Goal: Consume media (video, audio): Consume media (video, audio)

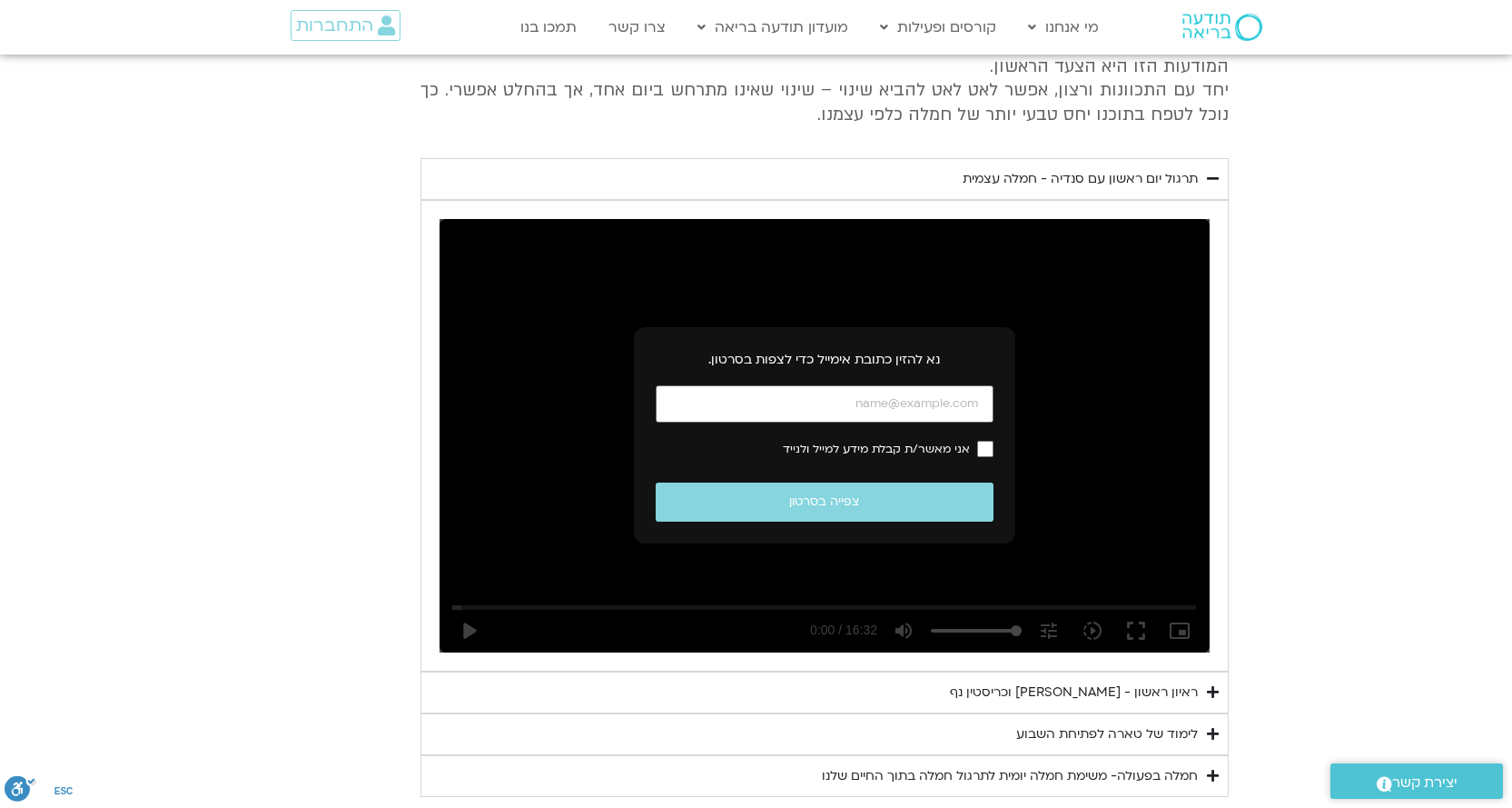
scroll to position [3301, 0]
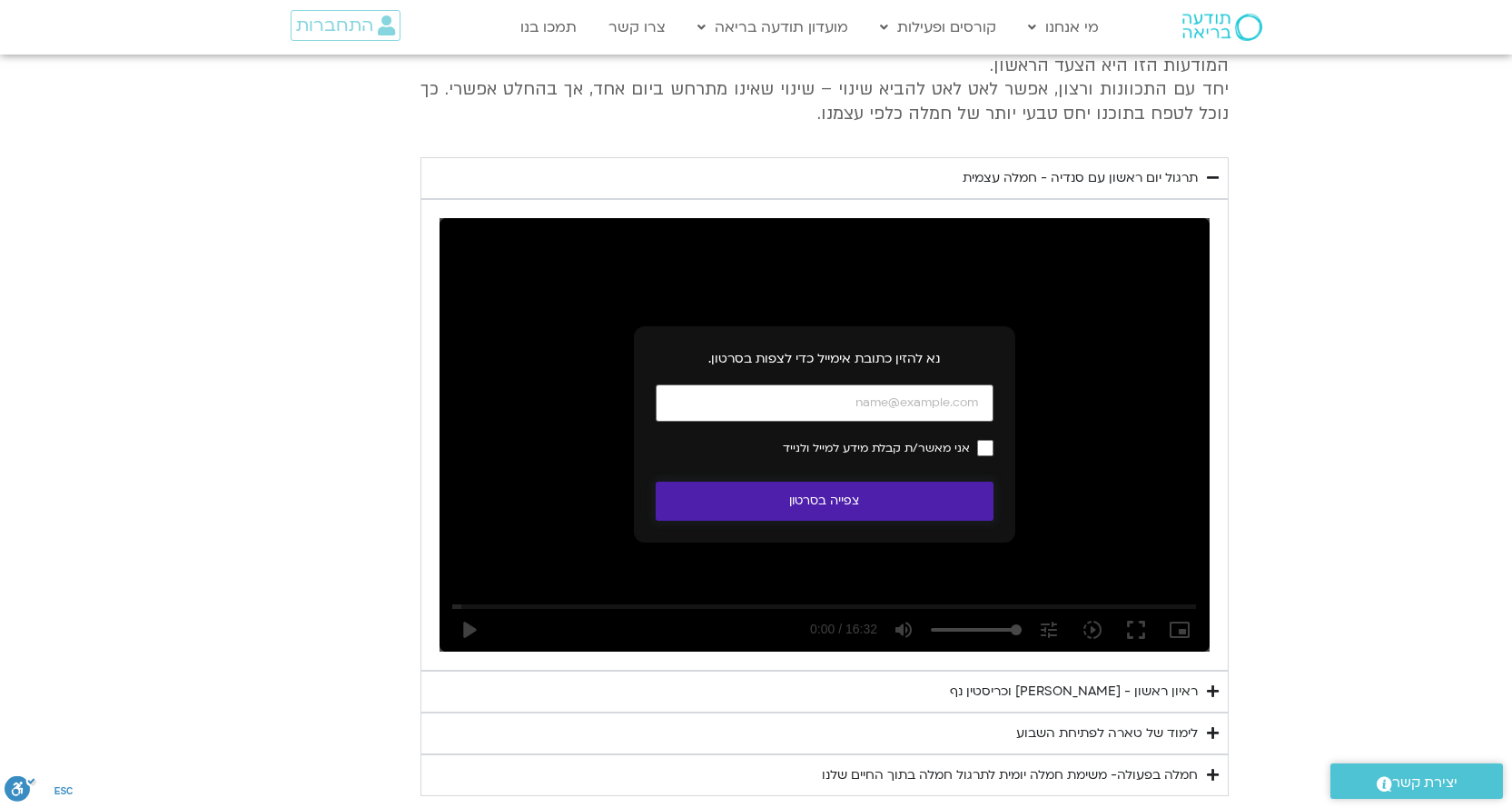
click at [800, 482] on button "צפייה בסרטון" at bounding box center [824, 501] width 338 height 39
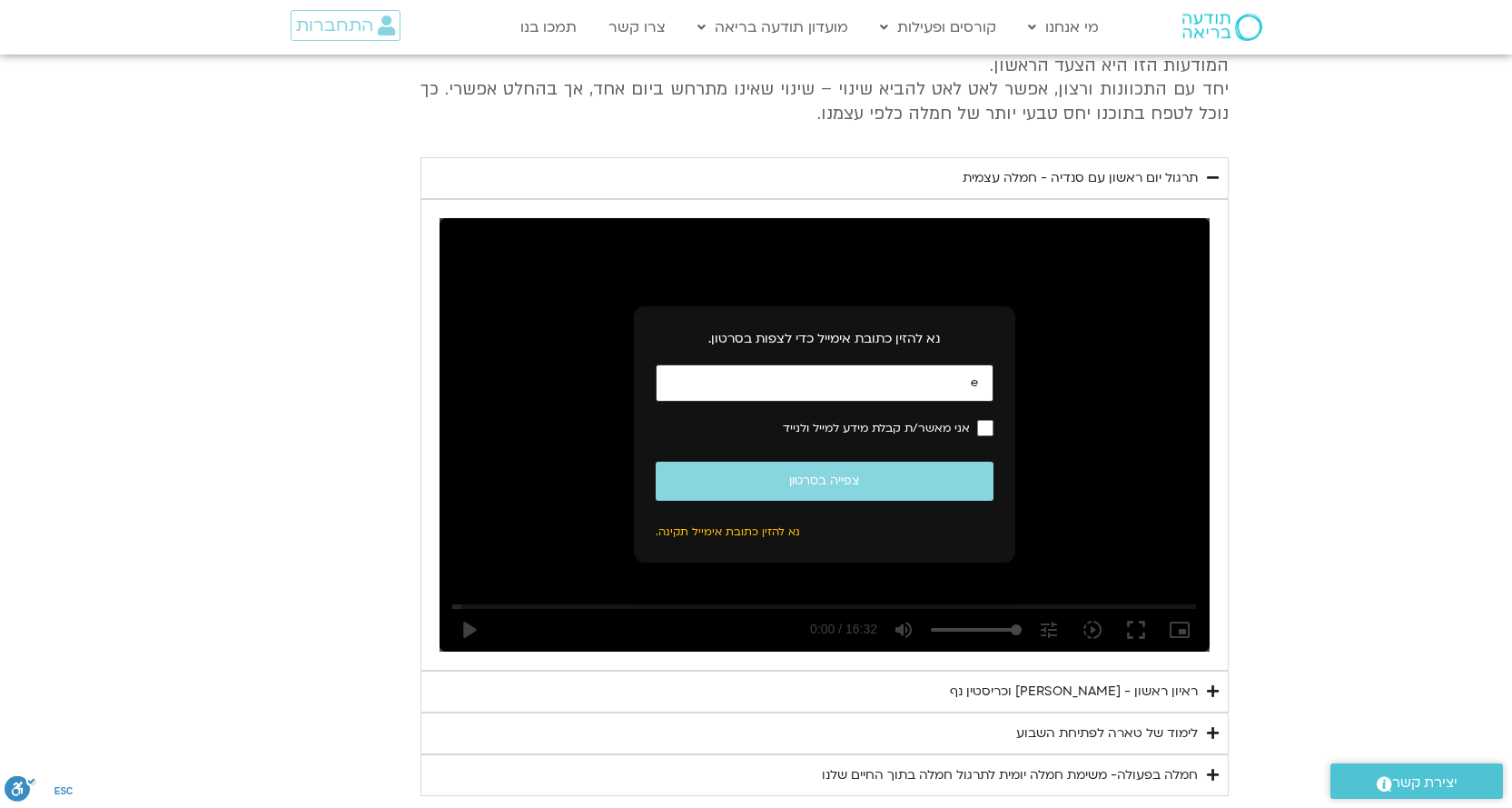
type input "[EMAIL_ADDRESS][PERSON_NAME][DOMAIN_NAME]"
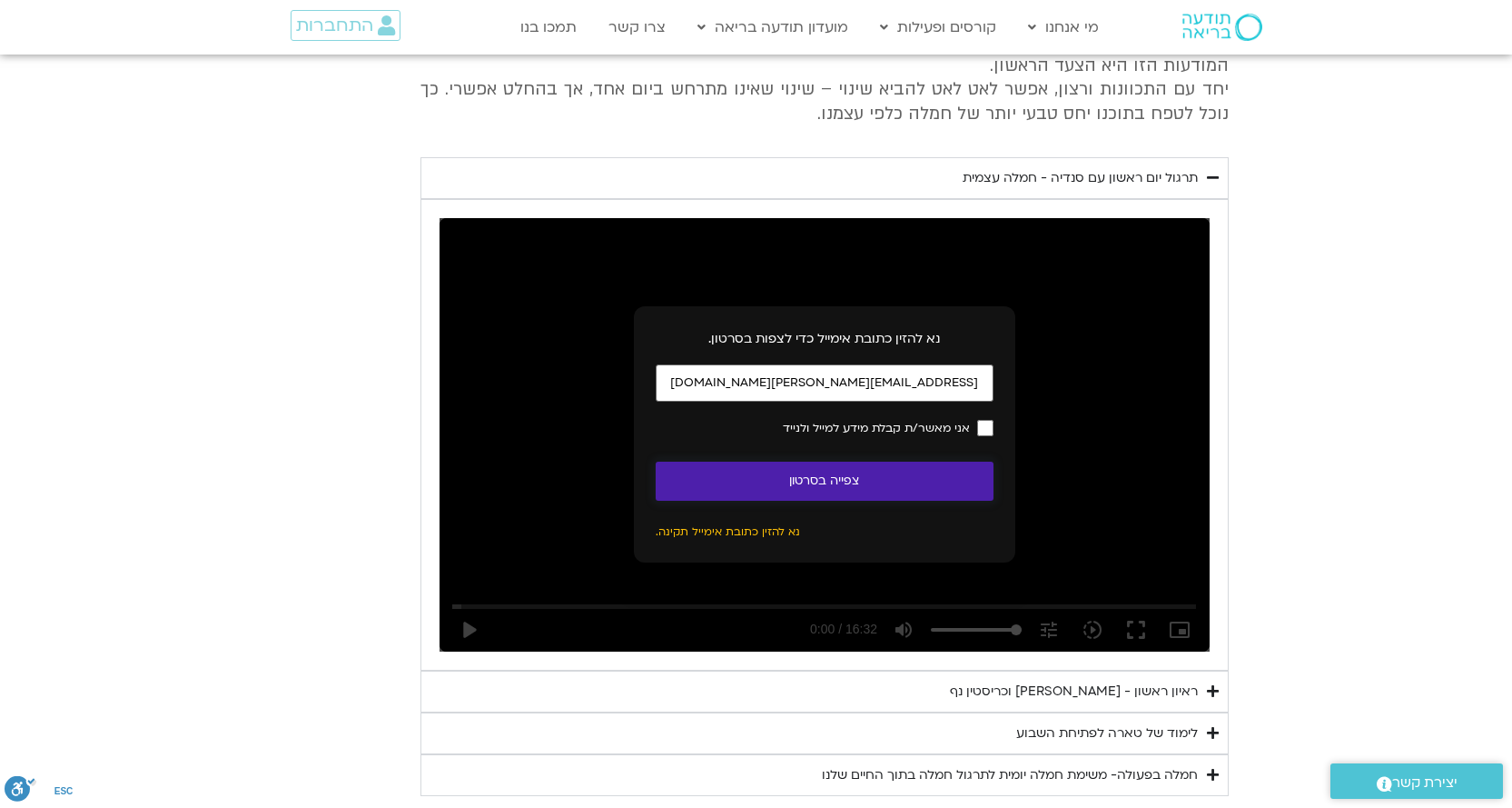
click at [861, 462] on button "צפייה בסרטון" at bounding box center [824, 481] width 338 height 39
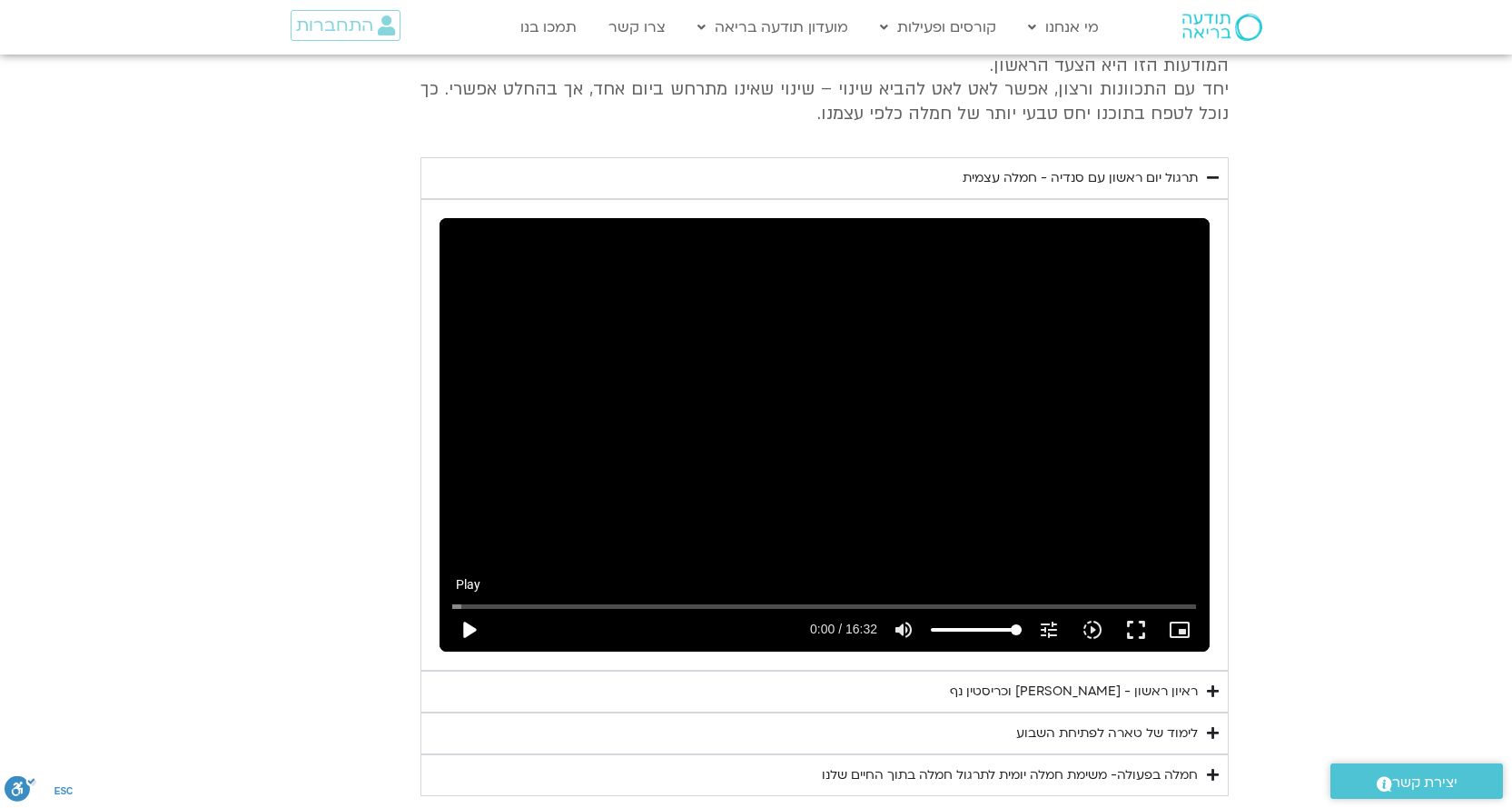
click at [469, 607] on button "play_arrow" at bounding box center [469, 629] width 44 height 44
click at [470, 607] on button "pause" at bounding box center [469, 629] width 44 height 44
click at [465, 607] on button "play_arrow" at bounding box center [469, 629] width 44 height 44
click at [473, 607] on button "pause" at bounding box center [469, 629] width 44 height 44
click at [464, 607] on button "play_arrow" at bounding box center [469, 629] width 44 height 44
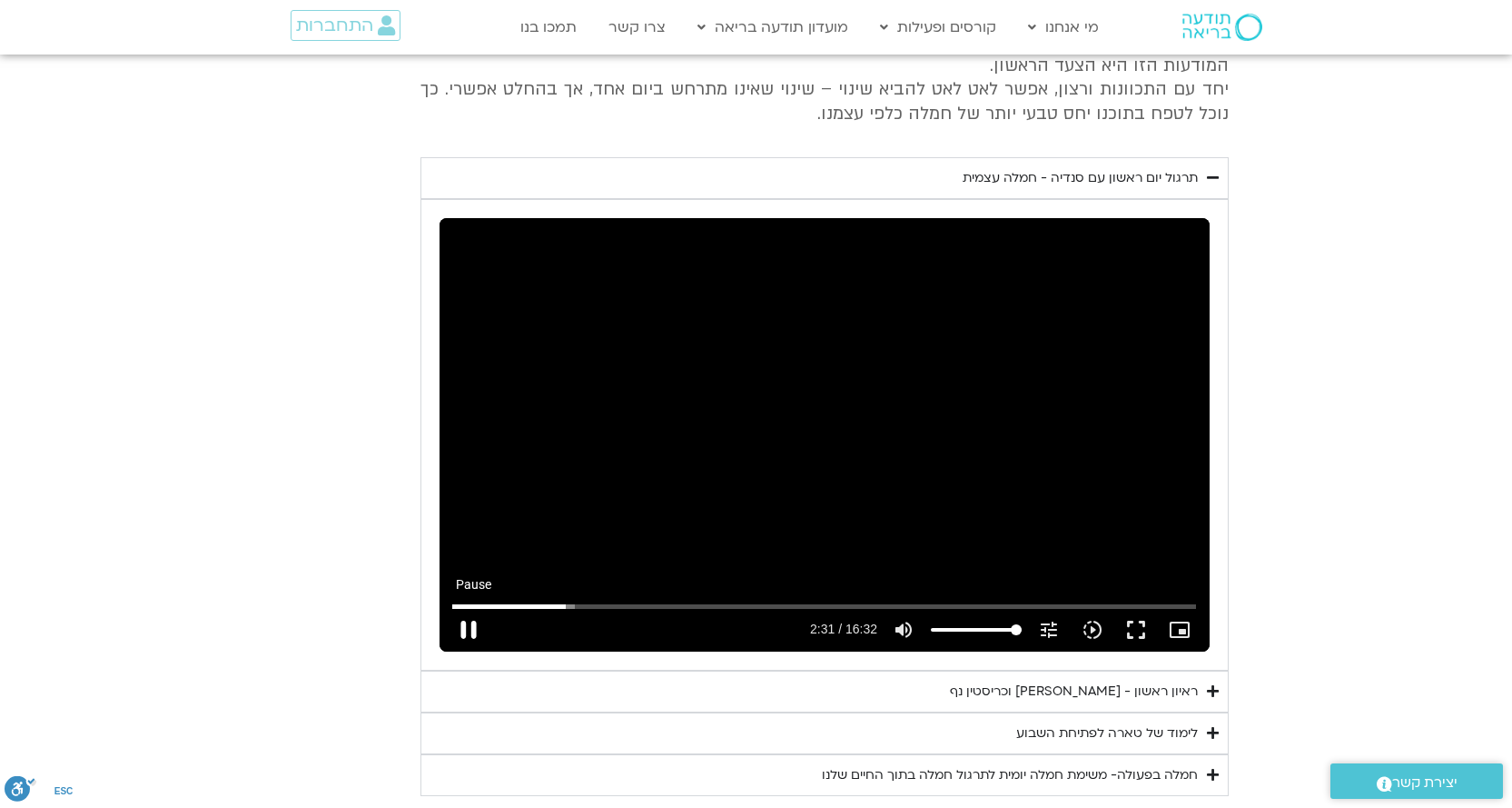
click at [469, 607] on button "pause" at bounding box center [469, 629] width 44 height 44
click at [562, 601] on input "Seek" at bounding box center [824, 606] width 744 height 11
click at [469, 607] on button "play_arrow" at bounding box center [469, 629] width 44 height 44
click at [466, 612] on button "pause" at bounding box center [469, 629] width 44 height 44
click at [471, 607] on button "play_arrow" at bounding box center [469, 629] width 44 height 44
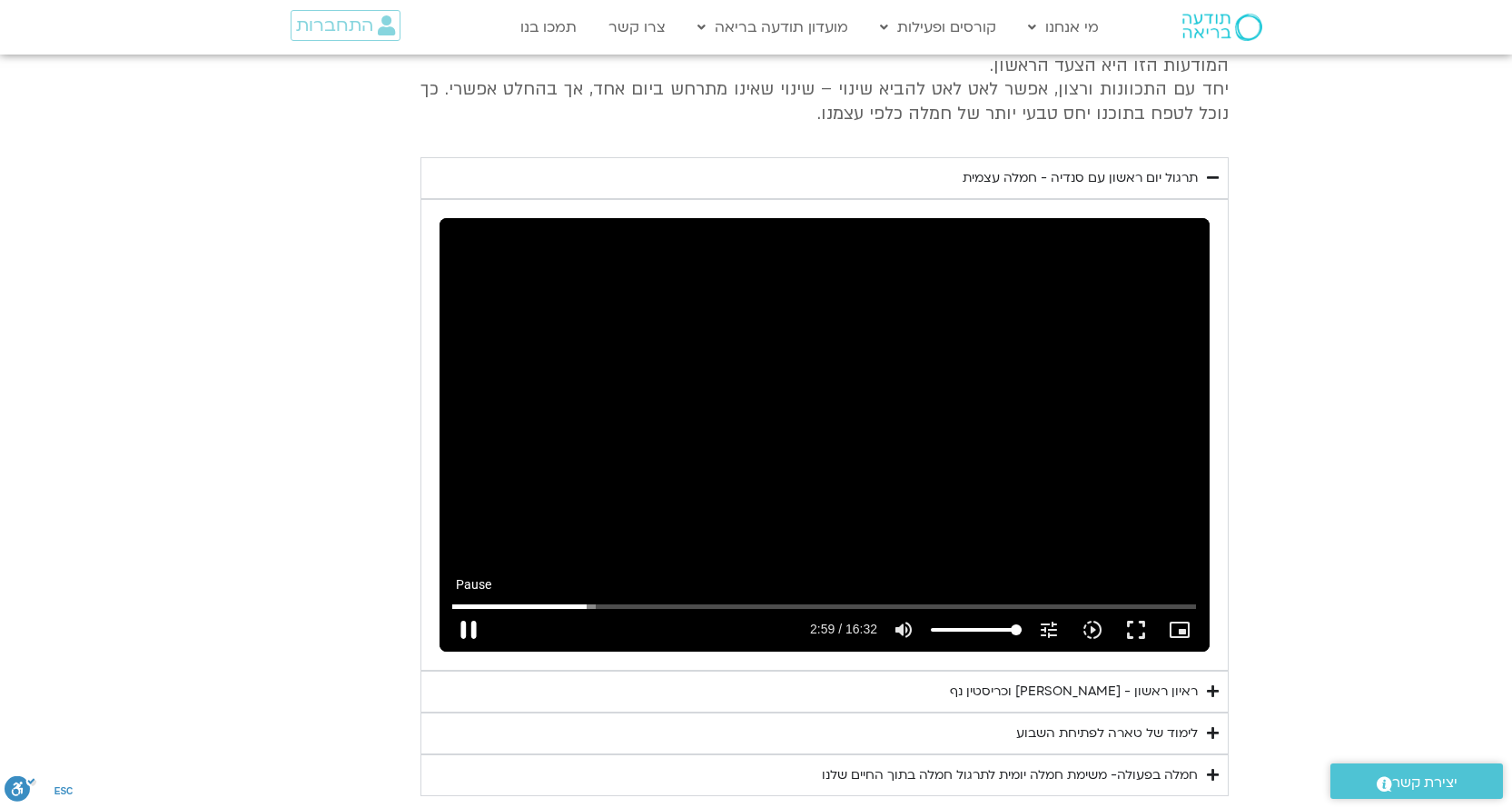
click at [465, 607] on button "pause" at bounding box center [469, 629] width 44 height 44
click at [468, 607] on button "play_arrow" at bounding box center [469, 629] width 44 height 44
click at [465, 607] on button "pause" at bounding box center [469, 629] width 44 height 44
click at [471, 607] on button "play_arrow" at bounding box center [469, 629] width 44 height 44
click at [465, 607] on button "pause" at bounding box center [469, 629] width 44 height 44
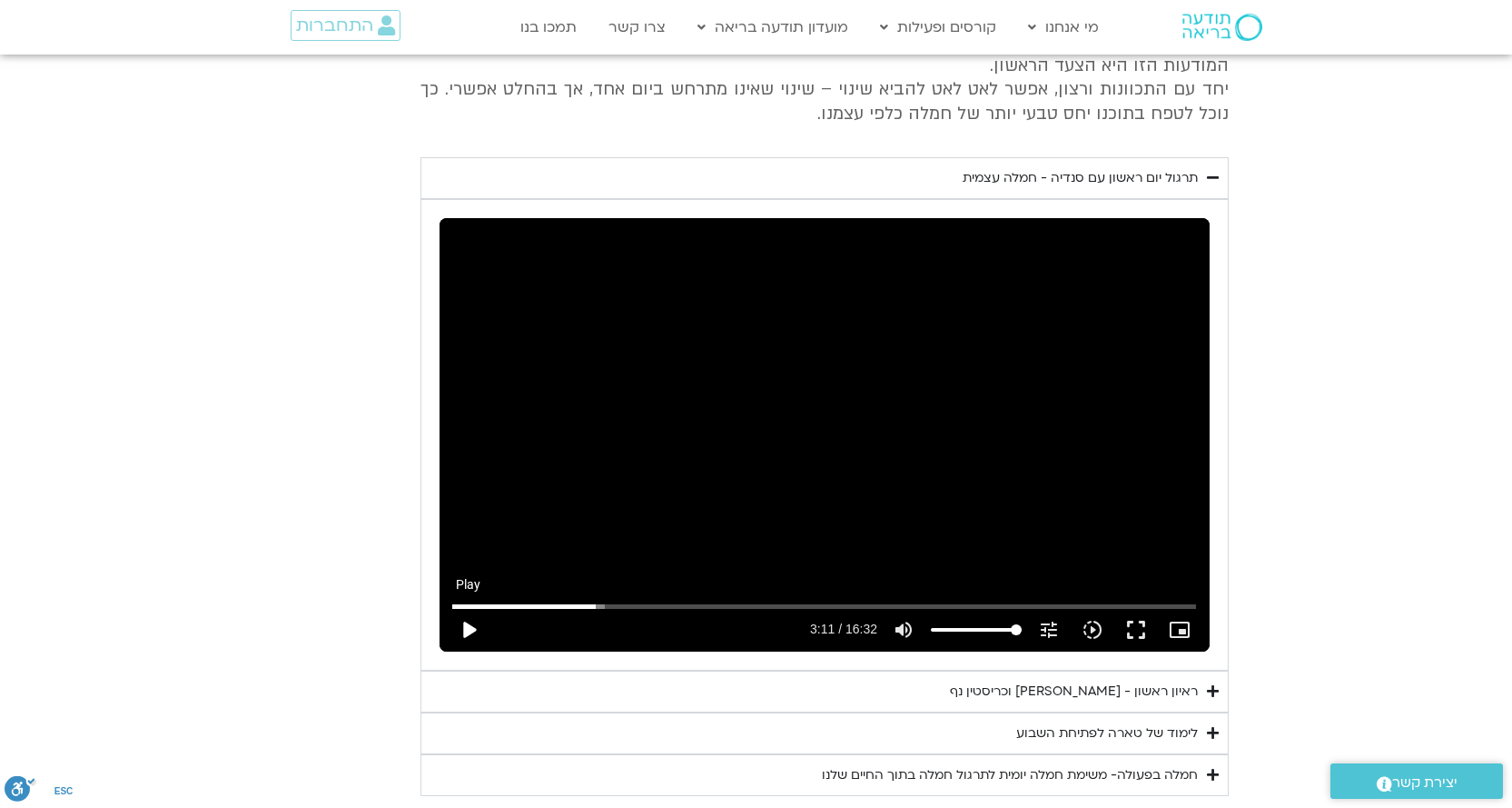
click at [465, 607] on button "play_arrow" at bounding box center [469, 629] width 44 height 44
click at [465, 607] on button "pause" at bounding box center [469, 629] width 44 height 44
click at [466, 607] on button "play_arrow" at bounding box center [469, 629] width 44 height 44
click at [471, 607] on button "pause" at bounding box center [469, 629] width 44 height 44
click at [467, 607] on button "play_arrow" at bounding box center [469, 629] width 44 height 44
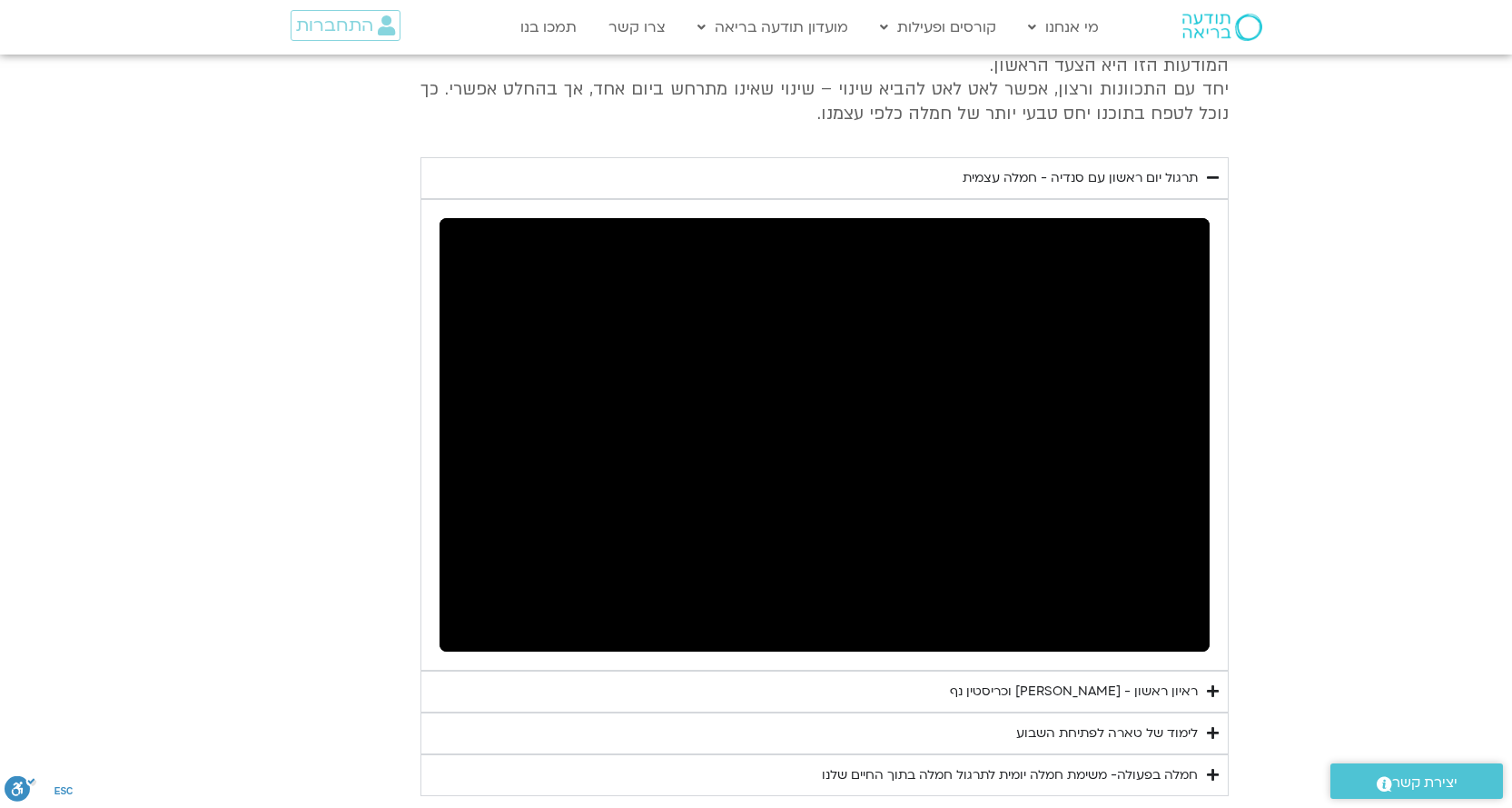
click at [467, 607] on button "pause" at bounding box center [469, 629] width 44 height 44
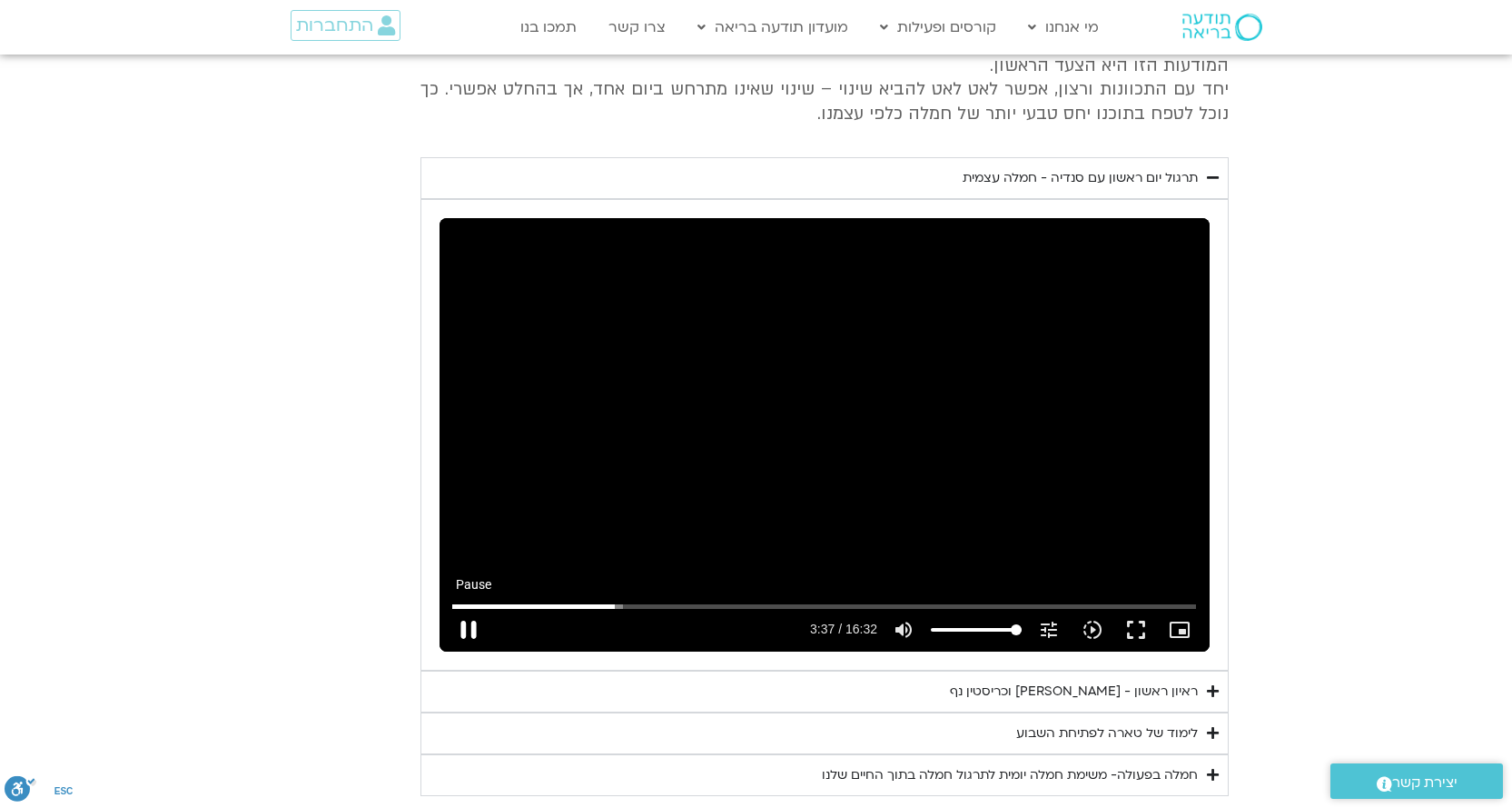
click at [478, 607] on button "pause" at bounding box center [469, 629] width 44 height 44
click at [604, 601] on input "Seek" at bounding box center [824, 606] width 744 height 11
click at [477, 607] on button "play_arrow" at bounding box center [469, 629] width 44 height 44
click at [466, 607] on button "pause" at bounding box center [469, 629] width 44 height 44
click at [473, 607] on button "play_arrow" at bounding box center [469, 629] width 44 height 44
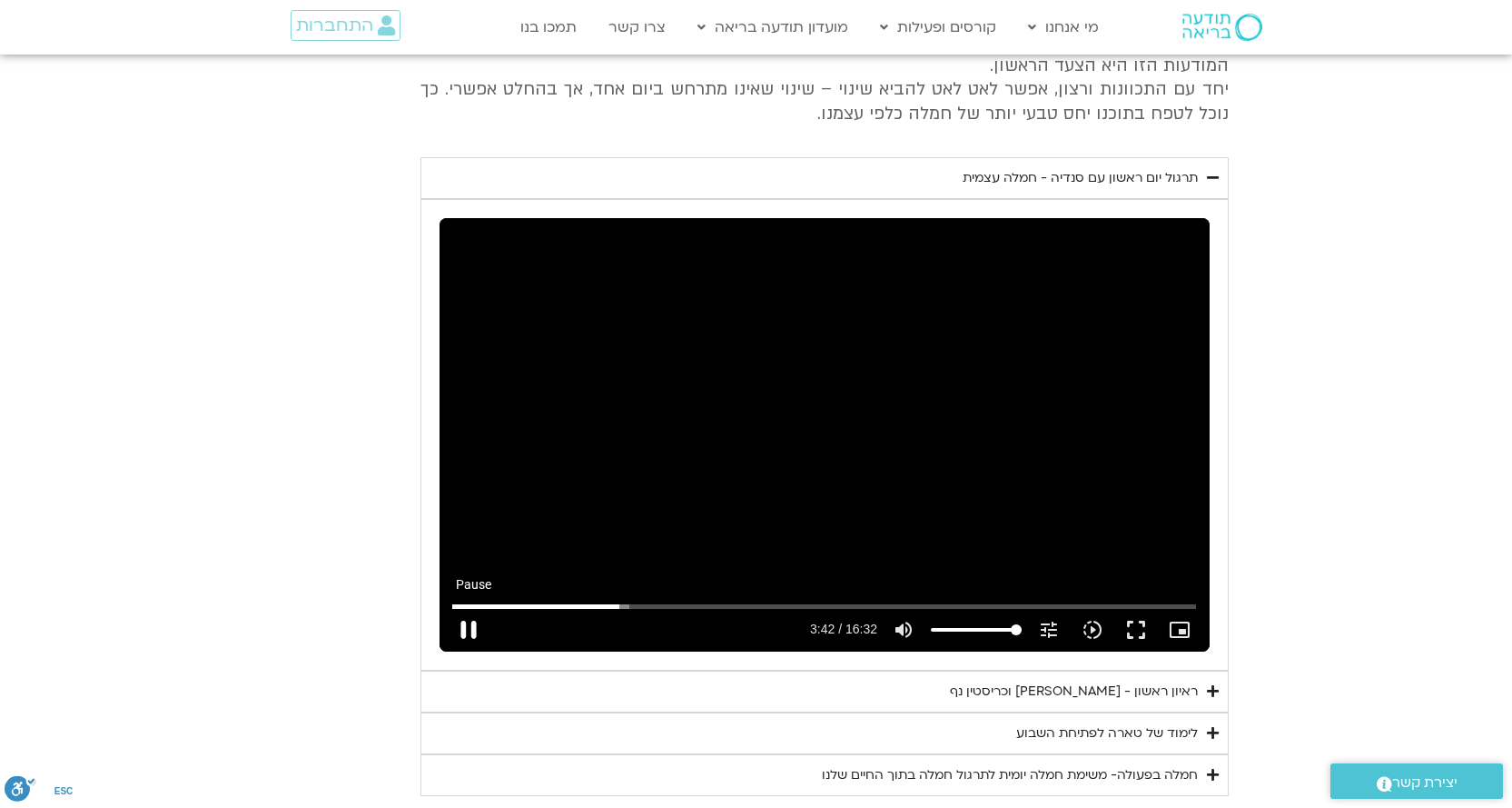
click at [471, 607] on button "pause" at bounding box center [469, 629] width 44 height 44
click at [470, 607] on button "play_arrow" at bounding box center [469, 629] width 44 height 44
click at [468, 607] on button "pause" at bounding box center [469, 629] width 44 height 44
click at [472, 607] on button "play_arrow" at bounding box center [469, 629] width 44 height 44
click at [465, 607] on button "pause" at bounding box center [469, 629] width 44 height 44
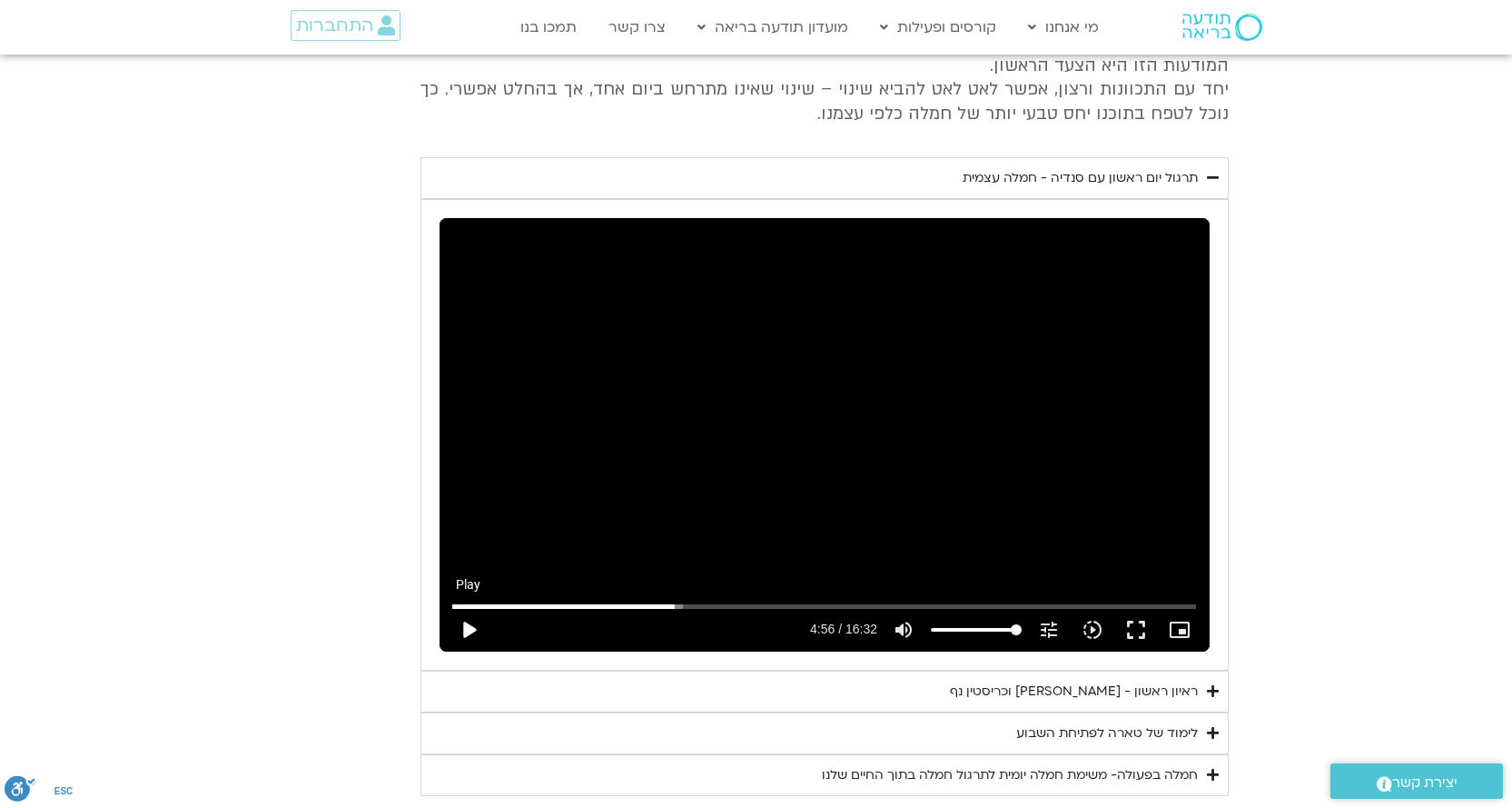
click at [473, 607] on button "play_arrow" at bounding box center [469, 629] width 44 height 44
click at [468, 607] on button "pause" at bounding box center [469, 629] width 44 height 44
click at [466, 607] on button "play_arrow" at bounding box center [469, 629] width 44 height 44
click at [466, 607] on button "pause" at bounding box center [469, 629] width 44 height 44
click at [468, 607] on button "play_arrow" at bounding box center [469, 629] width 44 height 44
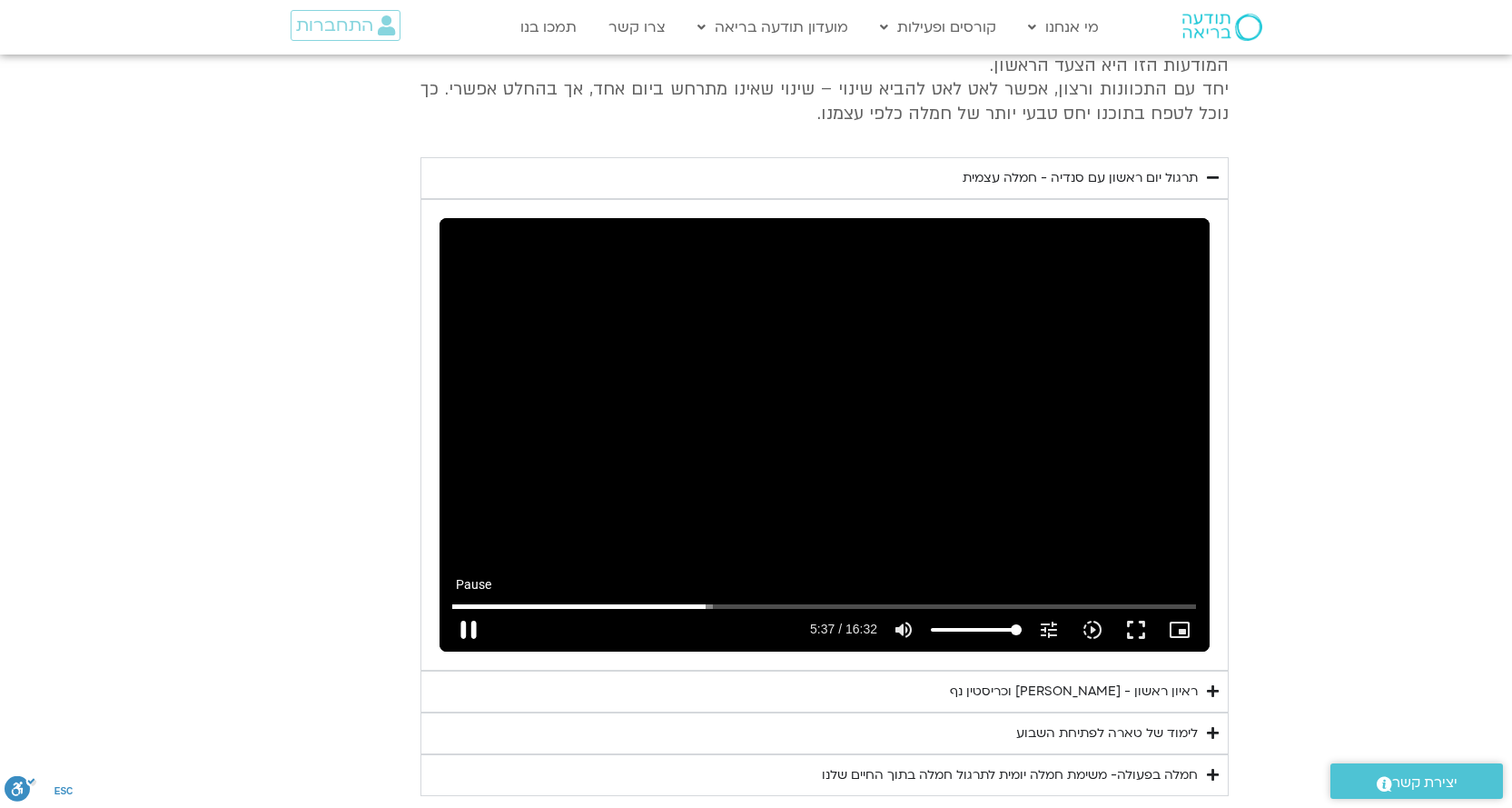
click at [472, 608] on button "pause" at bounding box center [469, 629] width 44 height 44
click at [473, 607] on button "play_arrow" at bounding box center [469, 629] width 44 height 44
click at [467, 607] on button "pause" at bounding box center [469, 629] width 44 height 44
click at [479, 607] on button "play_arrow" at bounding box center [469, 629] width 44 height 44
click at [473, 607] on button "pause" at bounding box center [469, 629] width 44 height 44
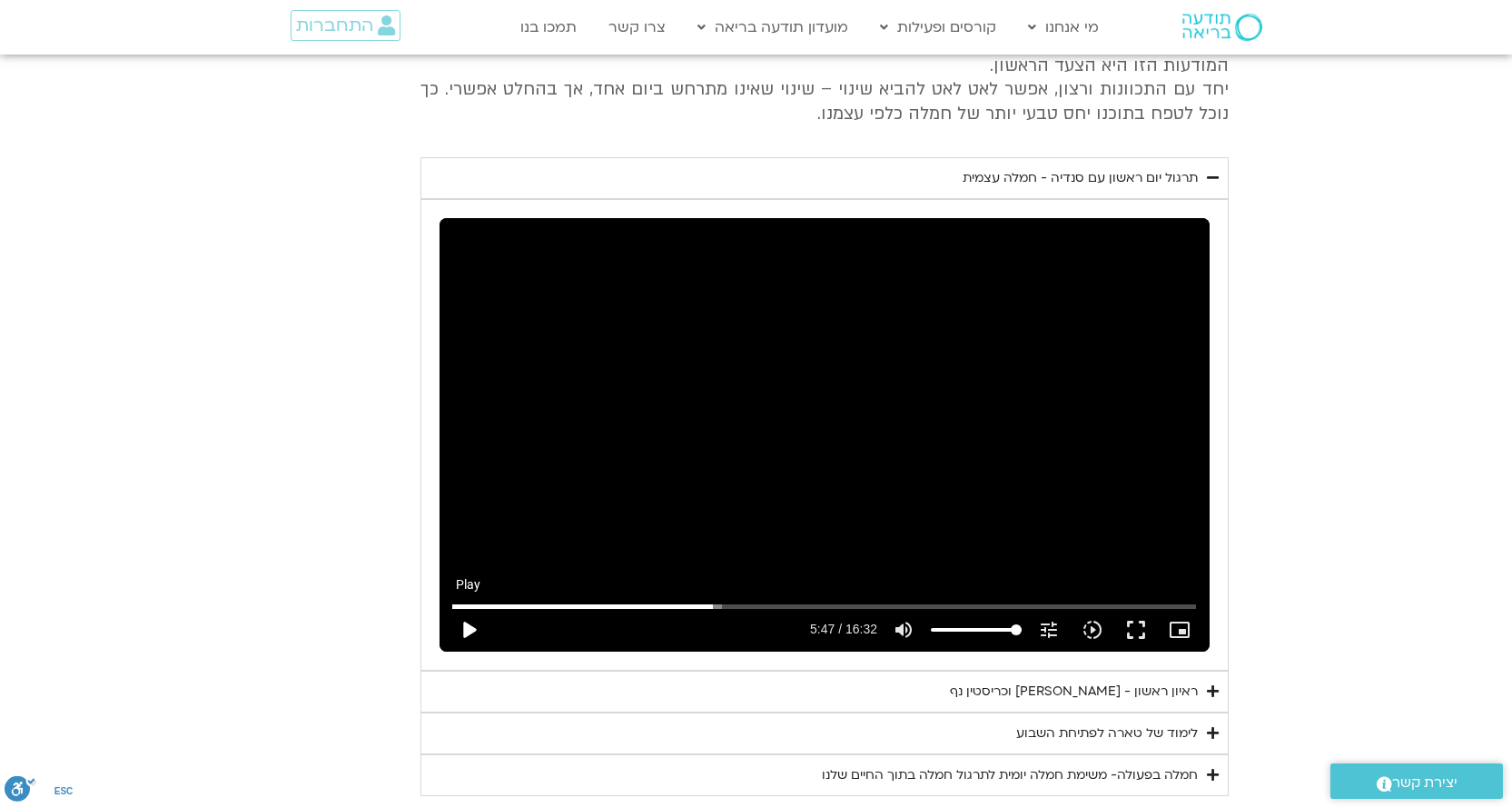
click at [464, 607] on button "play_arrow" at bounding box center [469, 629] width 44 height 44
click at [467, 607] on button "pause" at bounding box center [469, 629] width 44 height 44
click at [720, 601] on input "Seek" at bounding box center [824, 606] width 744 height 11
click at [719, 601] on input "Seek" at bounding box center [824, 606] width 744 height 11
click at [463, 607] on button "play_arrow" at bounding box center [469, 629] width 44 height 44
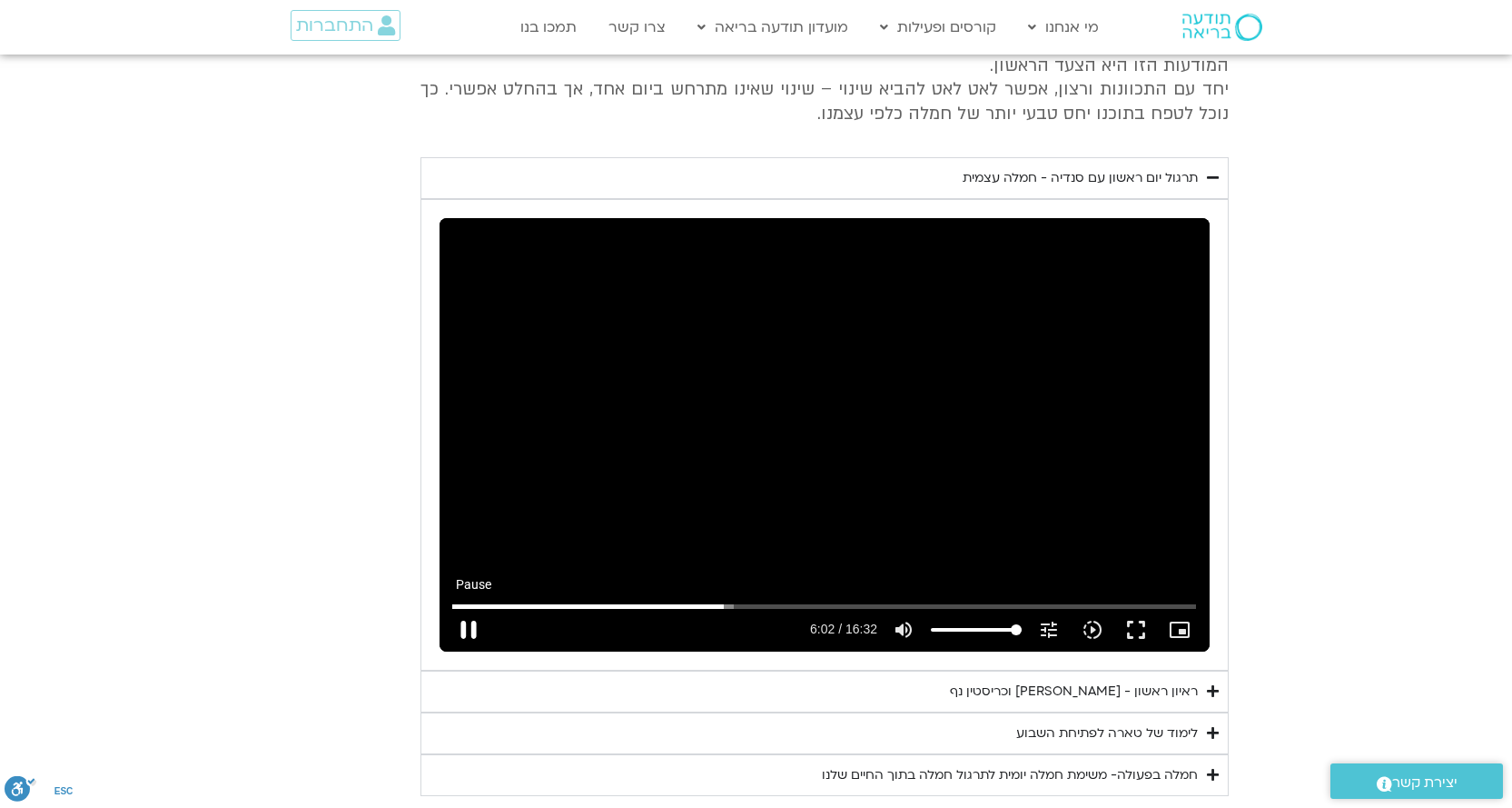
click at [471, 607] on button "pause" at bounding box center [469, 629] width 44 height 44
click at [470, 607] on button "play_arrow" at bounding box center [469, 629] width 44 height 44
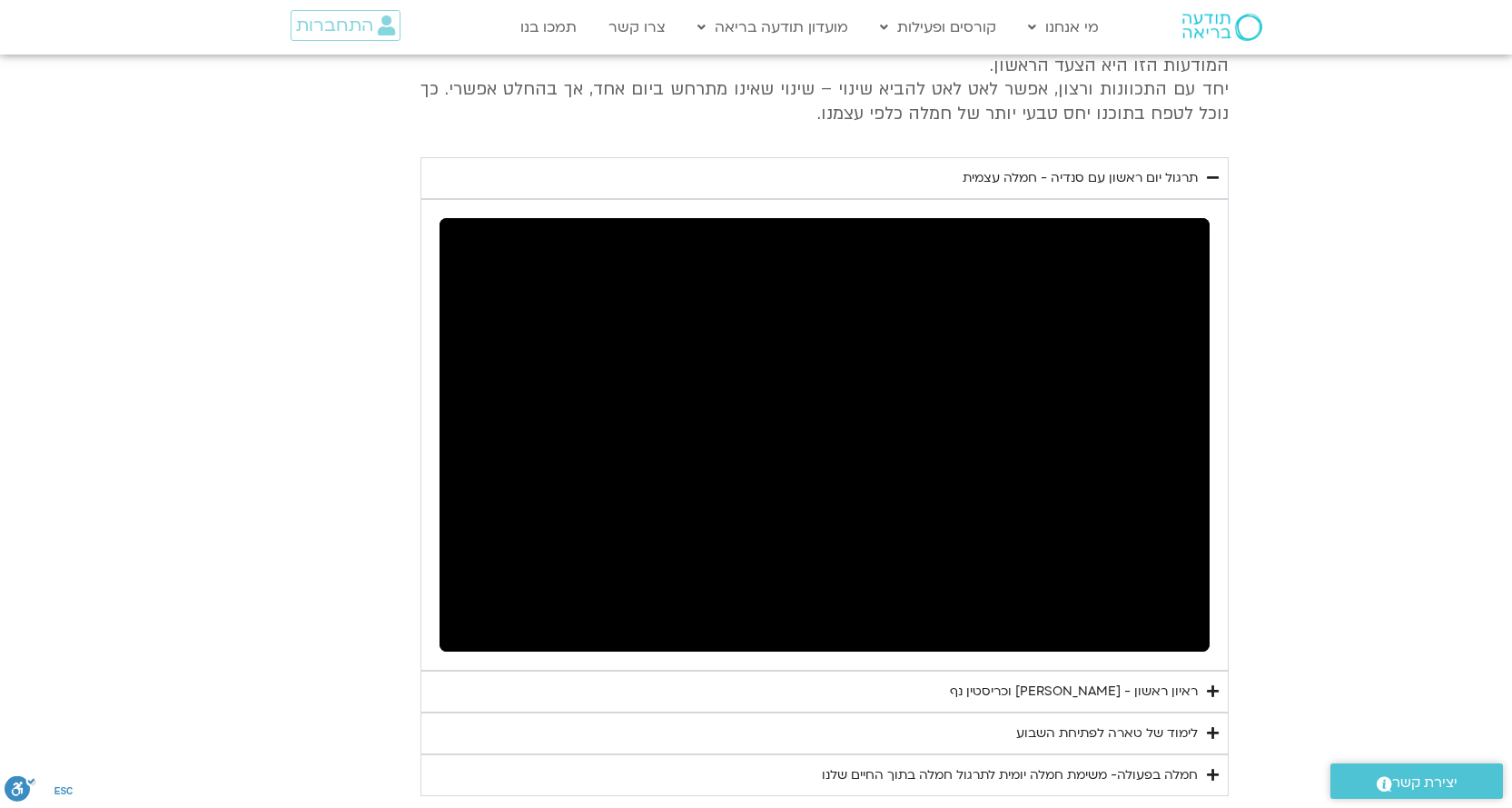
click at [473, 607] on button "pause" at bounding box center [469, 629] width 44 height 44
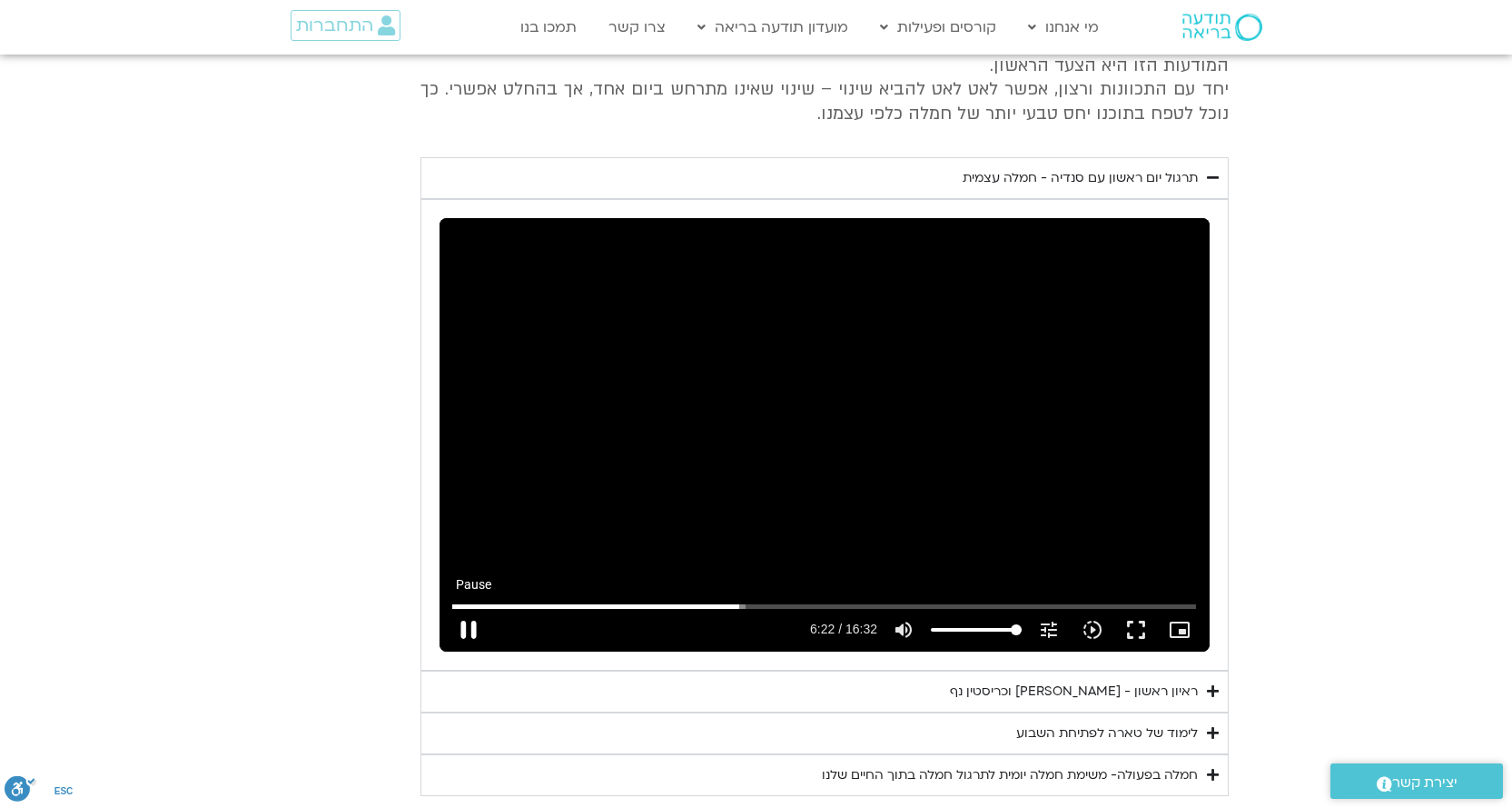
click at [467, 607] on button "pause" at bounding box center [469, 629] width 44 height 44
click at [734, 601] on input "Seek" at bounding box center [824, 606] width 744 height 11
click at [469, 607] on button "play_arrow" at bounding box center [469, 629] width 44 height 44
click at [458, 607] on button "pause" at bounding box center [469, 629] width 44 height 44
click at [467, 607] on button "play_arrow" at bounding box center [469, 629] width 44 height 44
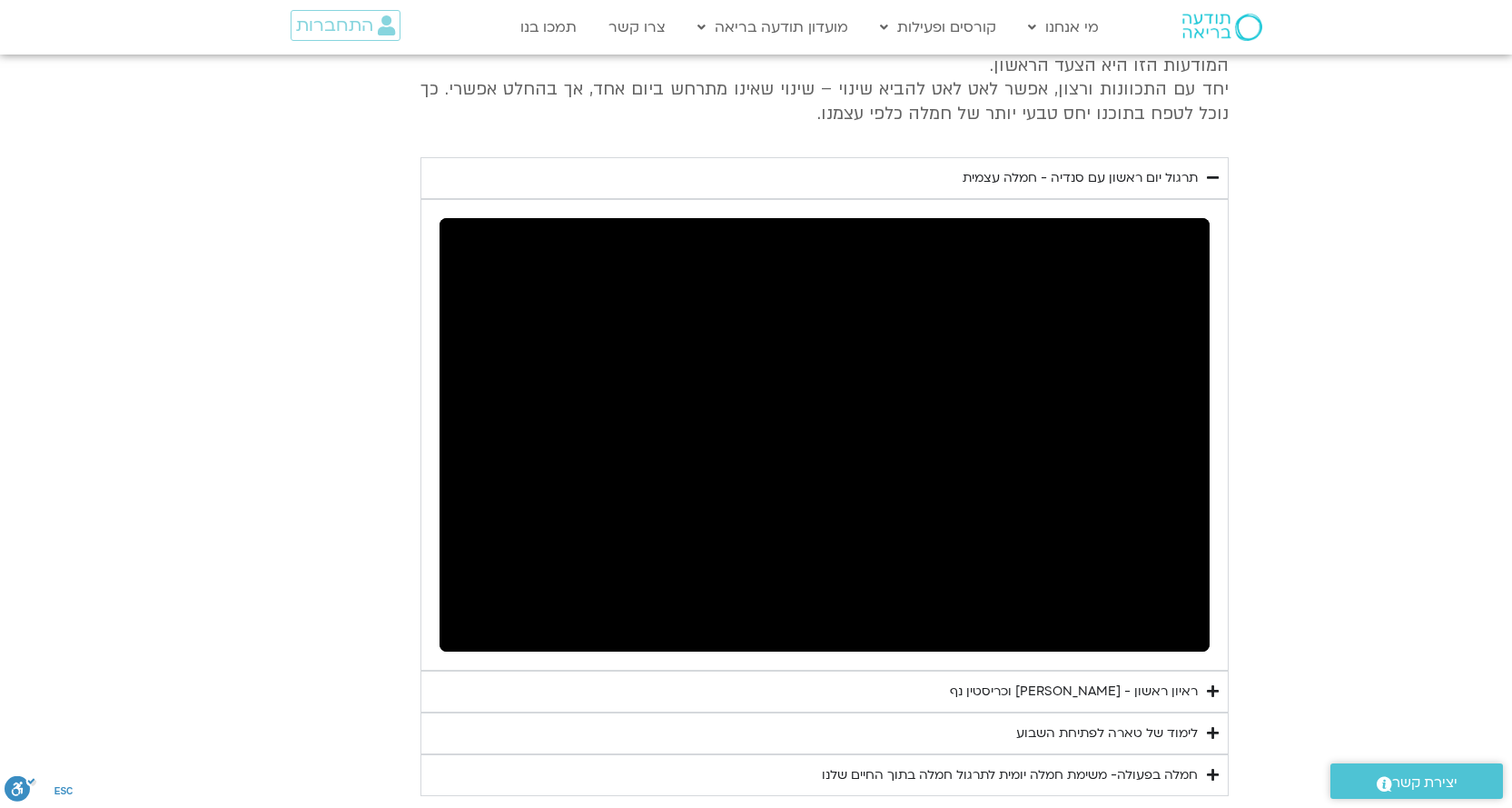
click at [464, 607] on button "pause" at bounding box center [469, 629] width 44 height 44
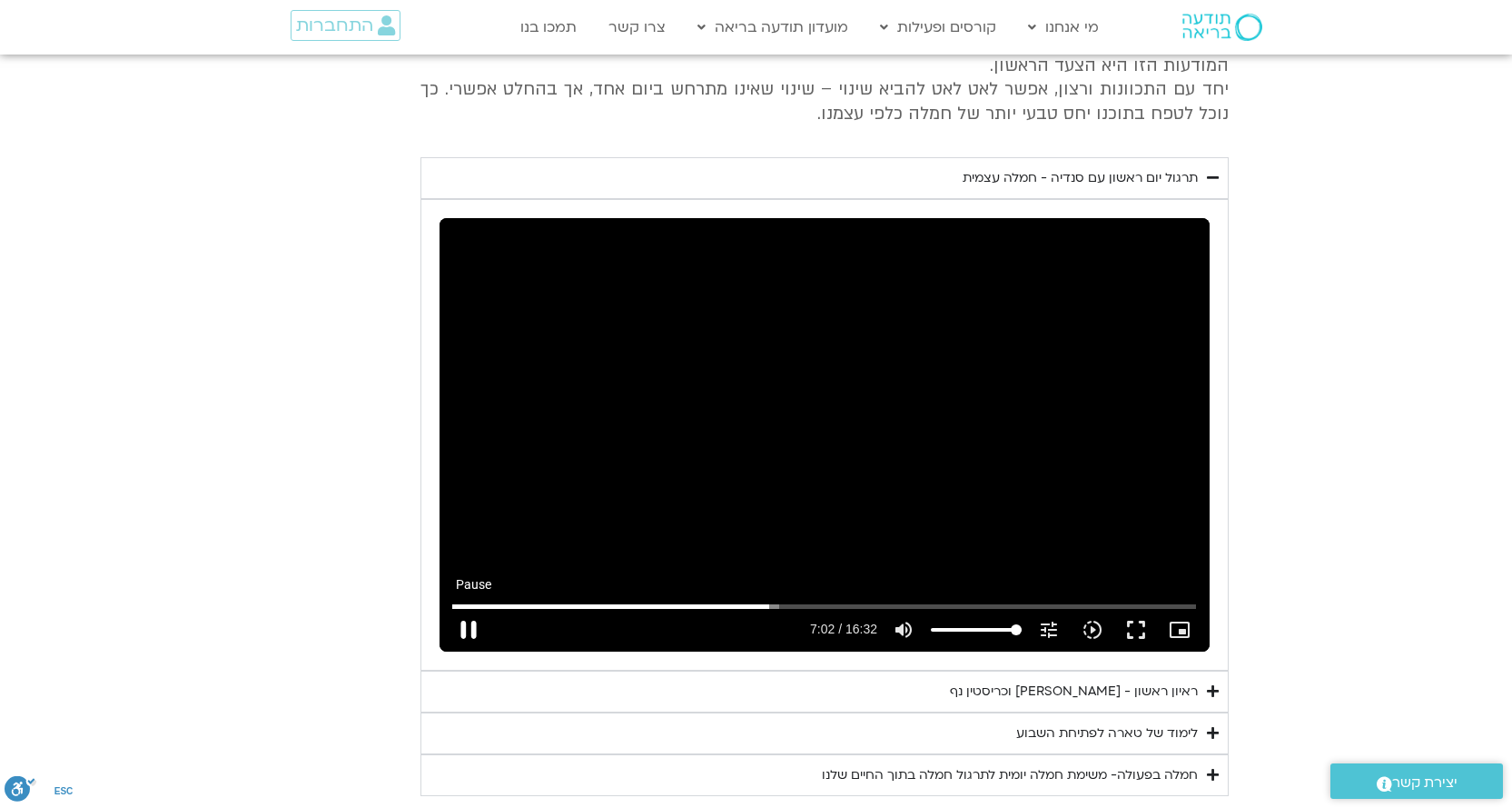
click at [470, 607] on button "pause" at bounding box center [469, 629] width 44 height 44
click at [476, 607] on button "play_arrow" at bounding box center [469, 629] width 44 height 44
click at [471, 607] on button "pause" at bounding box center [469, 629] width 44 height 44
click at [471, 607] on button "play_arrow" at bounding box center [469, 629] width 44 height 44
click at [784, 601] on input "Seek" at bounding box center [824, 606] width 744 height 11
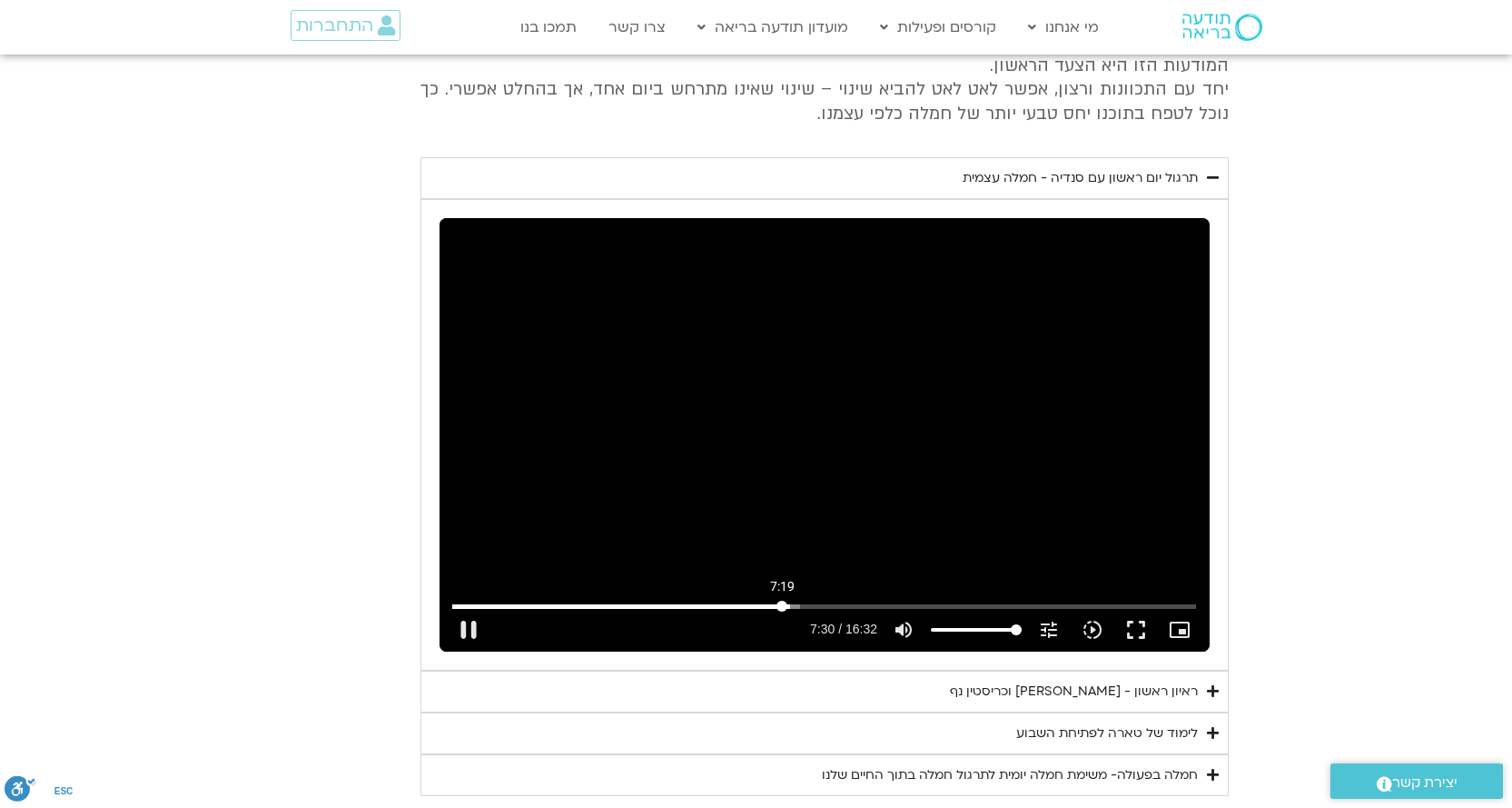
click at [782, 601] on input "Seek" at bounding box center [824, 606] width 744 height 11
click at [777, 601] on input "Seek" at bounding box center [824, 606] width 744 height 11
click at [467, 607] on button "pause" at bounding box center [469, 629] width 44 height 44
click at [461, 607] on button "play_arrow" at bounding box center [469, 629] width 44 height 44
click at [472, 607] on button "pause" at bounding box center [469, 629] width 44 height 44
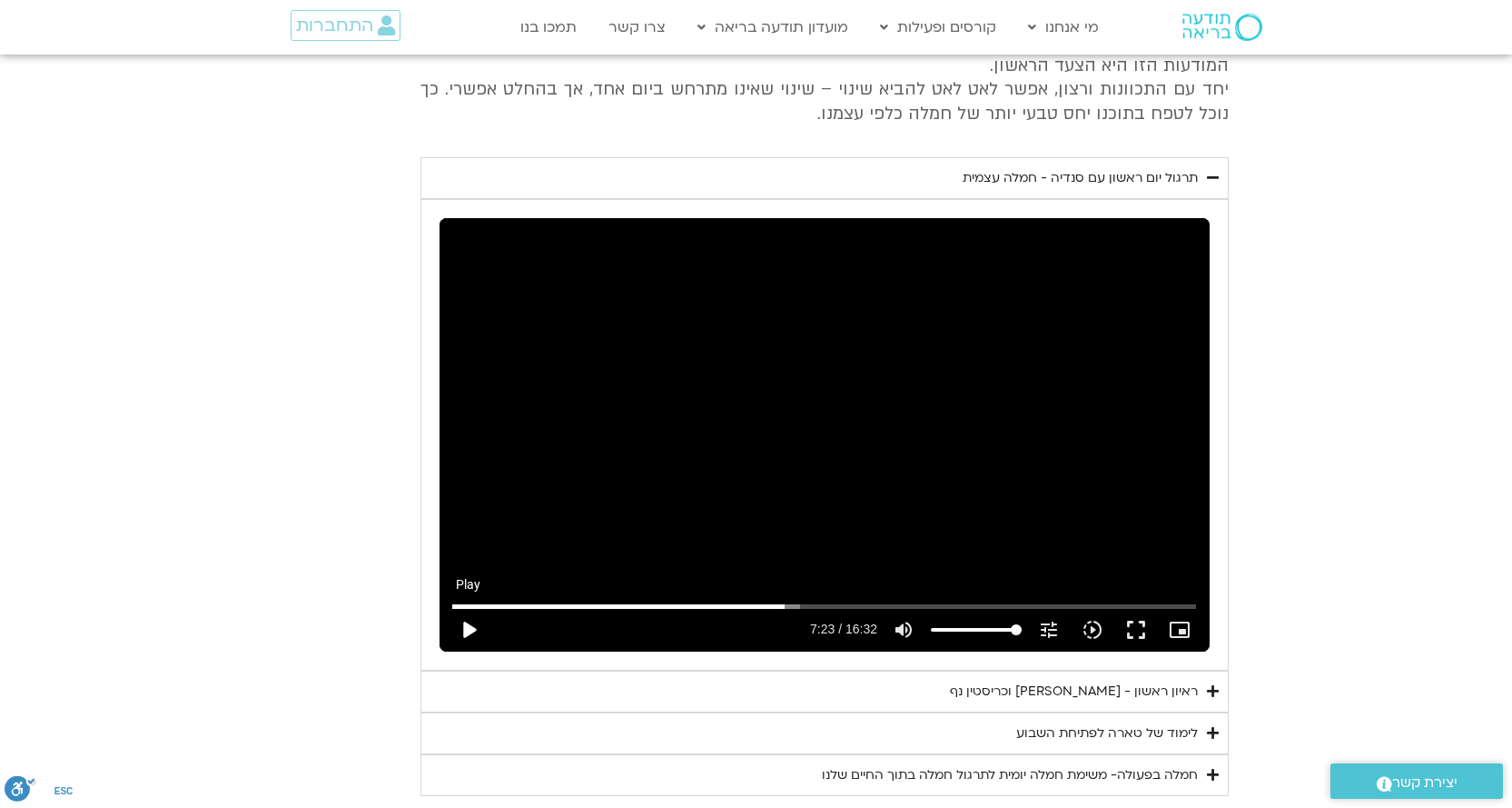
click at [472, 607] on button "play_arrow" at bounding box center [469, 629] width 44 height 44
click at [471, 607] on button "pause" at bounding box center [469, 629] width 44 height 44
click at [471, 607] on button "play_arrow" at bounding box center [469, 629] width 44 height 44
click at [463, 607] on button "pause" at bounding box center [469, 629] width 44 height 44
click at [464, 607] on button "play_arrow" at bounding box center [469, 629] width 44 height 44
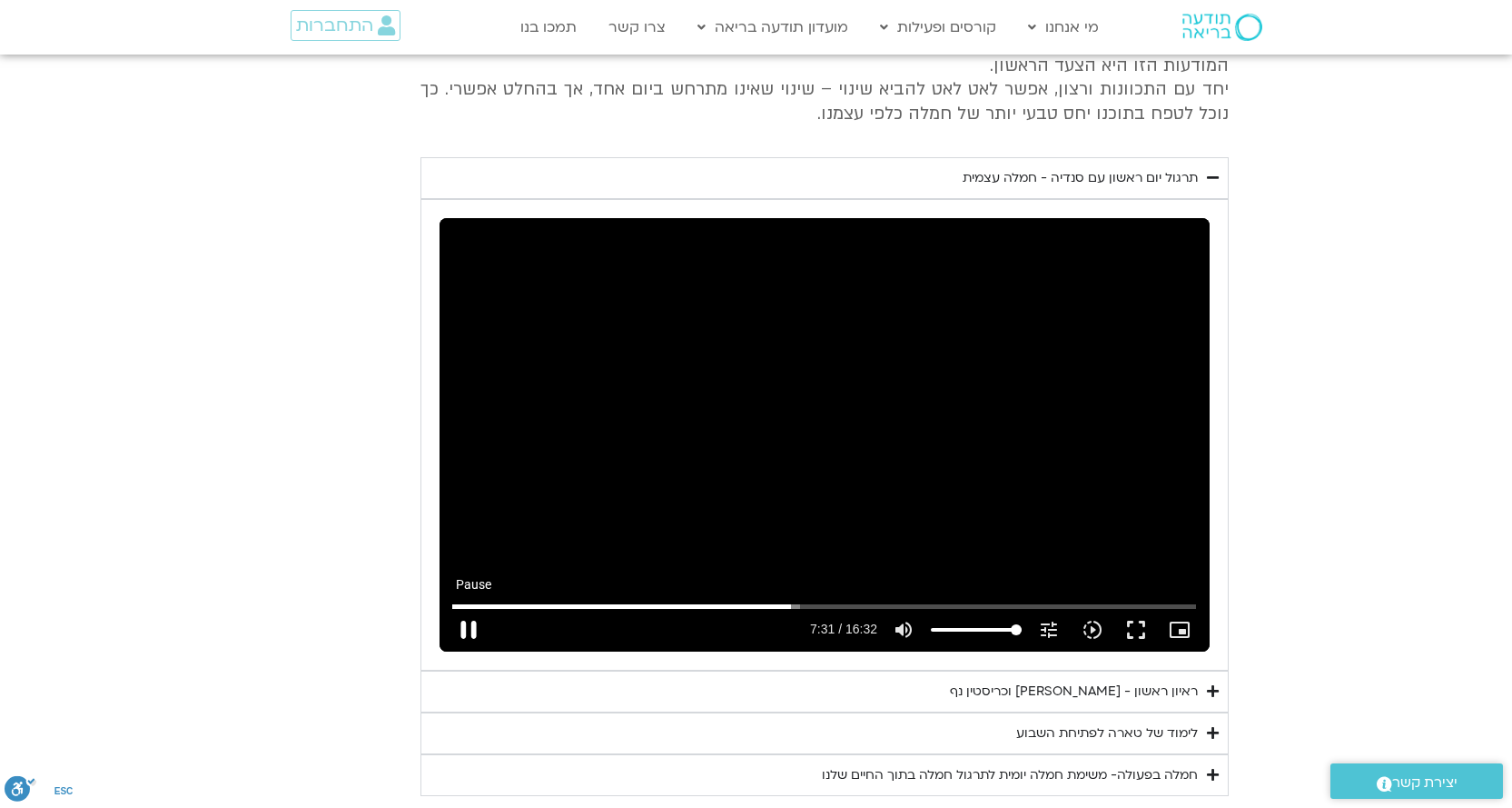
click at [470, 607] on button "pause" at bounding box center [469, 629] width 44 height 44
click at [470, 607] on button "play_arrow" at bounding box center [469, 629] width 44 height 44
click at [468, 607] on button "pause" at bounding box center [469, 629] width 44 height 44
click at [468, 607] on button "play_arrow" at bounding box center [469, 629] width 44 height 44
click at [464, 607] on button "pause" at bounding box center [469, 629] width 44 height 44
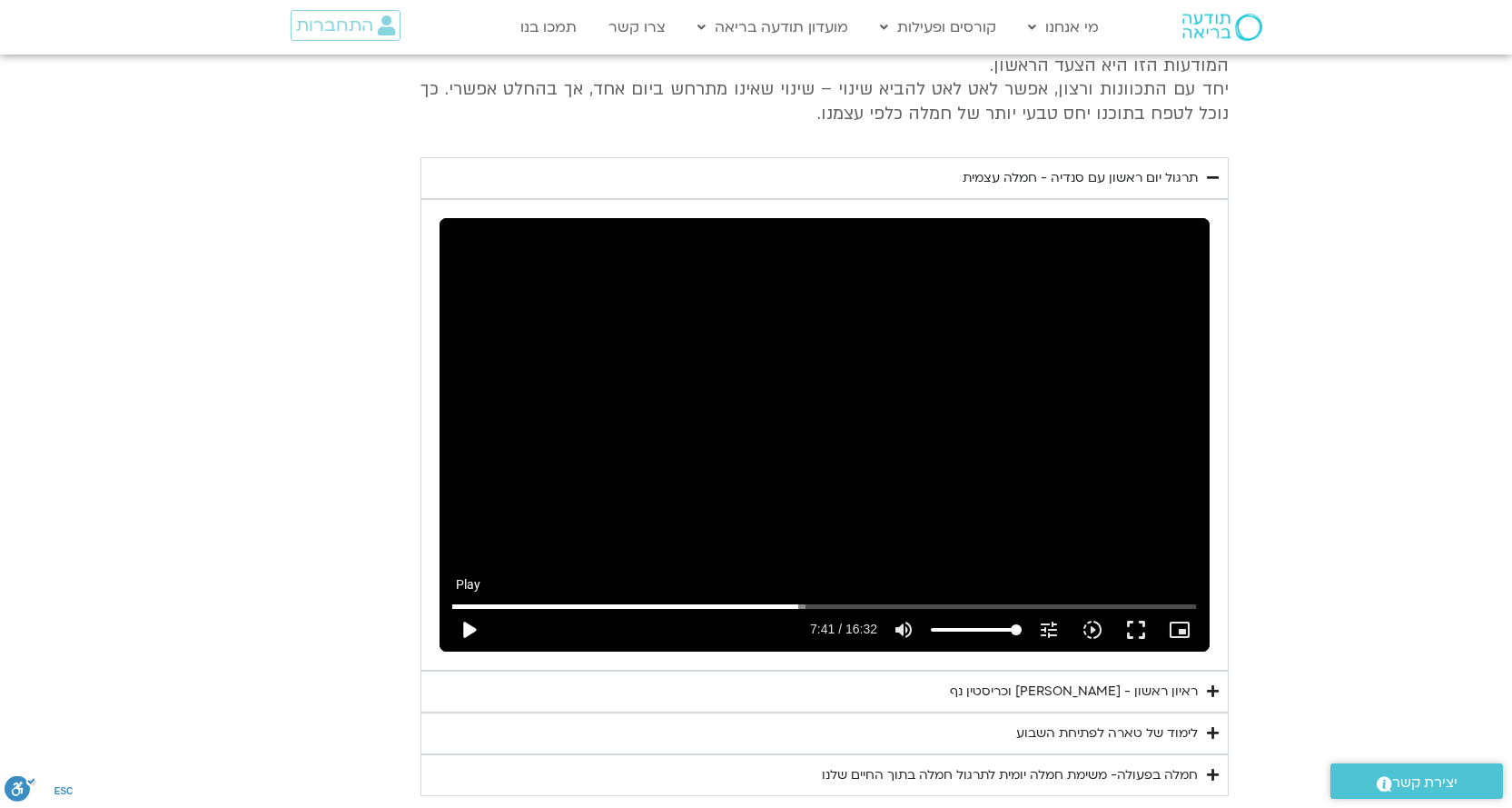
click at [464, 607] on button "play_arrow" at bounding box center [469, 629] width 44 height 44
click at [464, 609] on button "pause" at bounding box center [469, 629] width 44 height 44
click at [468, 607] on button "play_arrow" at bounding box center [469, 629] width 44 height 44
click at [465, 607] on button "pause" at bounding box center [469, 629] width 44 height 44
click at [470, 607] on button "play_arrow" at bounding box center [469, 629] width 44 height 44
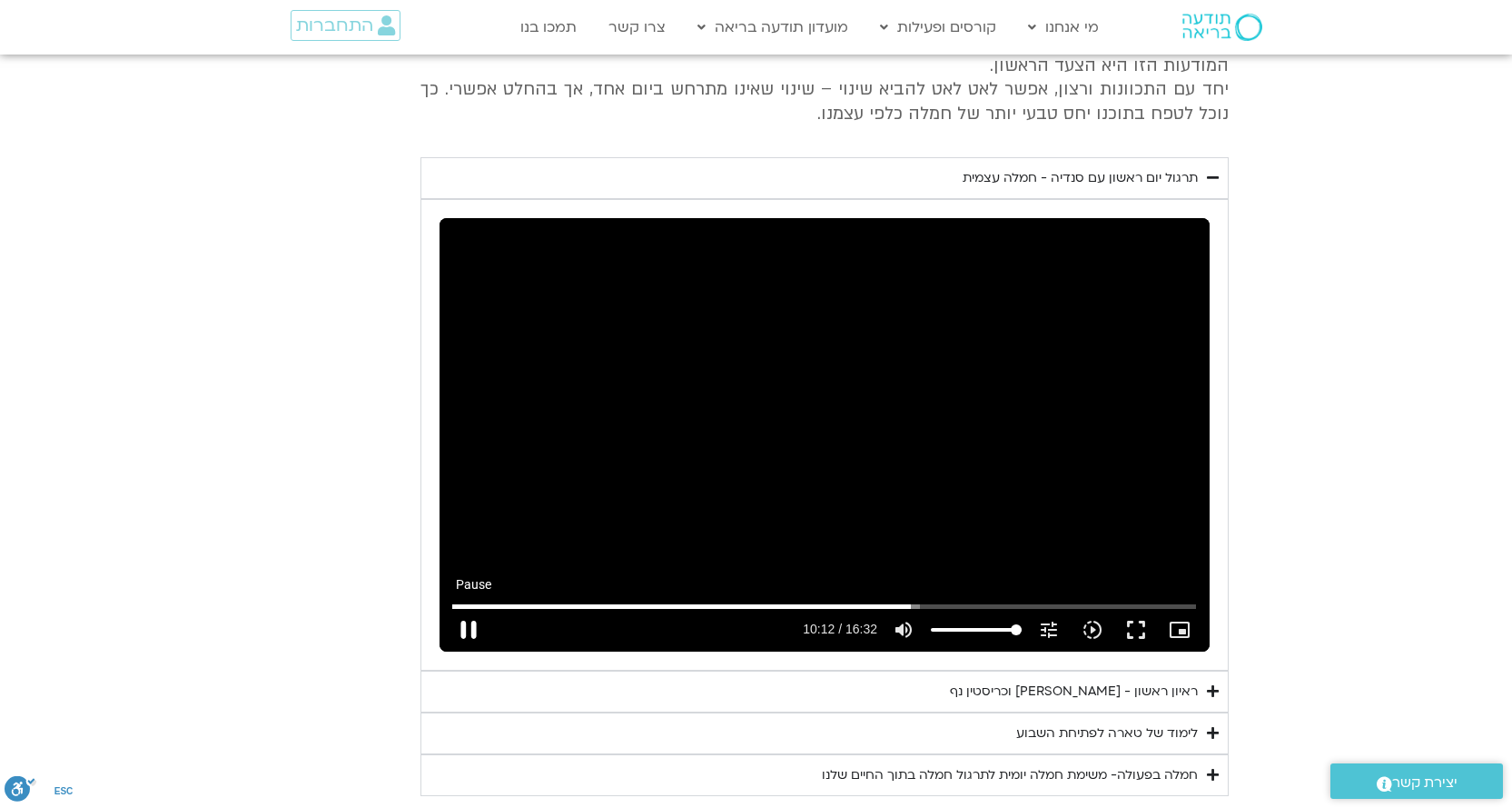
click at [471, 607] on button "pause" at bounding box center [469, 629] width 44 height 44
click at [476, 607] on button "play_arrow" at bounding box center [469, 629] width 44 height 44
click at [474, 610] on button "pause" at bounding box center [469, 629] width 44 height 44
click at [474, 610] on button "play_arrow" at bounding box center [469, 629] width 44 height 44
click at [471, 608] on button "pause" at bounding box center [469, 629] width 44 height 44
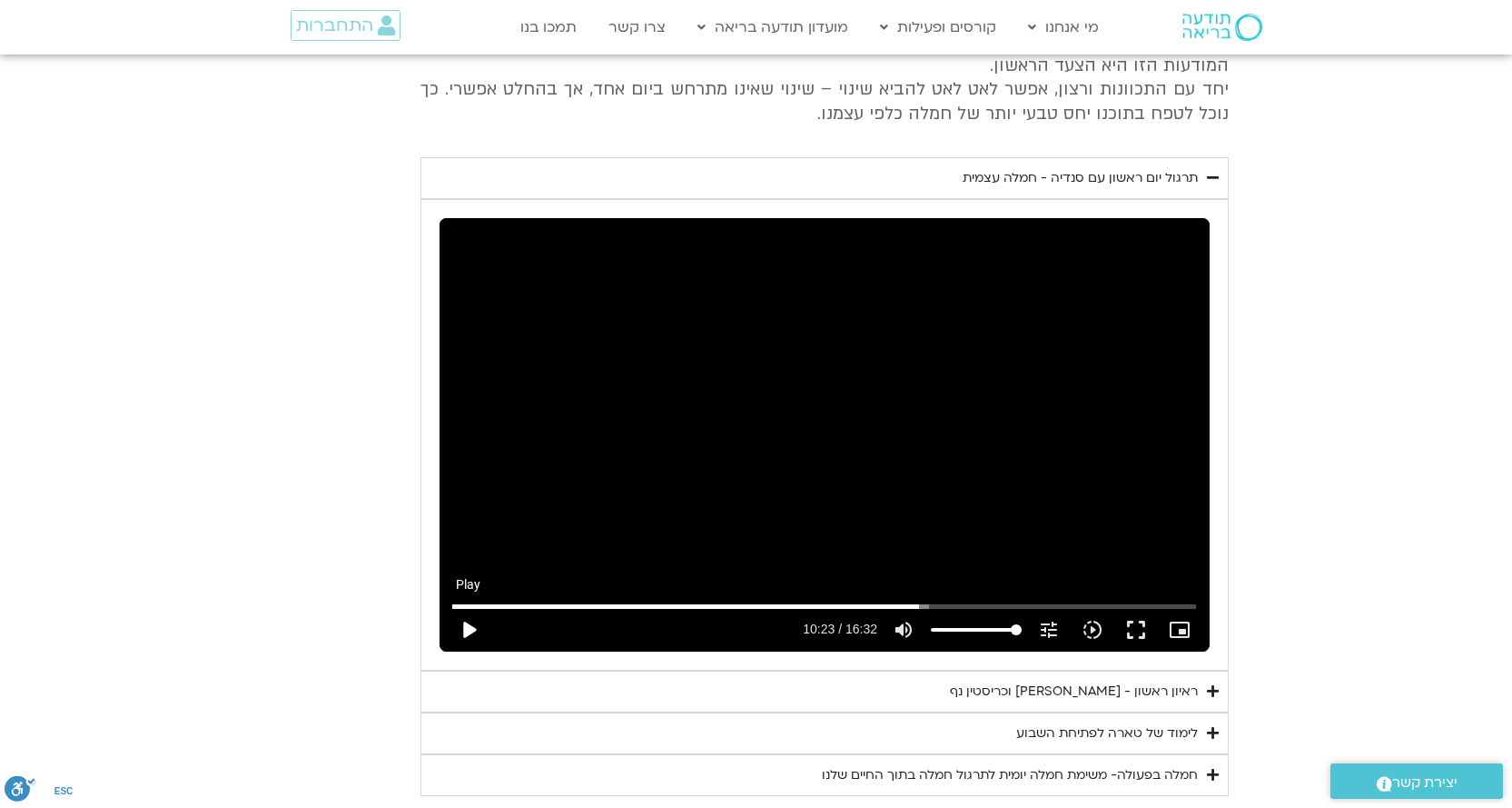
click at [464, 607] on button "play_arrow" at bounding box center [469, 629] width 44 height 44
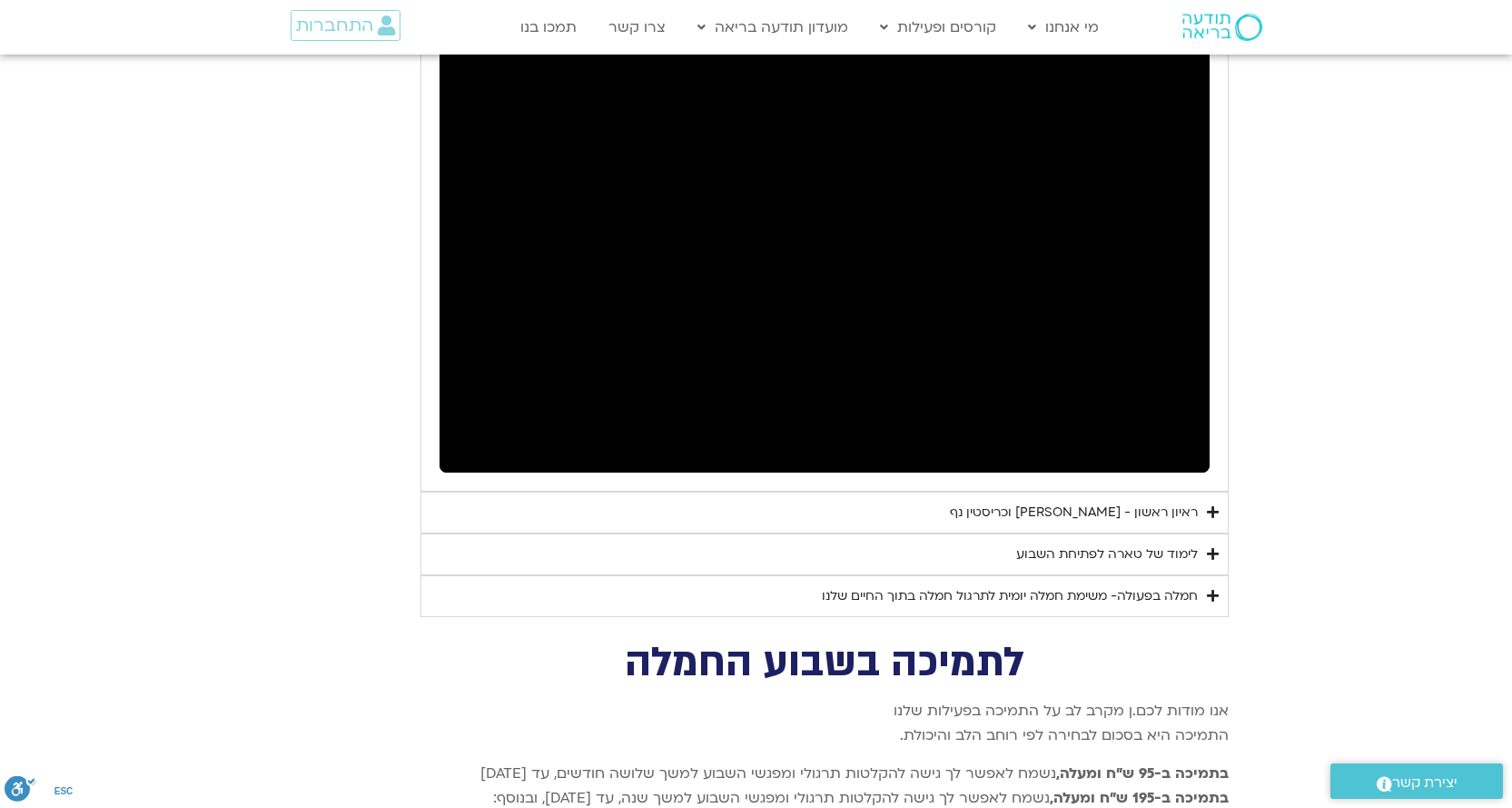
scroll to position [3482, 0]
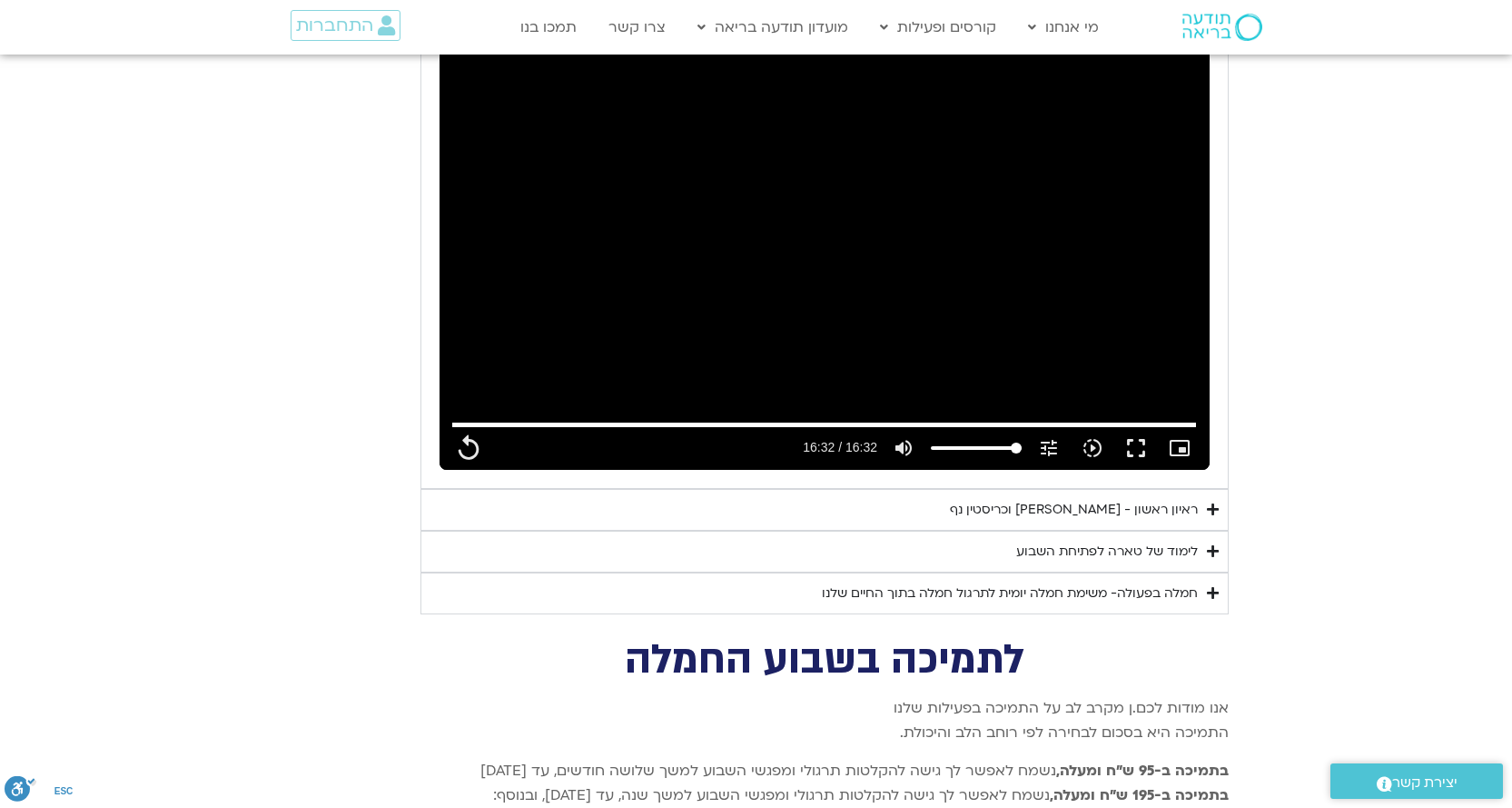
click at [1108, 499] on div "ראיון ראשון - [PERSON_NAME] וכריסטין נף" at bounding box center [1074, 510] width 248 height 22
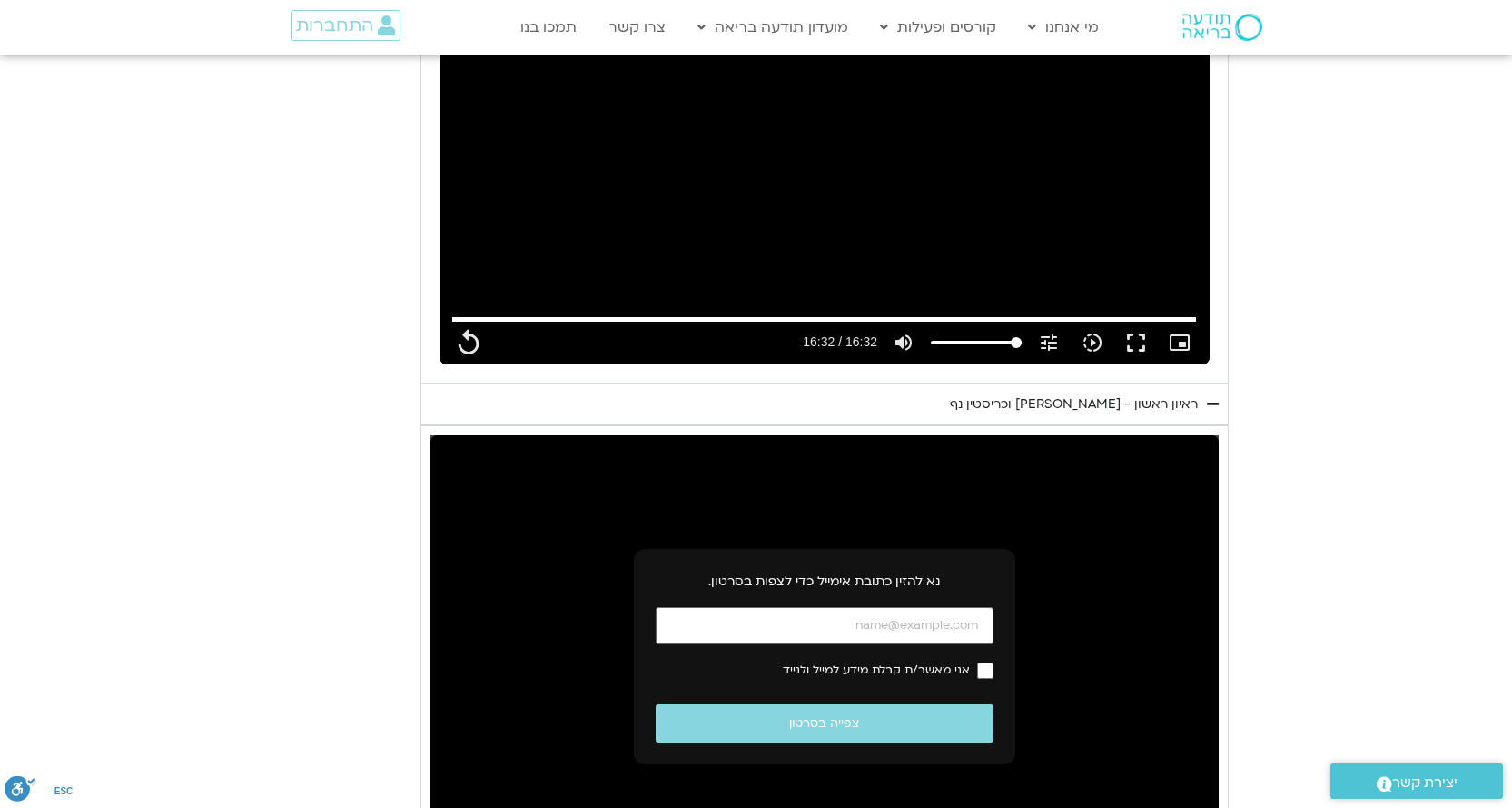
scroll to position [3756, 0]
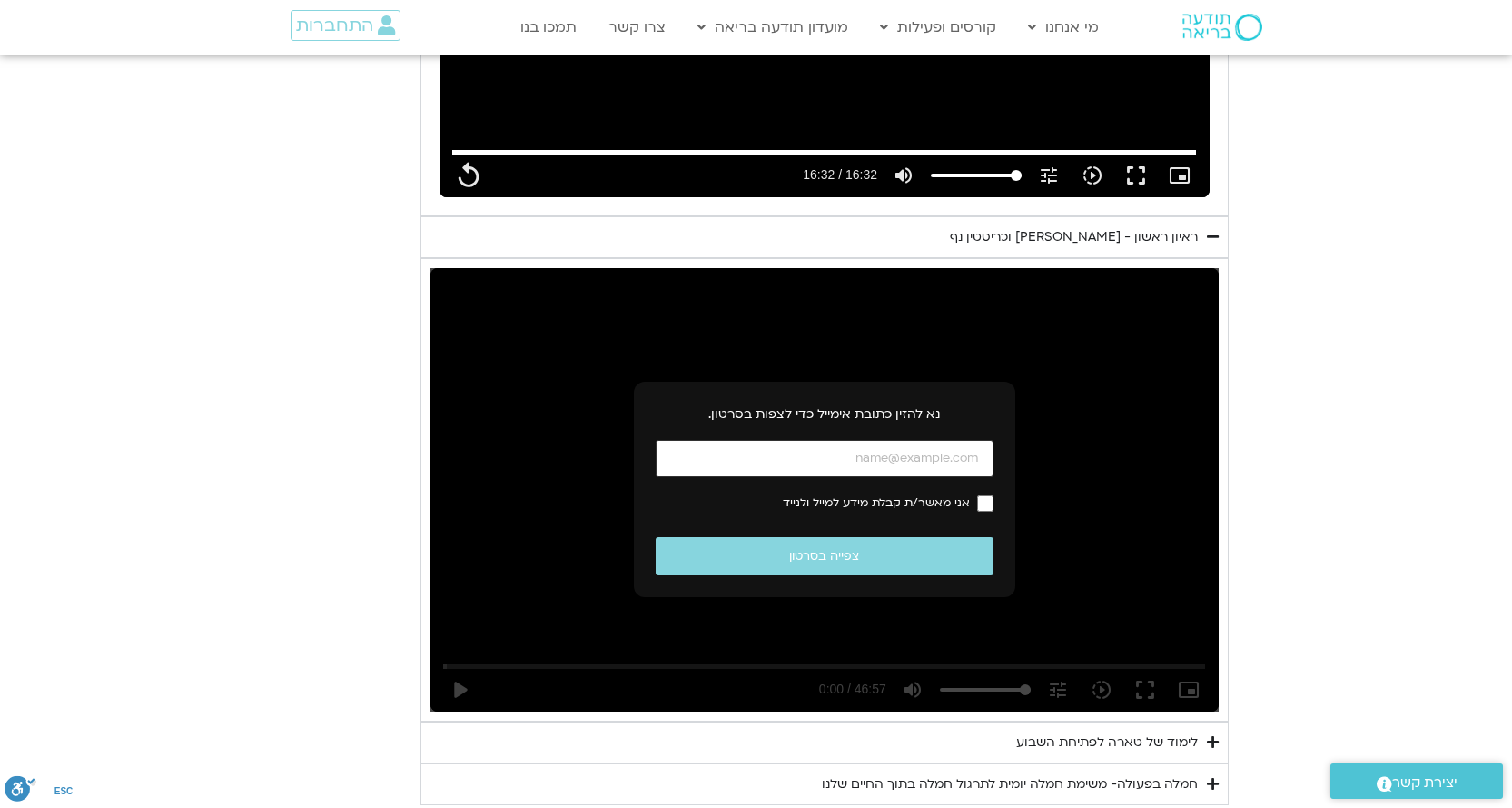
click at [928, 441] on input "כתובת אימייל" at bounding box center [824, 458] width 338 height 37
type input "992.52"
type input "[EMAIL_ADDRESS][PERSON_NAME][DOMAIN_NAME]"
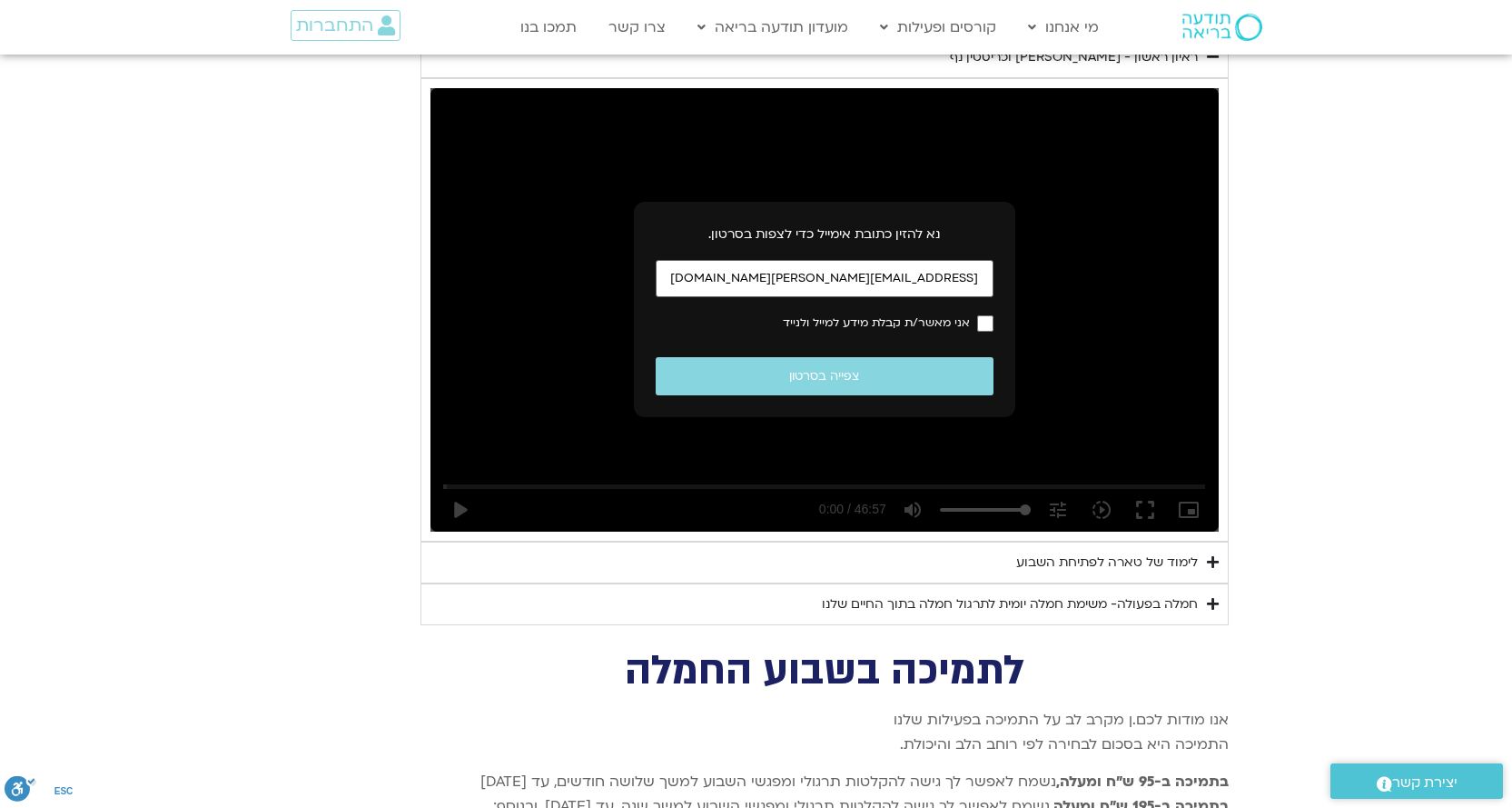
scroll to position [3937, 0]
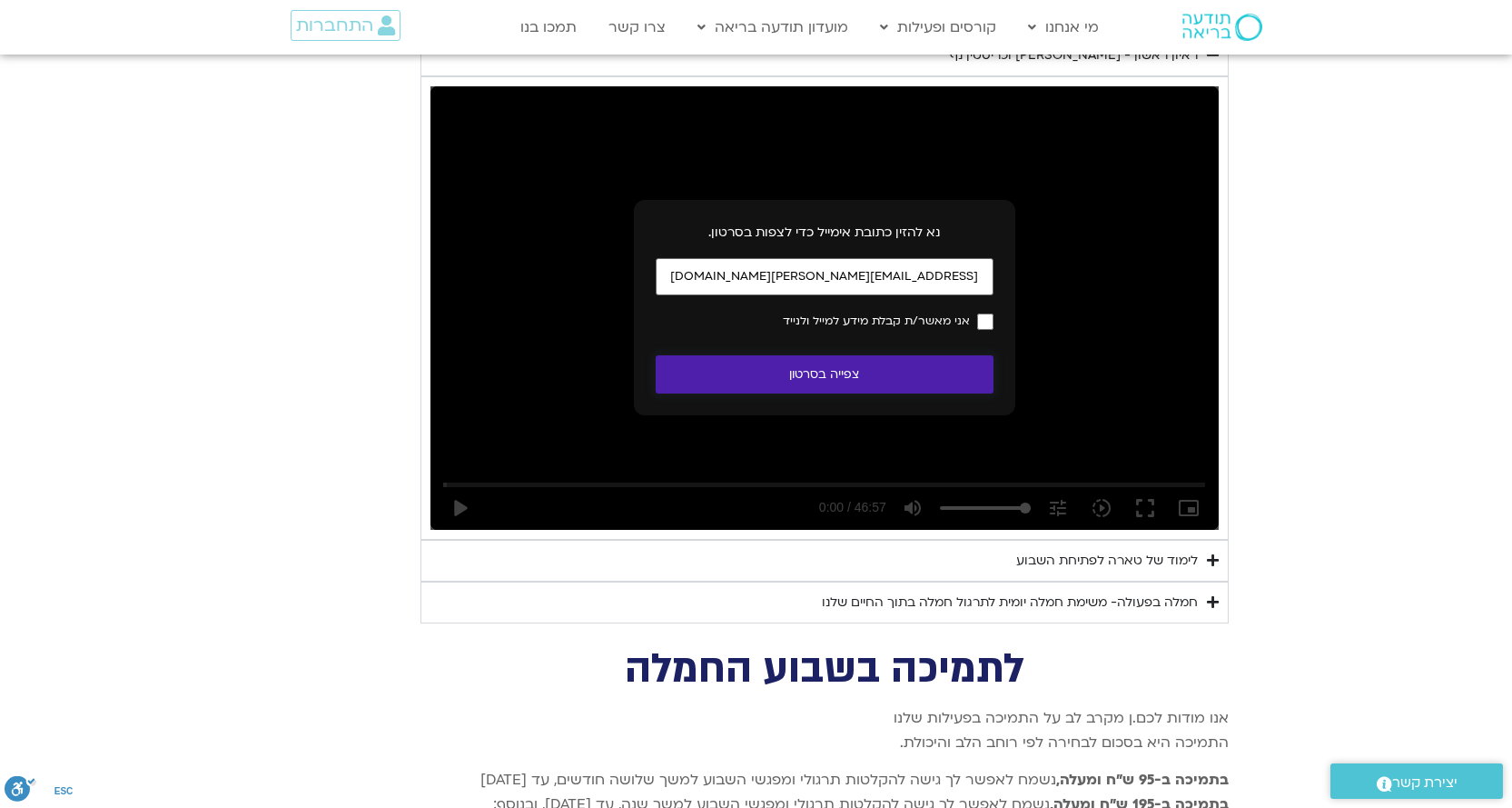
click at [851, 355] on button "צפייה בסרטון" at bounding box center [824, 374] width 338 height 39
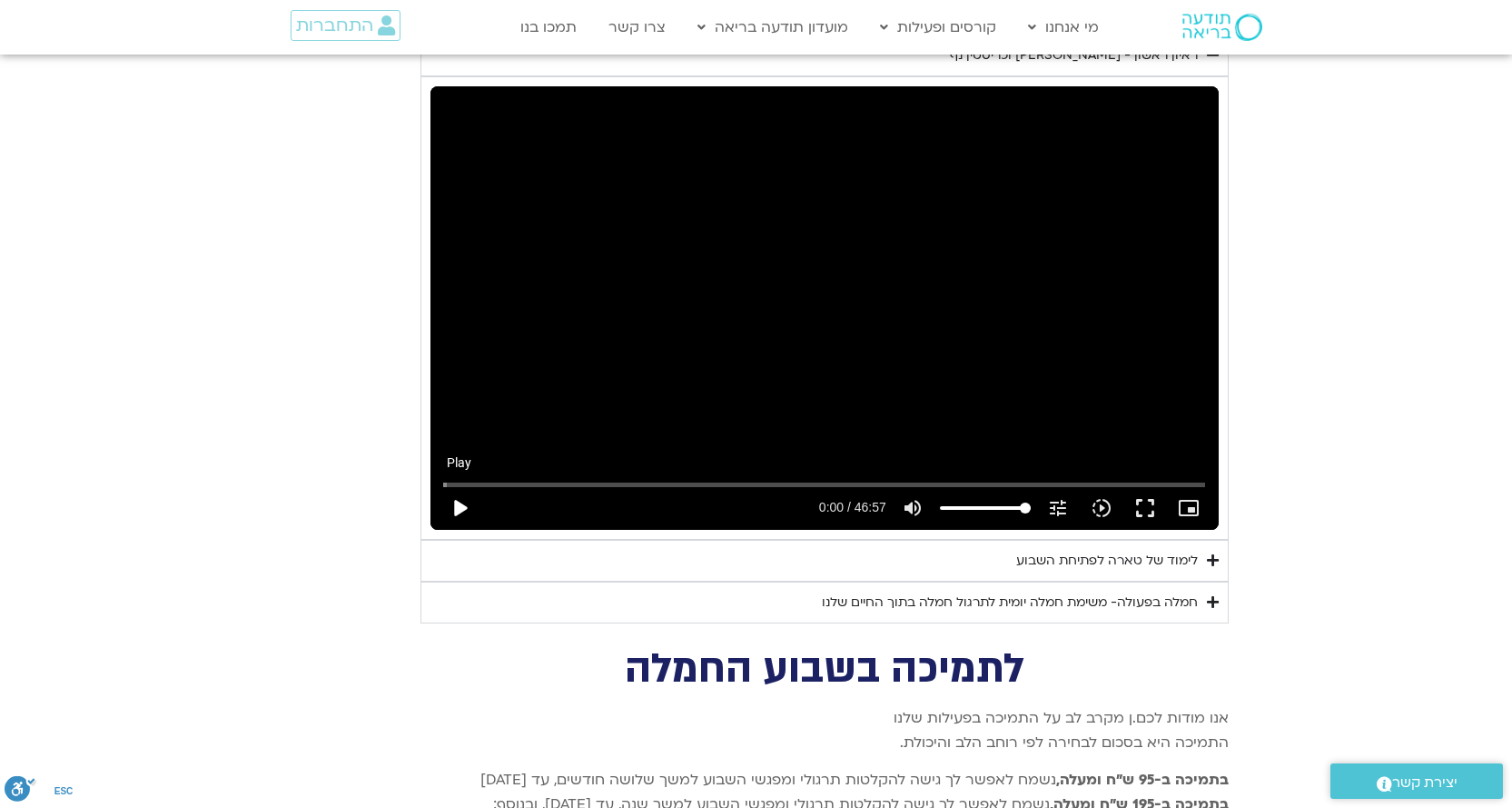
click at [459, 486] on button "play_arrow" at bounding box center [460, 508] width 44 height 44
type input "992.52"
type input "0.005539"
type input "992.52"
type input "0.104745"
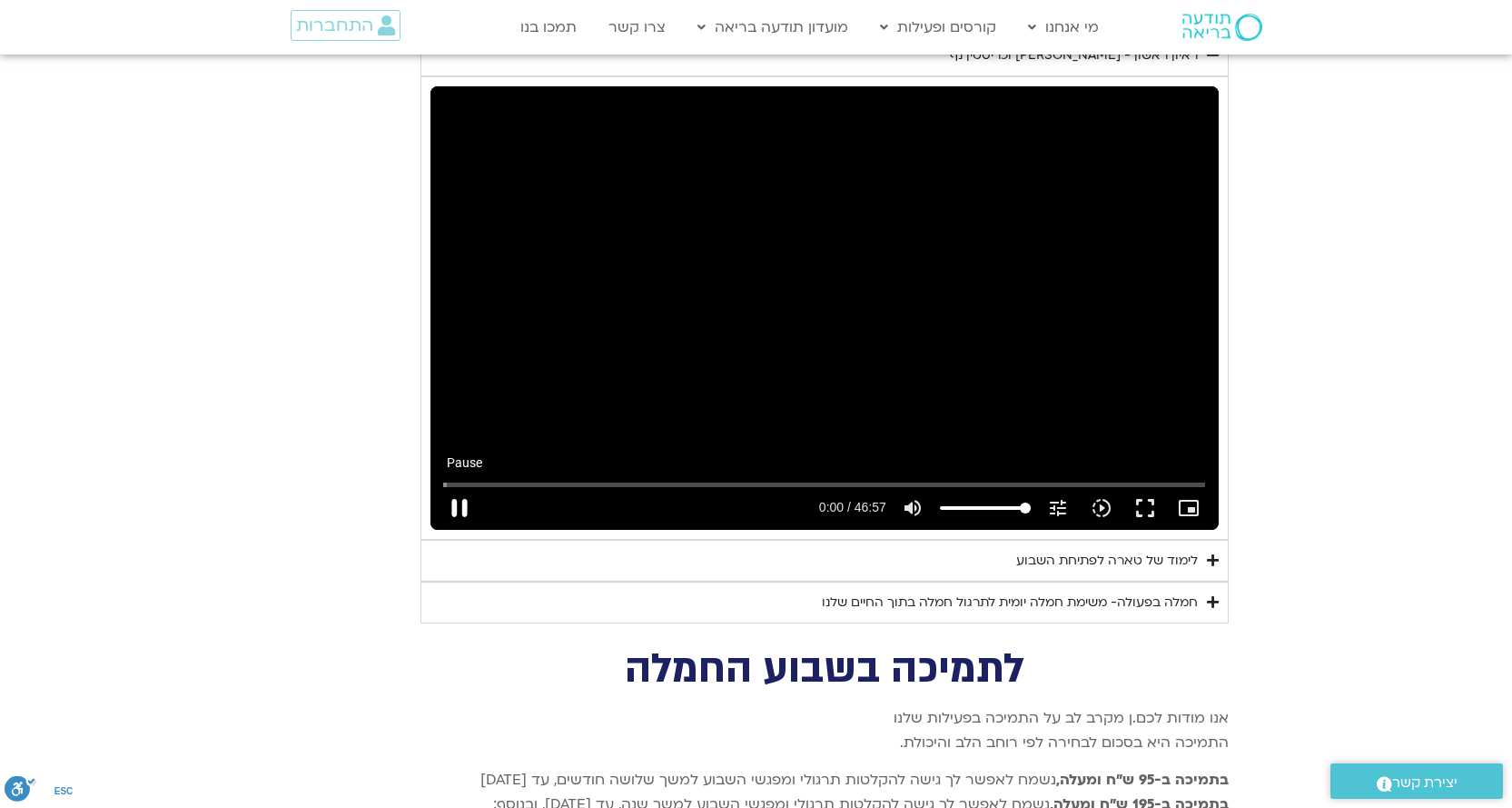
type input "992.52"
type input "0.233613"
type input "992.52"
type input "0.362046"
type input "992.52"
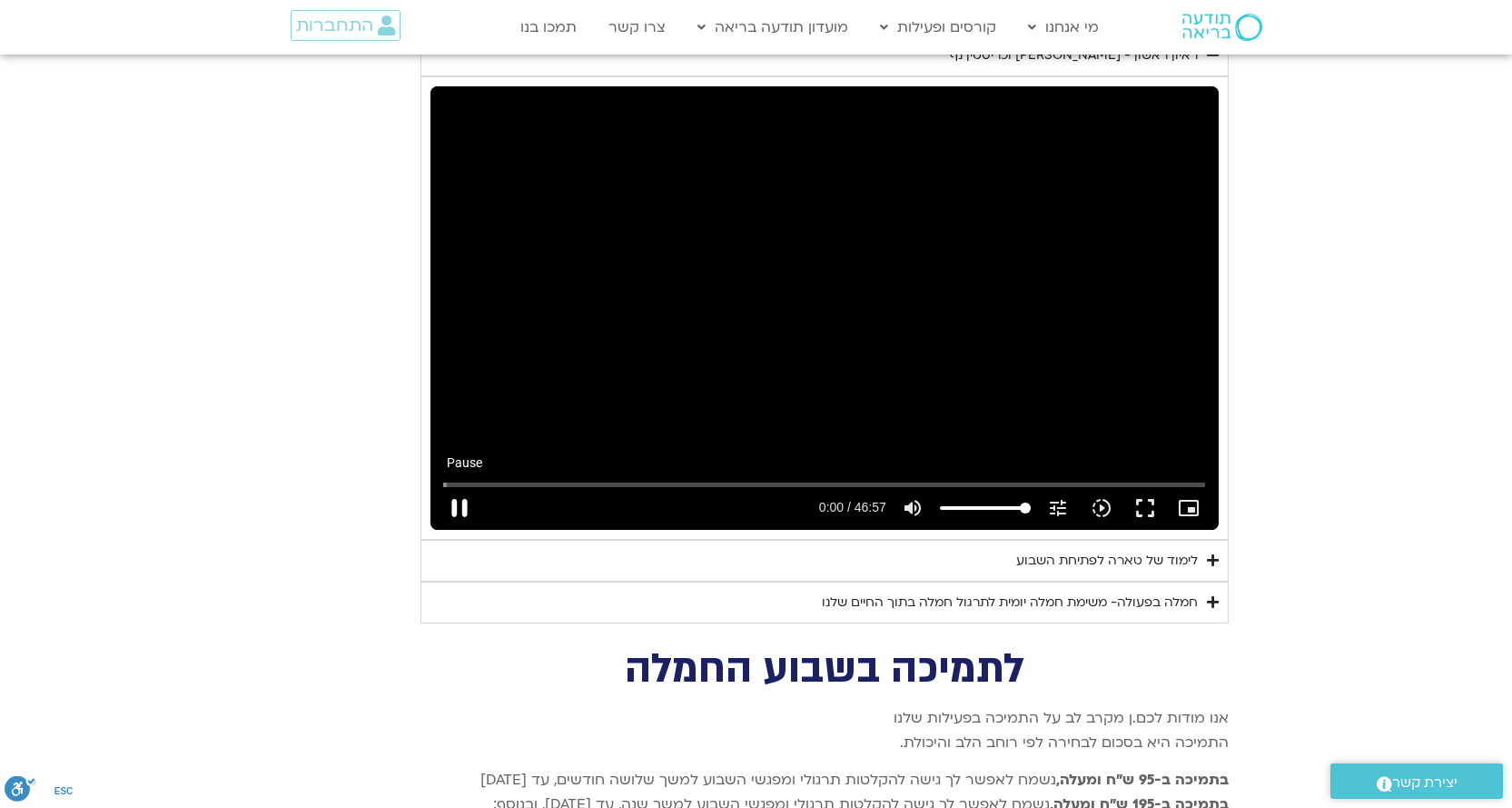
type input "0.501645"
type input "992.52"
type input "0.63704"
type input "992.52"
type input "0.766683"
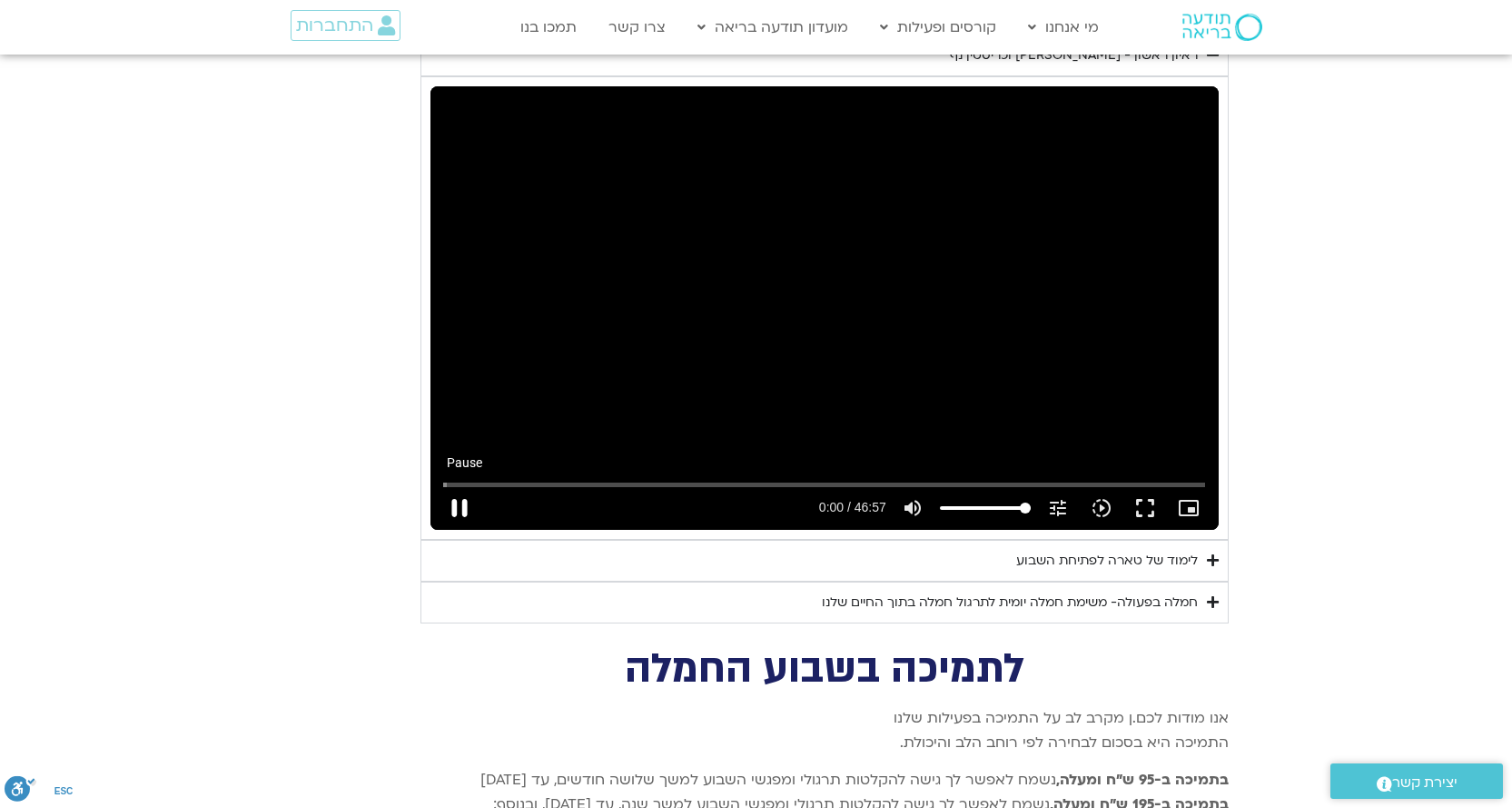
type input "992.52"
type input "0.900298"
type input "992.52"
type input "1.040294"
type input "992.52"
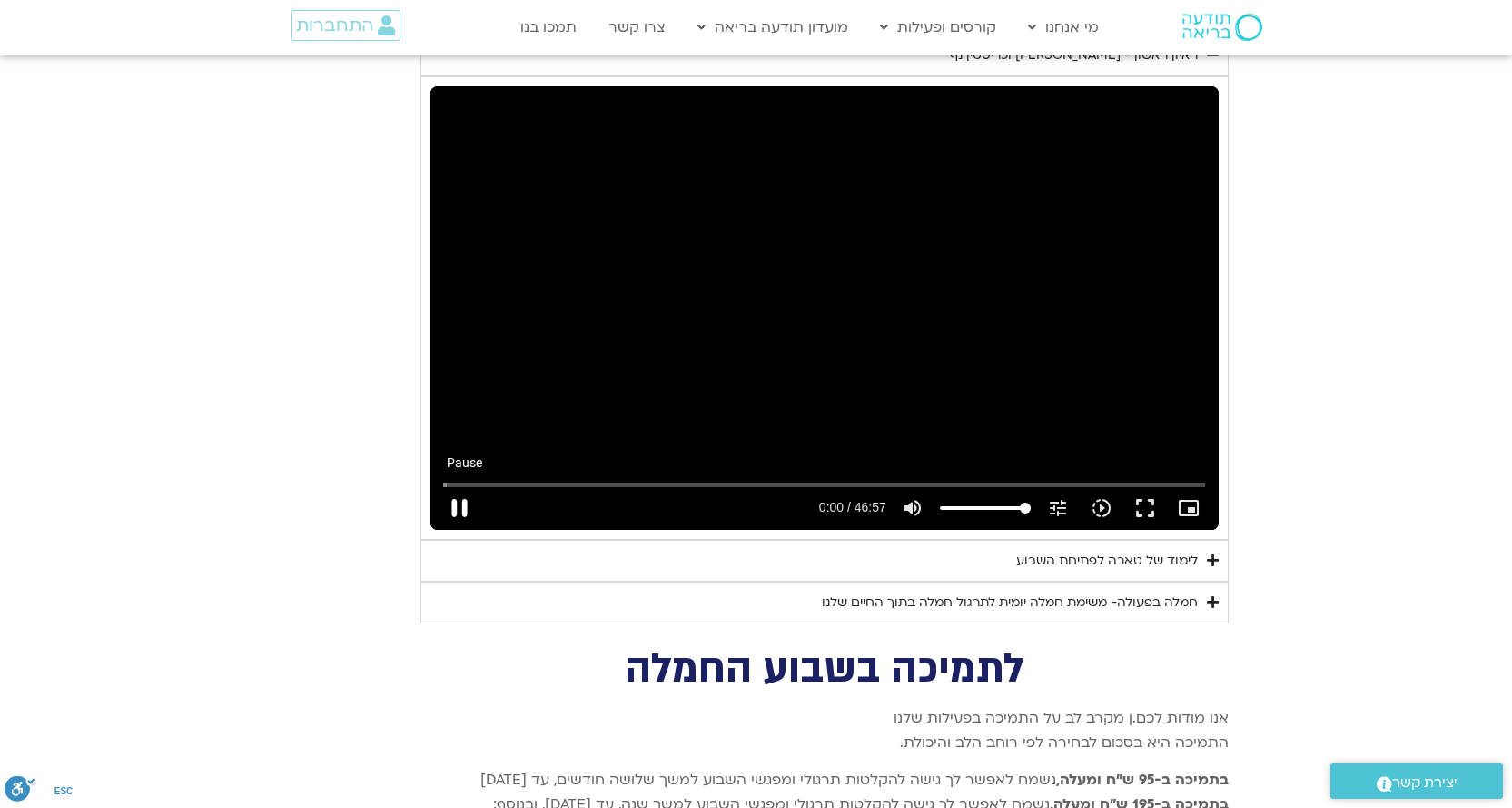
type input "1.172137"
type input "992.52"
type input "1.306722"
type input "992.52"
type input "1.438652"
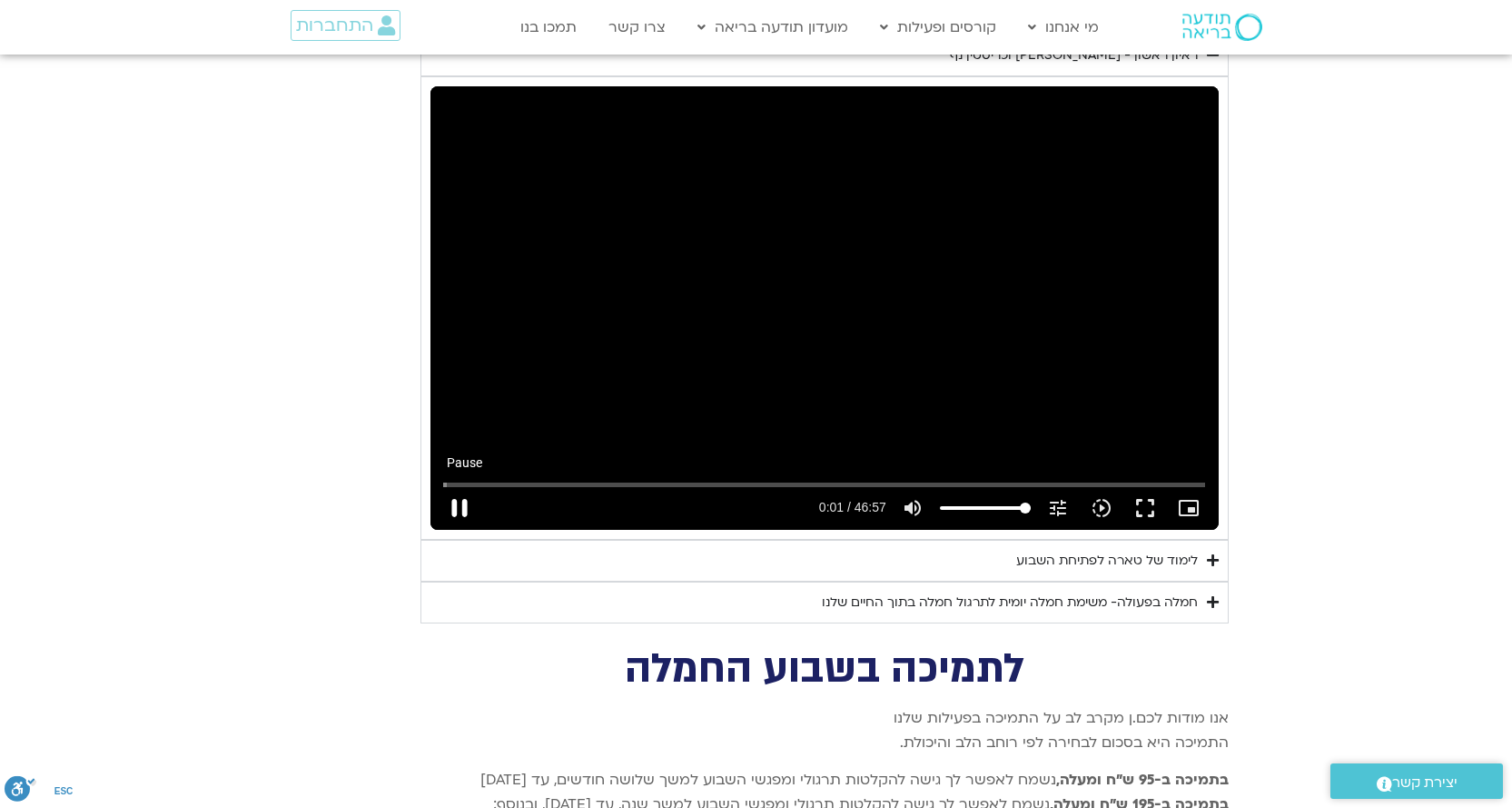
type input "992.52"
type input "1.568778"
type input "992.52"
type input "1.700708"
type input "992.52"
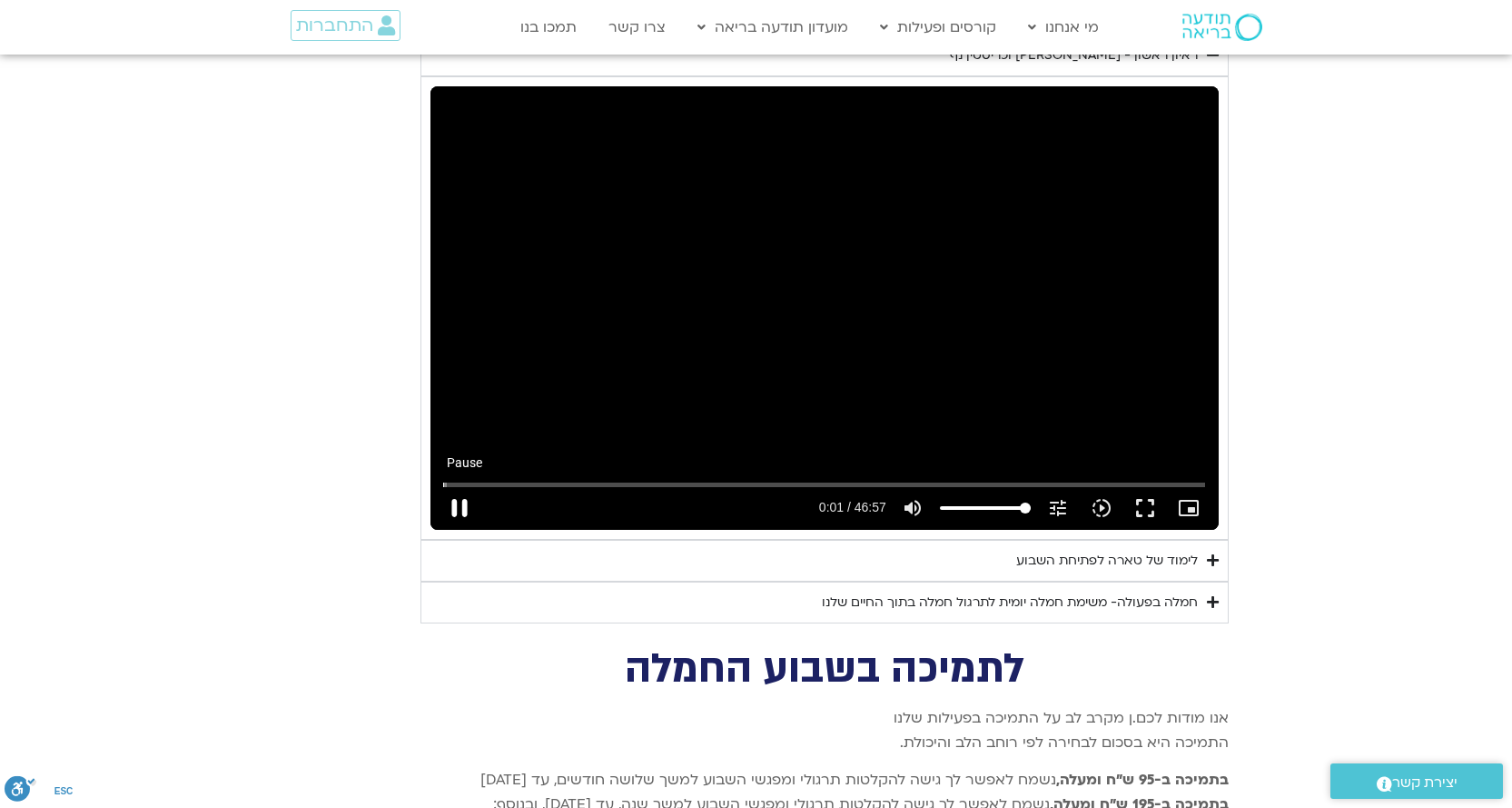
type input "1.830523"
type input "992.52"
type input "1.965552"
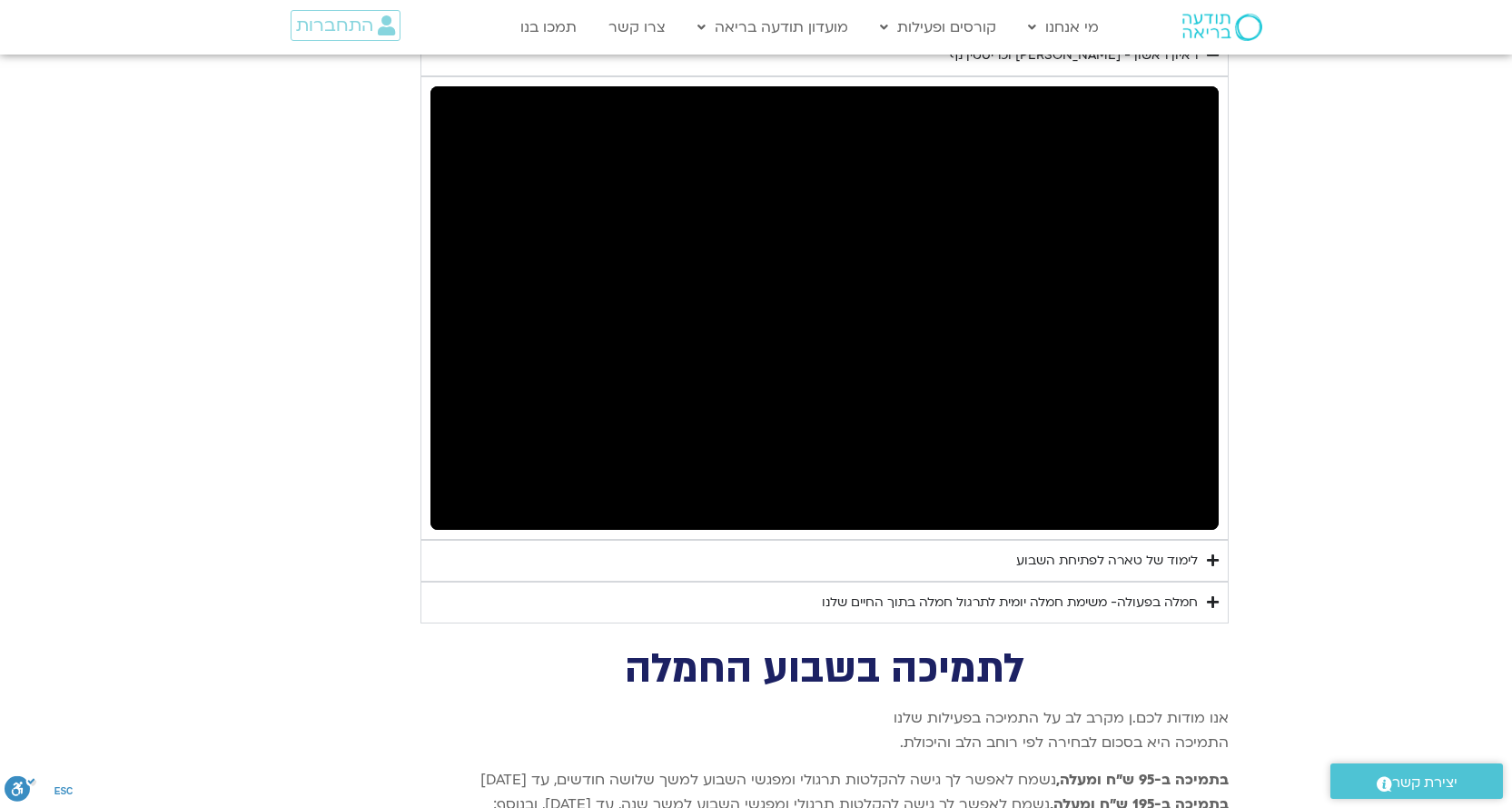
type input "992.52"
type input "2.806417"
type input "992.52"
type input "2.891638"
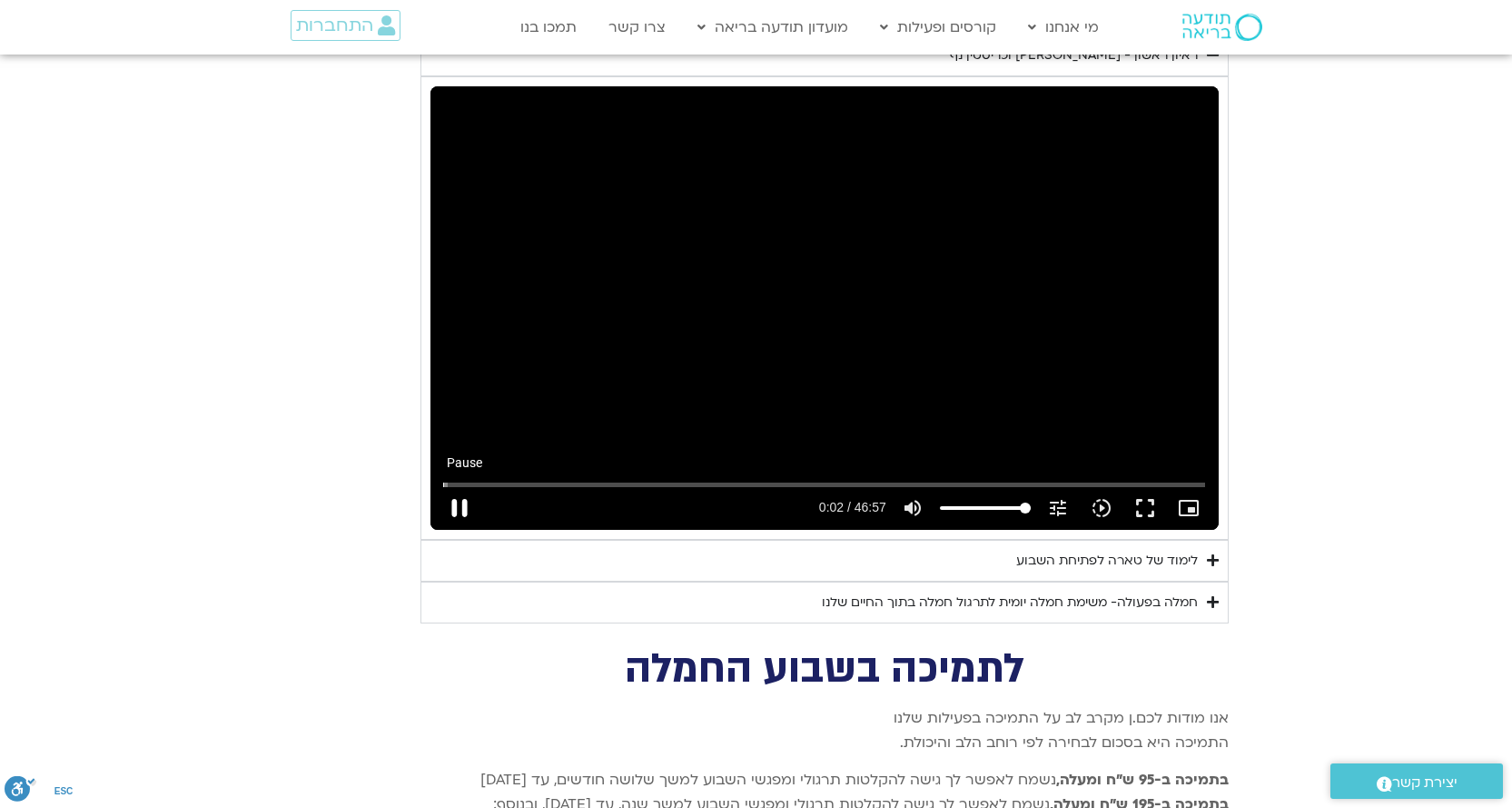
type input "992.52"
type input "3.027903"
type input "992.52"
type input "3.161069"
type input "992.52"
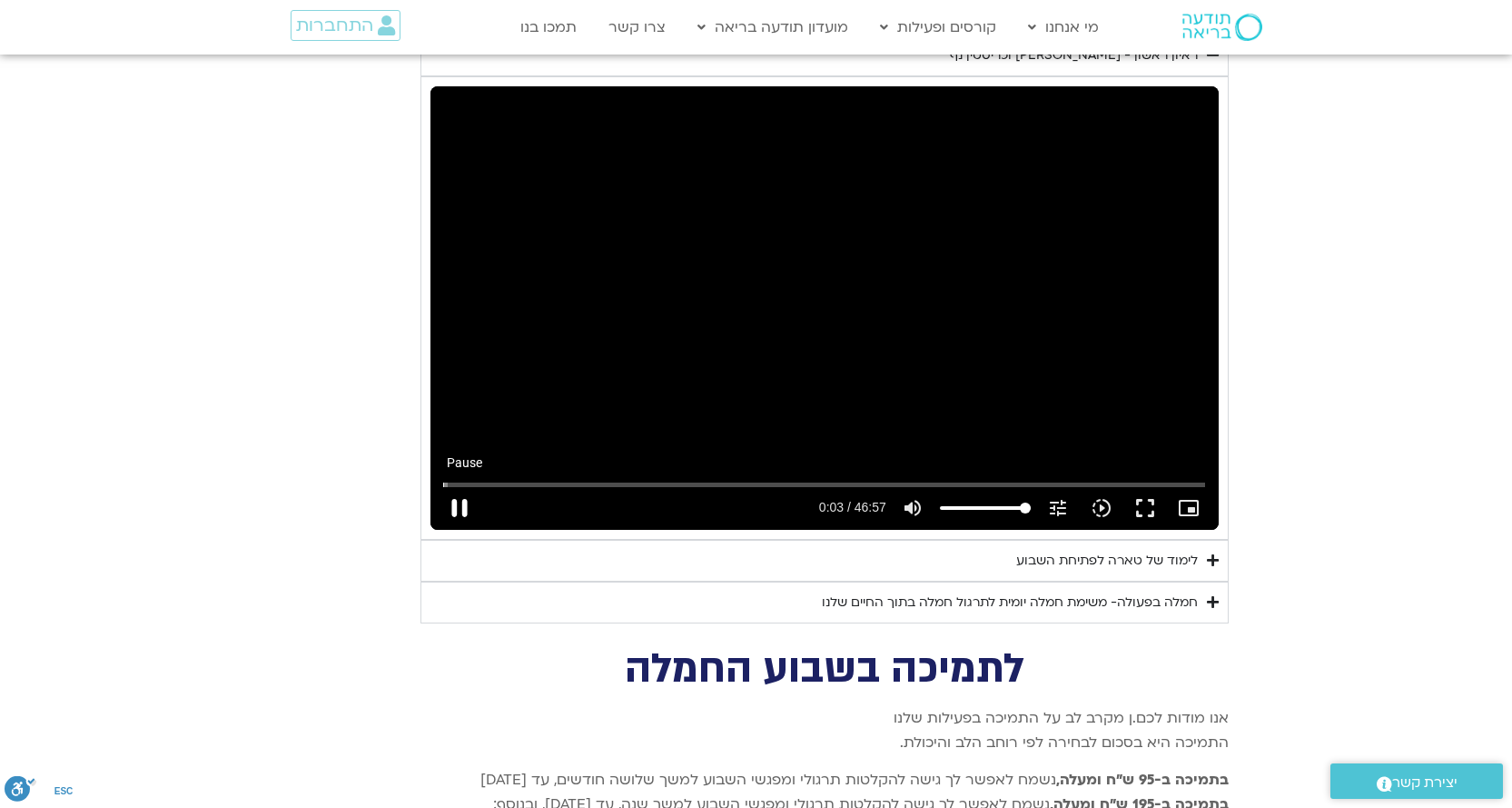
type input "3.288833"
type input "992.52"
type input "3.422044"
type input "992.52"
type input "3.551562"
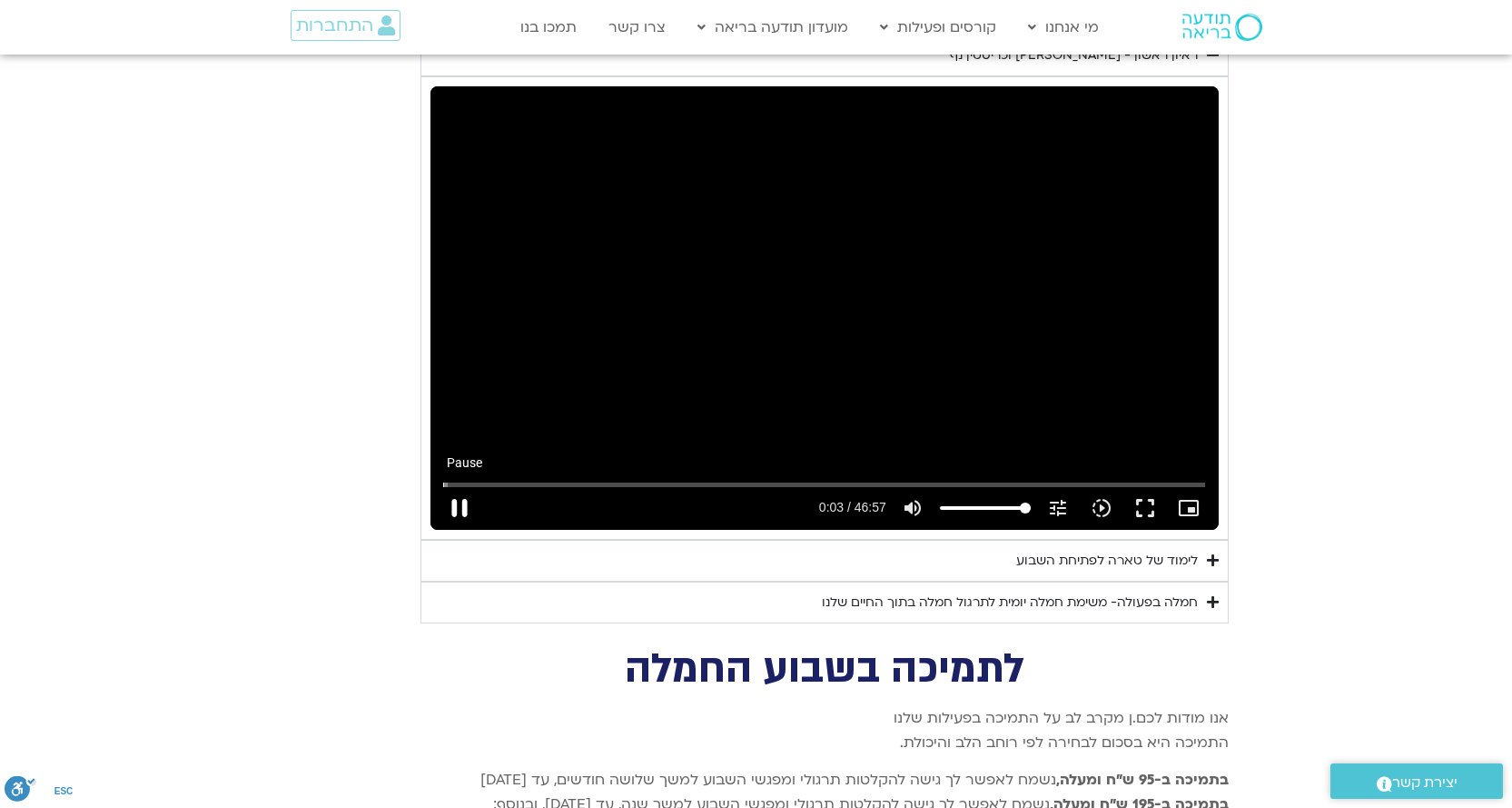
type input "992.52"
type input "3.688781"
type input "992.52"
type input "3.818804"
type input "992.52"
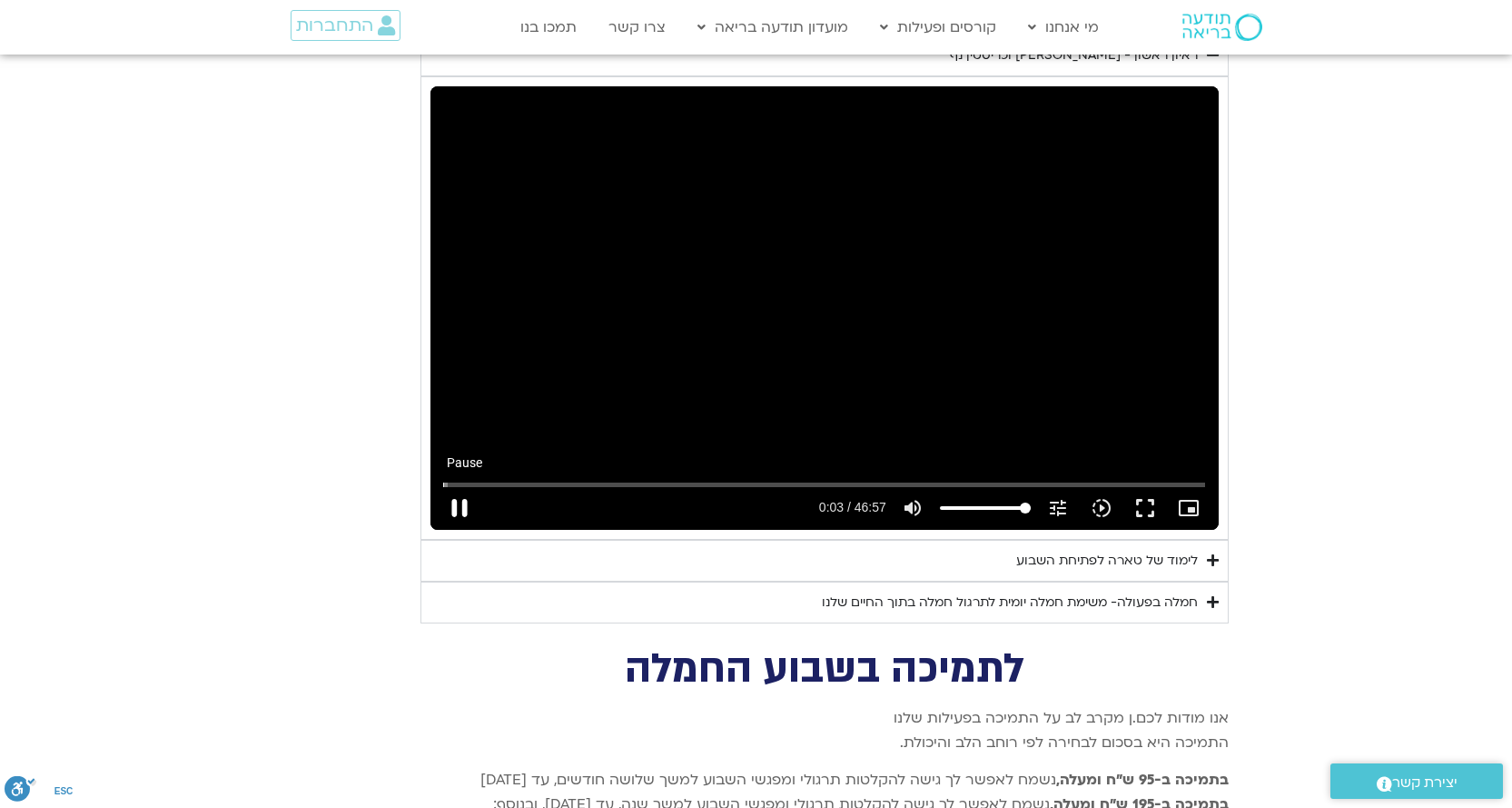
type input "3.956077"
type input "992.52"
type input "4.091004"
type input "992.52"
type input "4.221188"
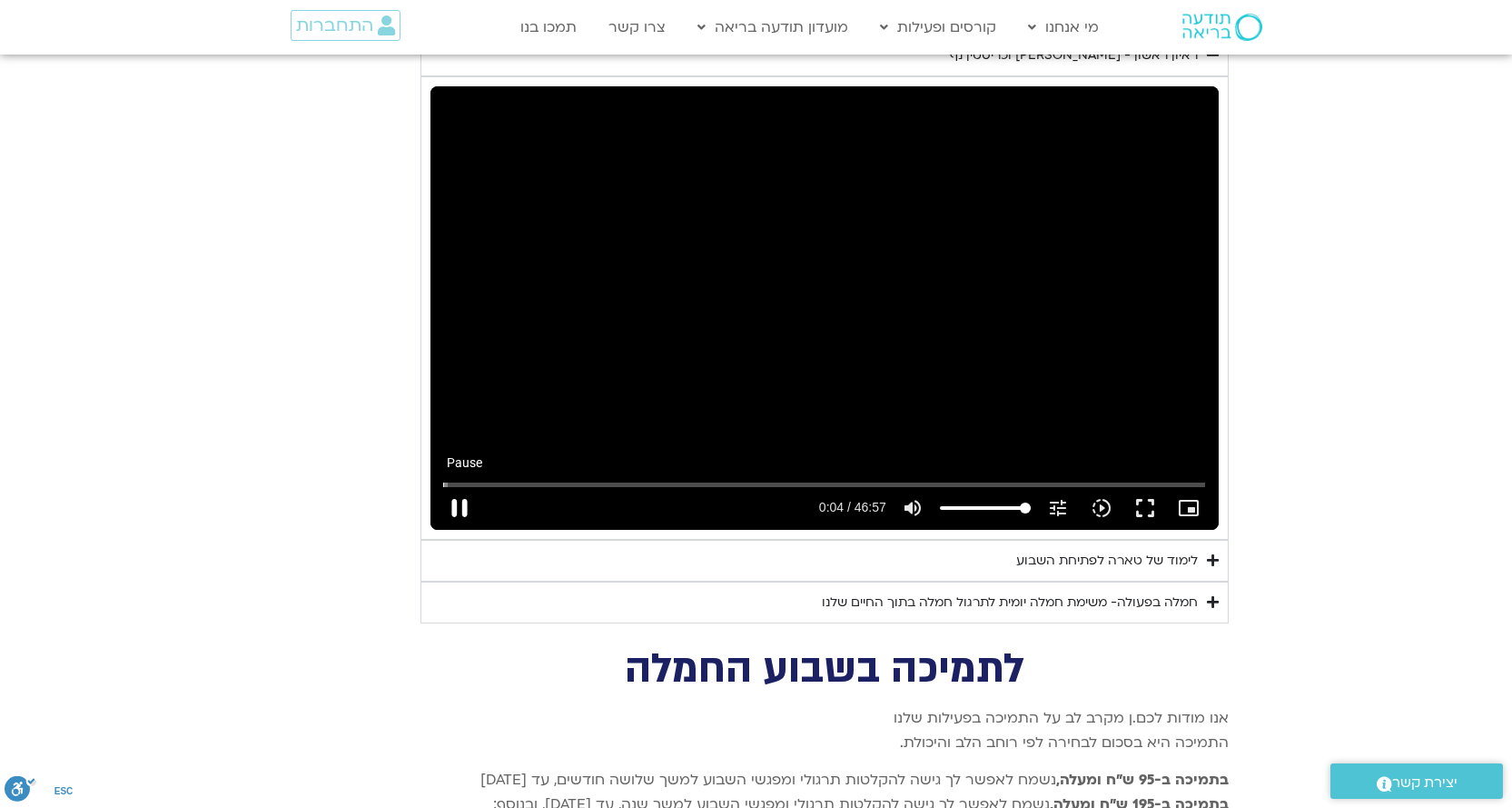
type input "992.52"
type input "4.347972"
type input "992.52"
type input "4.47808"
type input "992.52"
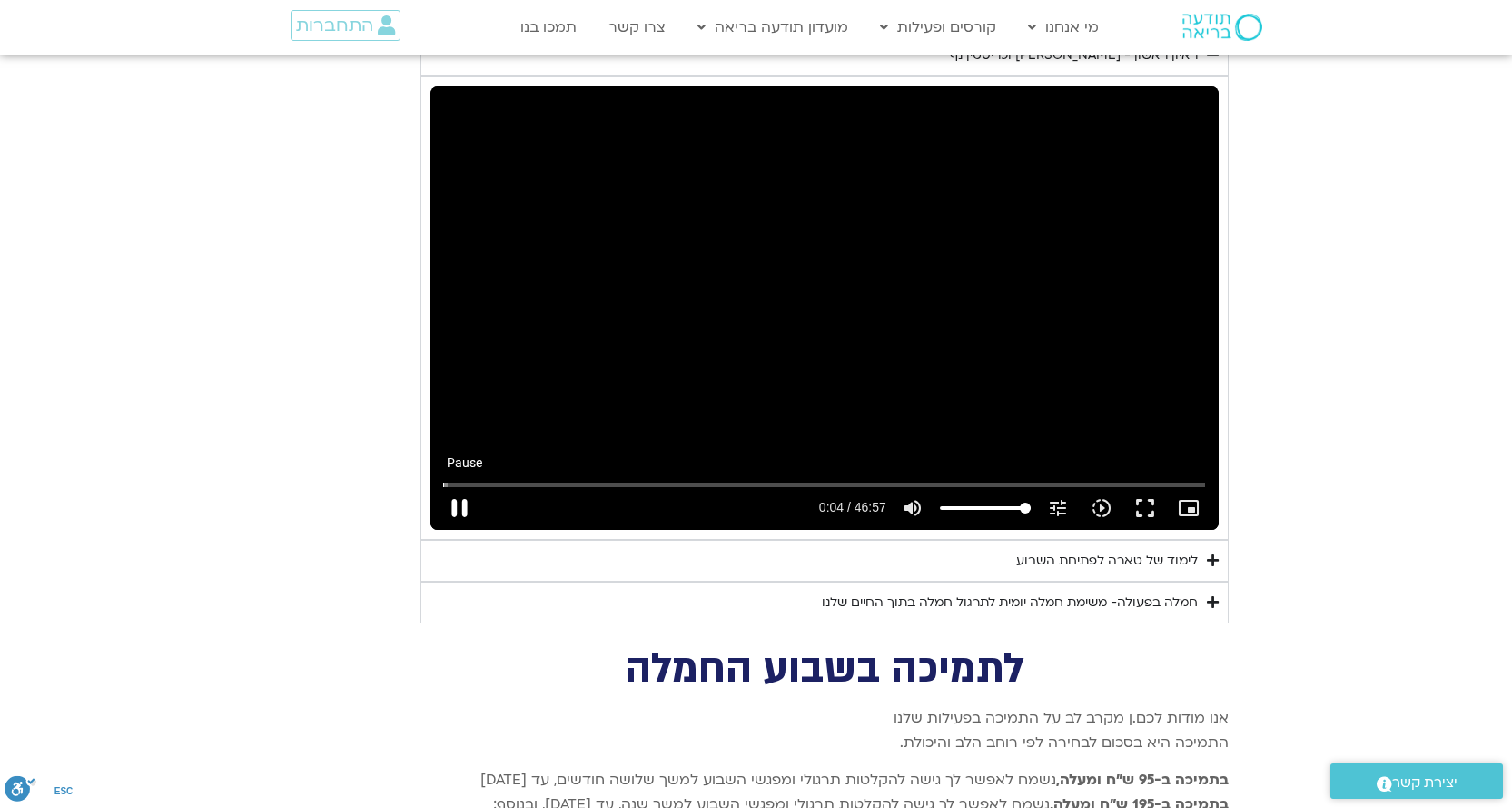
type input "4.603682"
type input "992.52"
type input "4.739917"
type input "992.52"
type input "4.871211"
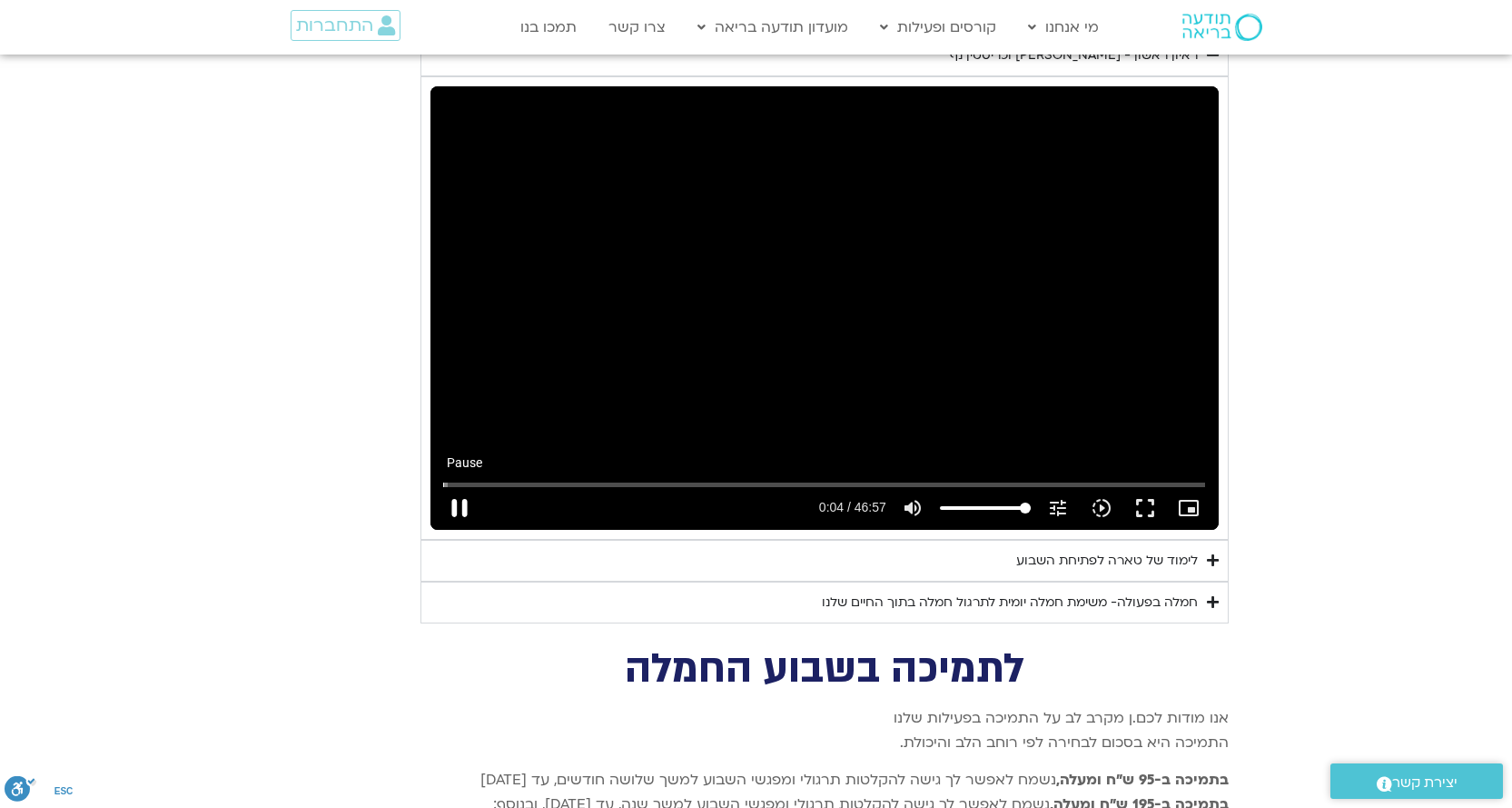
type input "992.52"
type input "5.002894"
type input "992.52"
type input "5.138661"
type input "992.52"
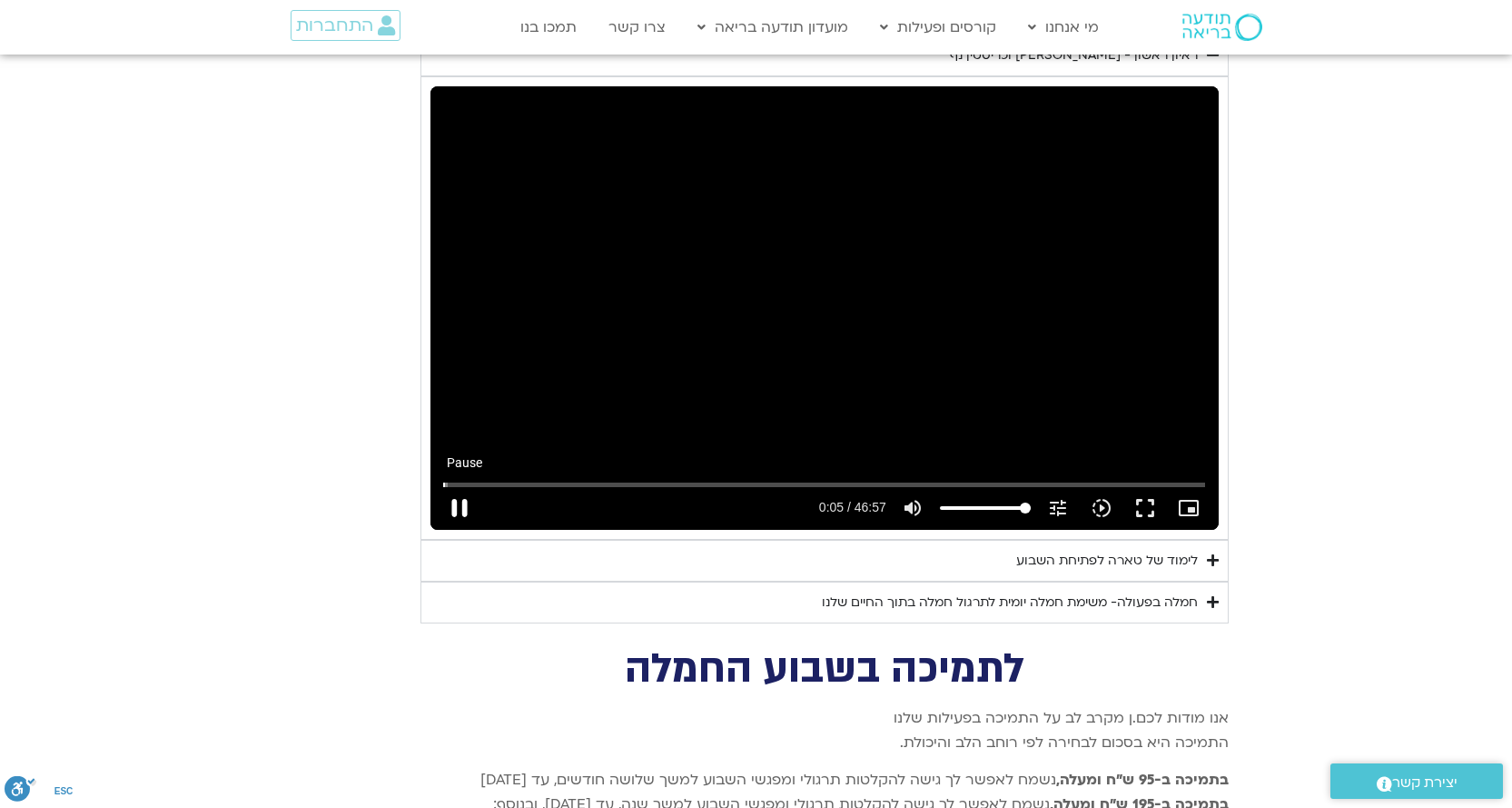
type input "5.27264"
type input "992.52"
type input "5.417011"
type input "992.52"
type input "5.548456"
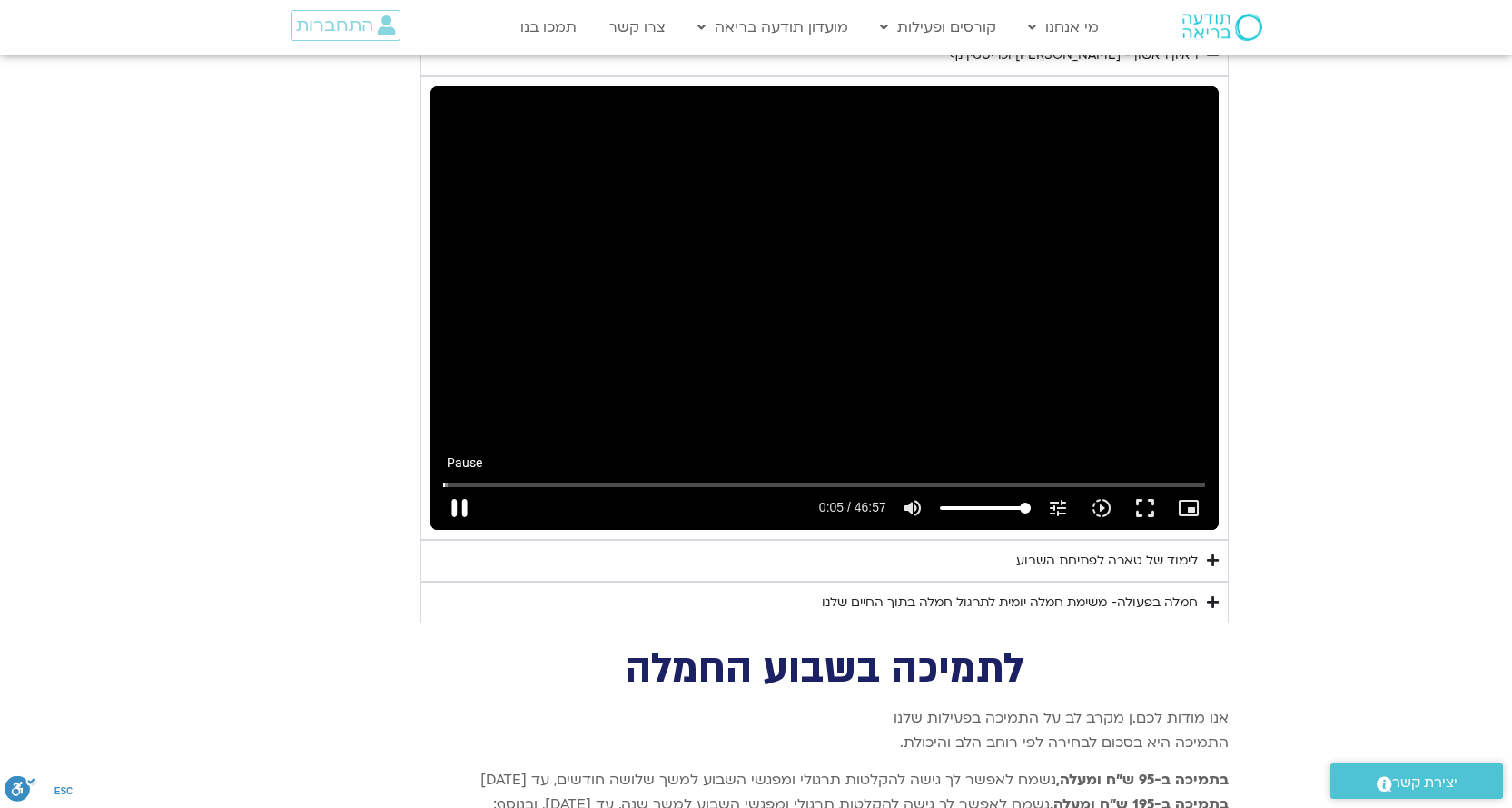
type input "992.52"
type input "5.678165"
type input "992.52"
type input "5.810962"
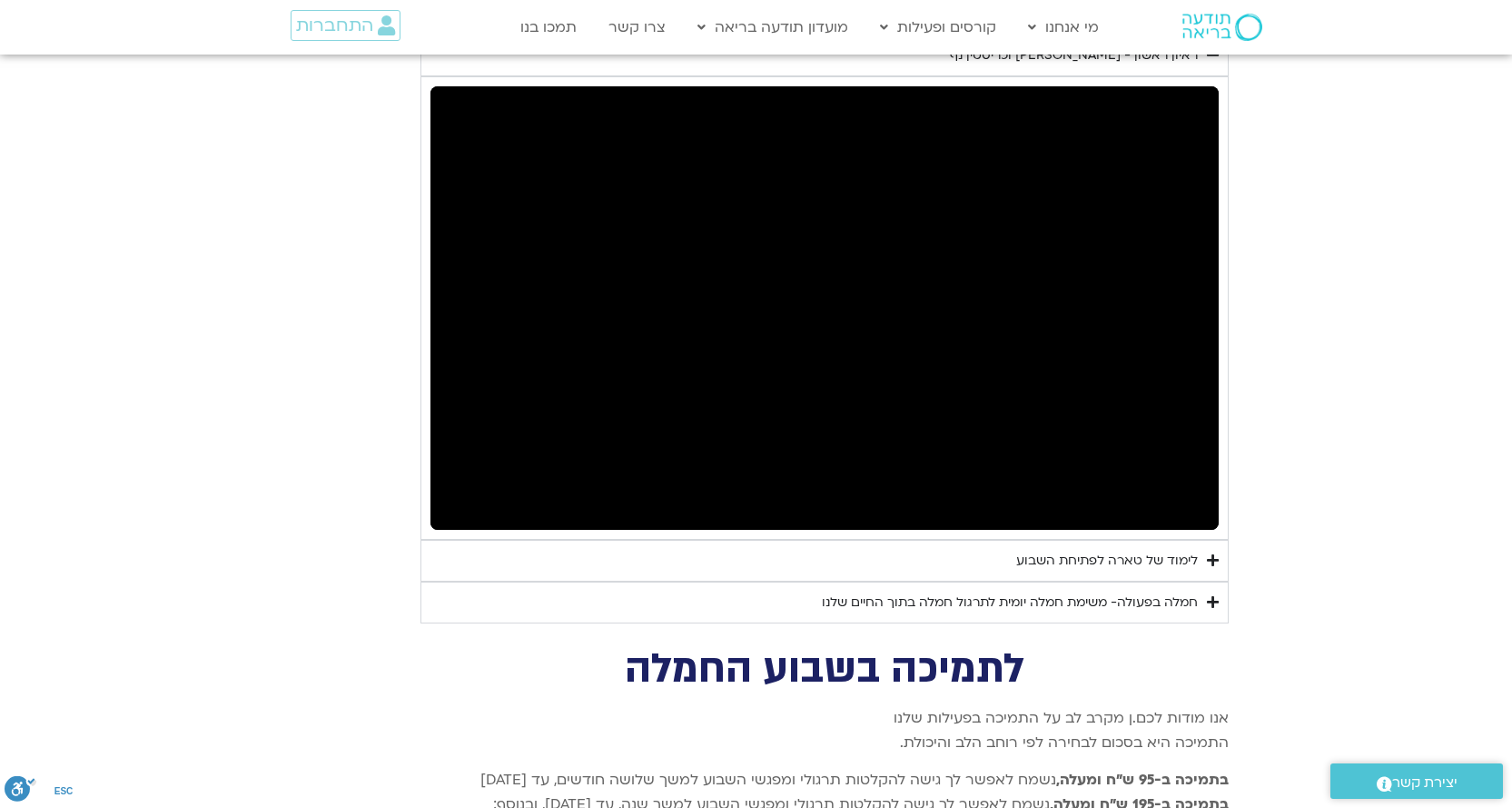
type input "992.52"
type input "7.920554"
type input "992.52"
type input "7.955101"
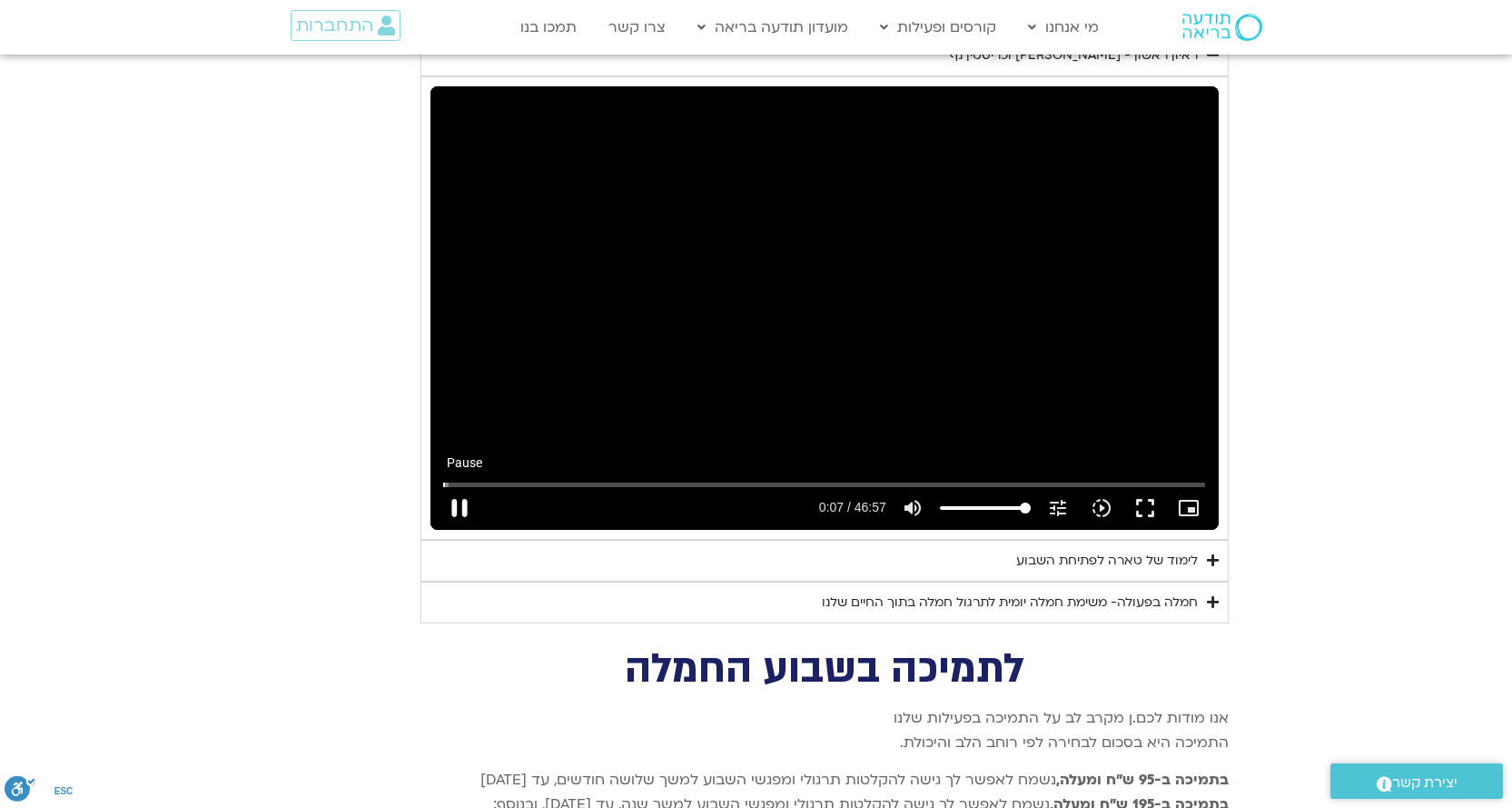
type input "992.52"
type input "8.082109"
type input "992.52"
type input "8.220378"
type input "992.52"
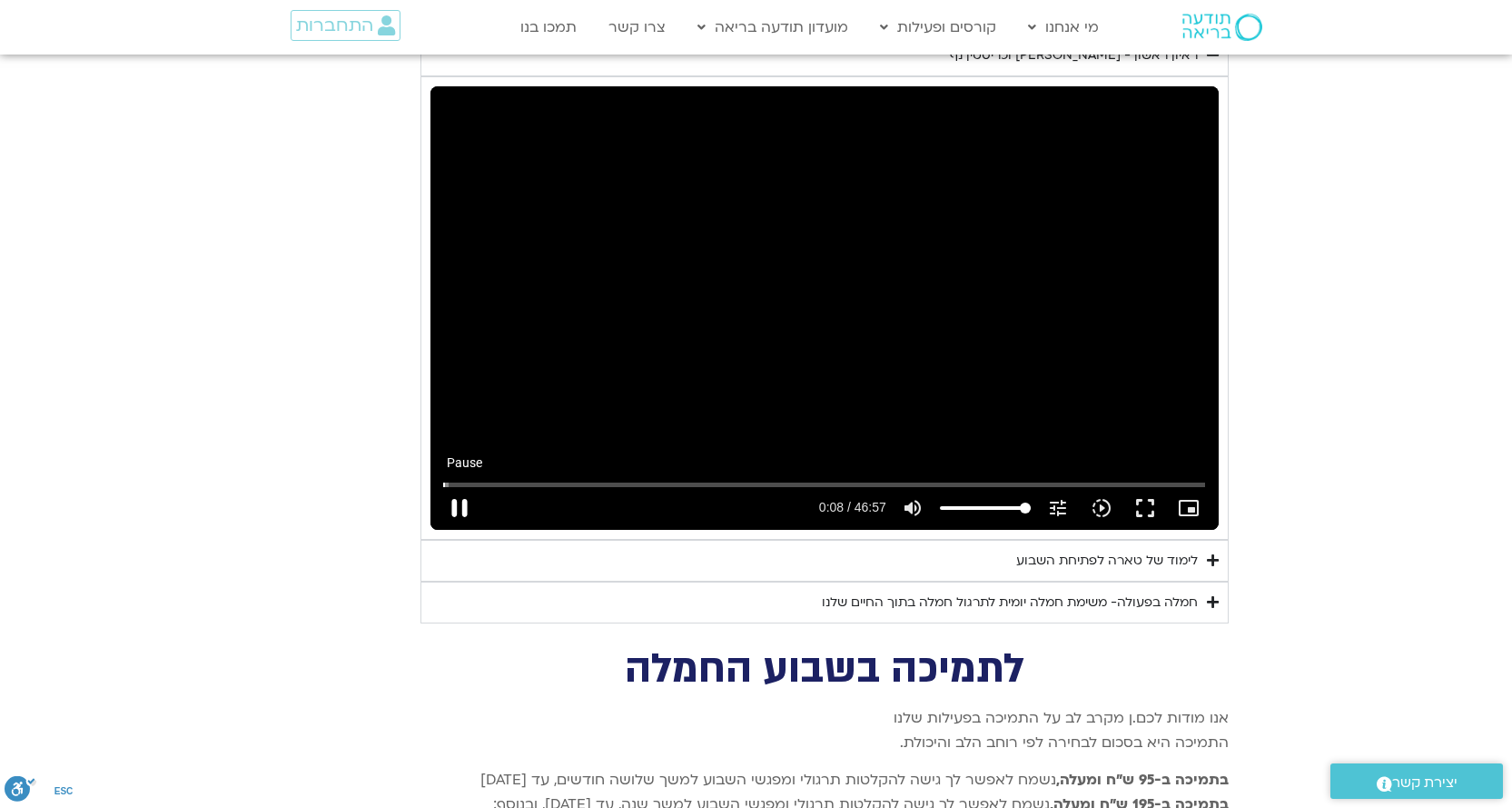
type input "8.351332"
type input "992.52"
type input "8.484129"
type input "992.52"
type input "8.616122"
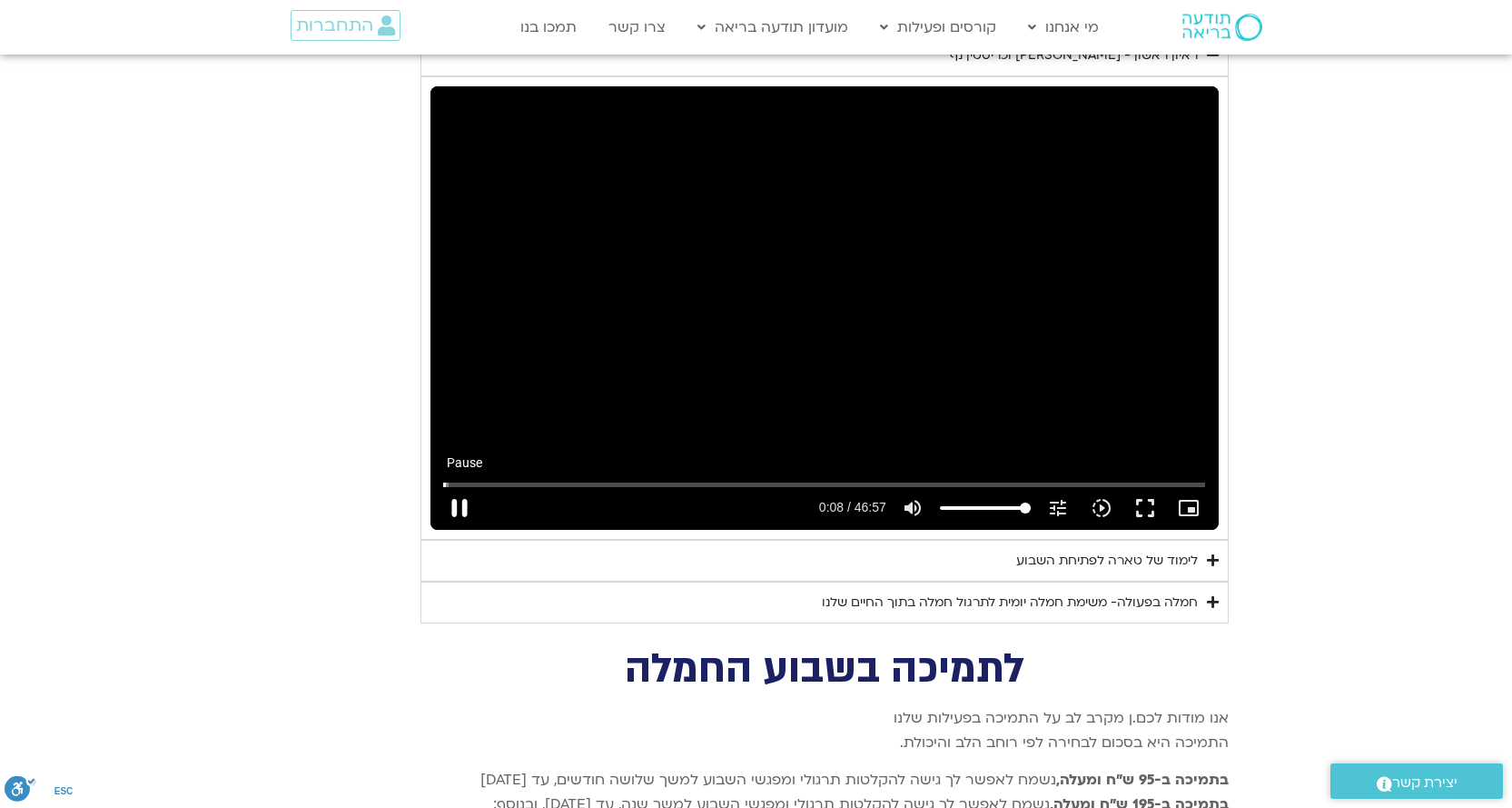
type input "992.52"
type input "8.82077"
type input "992.52"
type input "8.881838"
type input "992.52"
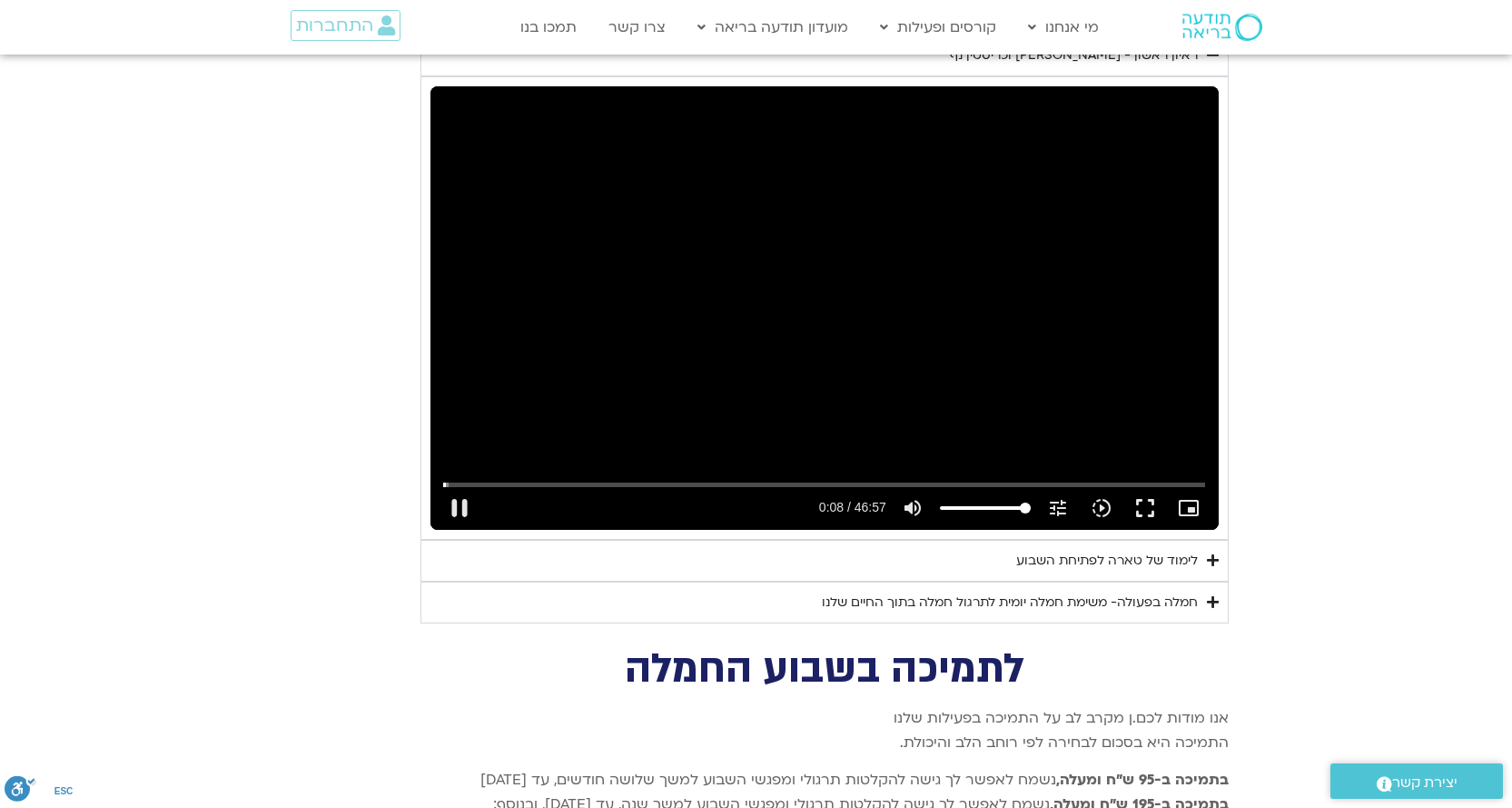
type input "9.138915"
type input "992.52"
type input "9.254939"
type input "992.52"
type input "9.388483"
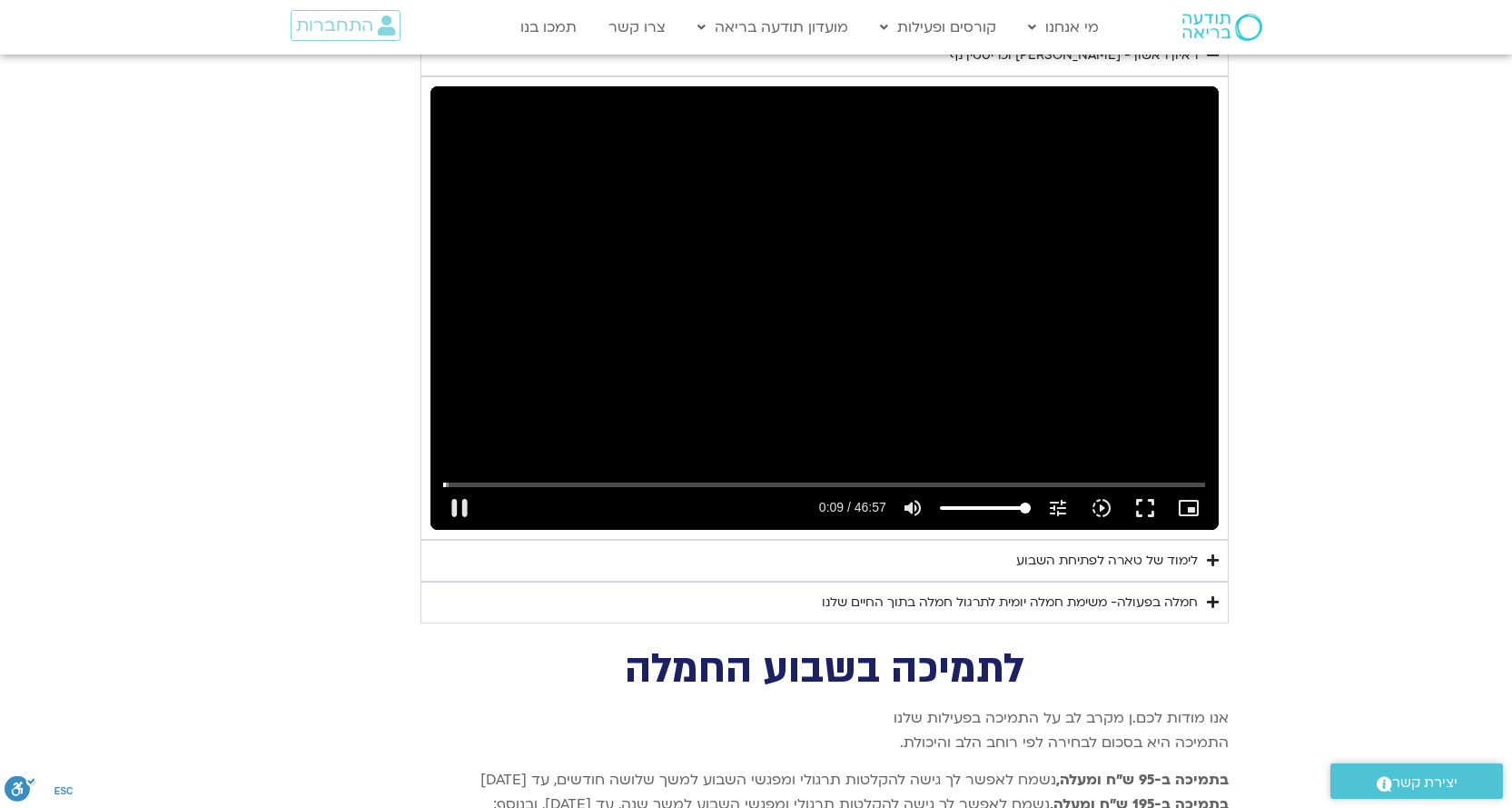
type input "992.52"
type input "9.538089"
type input "992.52"
type input "9.655613"
type input "992.52"
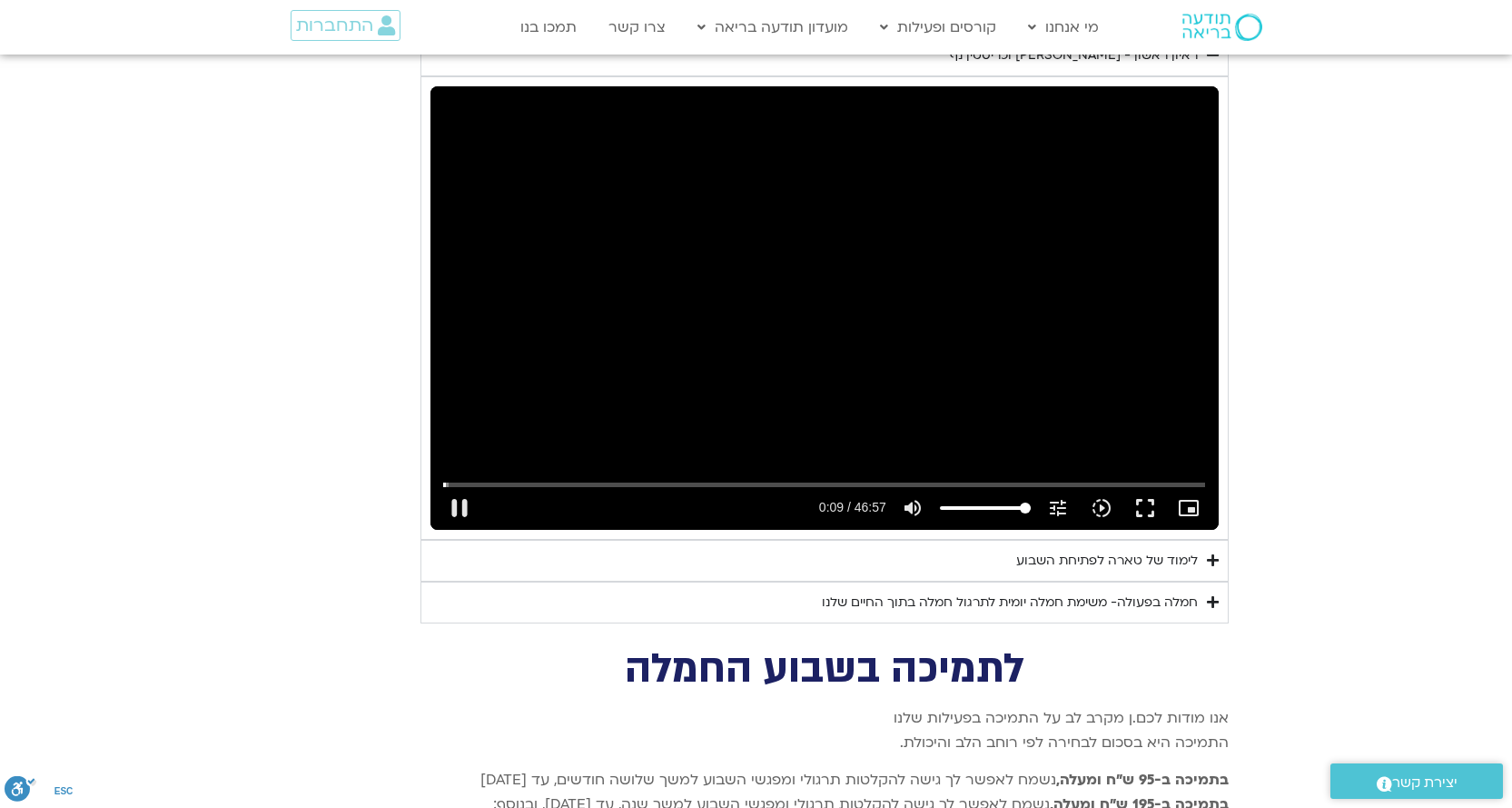
type input "9.805563"
type input "992.52"
type input "9.873047"
type input "992.52"
type input "9.948972"
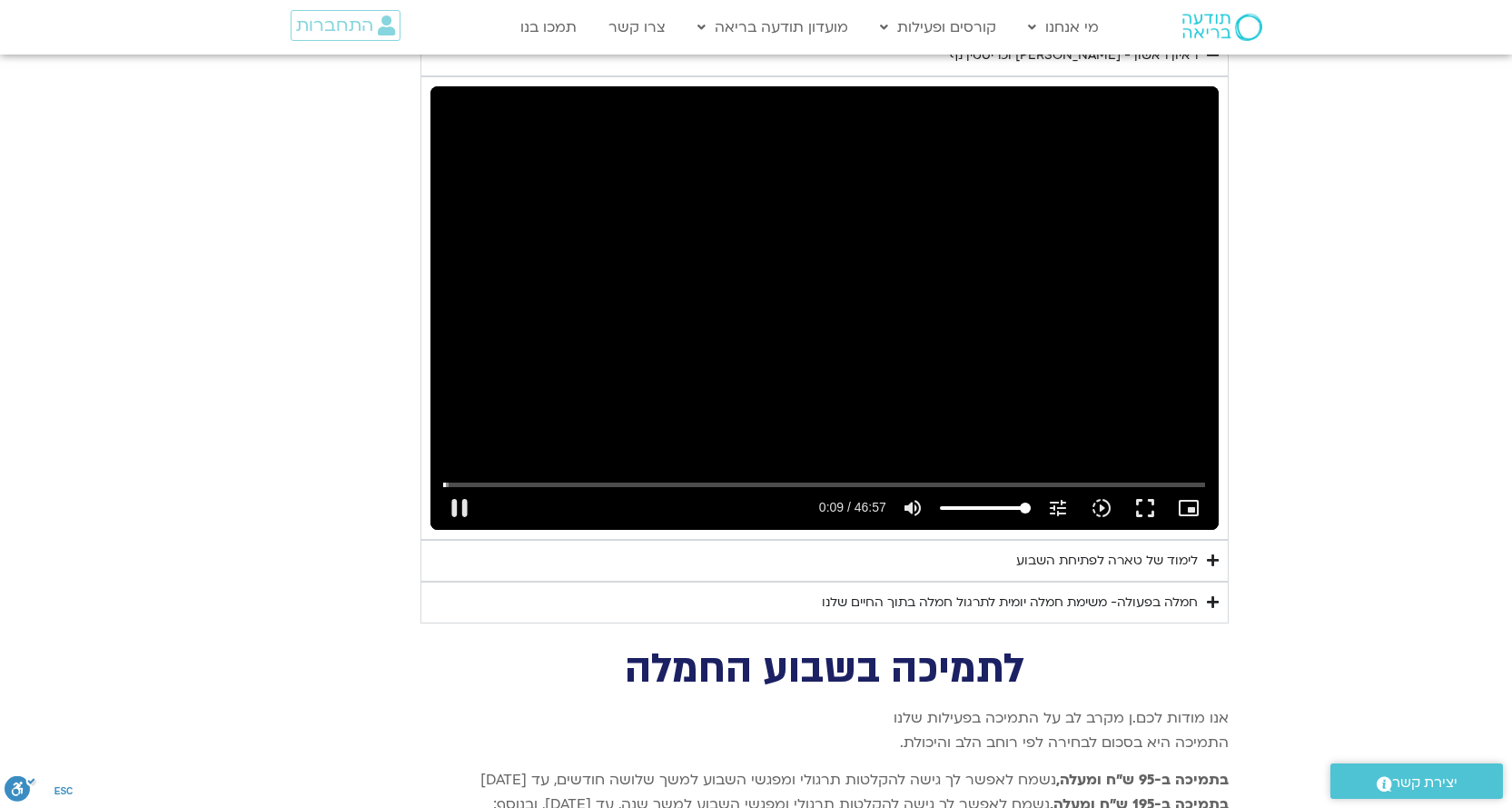
type input "992.52"
type input "10.172196"
type input "992.52"
type input "10.210214"
type input "992.52"
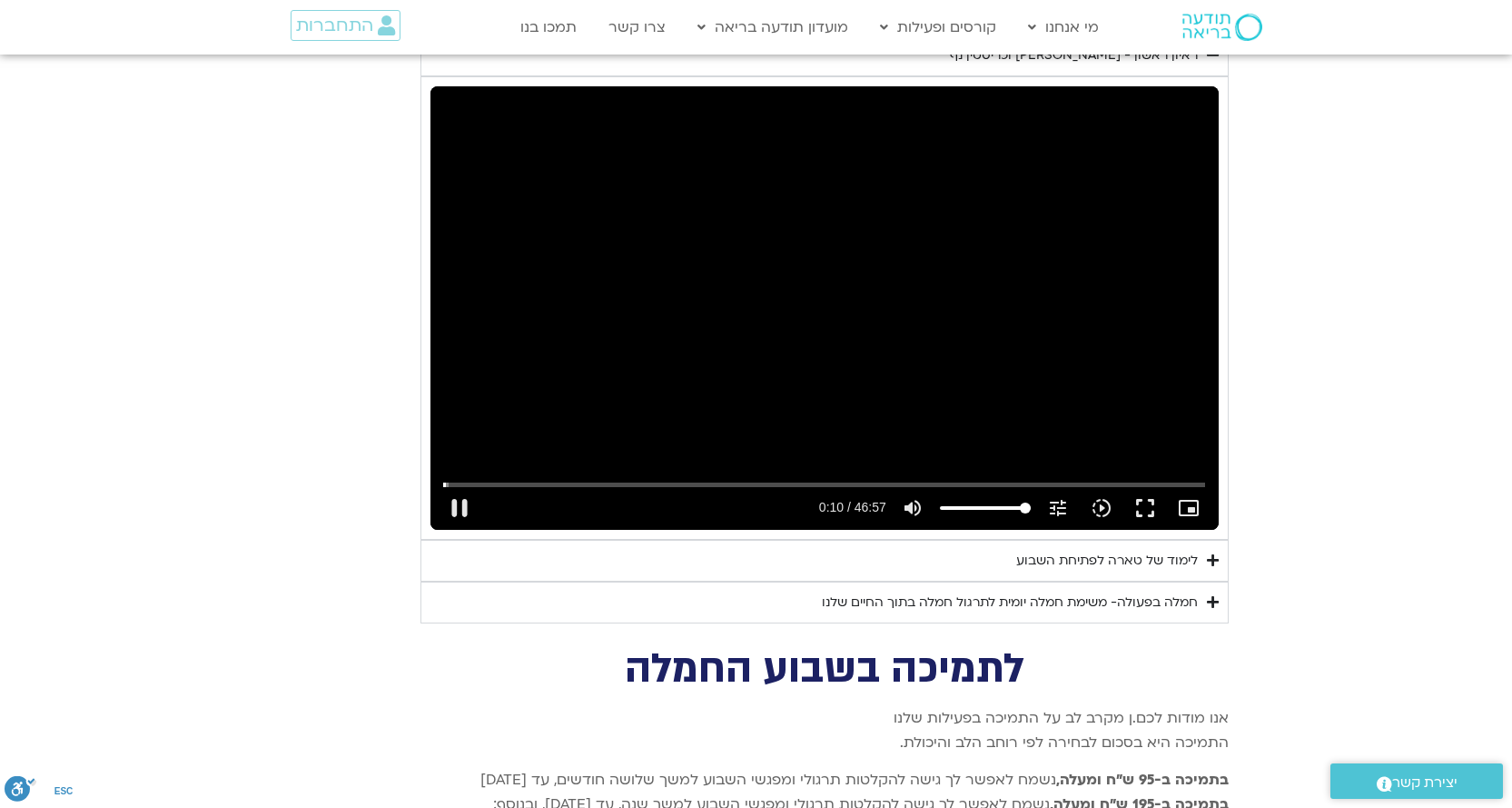
type input "10.34046"
type input "992.52"
type input "10.473691"
type input "992.52"
type input "10.607486"
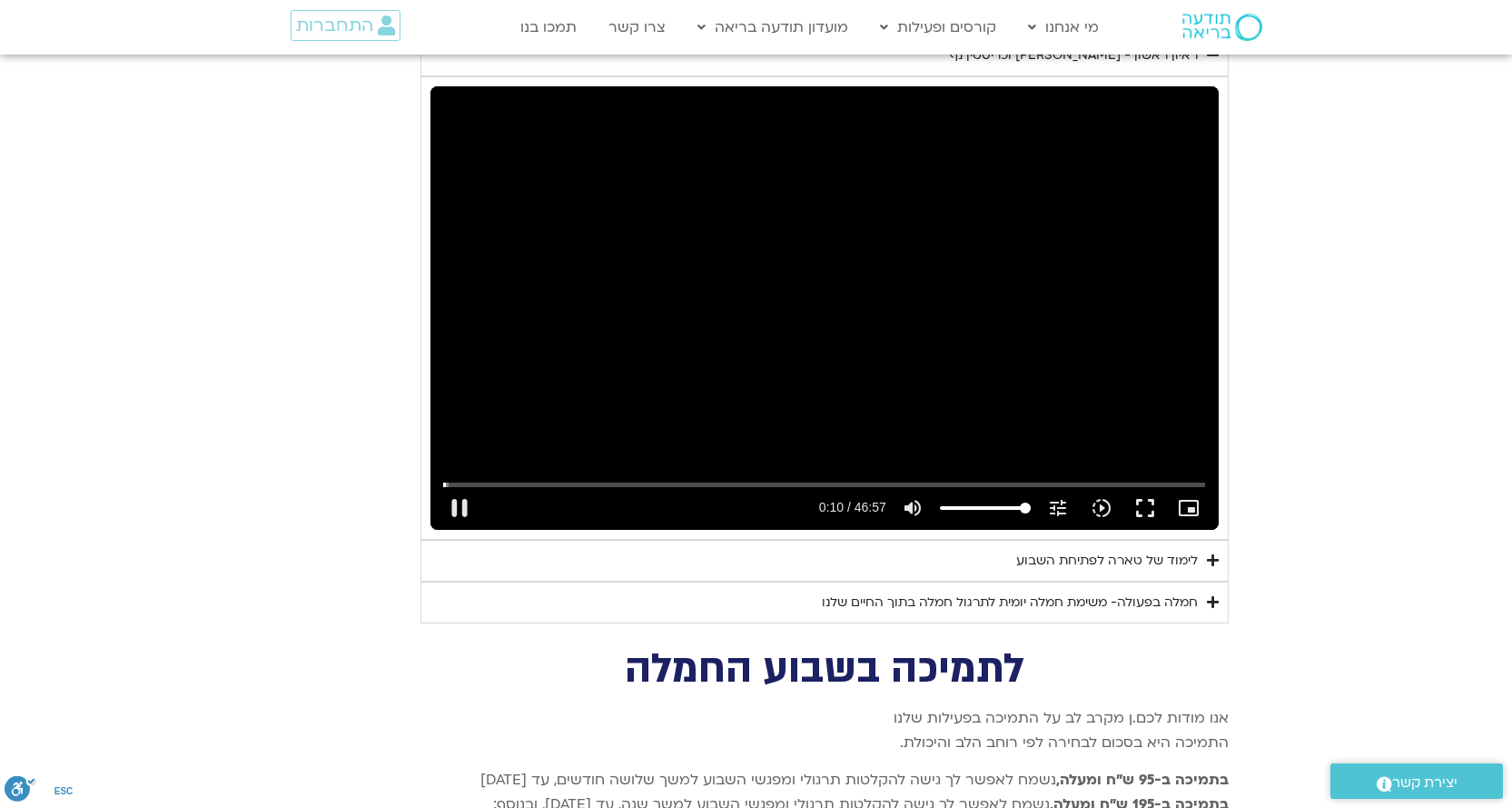
type input "992.52"
type input "10.736372"
type input "992.52"
type input "10.871885"
type input "992.52"
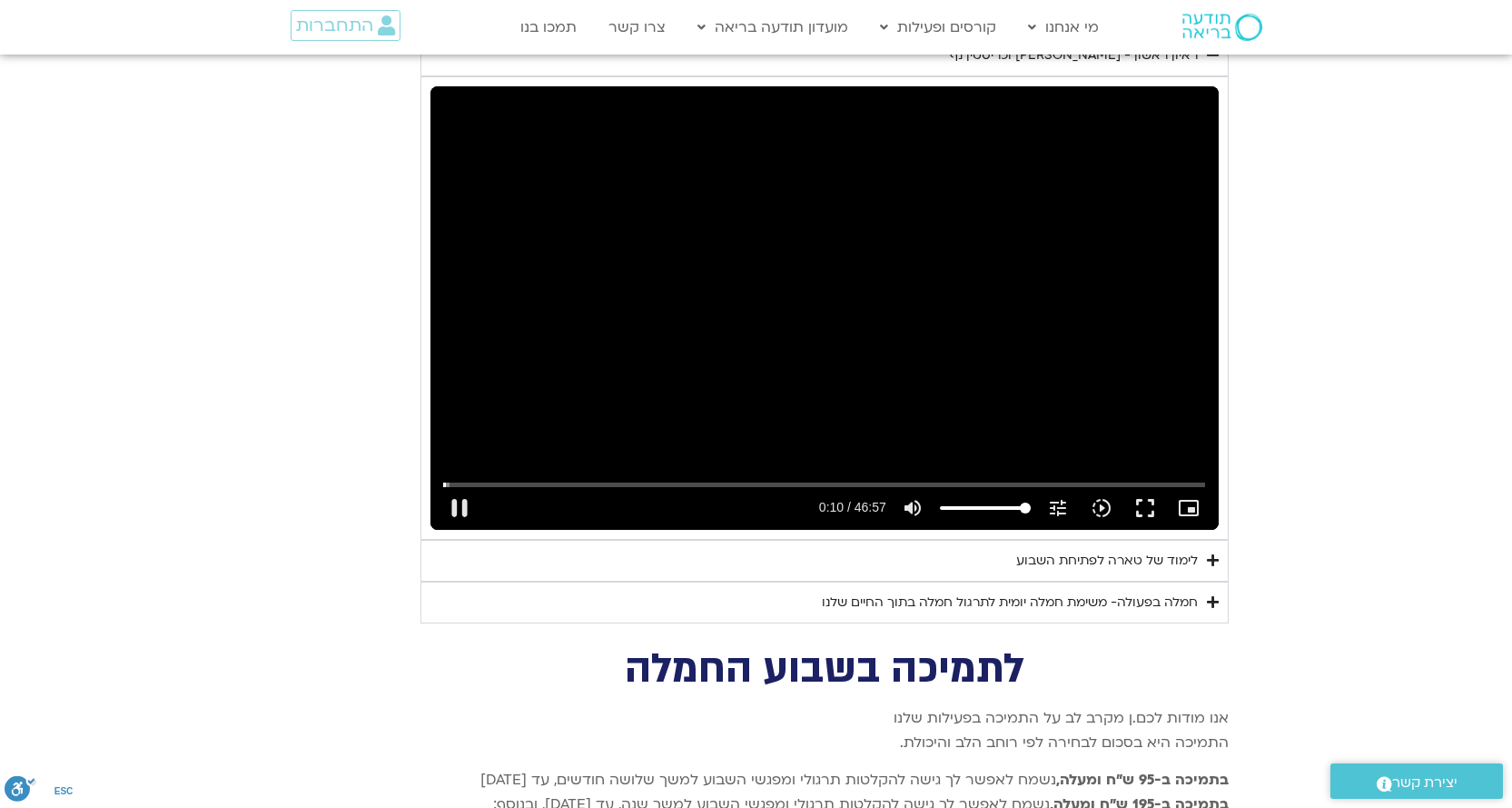
type input "11.004524"
type input "992.52"
type input "11.13719"
type input "992.52"
type input "11.275072"
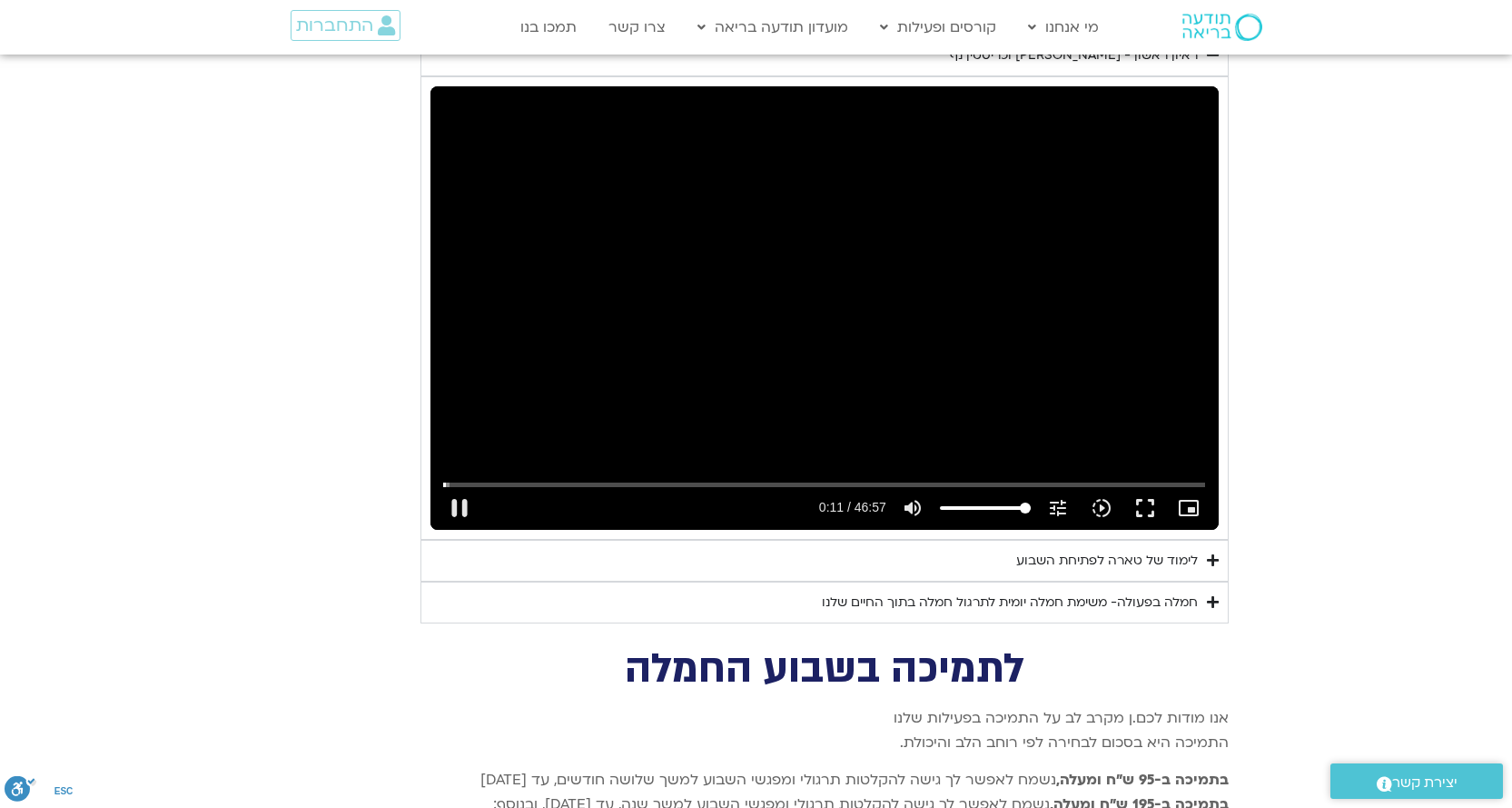
type input "992.52"
type input "11.400758"
type input "992.52"
type input "11.537653"
type input "992.52"
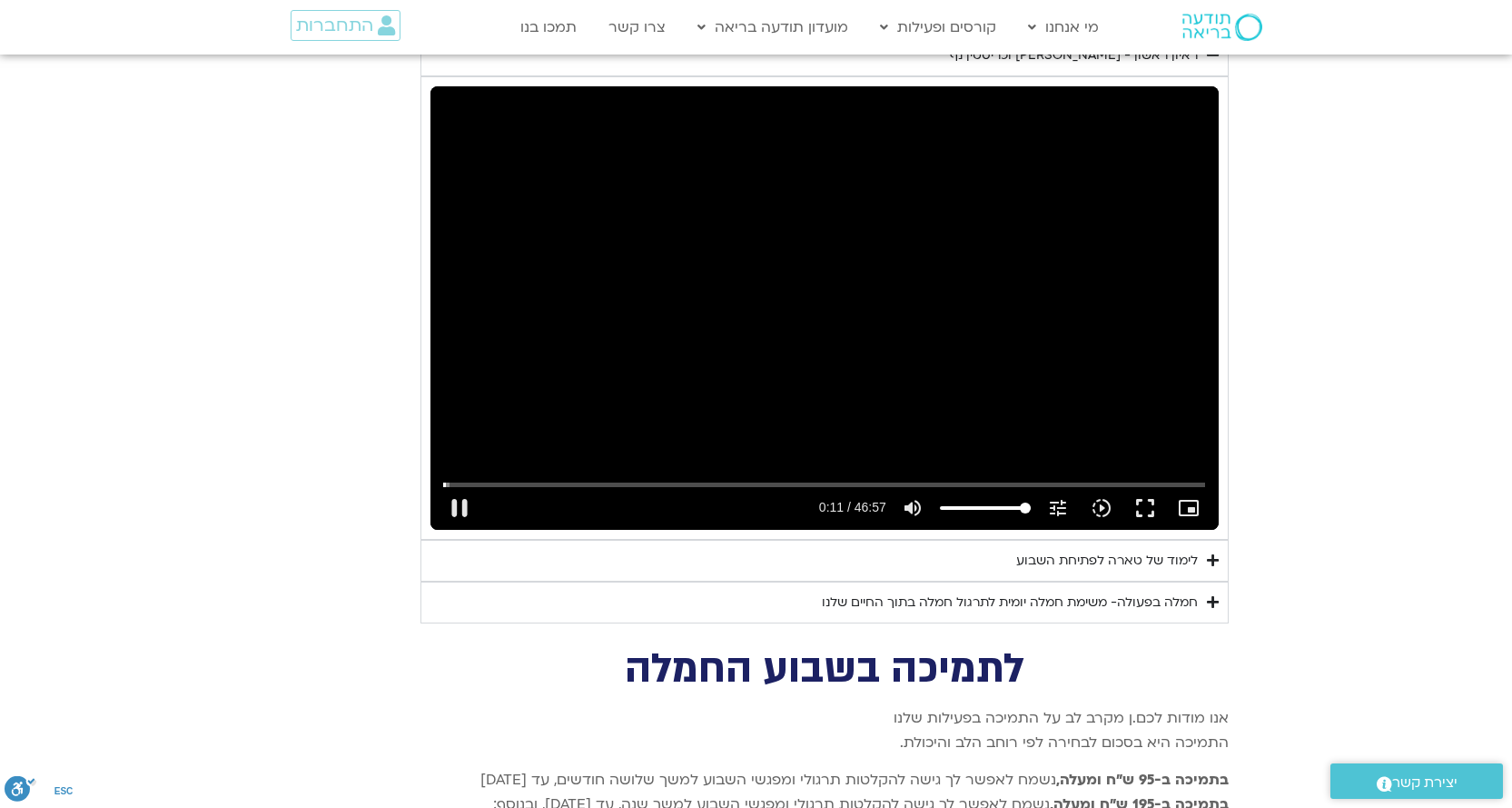
type input "11.671823"
type input "992.52"
type input "11.805203"
type input "992.52"
type input "11.937786"
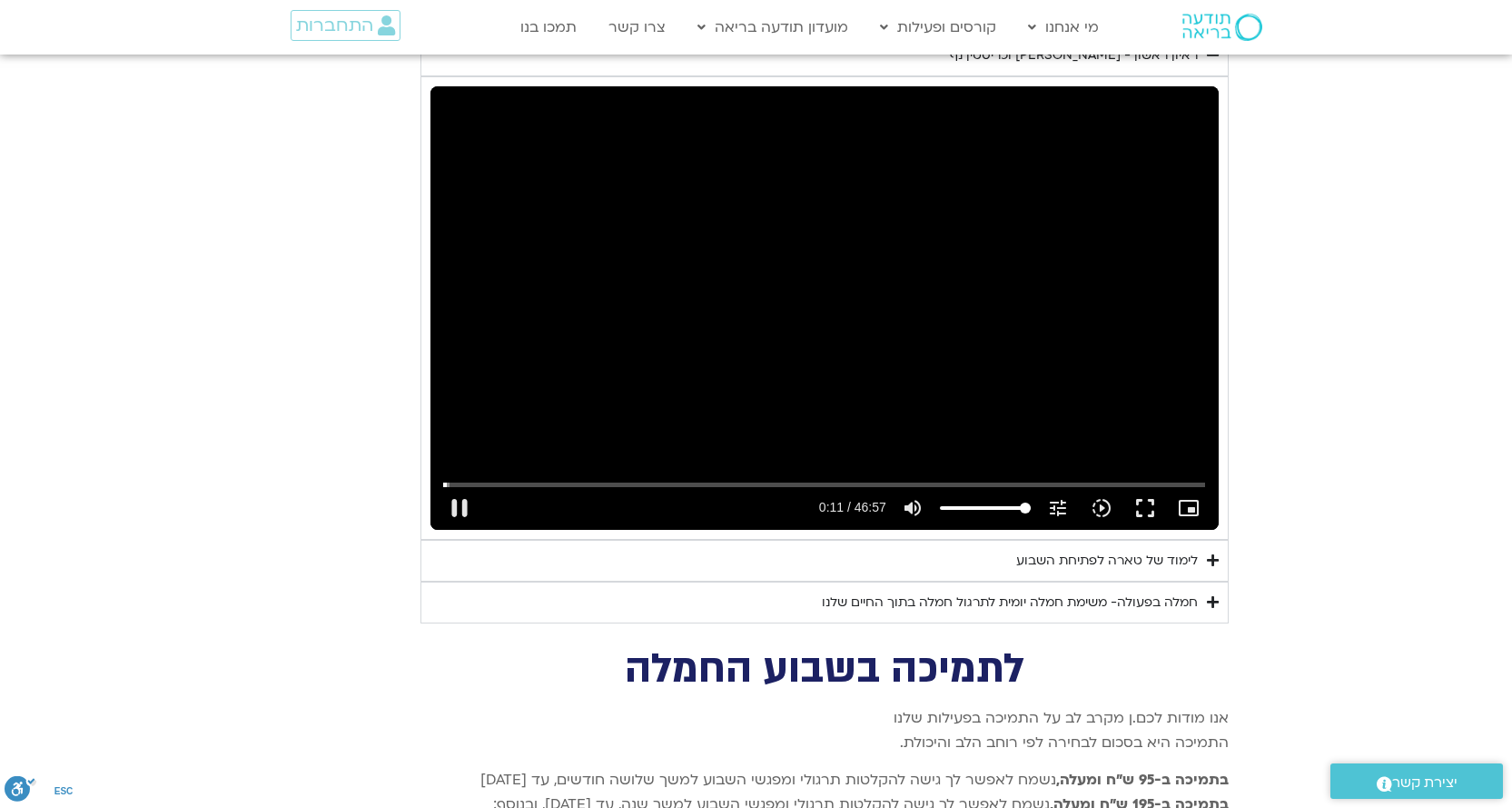
type input "992.52"
type input "12.071074"
type input "992.52"
type input "12.200934"
type input "992.52"
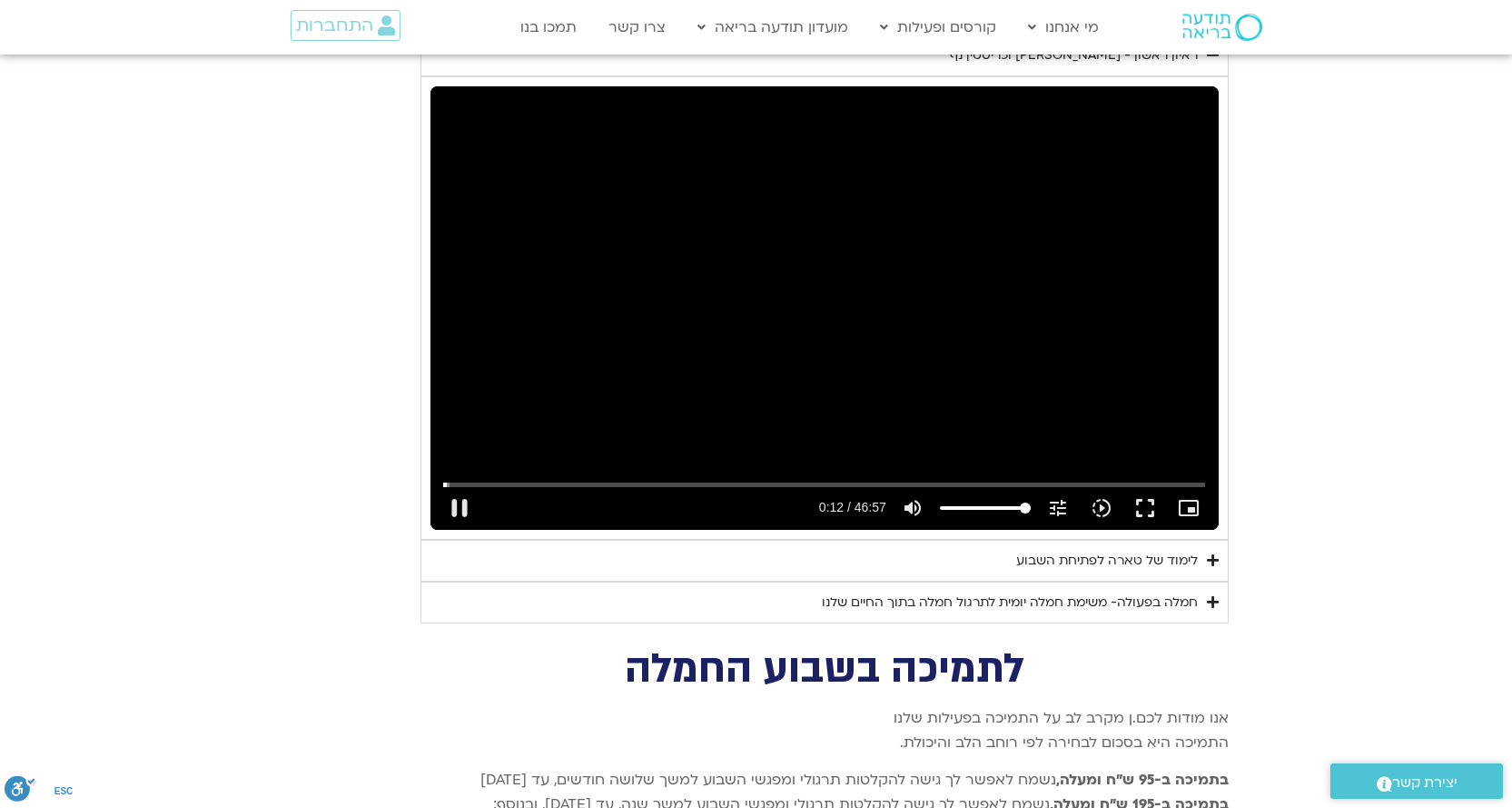
type input "12.338143"
type input "992.52"
type input "12.473435"
type input "992.52"
type input "12.603172"
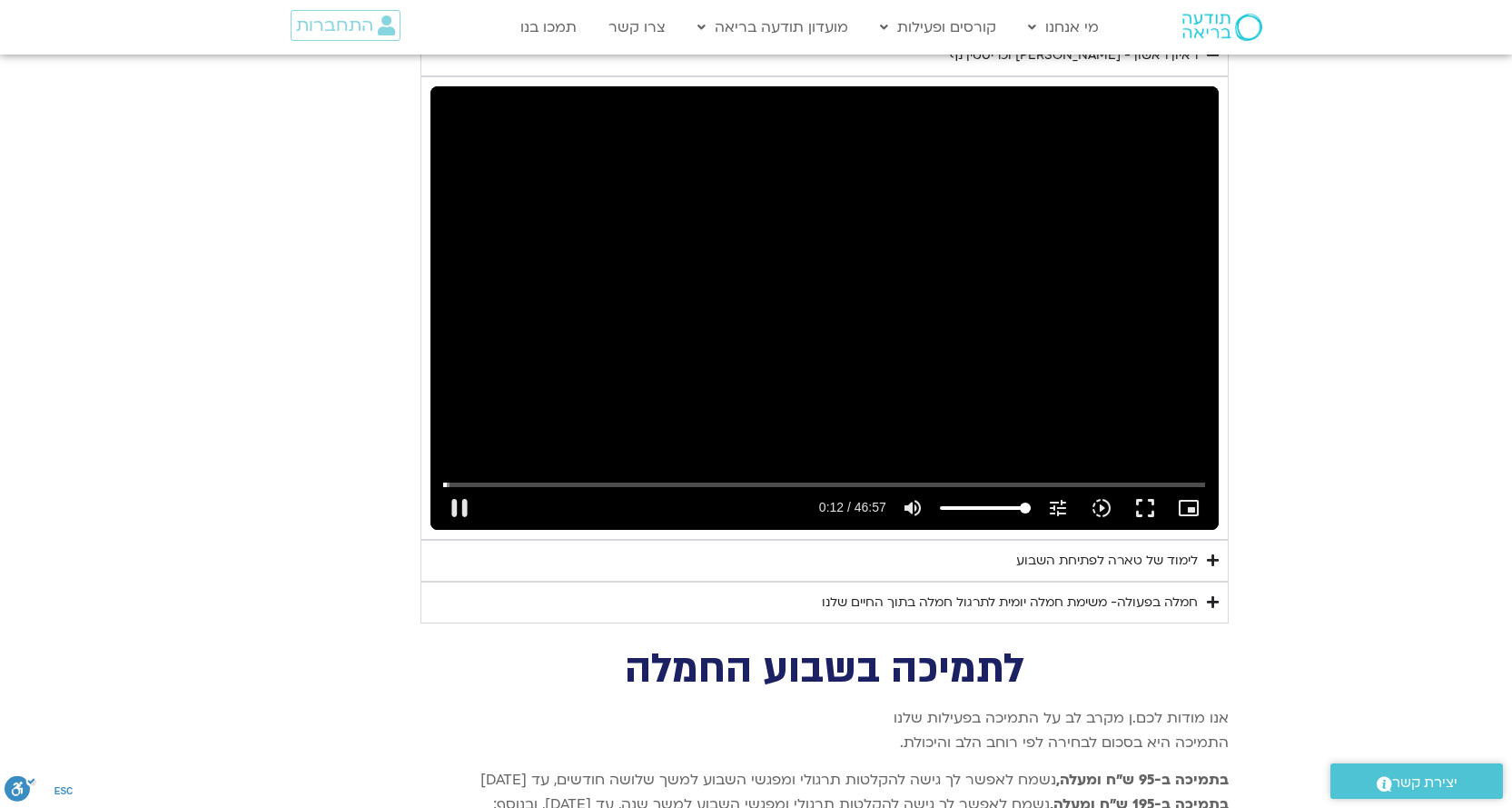
type input "992.52"
type input "12.738196"
type input "992.52"
type input "12.974468"
type input "992.52"
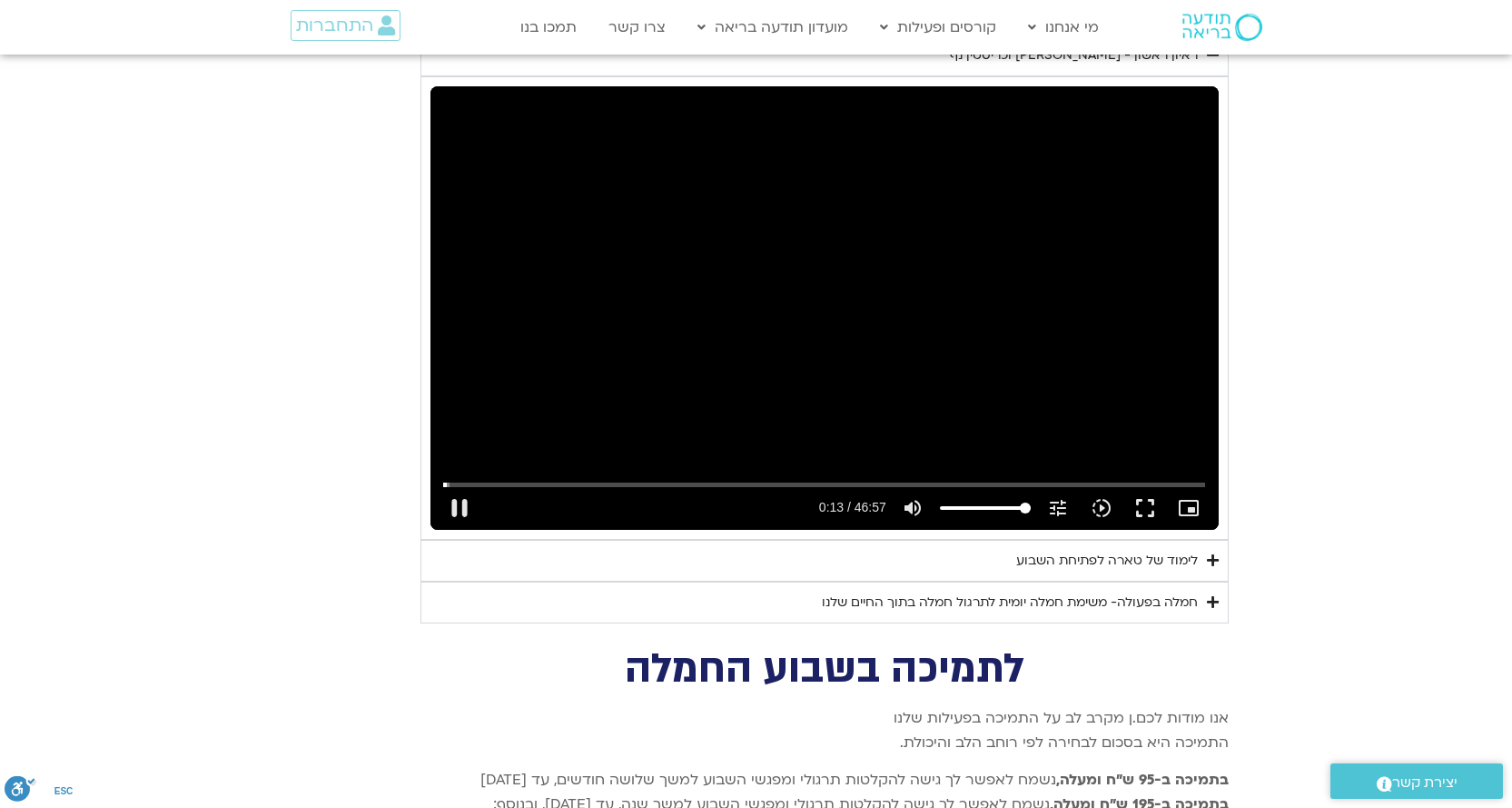
type input "13.075335"
type input "992.52"
type input "13.241051"
type input "992.52"
type input "13.325508"
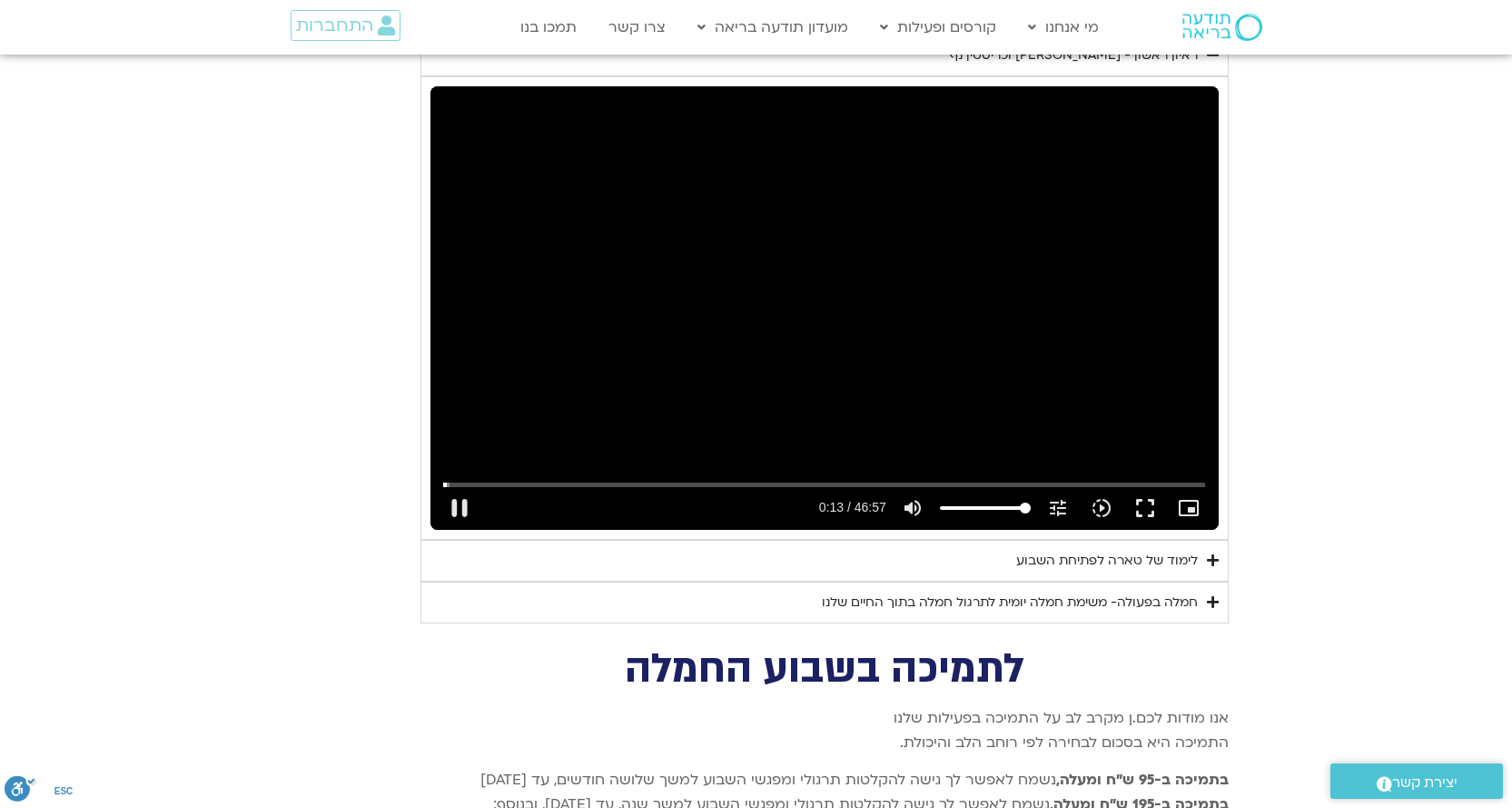
type input "992.52"
type input "13.404163"
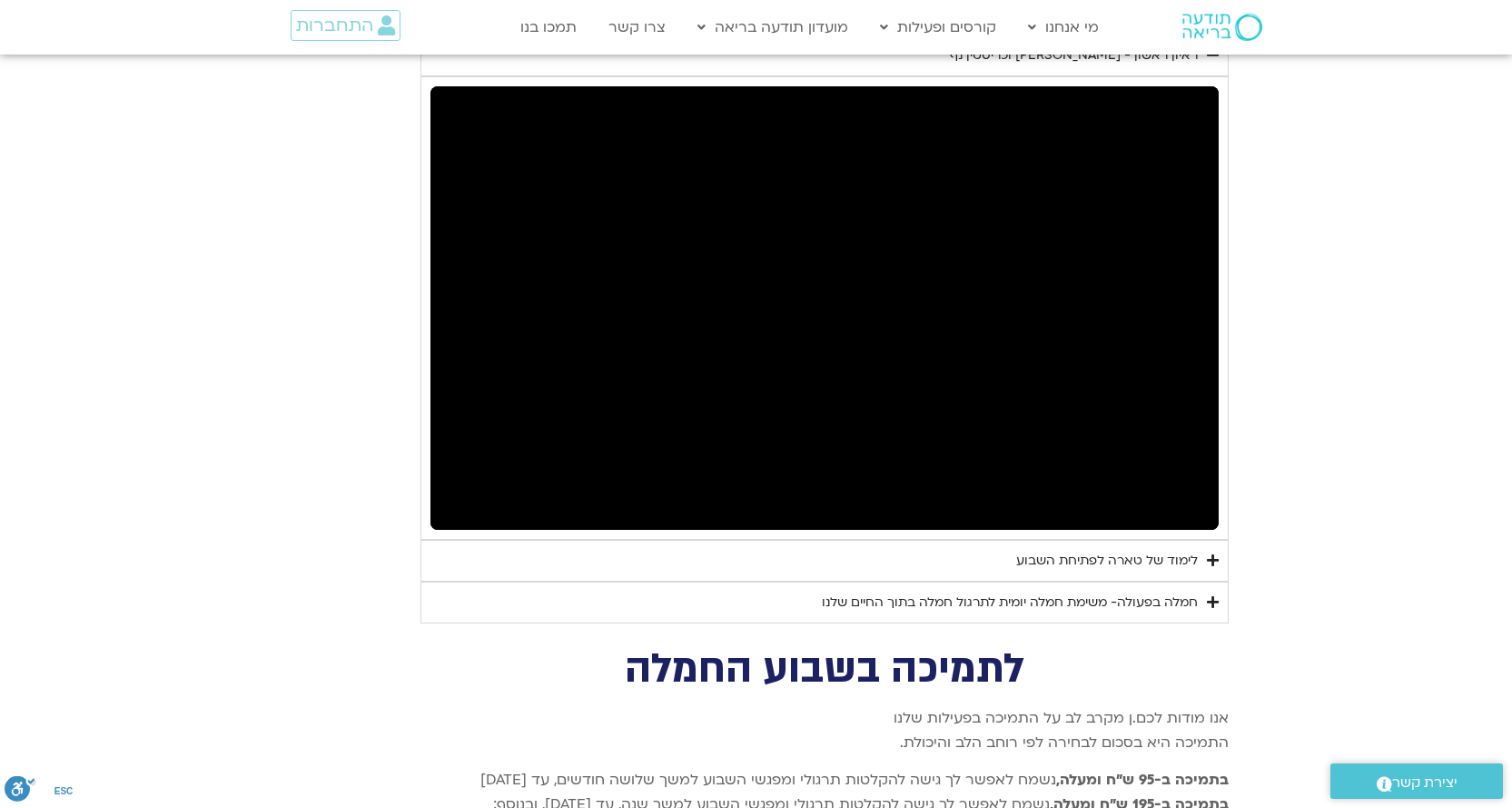
type input "992.52"
type input "337.656109"
type input "992.52"
type input "337.754984"
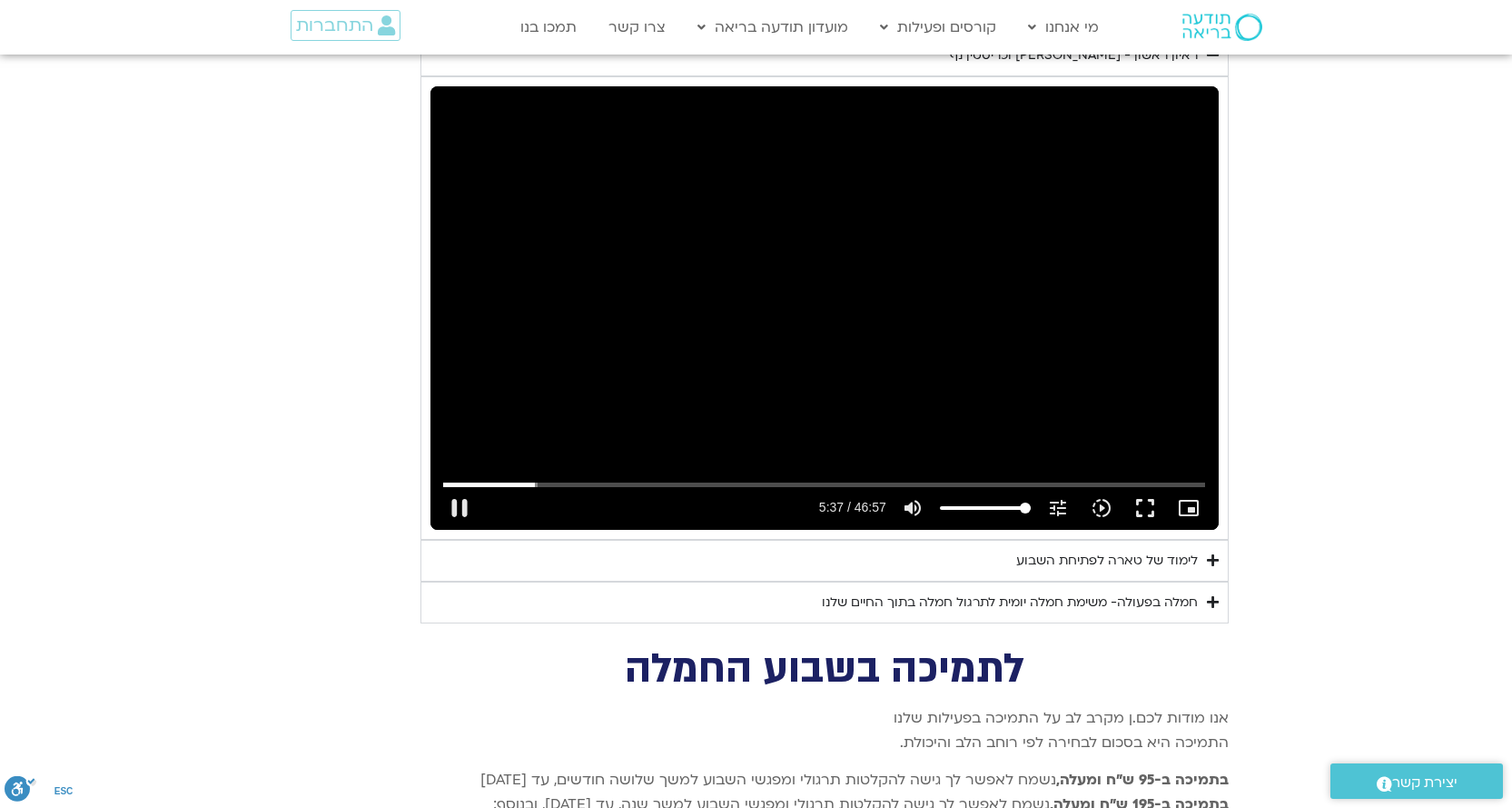
type input "992.52"
type input "337.809009"
type input "992.52"
type input "338.055666"
type input "992.52"
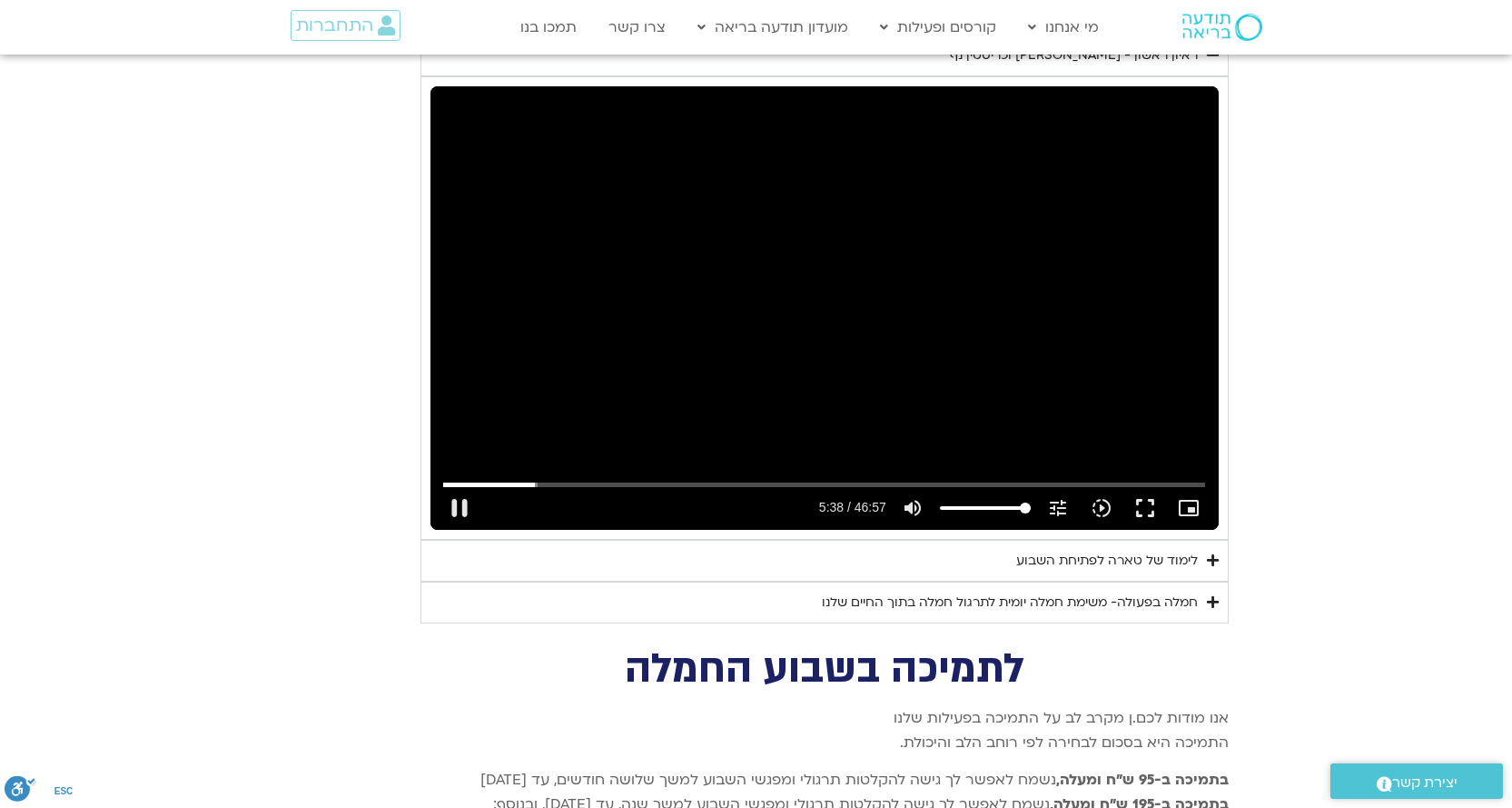
type input "338.074161"
type input "992.52"
type input "338.196834"
type input "992.52"
type input "338.330539"
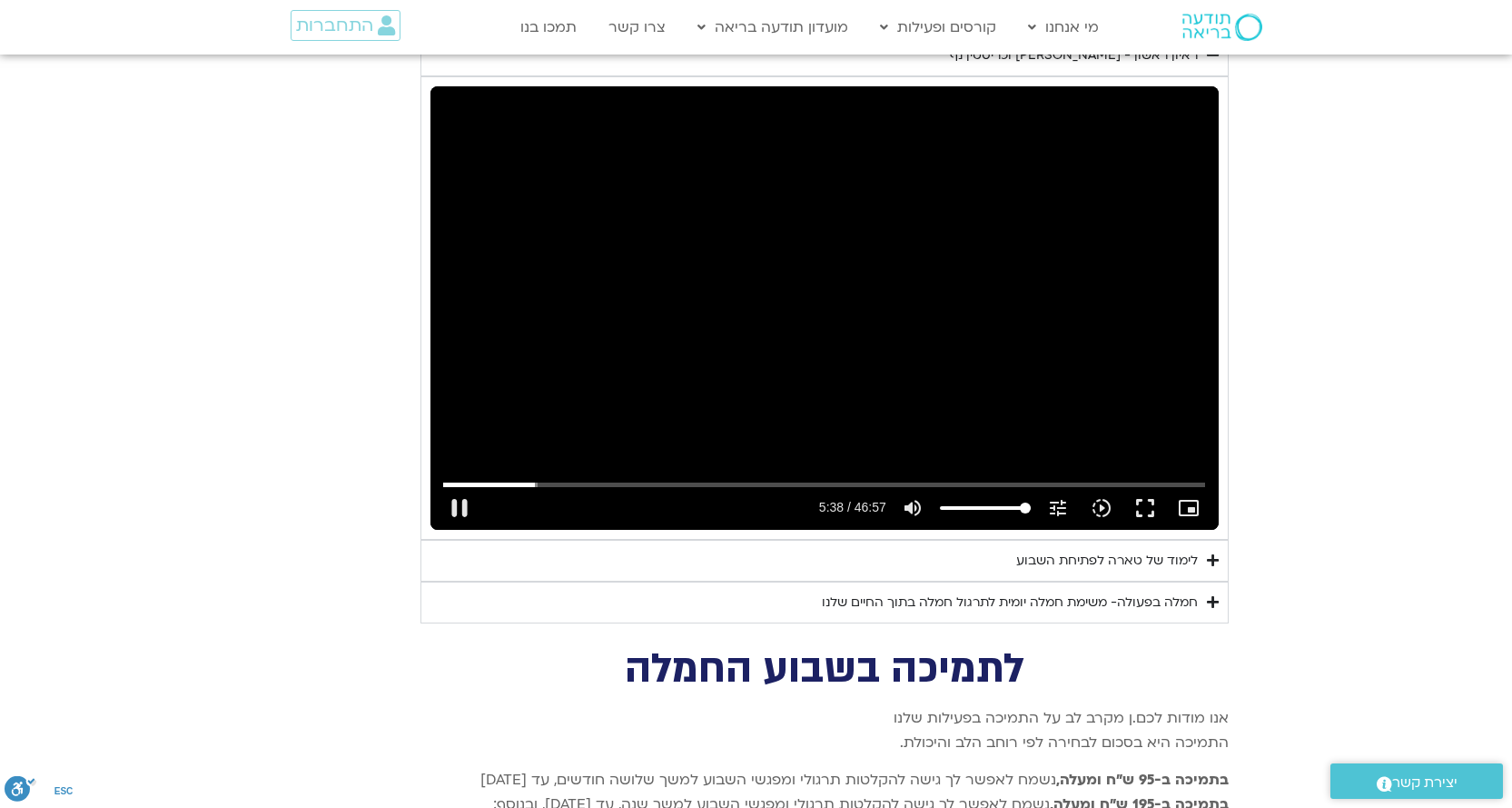
type input "992.52"
type input "338.538903"
type input "992.52"
type input "338.600207"
type input "992.52"
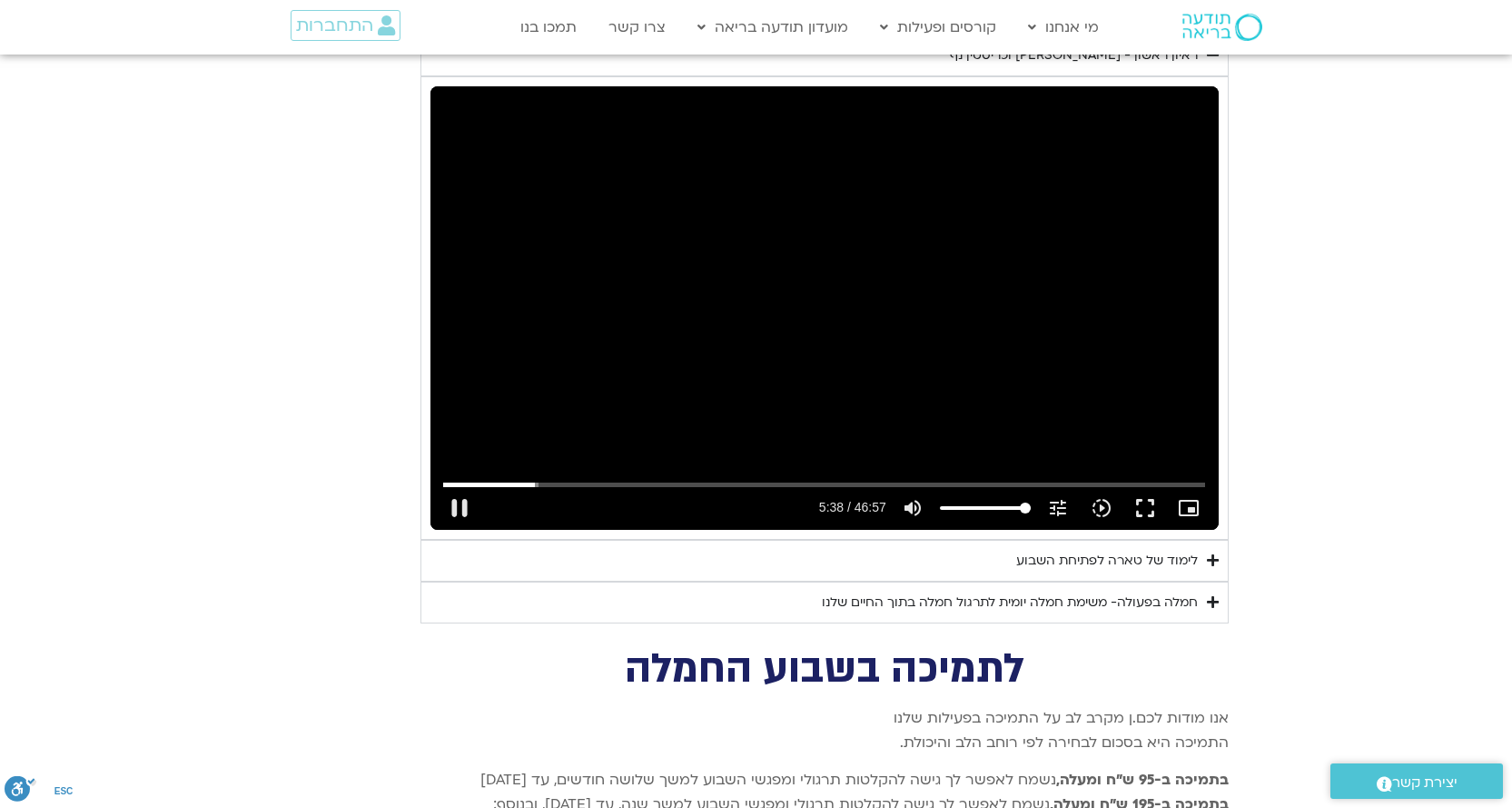
type input "338.739589"
type input "992.52"
type input "338.872976"
type input "992.52"
type input "339.002976"
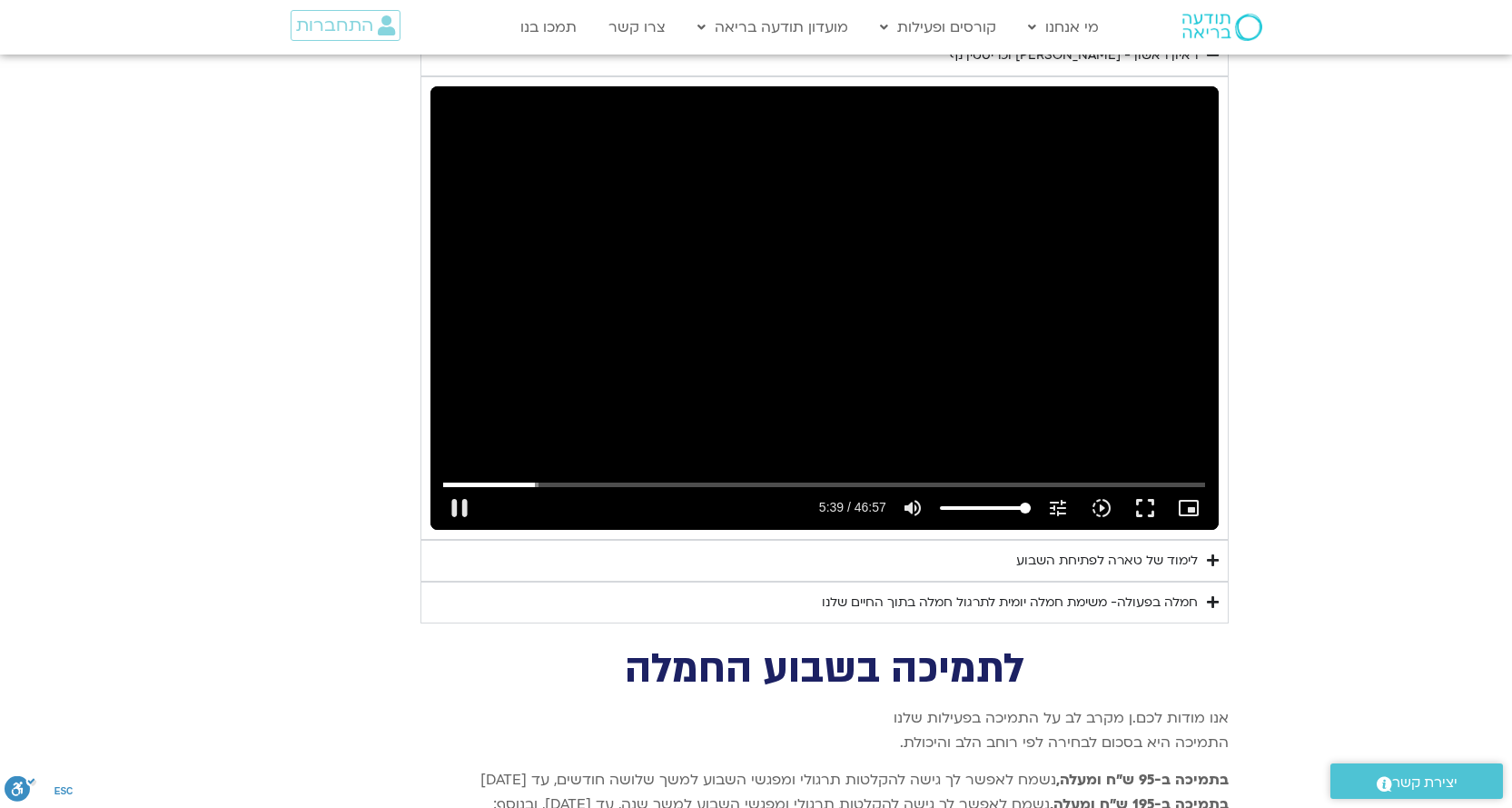
type input "992.52"
type input "339.129033"
type input "992.52"
type input "339.256733"
type input "992.52"
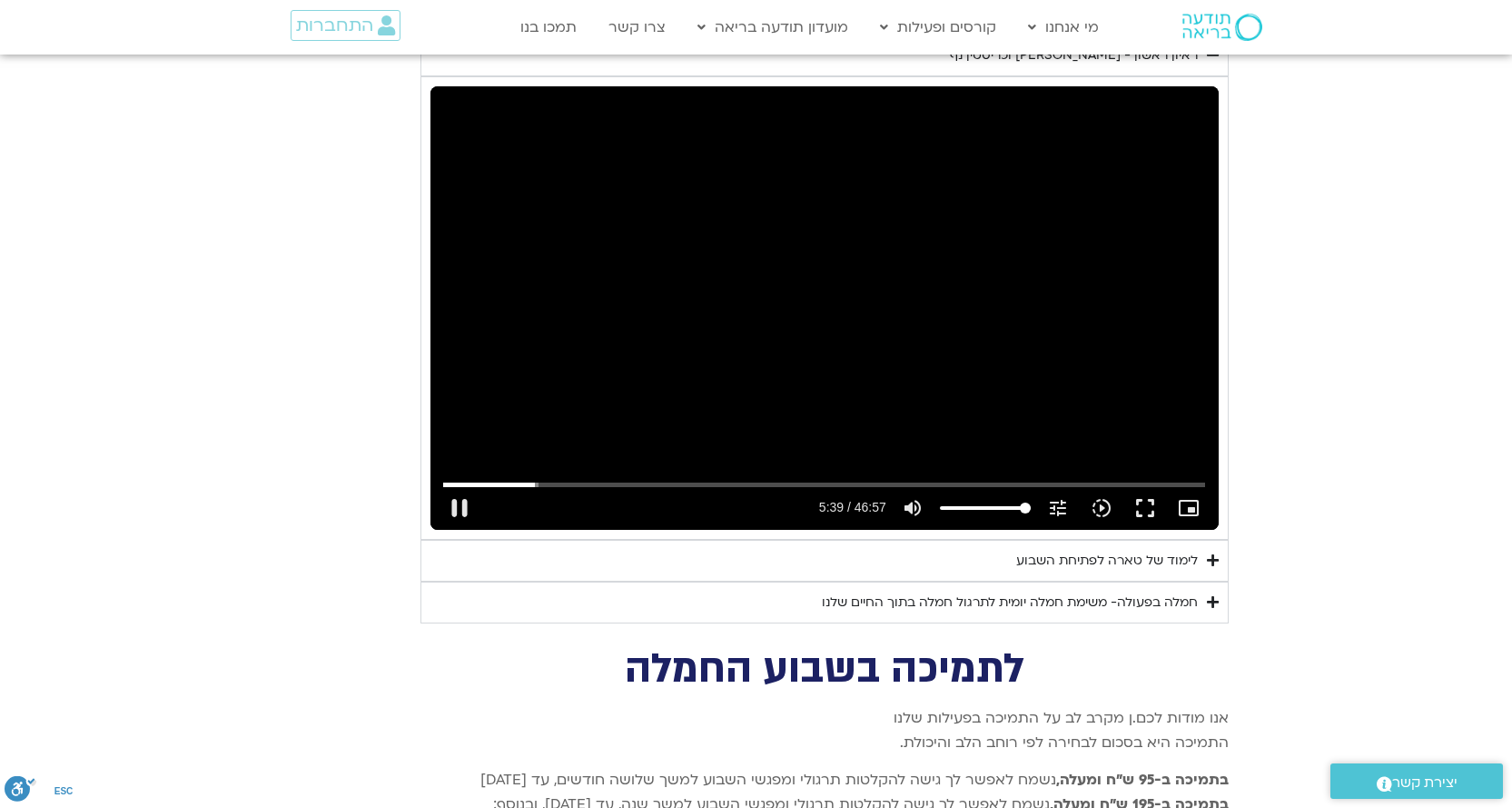
type input "339.406851"
type input "992.52"
click at [465, 486] on button "pause" at bounding box center [460, 508] width 44 height 44
click at [465, 486] on button "play_arrow" at bounding box center [460, 508] width 44 height 44
click at [455, 486] on button "pause" at bounding box center [460, 508] width 44 height 44
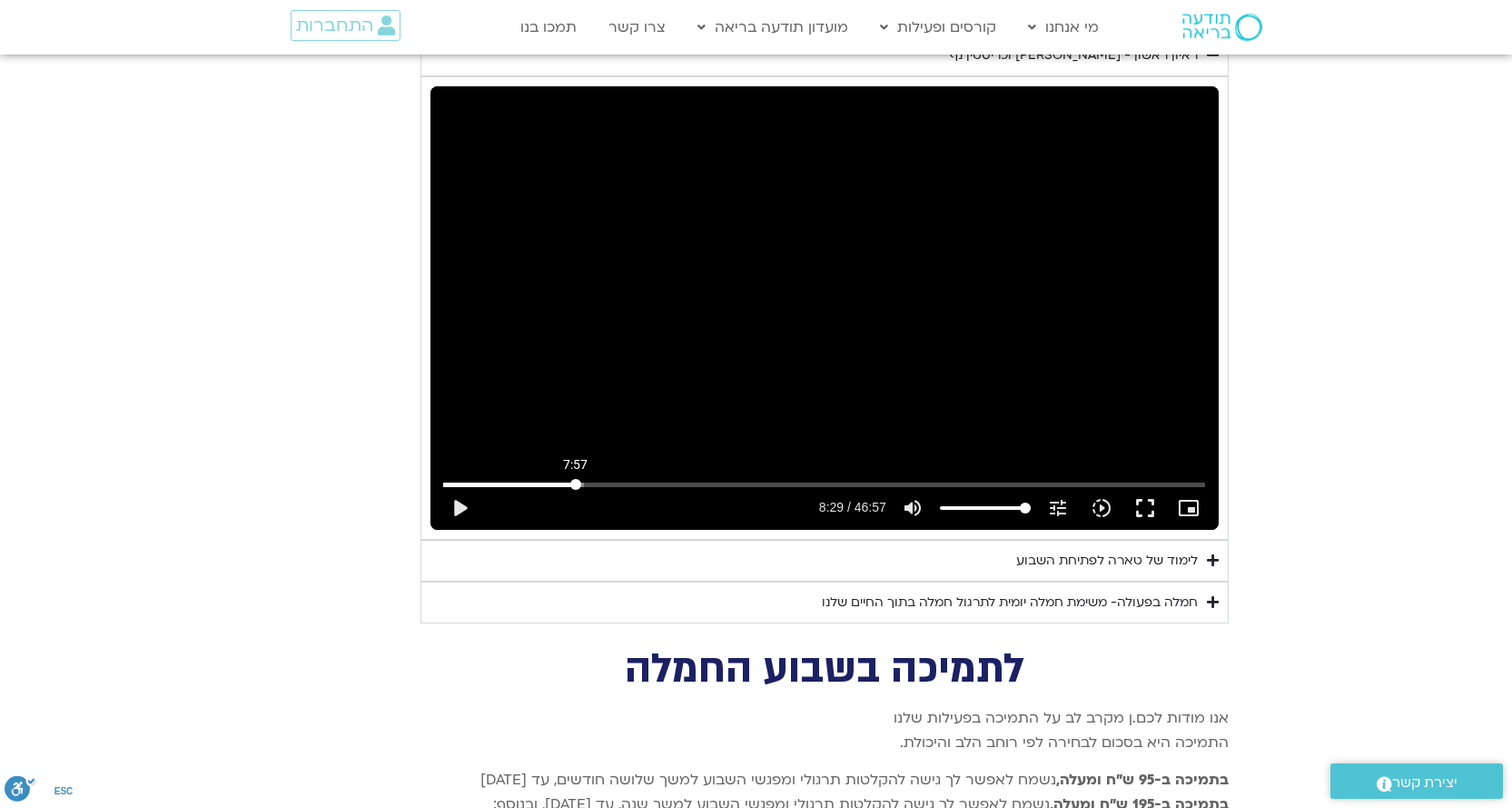
click at [575, 479] on input "Seek" at bounding box center [824, 484] width 762 height 11
click at [466, 486] on button "play_arrow" at bounding box center [460, 508] width 44 height 44
click at [456, 486] on button "pause" at bounding box center [460, 508] width 44 height 44
click at [456, 486] on button "play_arrow" at bounding box center [460, 508] width 44 height 44
click at [459, 486] on button "pause" at bounding box center [460, 508] width 44 height 44
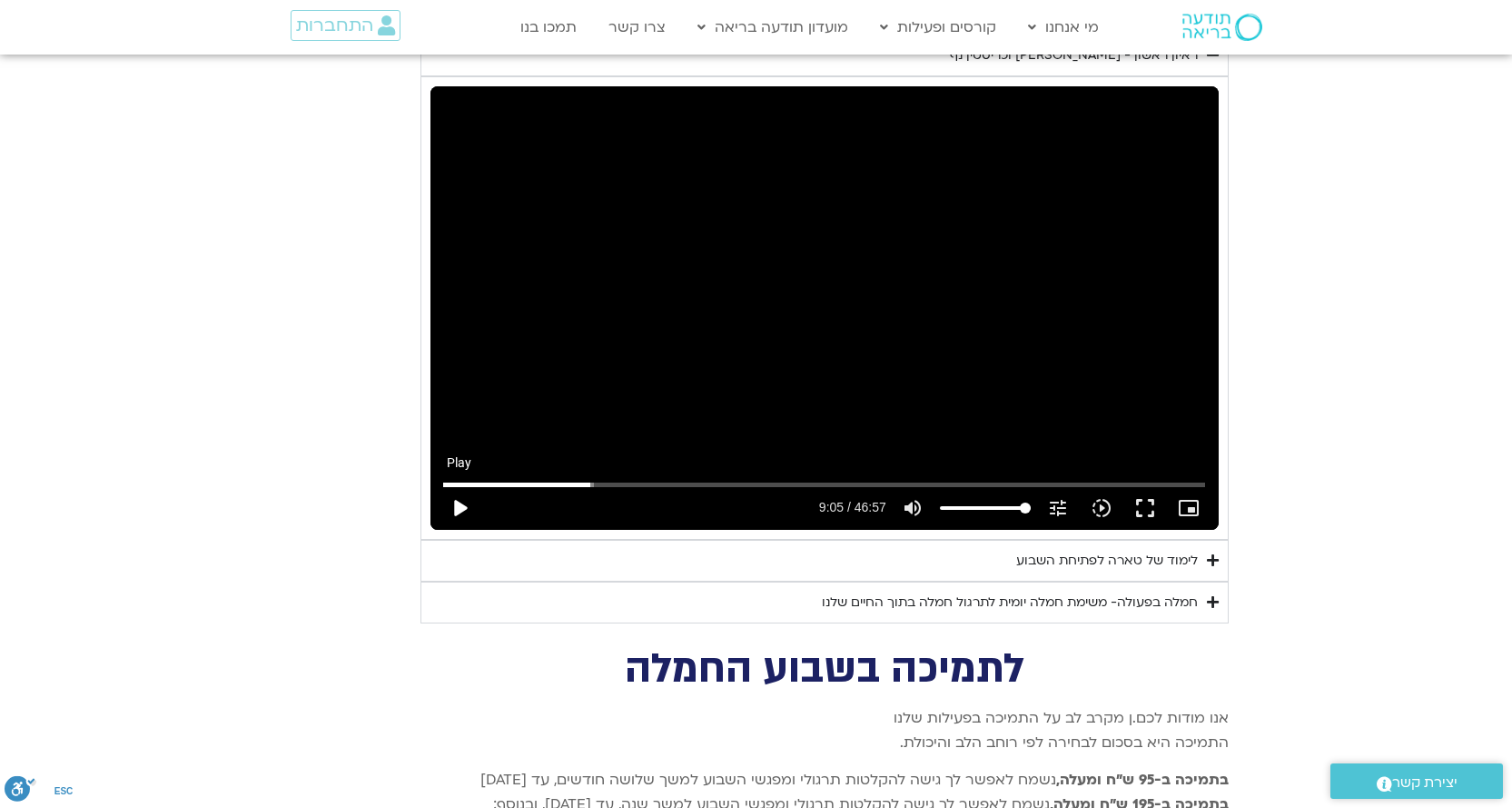
click at [448, 486] on button "play_arrow" at bounding box center [460, 508] width 44 height 44
click at [458, 486] on button "pause" at bounding box center [460, 508] width 44 height 44
click at [463, 486] on button "play_arrow" at bounding box center [460, 508] width 44 height 44
click at [463, 486] on button "pause" at bounding box center [460, 508] width 44 height 44
click at [456, 486] on button "play_arrow" at bounding box center [460, 508] width 44 height 44
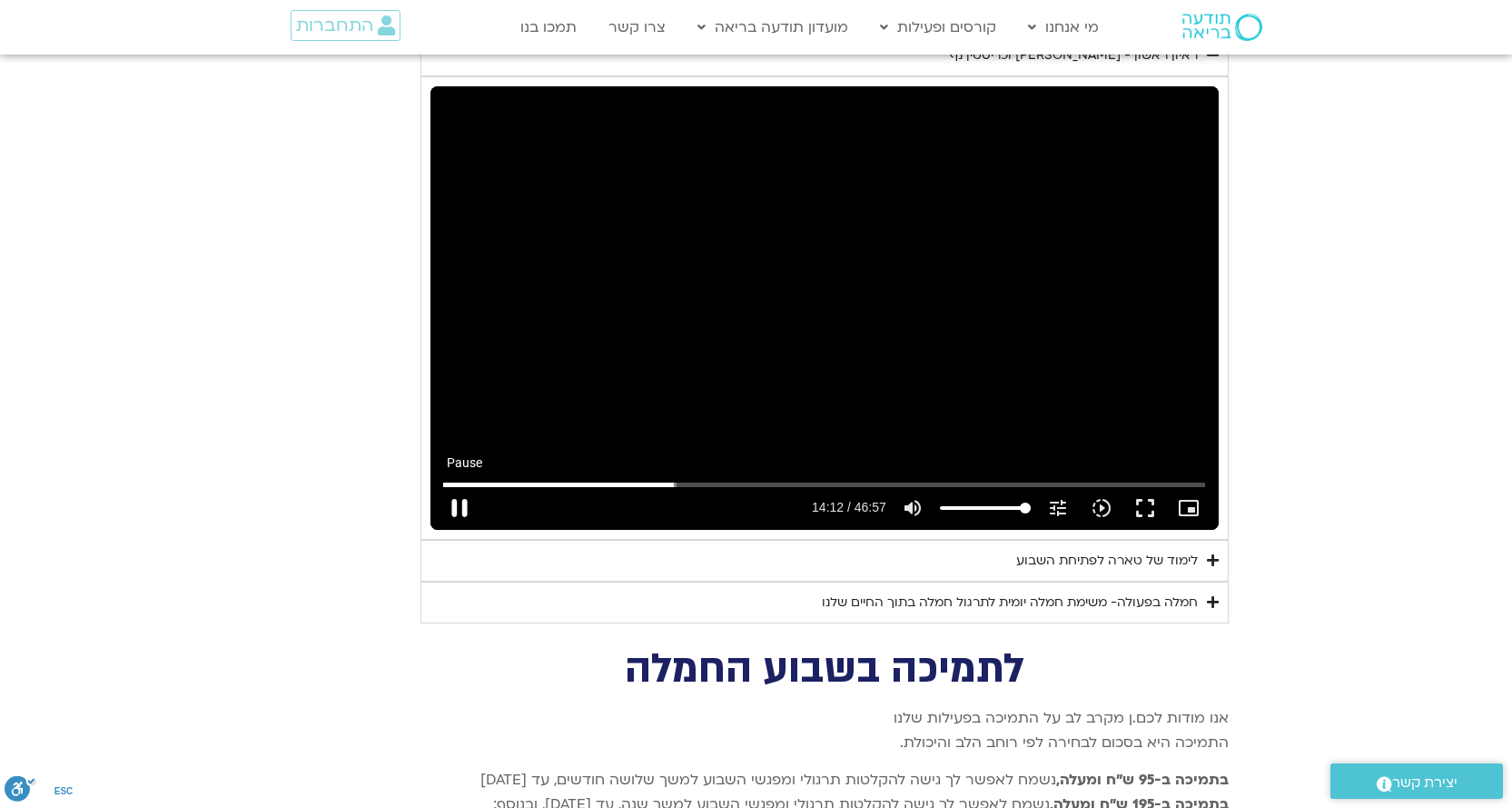
click at [459, 486] on button "pause" at bounding box center [460, 508] width 44 height 44
click at [667, 479] on input "Seek" at bounding box center [824, 484] width 762 height 11
click at [463, 486] on button "play_arrow" at bounding box center [460, 508] width 44 height 44
click at [460, 487] on button "pause" at bounding box center [460, 508] width 44 height 44
click at [462, 486] on button "play_arrow" at bounding box center [460, 508] width 44 height 44
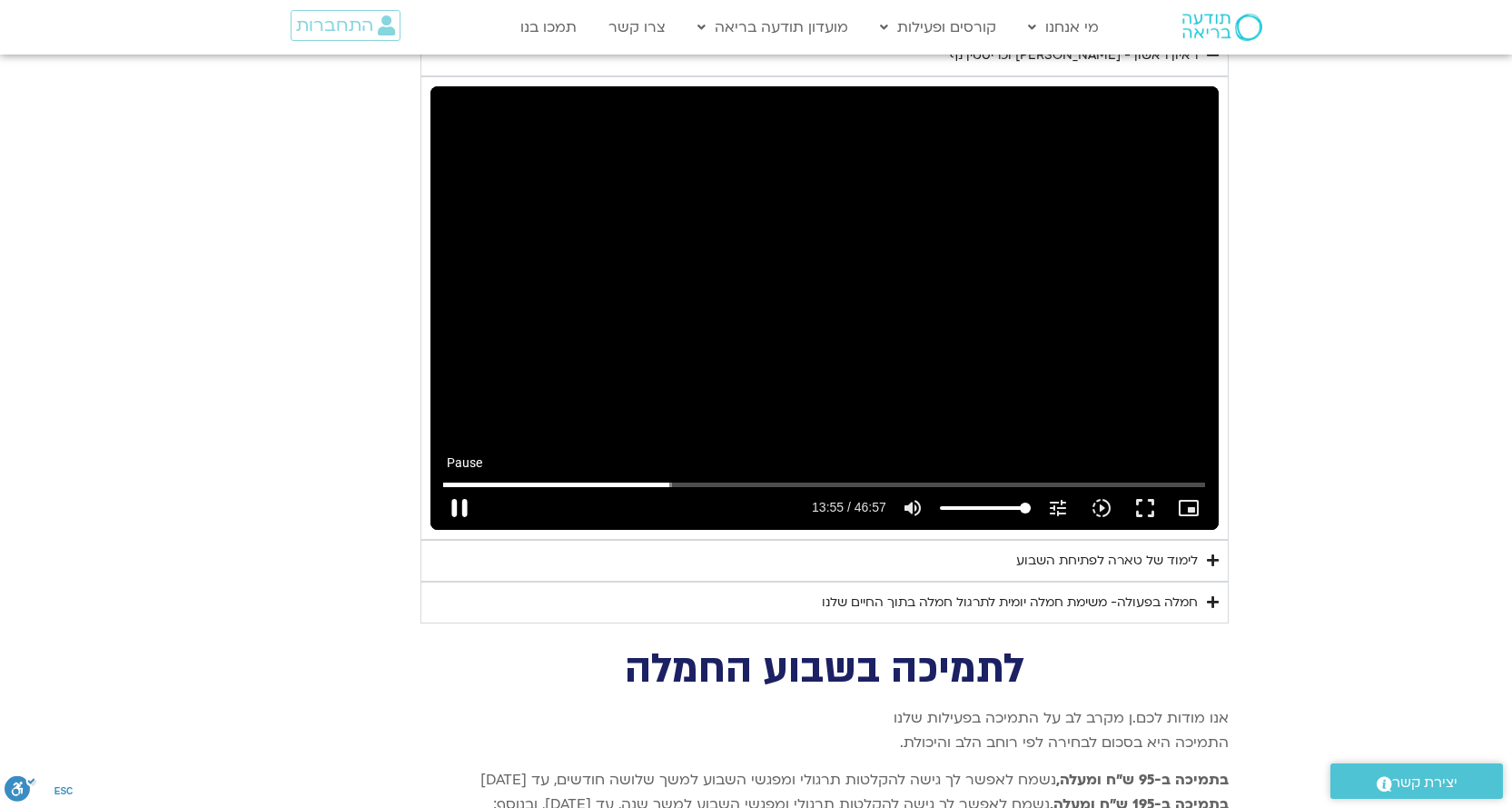
click at [454, 486] on button "pause" at bounding box center [460, 508] width 44 height 44
click at [454, 486] on button "play_arrow" at bounding box center [460, 508] width 44 height 44
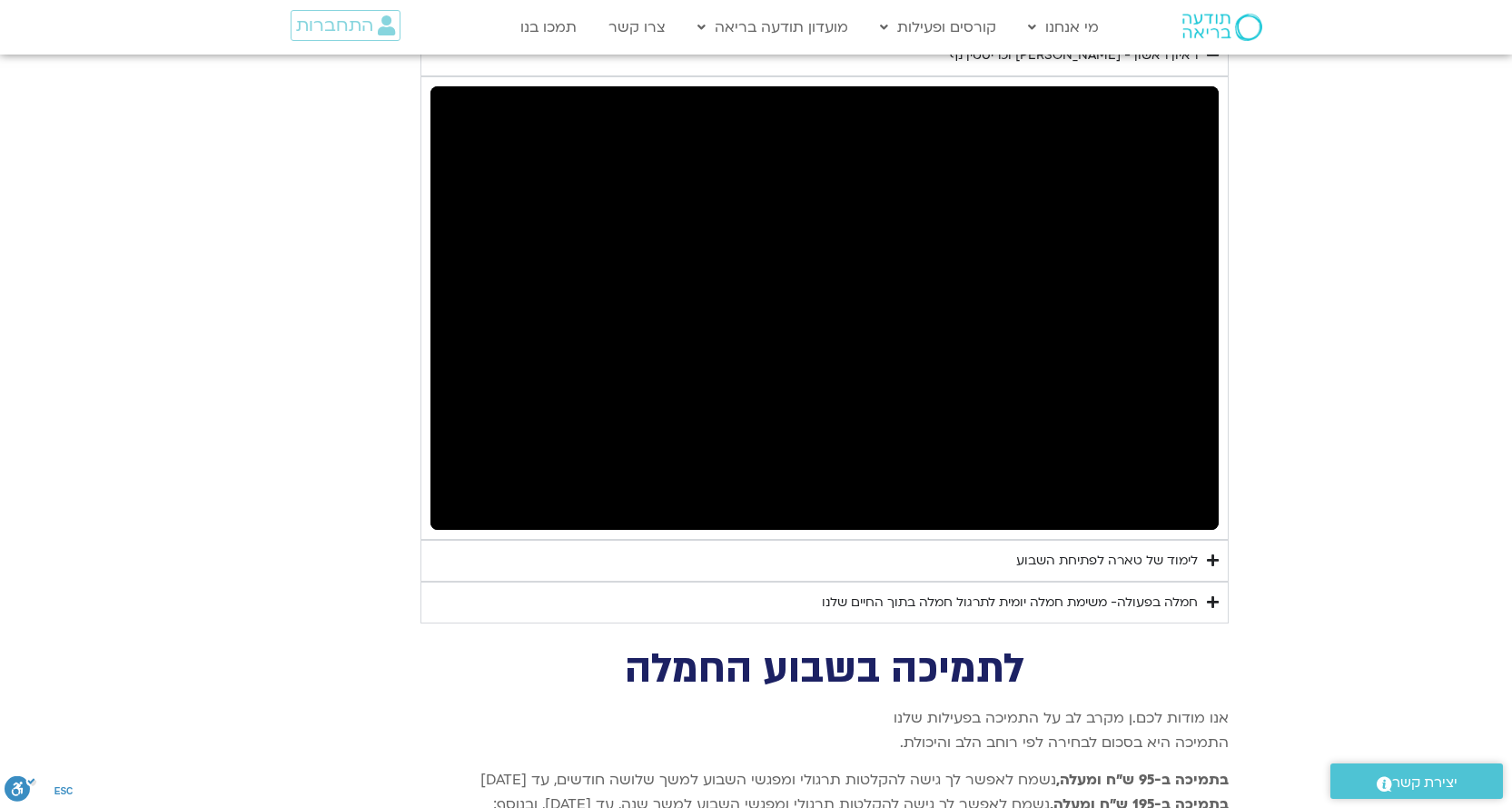
click at [453, 486] on button "pause" at bounding box center [460, 508] width 44 height 44
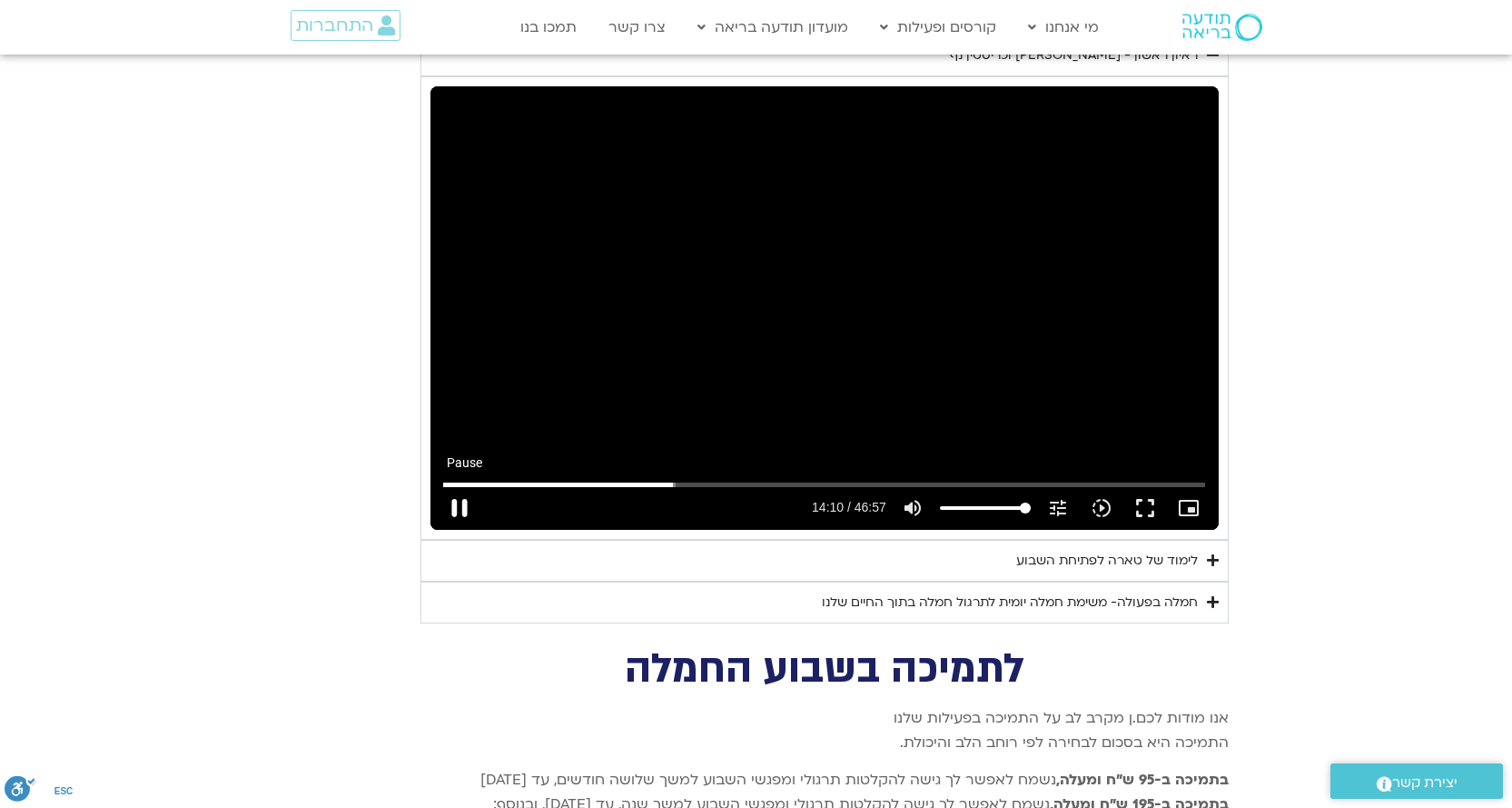
click at [448, 486] on button "pause" at bounding box center [460, 508] width 44 height 44
click at [670, 479] on input "Seek" at bounding box center [824, 484] width 762 height 11
click at [666, 479] on input "Seek" at bounding box center [824, 484] width 762 height 11
click at [465, 486] on button "play_arrow" at bounding box center [460, 508] width 44 height 44
click at [461, 486] on button "pause" at bounding box center [460, 508] width 44 height 44
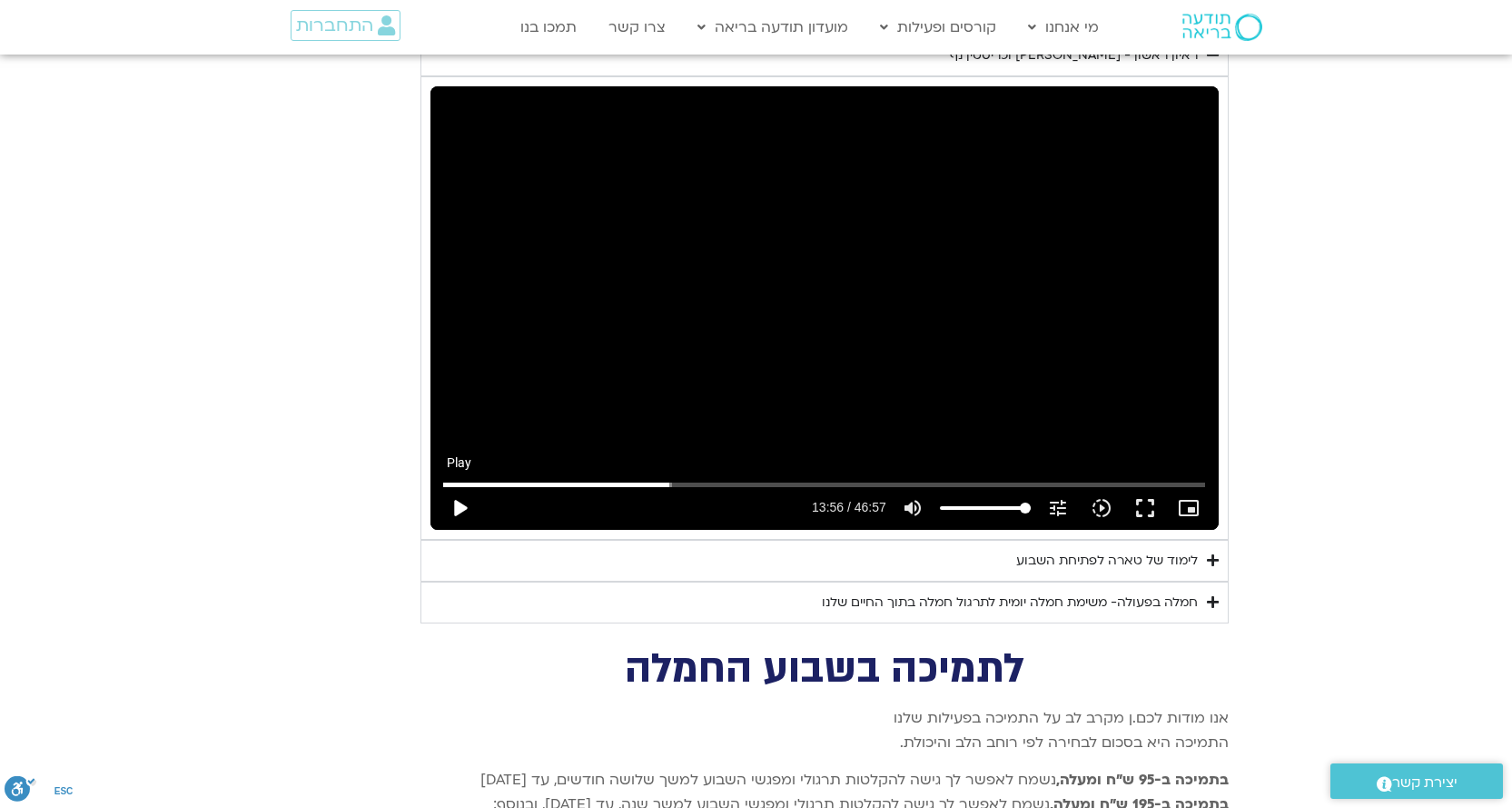
click at [461, 486] on button "play_arrow" at bounding box center [460, 508] width 44 height 44
click at [455, 486] on button "pause" at bounding box center [460, 508] width 44 height 44
click at [458, 486] on button "play_arrow" at bounding box center [460, 508] width 44 height 44
click at [461, 486] on button "pause" at bounding box center [460, 508] width 44 height 44
click at [463, 486] on button "play_arrow" at bounding box center [460, 508] width 44 height 44
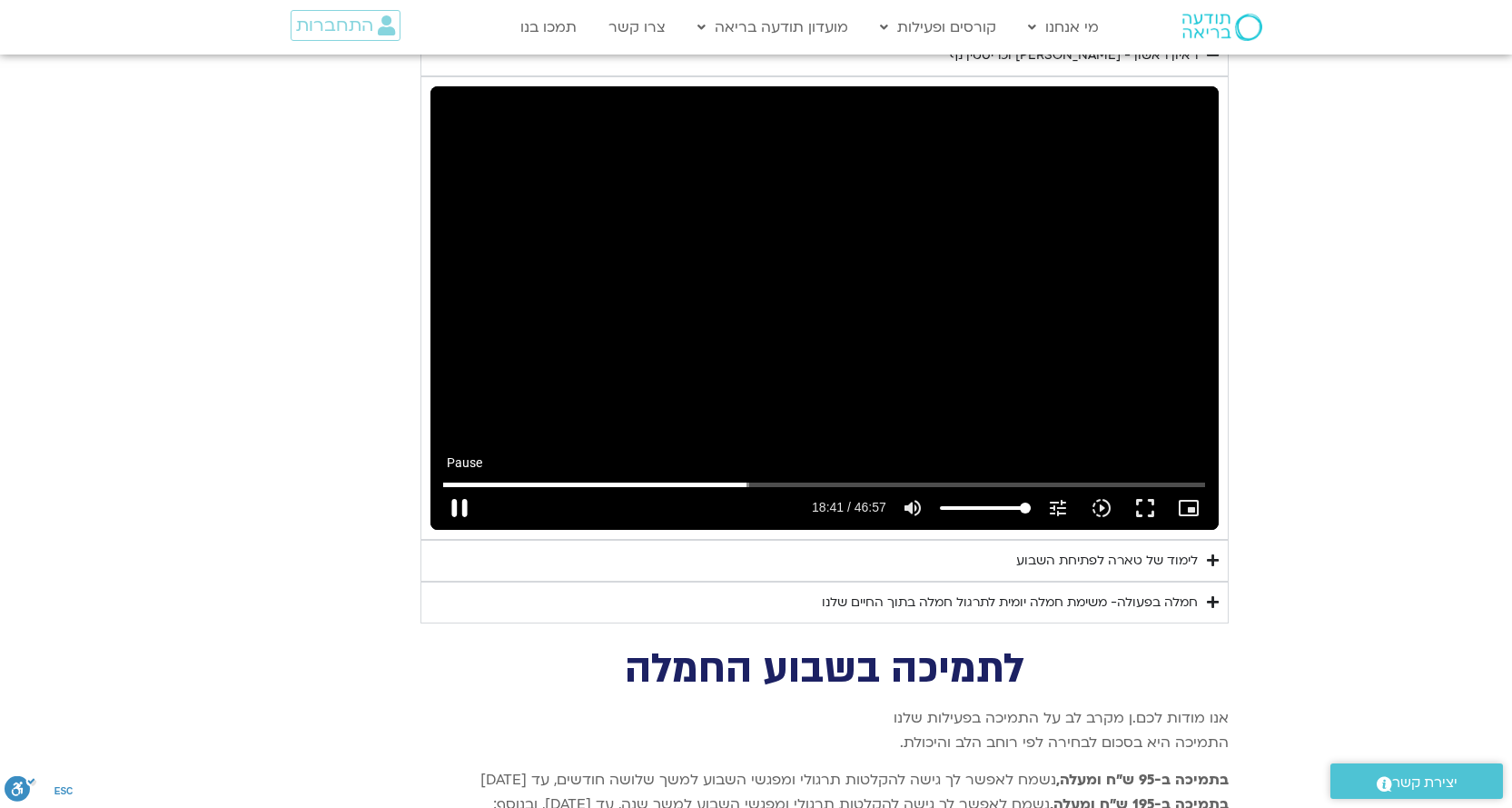
click at [467, 486] on button "pause" at bounding box center [460, 508] width 44 height 44
click at [467, 486] on button "play_arrow" at bounding box center [460, 508] width 44 height 44
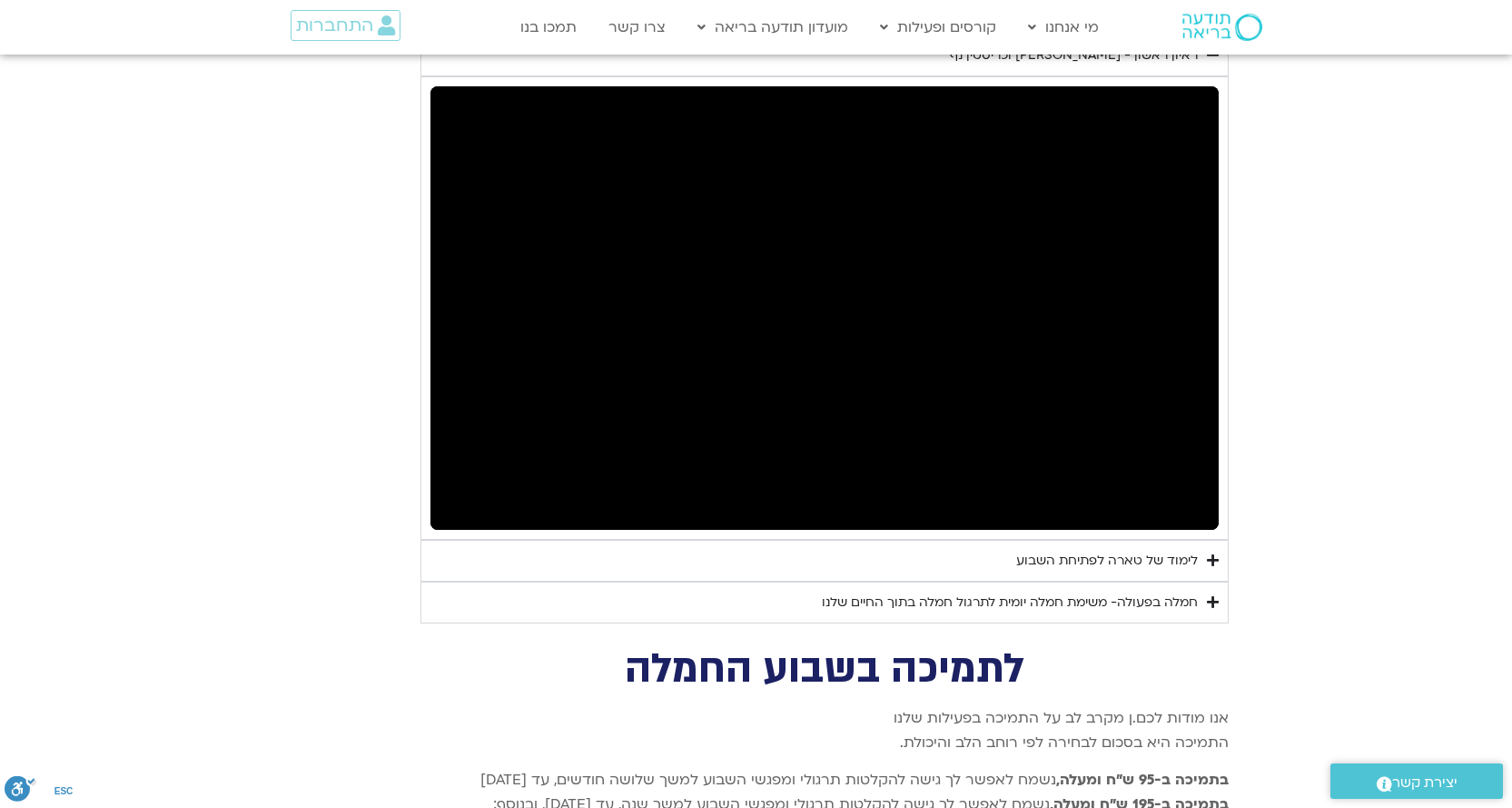
click at [460, 486] on button "pause" at bounding box center [460, 508] width 44 height 44
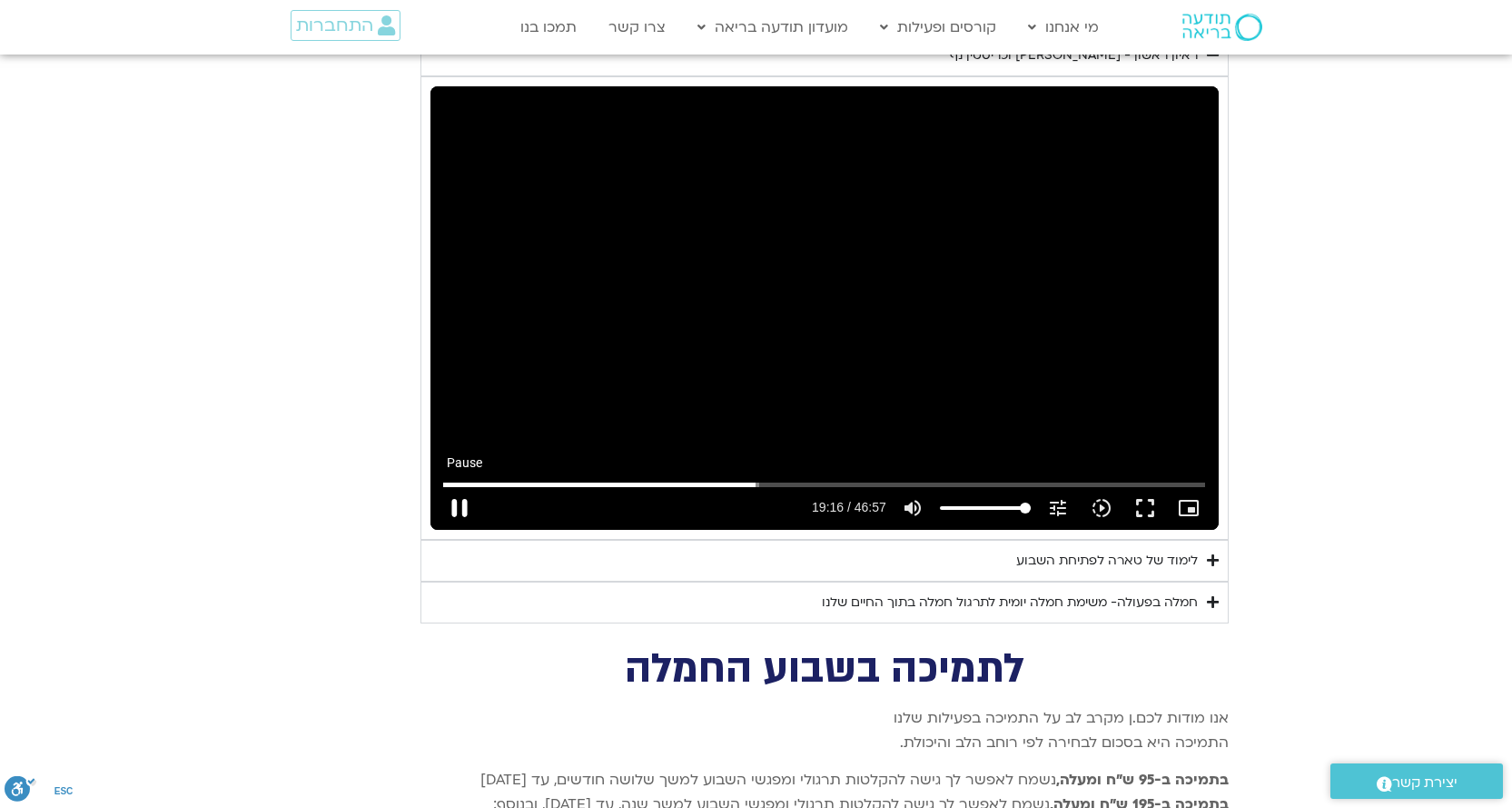
click at [463, 486] on button "pause" at bounding box center [460, 508] width 44 height 44
click at [466, 486] on button "play_arrow" at bounding box center [460, 508] width 44 height 44
click at [458, 486] on button "pause" at bounding box center [460, 508] width 44 height 44
click at [469, 486] on button "play_arrow" at bounding box center [460, 508] width 44 height 44
click at [447, 486] on button "pause" at bounding box center [460, 508] width 44 height 44
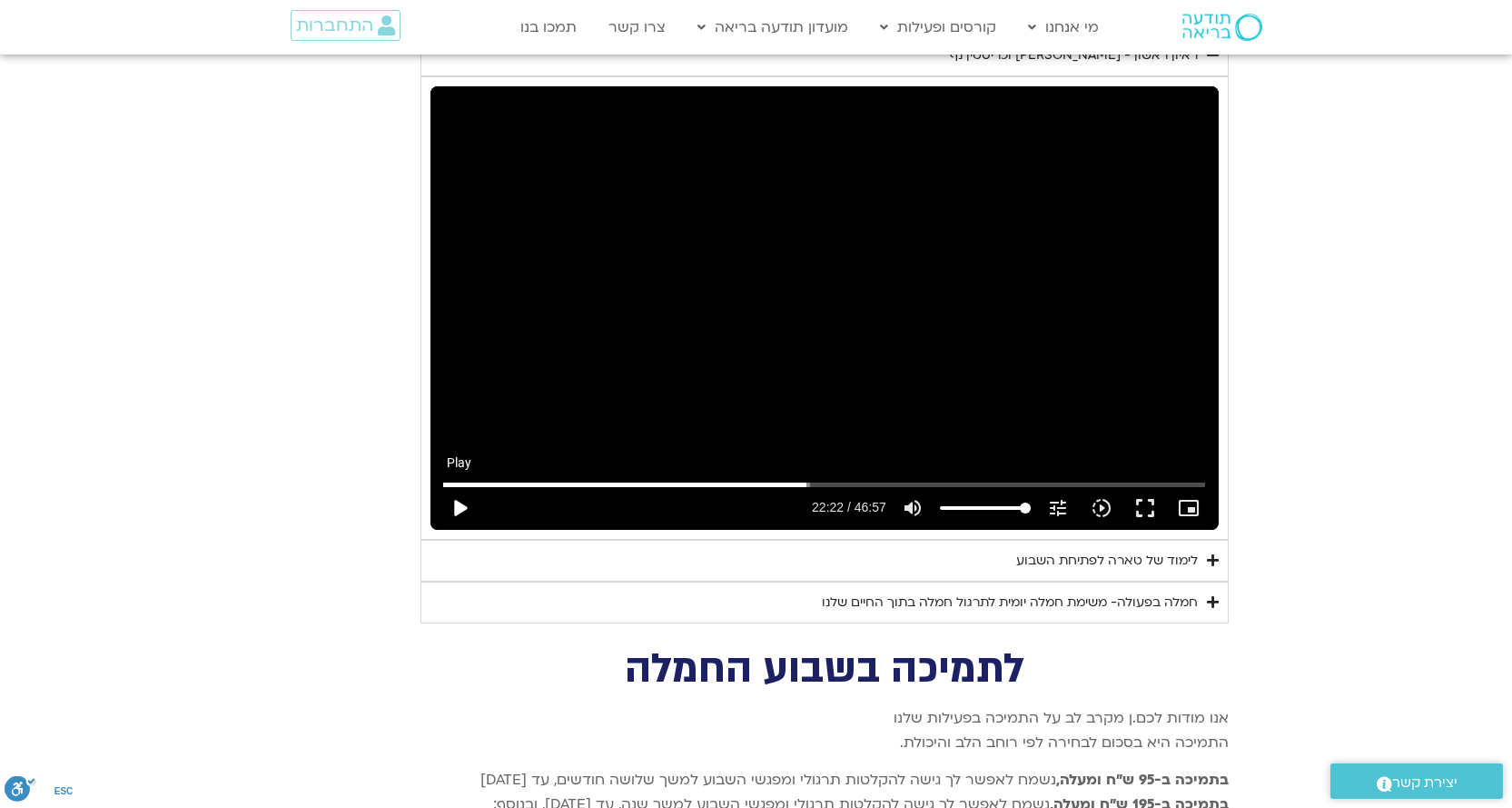
click at [447, 486] on button "play_arrow" at bounding box center [460, 508] width 44 height 44
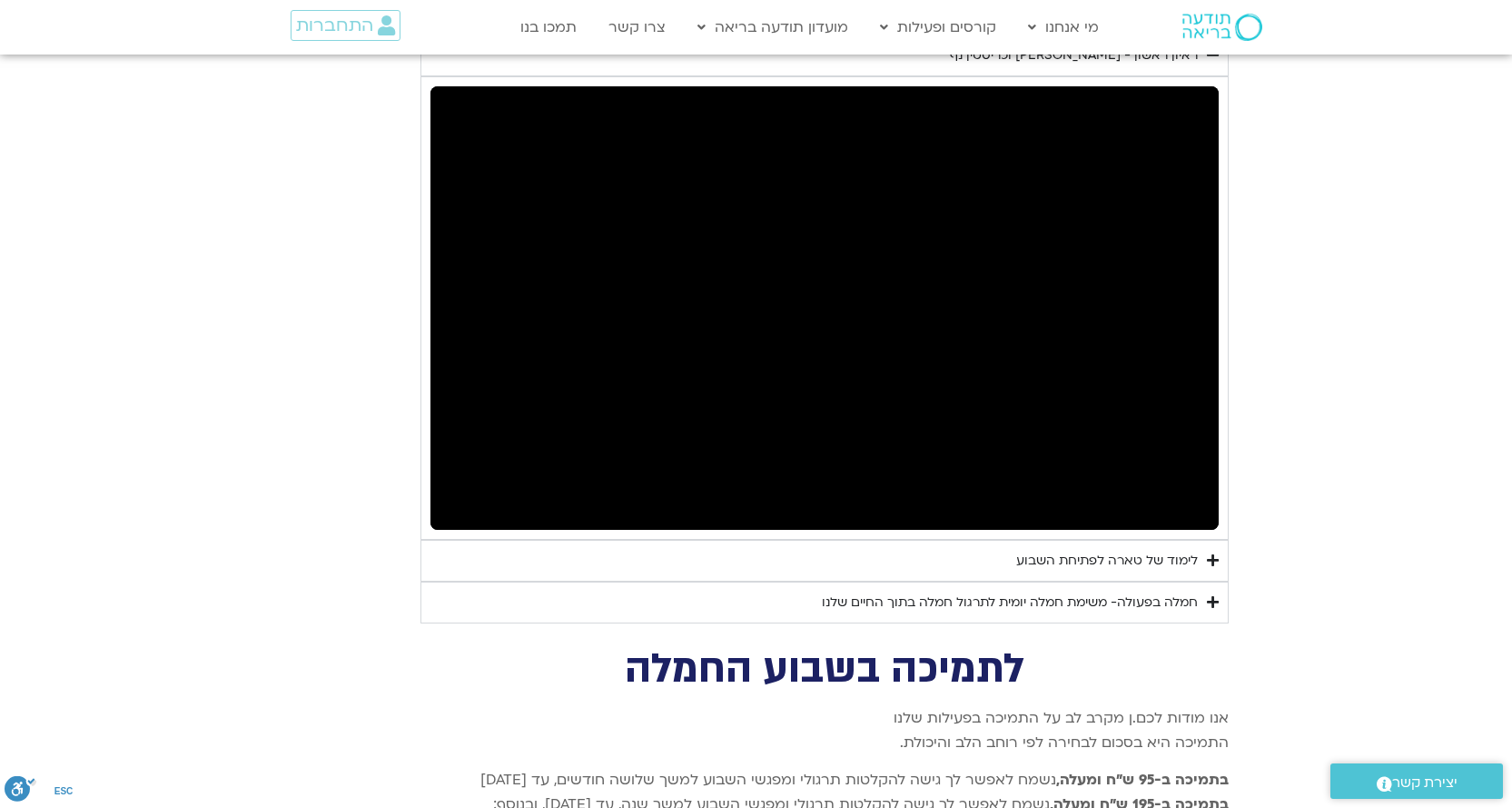
click at [460, 486] on button "pause" at bounding box center [460, 508] width 44 height 44
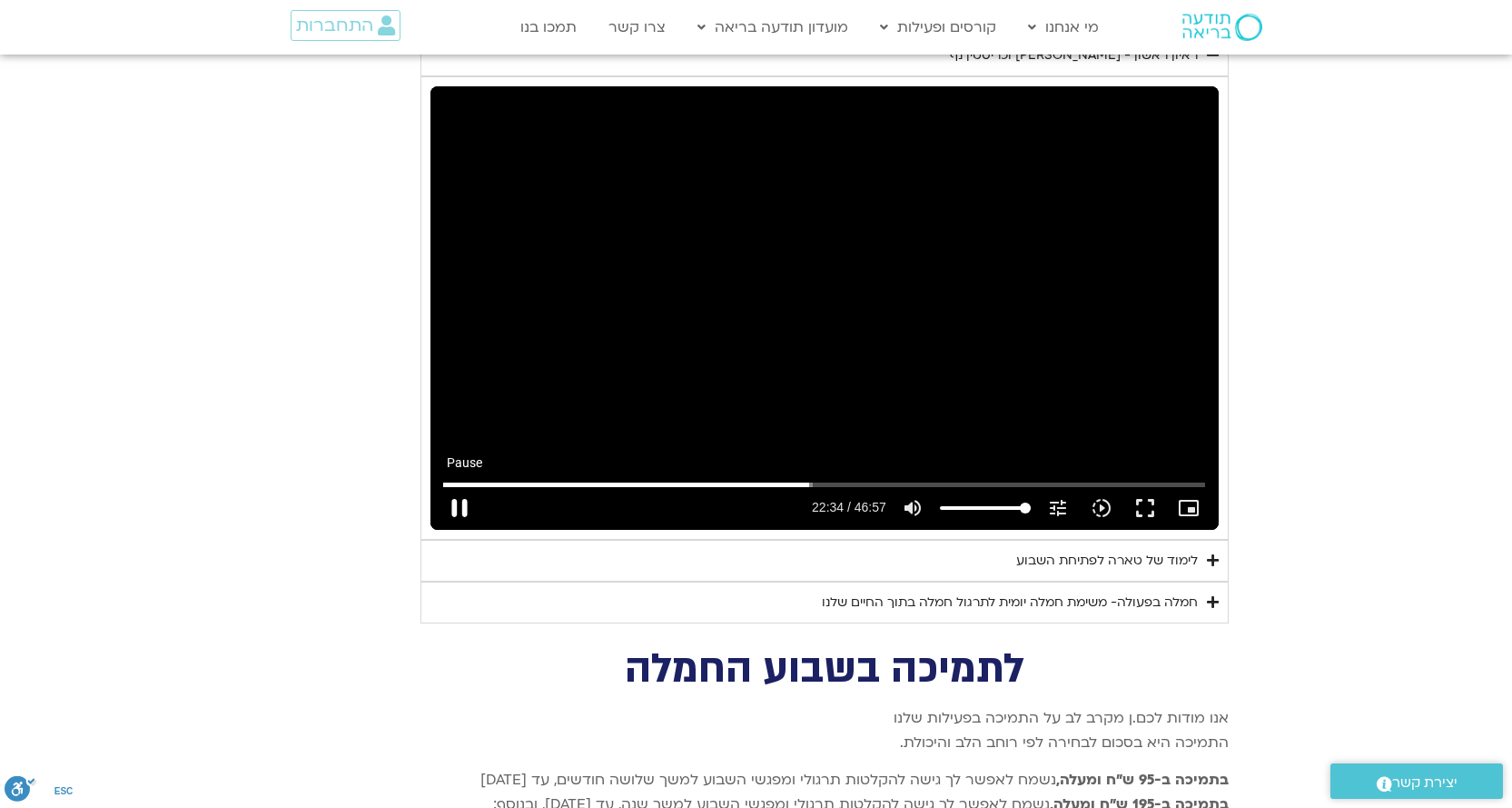
click at [472, 486] on button "pause" at bounding box center [460, 508] width 44 height 44
click at [801, 479] on input "Seek" at bounding box center [824, 484] width 762 height 11
click at [461, 486] on button "play_arrow" at bounding box center [460, 508] width 44 height 44
click at [458, 486] on button "pause" at bounding box center [460, 508] width 44 height 44
click at [458, 486] on button "play_arrow" at bounding box center [460, 508] width 44 height 44
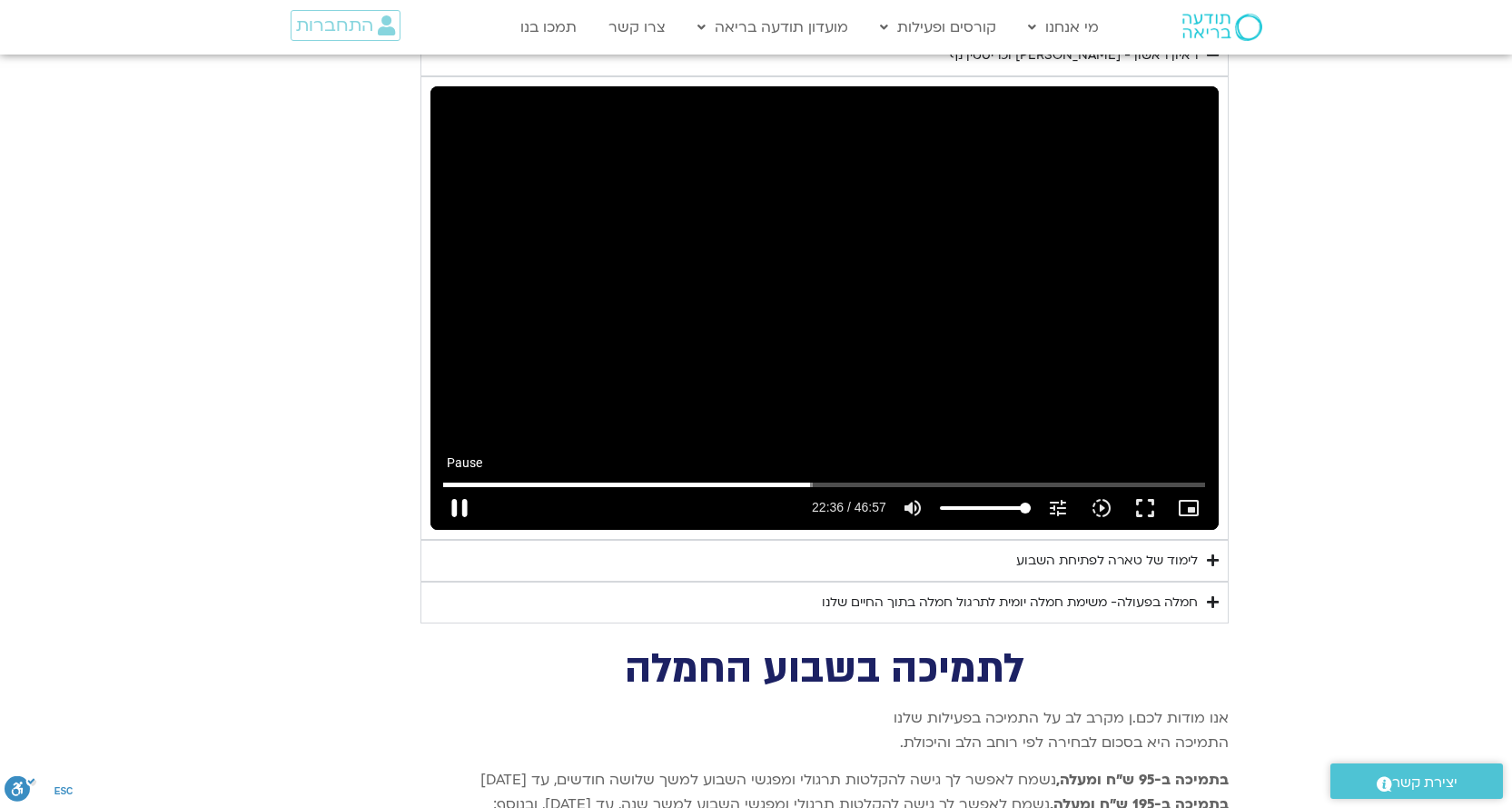
click at [461, 486] on button "pause" at bounding box center [460, 508] width 44 height 44
click at [458, 486] on button "play_arrow" at bounding box center [460, 508] width 44 height 44
click at [467, 486] on button "pause" at bounding box center [460, 508] width 44 height 44
click at [456, 486] on button "play_arrow" at bounding box center [460, 508] width 44 height 44
click at [469, 486] on button "pause" at bounding box center [460, 508] width 44 height 44
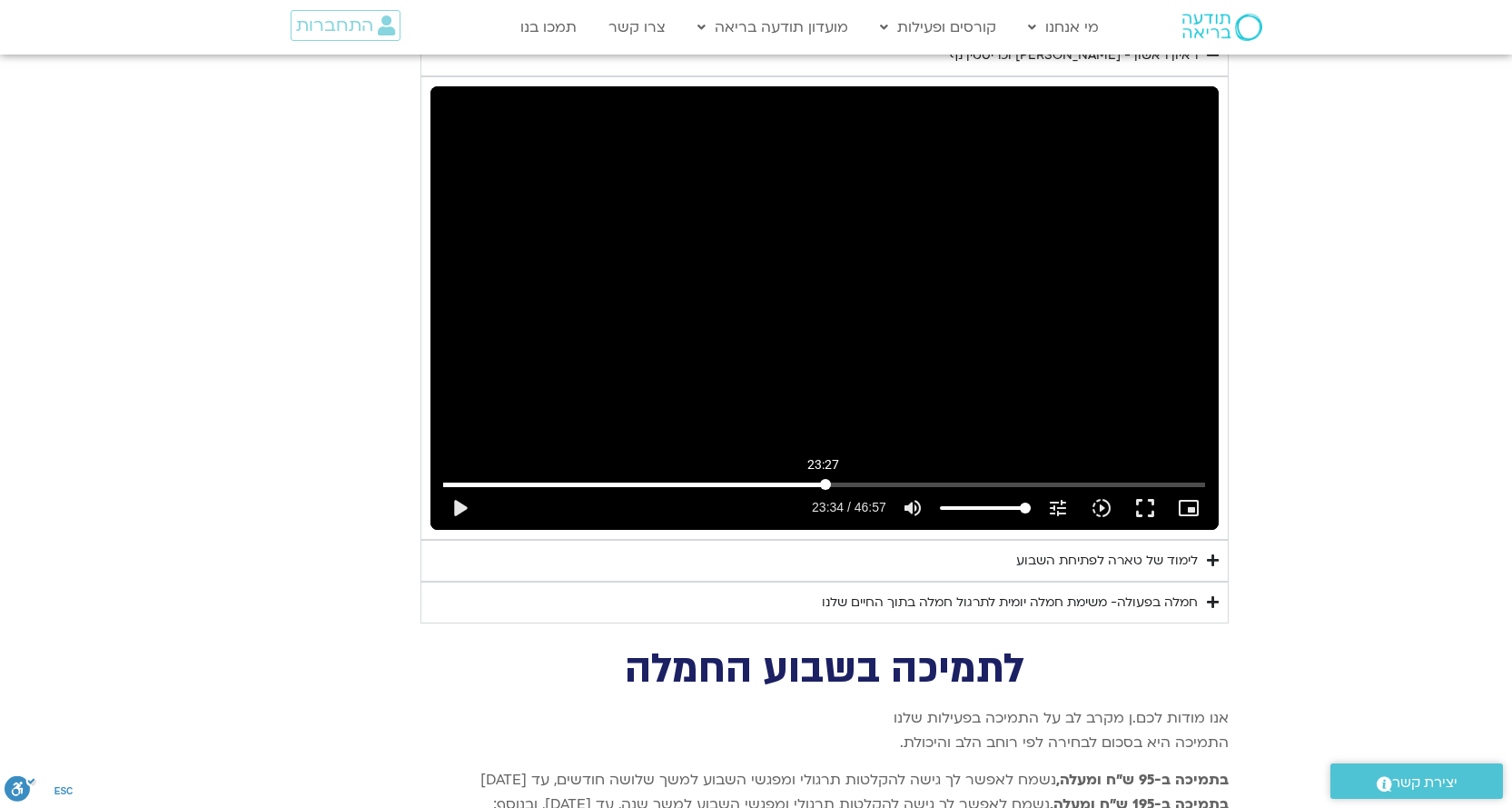
click at [824, 479] on input "Seek" at bounding box center [824, 484] width 762 height 11
click at [821, 479] on input "Seek" at bounding box center [824, 484] width 762 height 11
click at [818, 479] on input "Seek" at bounding box center [824, 484] width 762 height 11
click at [467, 486] on button "play_arrow" at bounding box center [460, 508] width 44 height 44
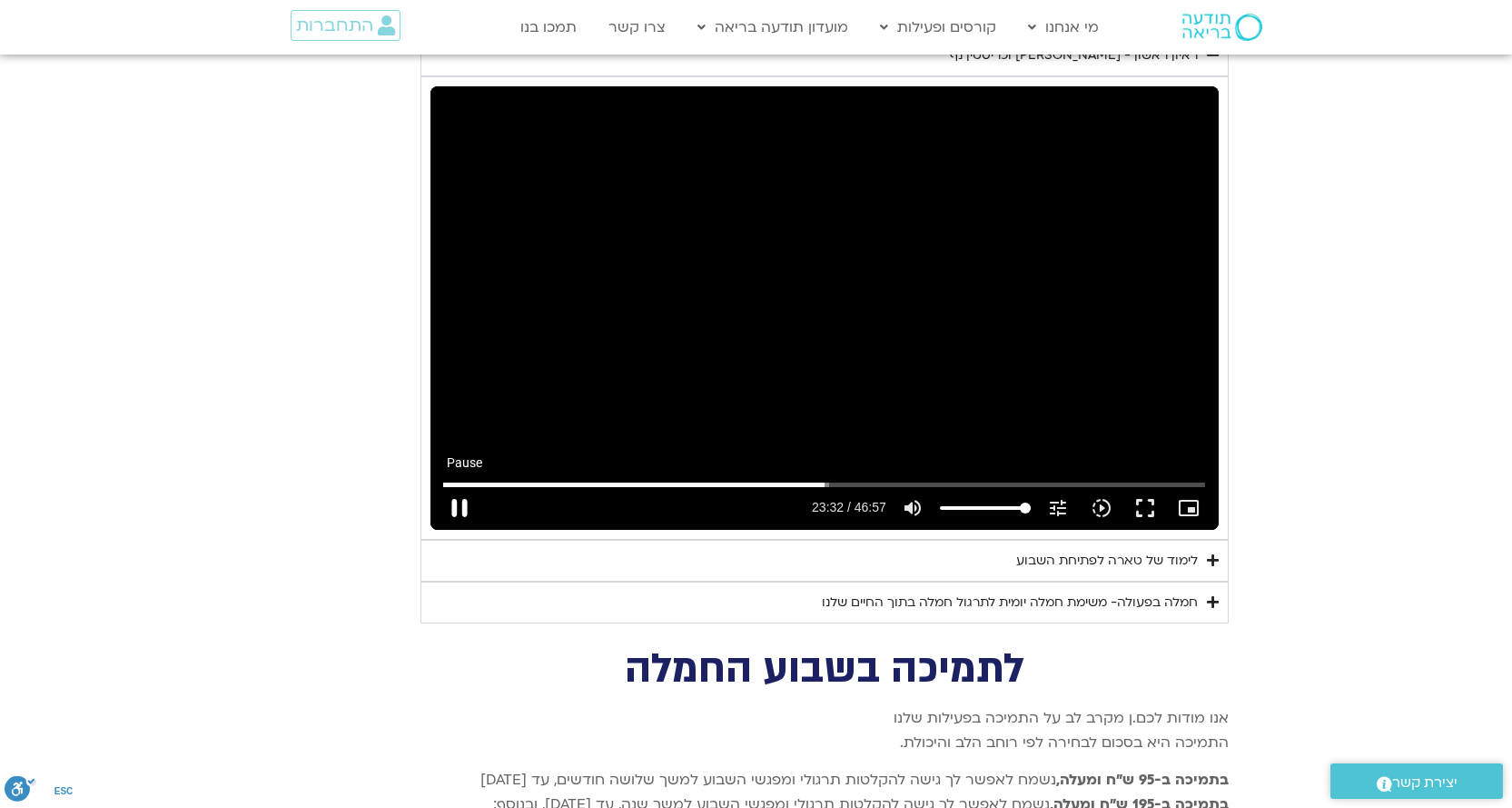
click at [452, 486] on button "pause" at bounding box center [460, 508] width 44 height 44
click at [452, 486] on button "play_arrow" at bounding box center [460, 508] width 44 height 44
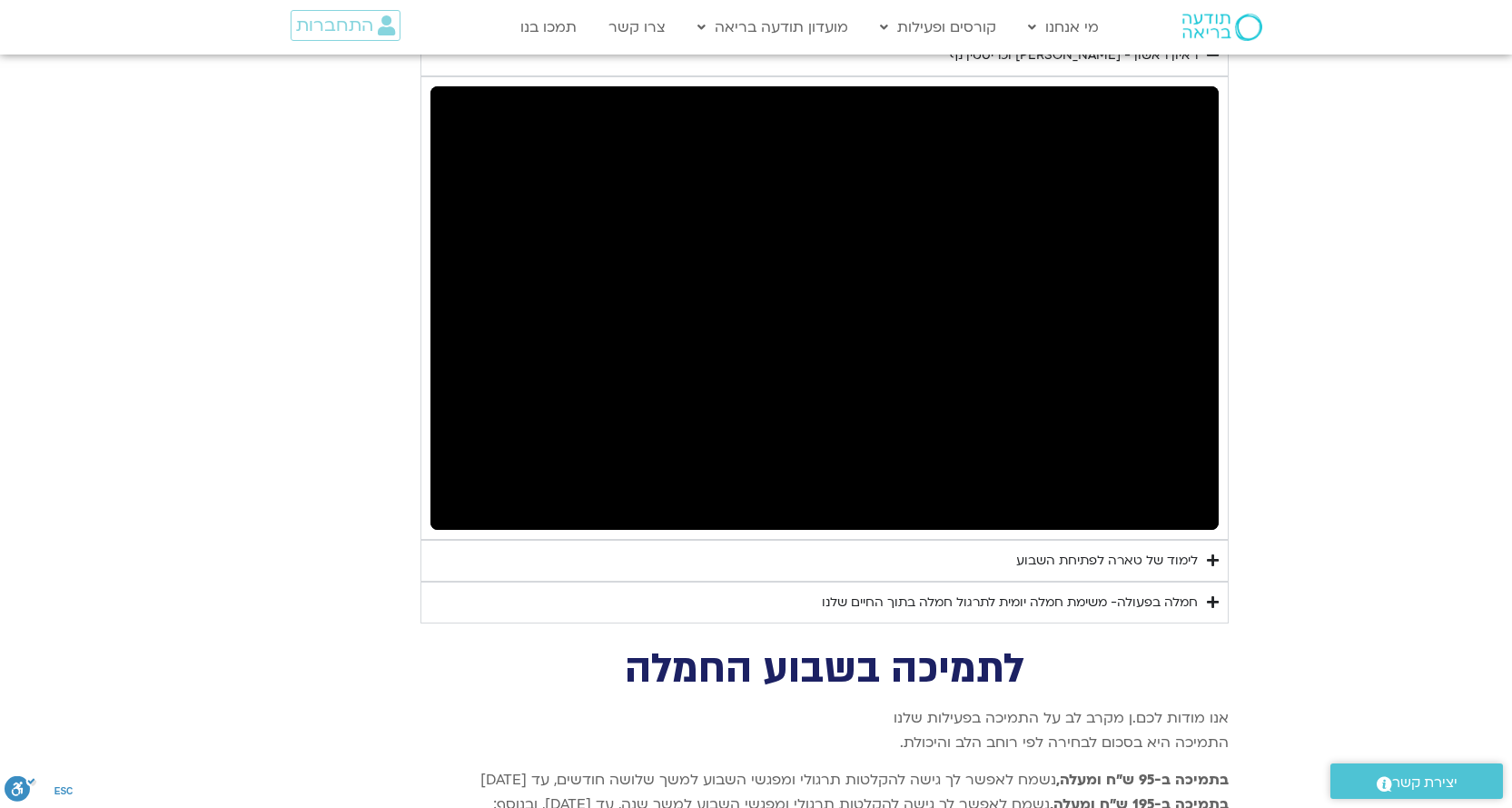
click at [458, 486] on button "pause" at bounding box center [460, 508] width 44 height 44
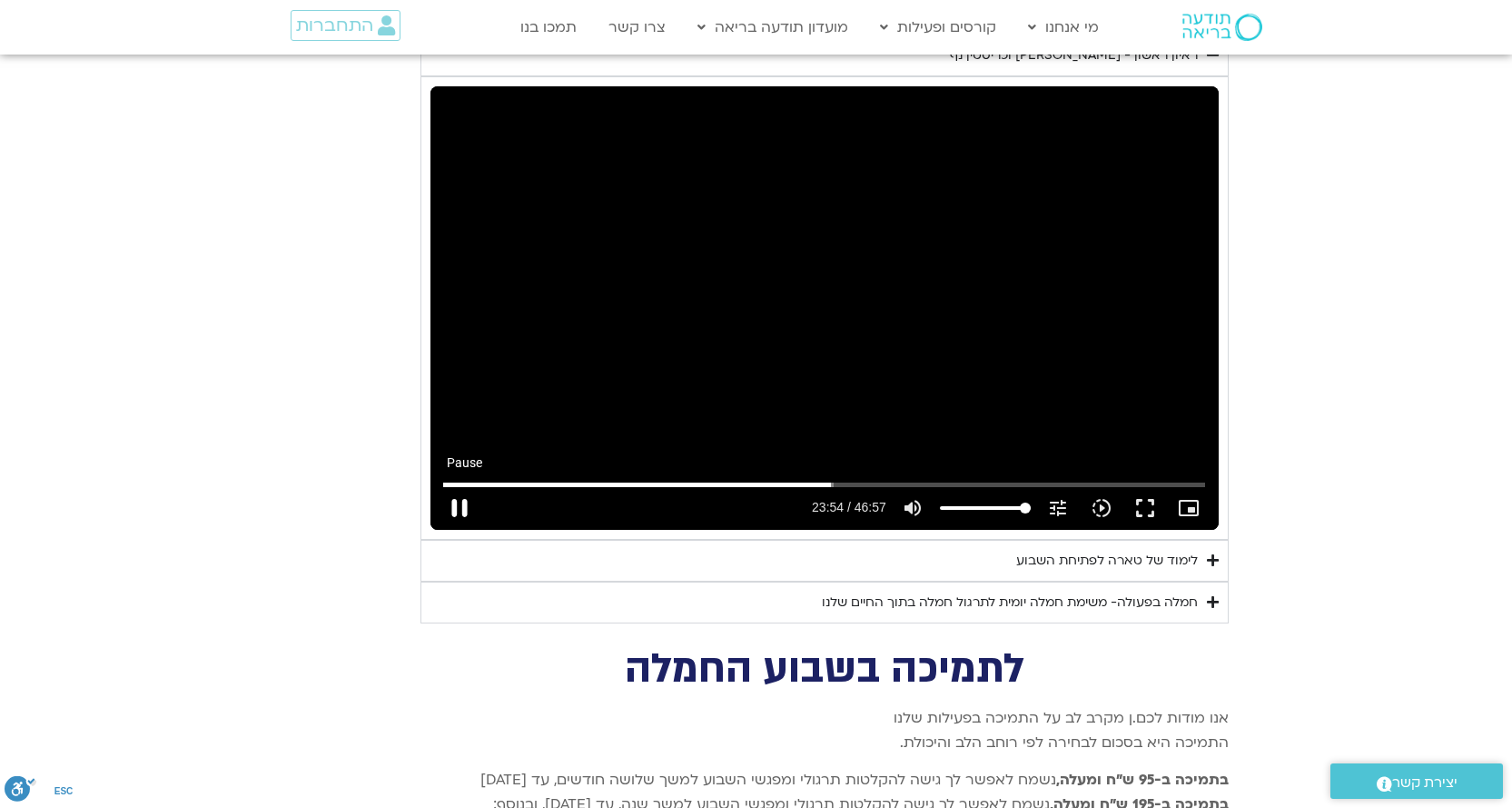
click at [457, 486] on button "pause" at bounding box center [460, 508] width 44 height 44
click at [457, 486] on button "play_arrow" at bounding box center [460, 508] width 44 height 44
click at [457, 486] on button "pause" at bounding box center [460, 508] width 44 height 44
click at [457, 486] on button "play_arrow" at bounding box center [460, 508] width 44 height 44
click at [457, 486] on button "pause" at bounding box center [460, 508] width 44 height 44
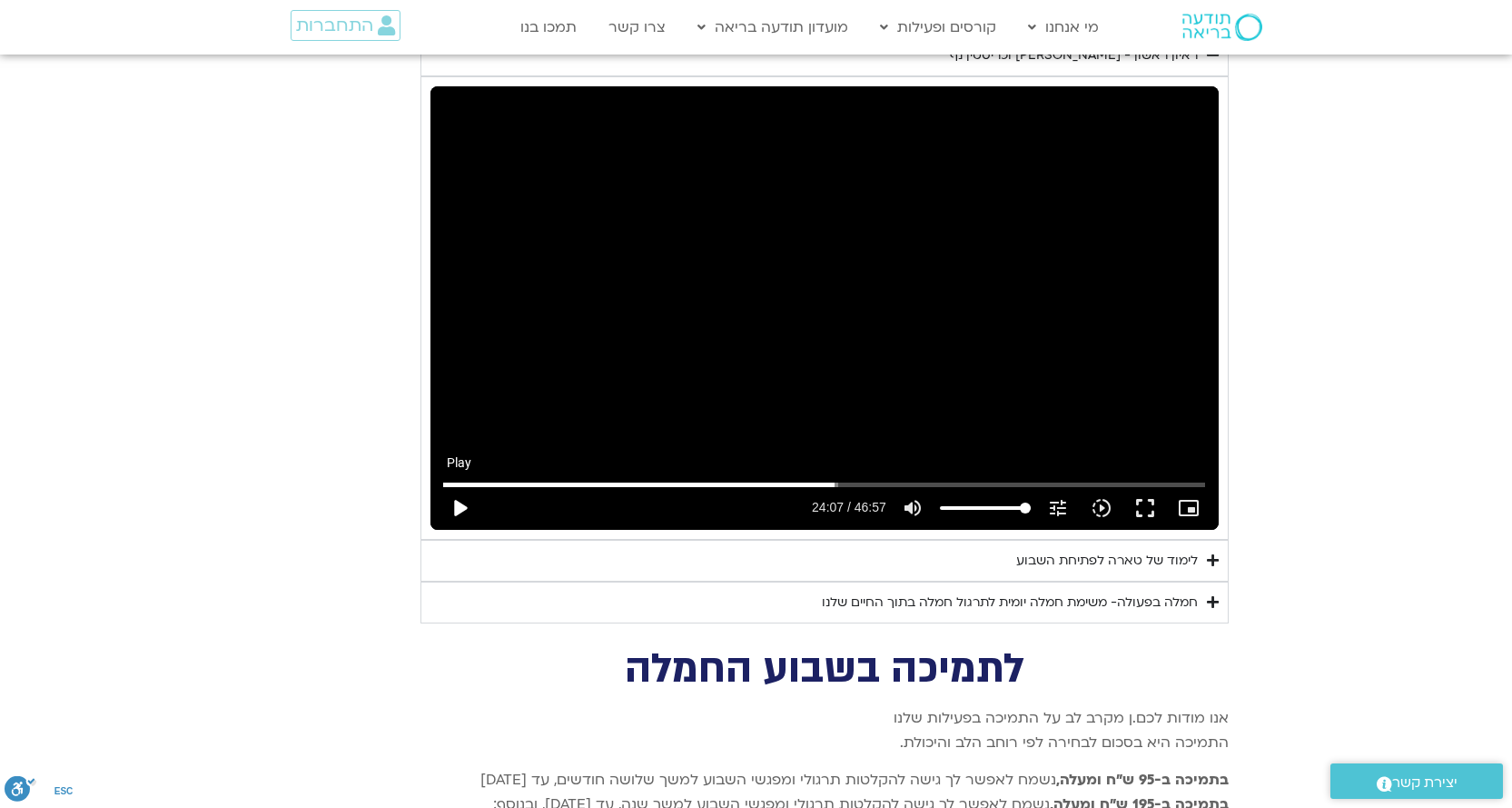
click at [463, 486] on button "play_arrow" at bounding box center [460, 508] width 44 height 44
click at [463, 486] on button "pause" at bounding box center [460, 508] width 44 height 44
click at [463, 486] on button "play_arrow" at bounding box center [460, 508] width 44 height 44
click at [461, 486] on button "pause" at bounding box center [460, 508] width 44 height 44
click at [464, 486] on button "play_arrow" at bounding box center [460, 508] width 44 height 44
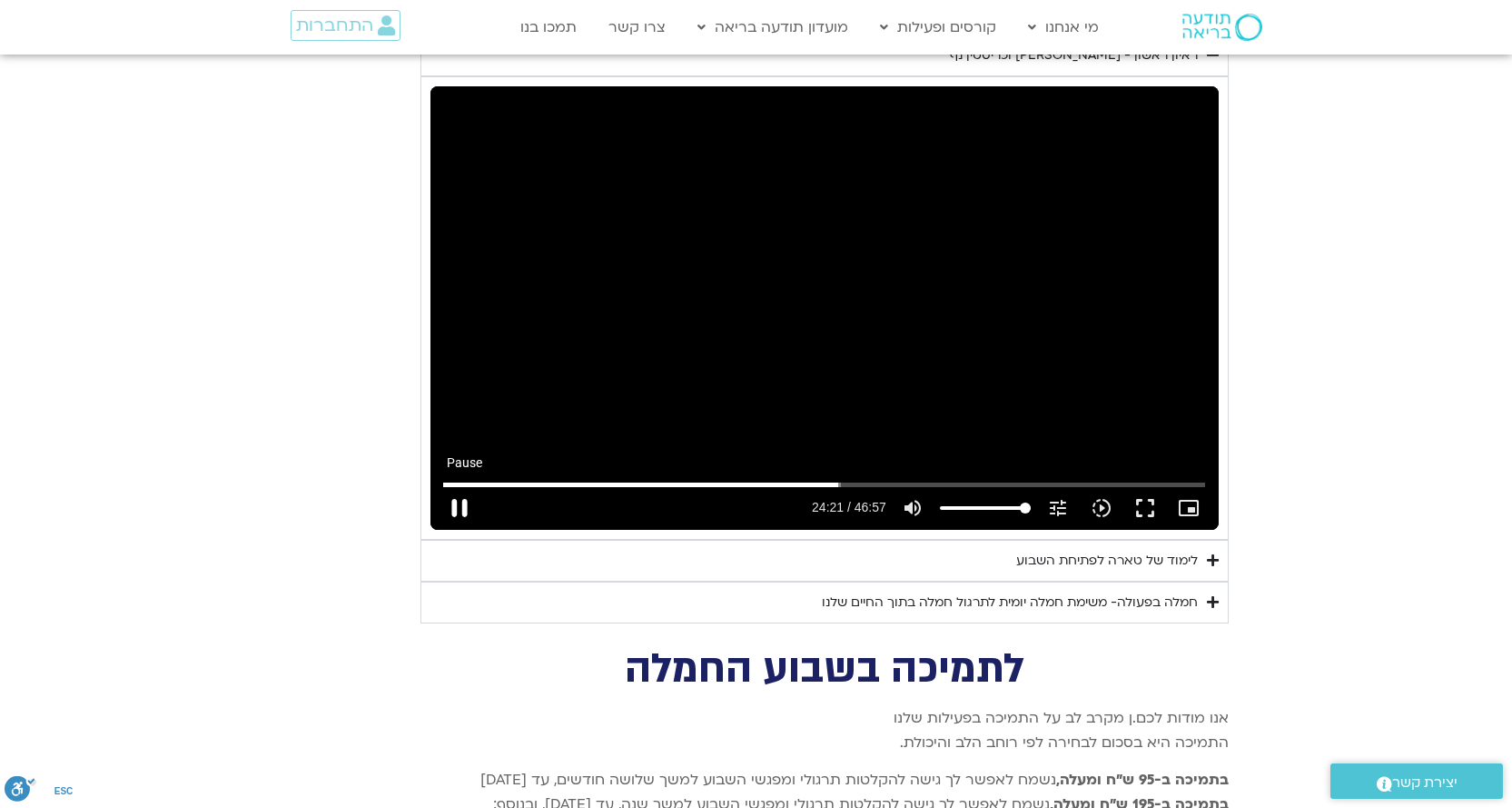
click at [473, 486] on button "pause" at bounding box center [460, 508] width 44 height 44
click at [473, 486] on button "play_arrow" at bounding box center [460, 508] width 44 height 44
click at [458, 486] on button "pause" at bounding box center [460, 508] width 44 height 44
click at [458, 486] on button "play_arrow" at bounding box center [460, 508] width 44 height 44
click at [458, 486] on button "pause" at bounding box center [460, 508] width 44 height 44
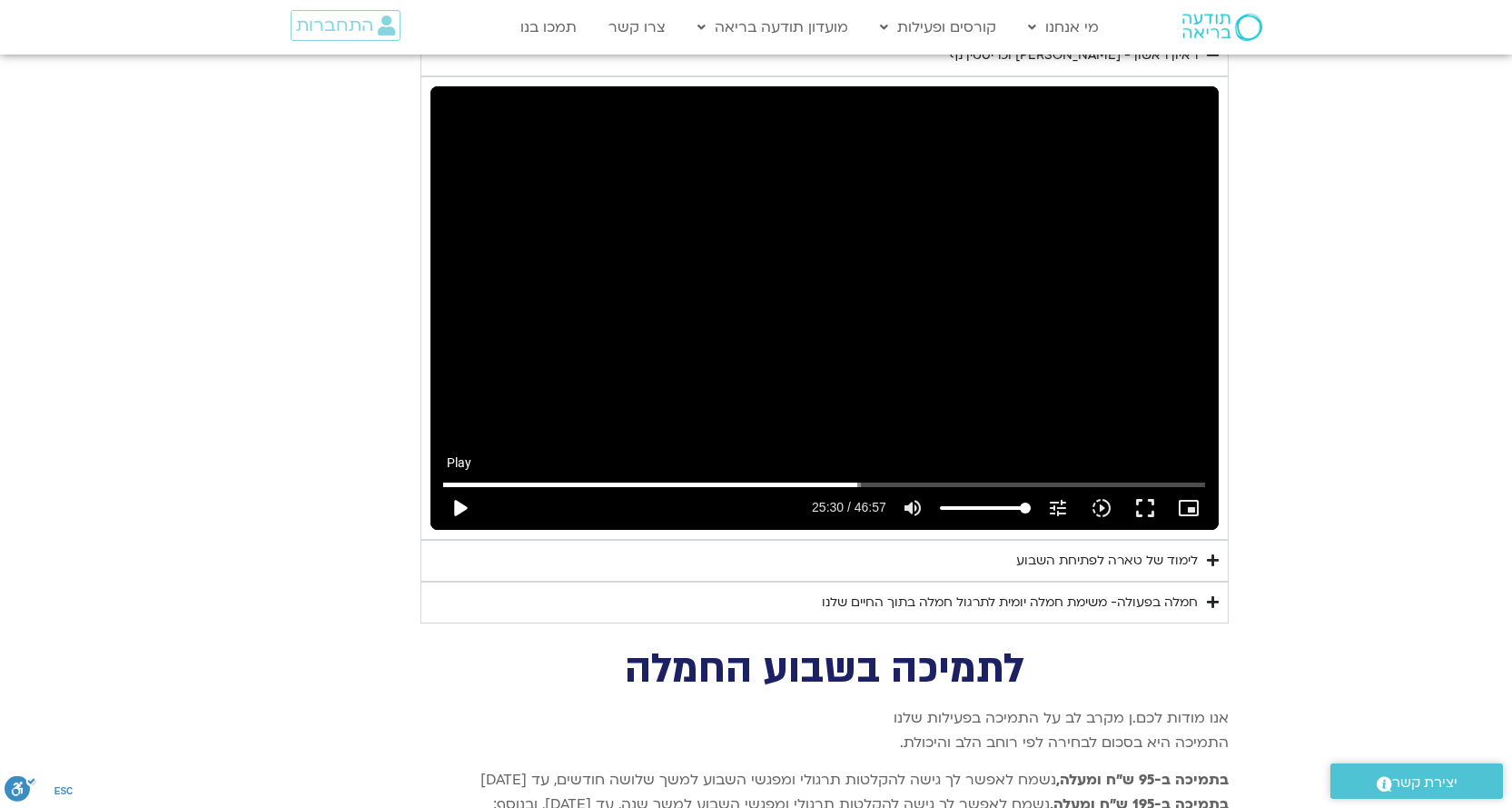
click at [458, 486] on button "play_arrow" at bounding box center [460, 508] width 44 height 44
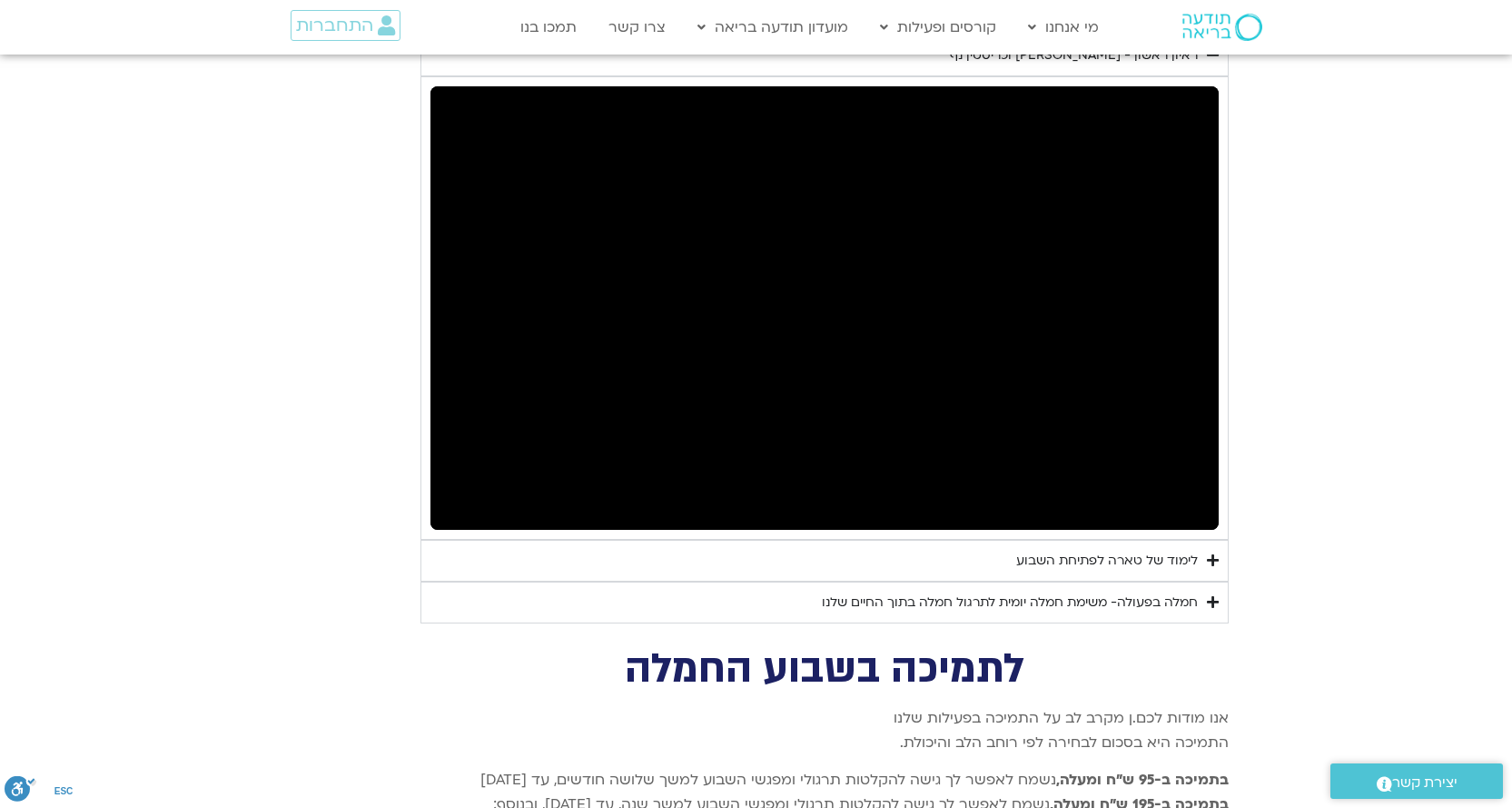
click at [463, 486] on button "pause" at bounding box center [460, 508] width 44 height 44
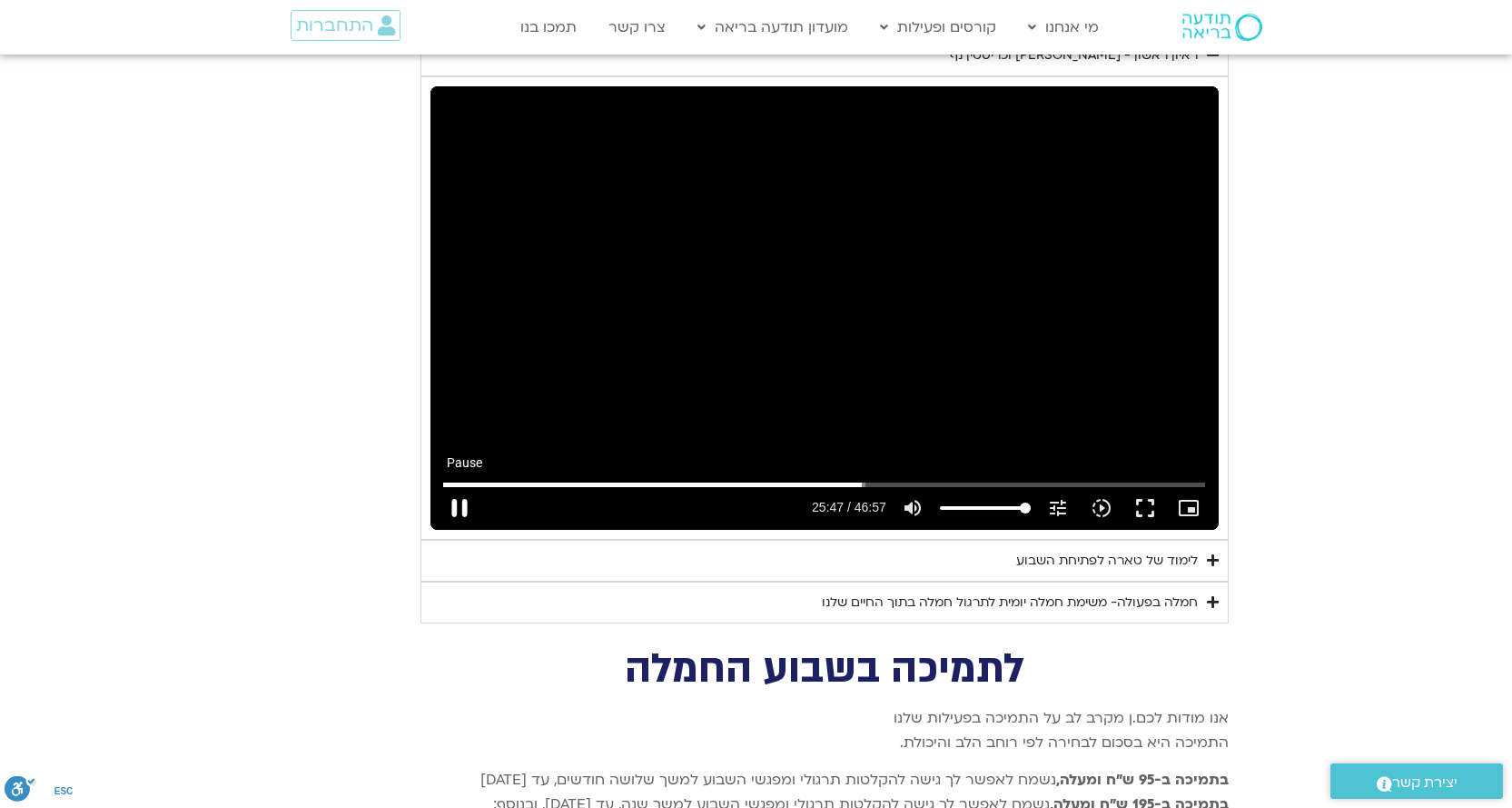
click at [460, 489] on button "pause" at bounding box center [460, 508] width 44 height 44
click at [857, 479] on input "Seek" at bounding box center [824, 484] width 762 height 11
click at [852, 479] on input "Seek" at bounding box center [824, 484] width 762 height 11
click at [859, 479] on input "Seek" at bounding box center [824, 484] width 762 height 11
click at [463, 486] on button "play_arrow" at bounding box center [460, 508] width 44 height 44
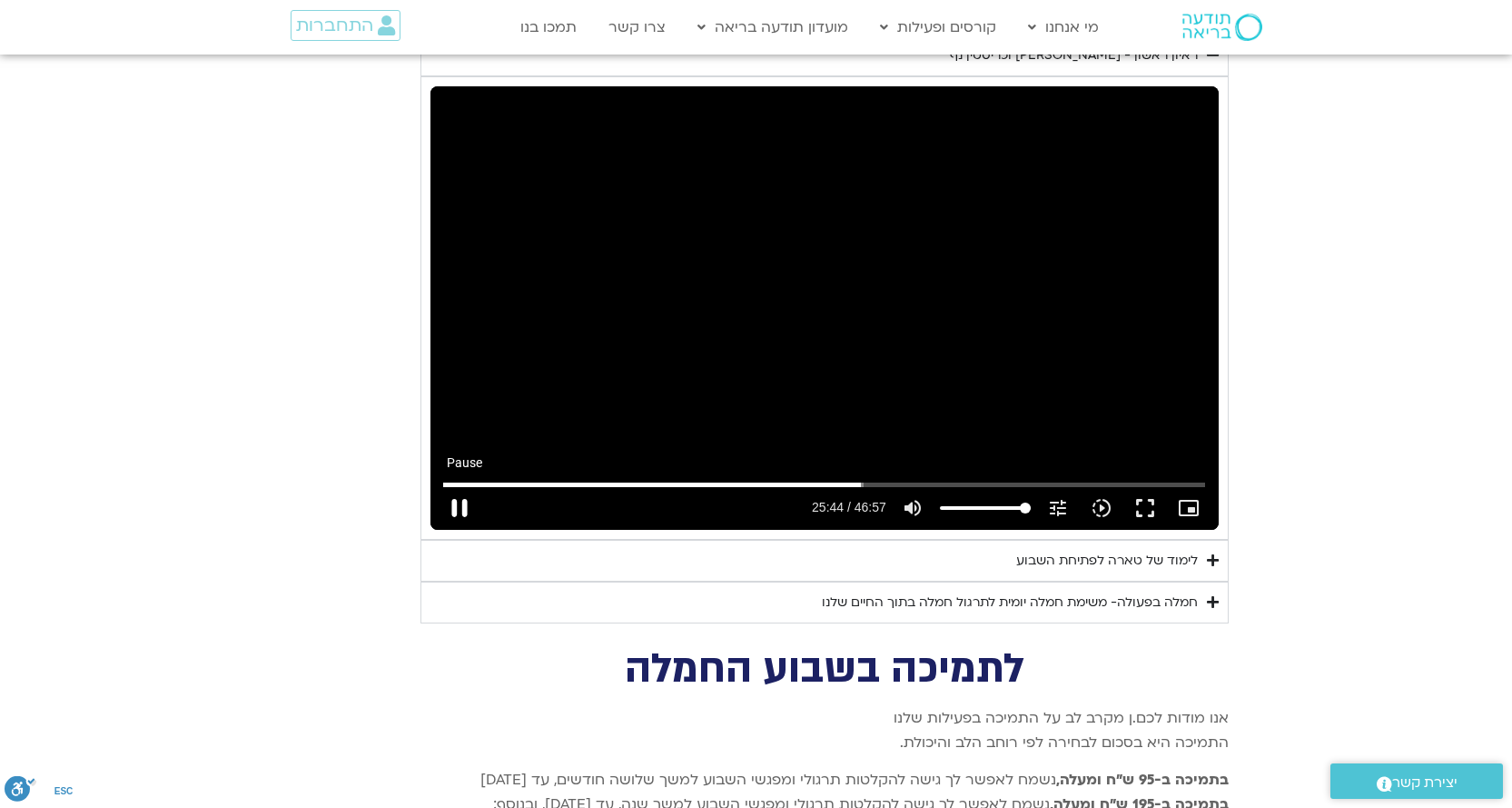
click at [457, 486] on button "pause" at bounding box center [460, 508] width 44 height 44
click at [457, 486] on button "play_arrow" at bounding box center [460, 508] width 44 height 44
click at [463, 486] on button "pause" at bounding box center [460, 508] width 44 height 44
click at [463, 486] on button "play_arrow" at bounding box center [460, 508] width 44 height 44
click at [472, 486] on button "pause" at bounding box center [460, 508] width 44 height 44
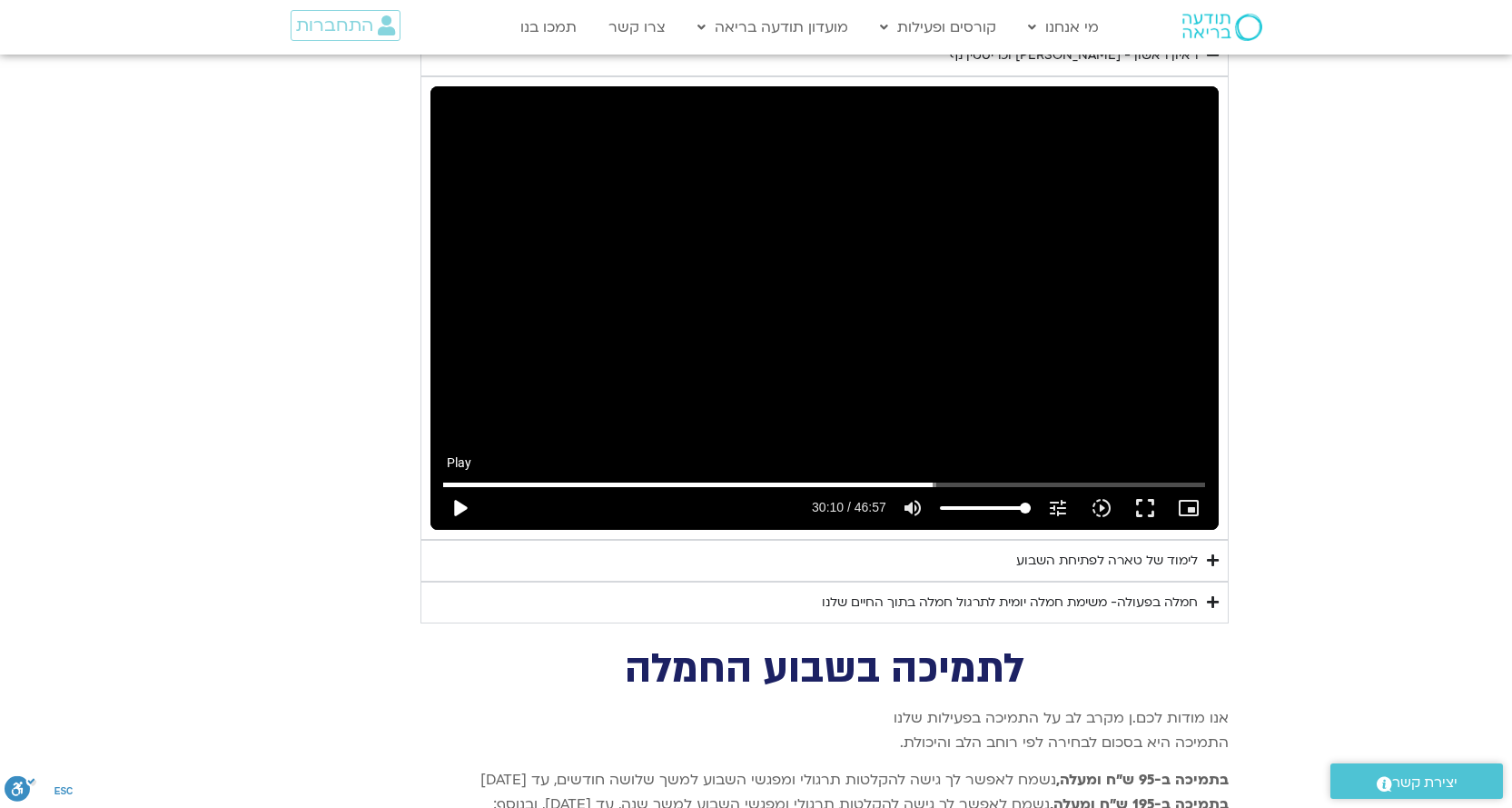
click at [457, 486] on button "play_arrow" at bounding box center [460, 508] width 44 height 44
click at [452, 486] on button "pause" at bounding box center [460, 508] width 44 height 44
click at [923, 479] on input "Seek" at bounding box center [824, 484] width 762 height 11
click at [465, 486] on button "play_arrow" at bounding box center [460, 508] width 44 height 44
click at [455, 486] on button "pause" at bounding box center [460, 508] width 44 height 44
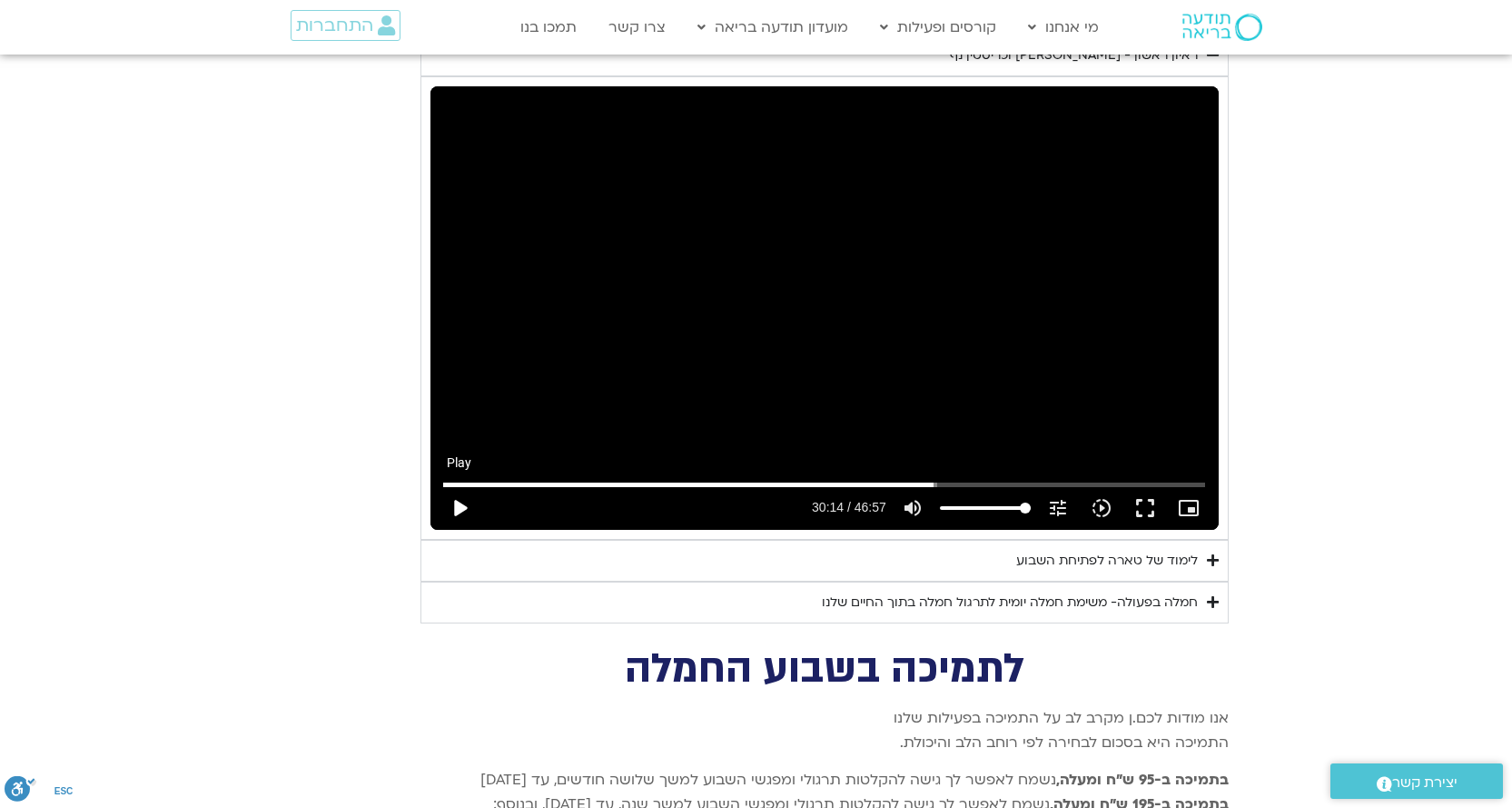
click at [455, 486] on button "play_arrow" at bounding box center [460, 508] width 44 height 44
click at [465, 486] on button "pause" at bounding box center [460, 508] width 44 height 44
click at [465, 486] on button "play_arrow" at bounding box center [460, 508] width 44 height 44
click at [465, 486] on button "pause" at bounding box center [460, 508] width 44 height 44
click at [465, 486] on button "play_arrow" at bounding box center [460, 508] width 44 height 44
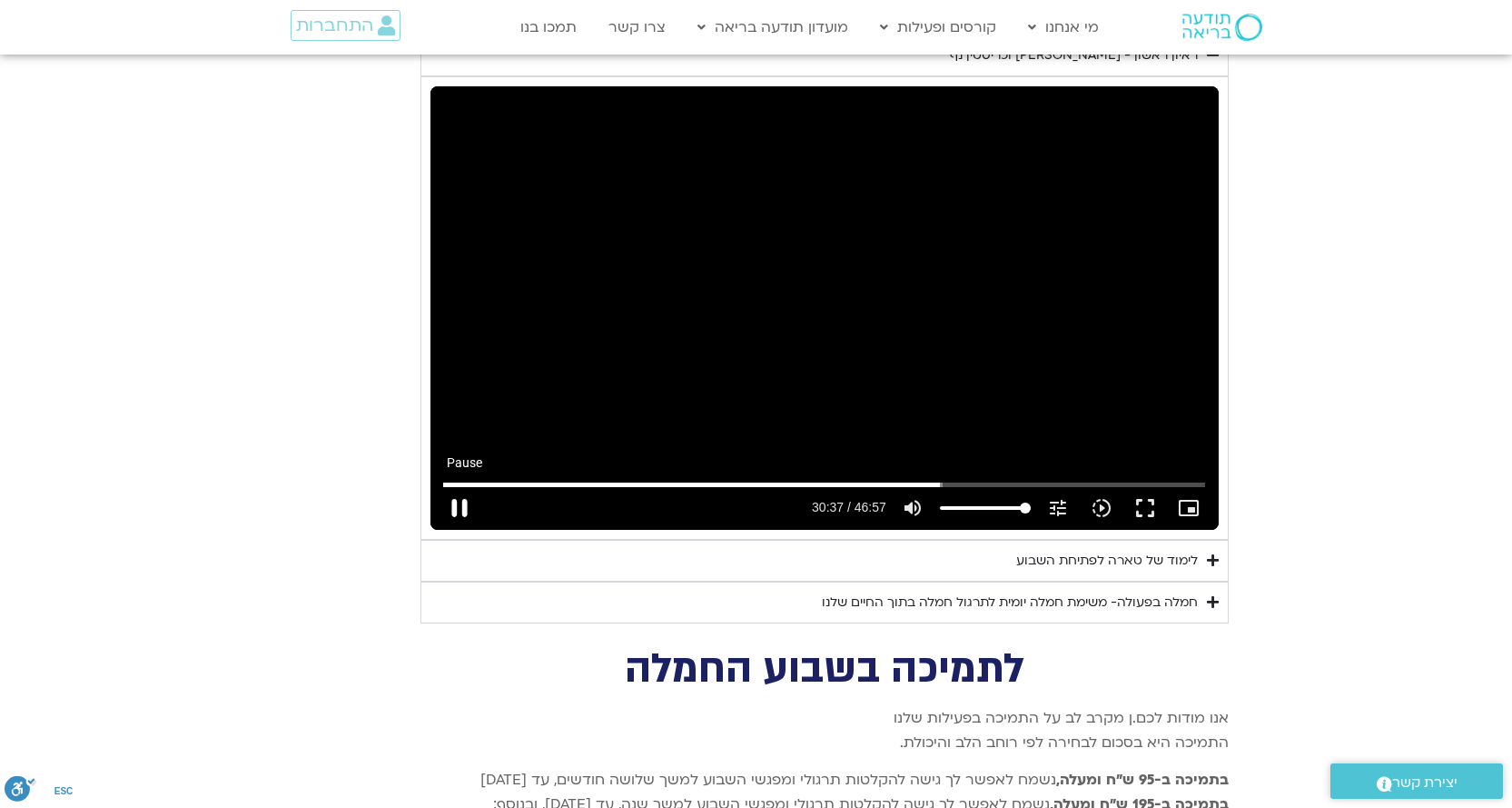
click at [466, 486] on button "pause" at bounding box center [460, 508] width 44 height 44
click at [466, 486] on button "play_arrow" at bounding box center [460, 508] width 44 height 44
click at [464, 486] on button "pause" at bounding box center [460, 508] width 44 height 44
click at [464, 486] on button "play_arrow" at bounding box center [460, 508] width 44 height 44
click at [458, 486] on button "pause" at bounding box center [460, 508] width 44 height 44
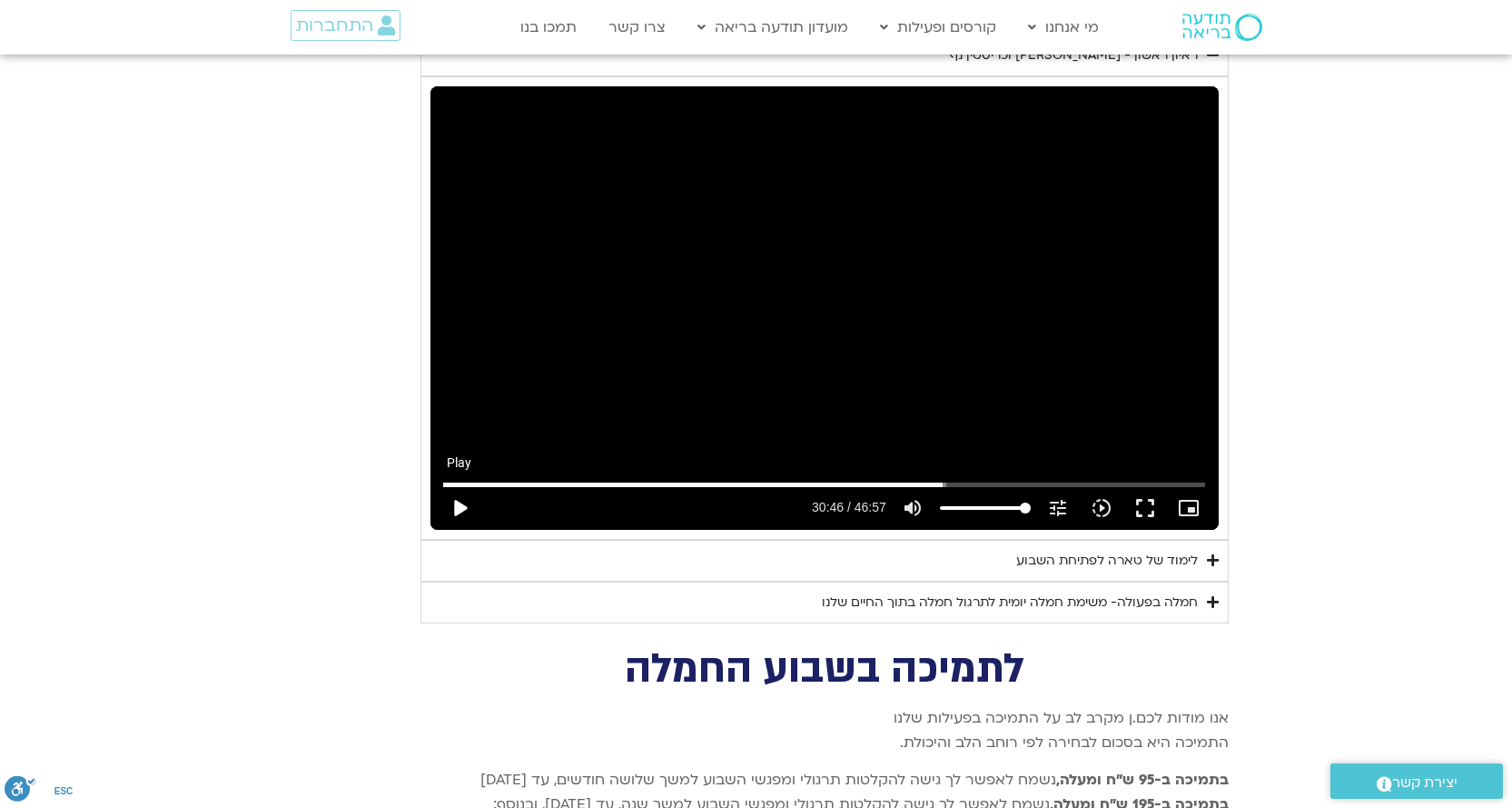
click at [458, 486] on button "play_arrow" at bounding box center [460, 508] width 44 height 44
click at [456, 486] on button "pause" at bounding box center [460, 508] width 44 height 44
click at [456, 486] on button "play_arrow" at bounding box center [460, 508] width 44 height 44
click at [453, 489] on button "pause" at bounding box center [460, 508] width 44 height 44
click at [453, 489] on button "play_arrow" at bounding box center [460, 508] width 44 height 44
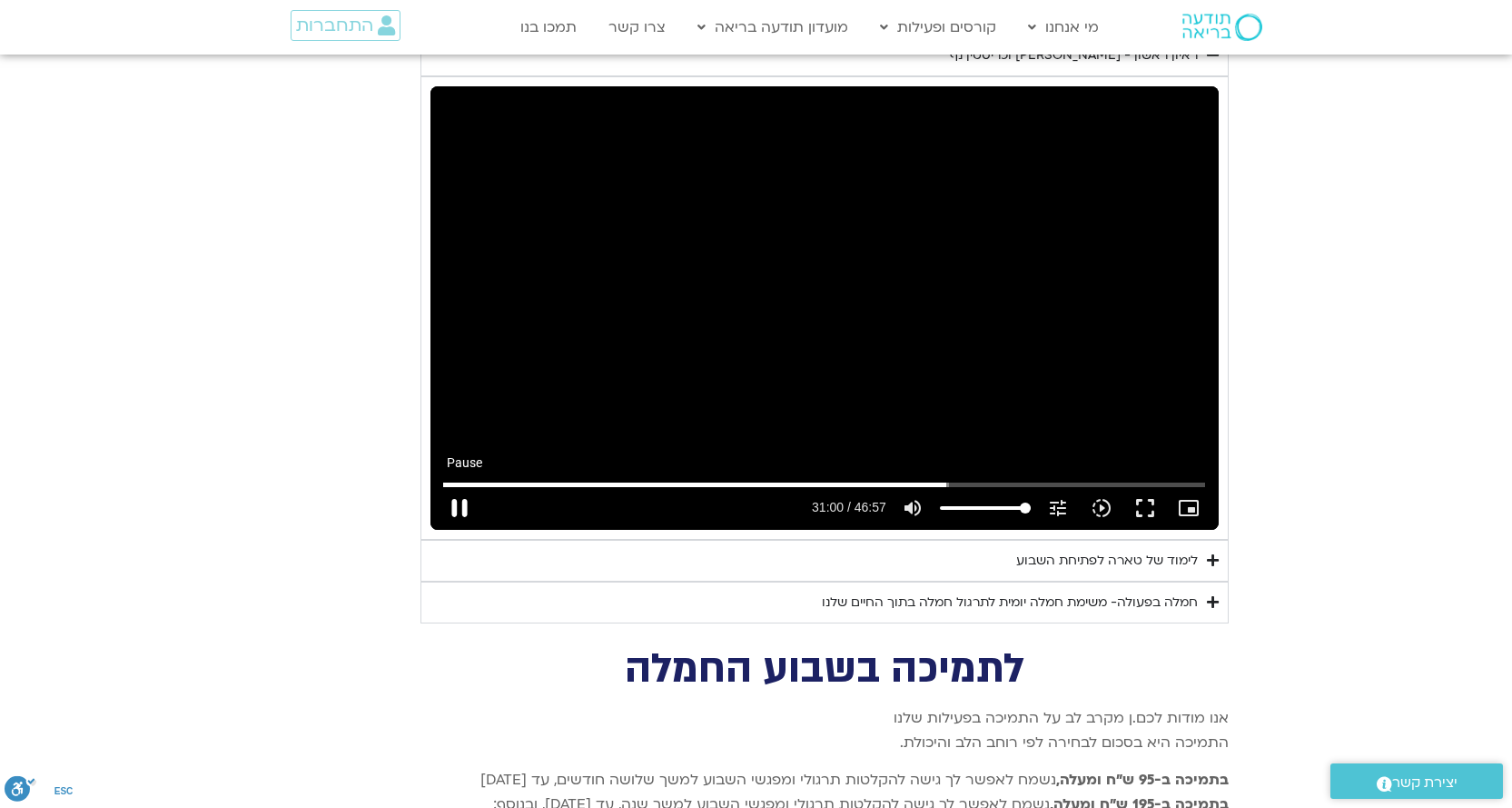
click at [459, 487] on button "pause" at bounding box center [460, 508] width 44 height 44
click at [459, 487] on button "play_arrow" at bounding box center [460, 508] width 44 height 44
click at [459, 486] on button "pause" at bounding box center [460, 508] width 44 height 44
click at [459, 486] on button "play_arrow" at bounding box center [460, 508] width 44 height 44
click at [460, 486] on button "pause" at bounding box center [460, 508] width 44 height 44
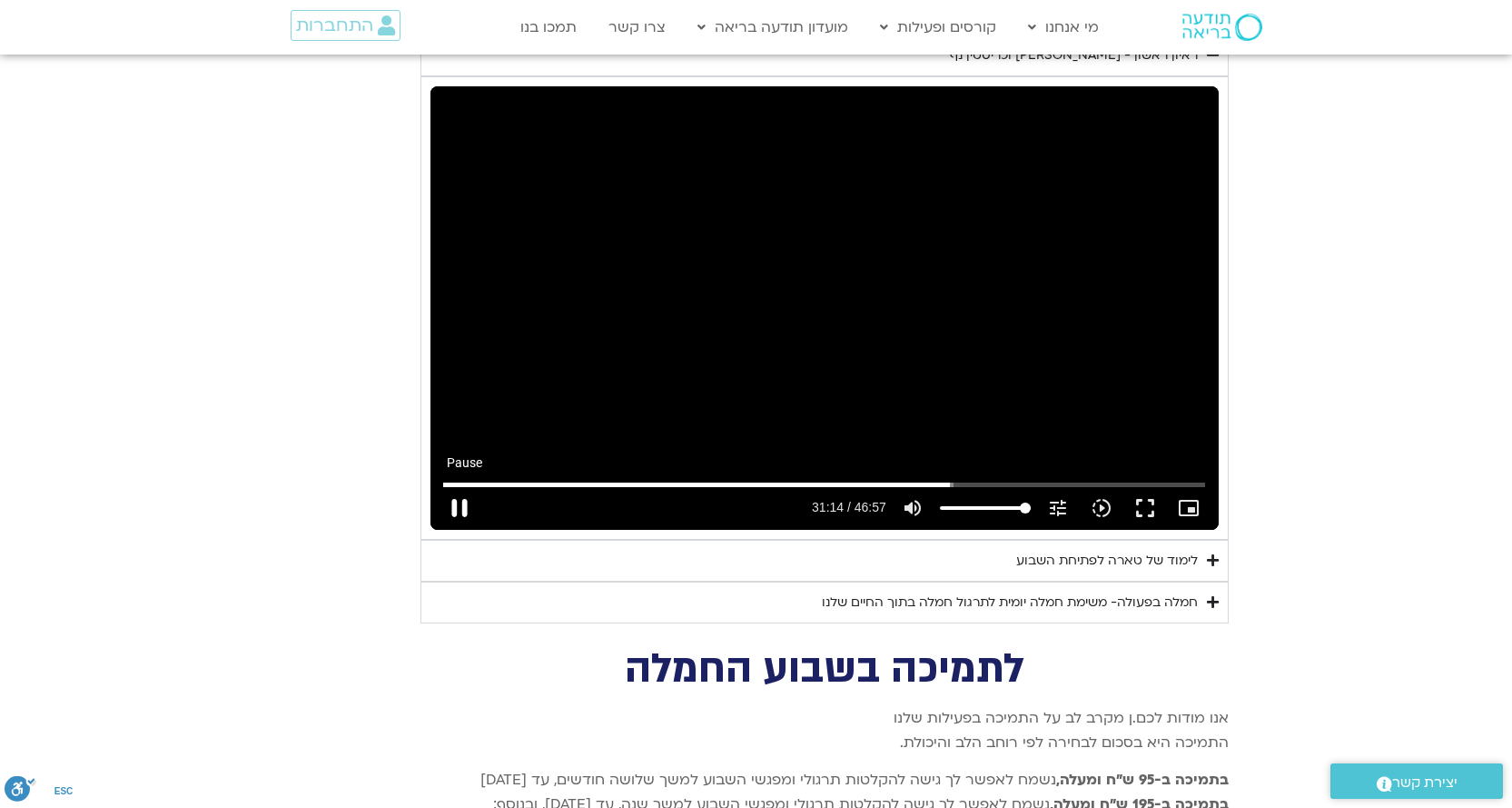
click at [458, 486] on button "pause" at bounding box center [460, 508] width 44 height 44
click at [458, 486] on button "play_arrow" at bounding box center [460, 508] width 44 height 44
click at [458, 486] on button "pause" at bounding box center [460, 508] width 44 height 44
click at [454, 486] on button "play_arrow" at bounding box center [460, 508] width 44 height 44
click at [456, 486] on button "pause" at bounding box center [460, 508] width 44 height 44
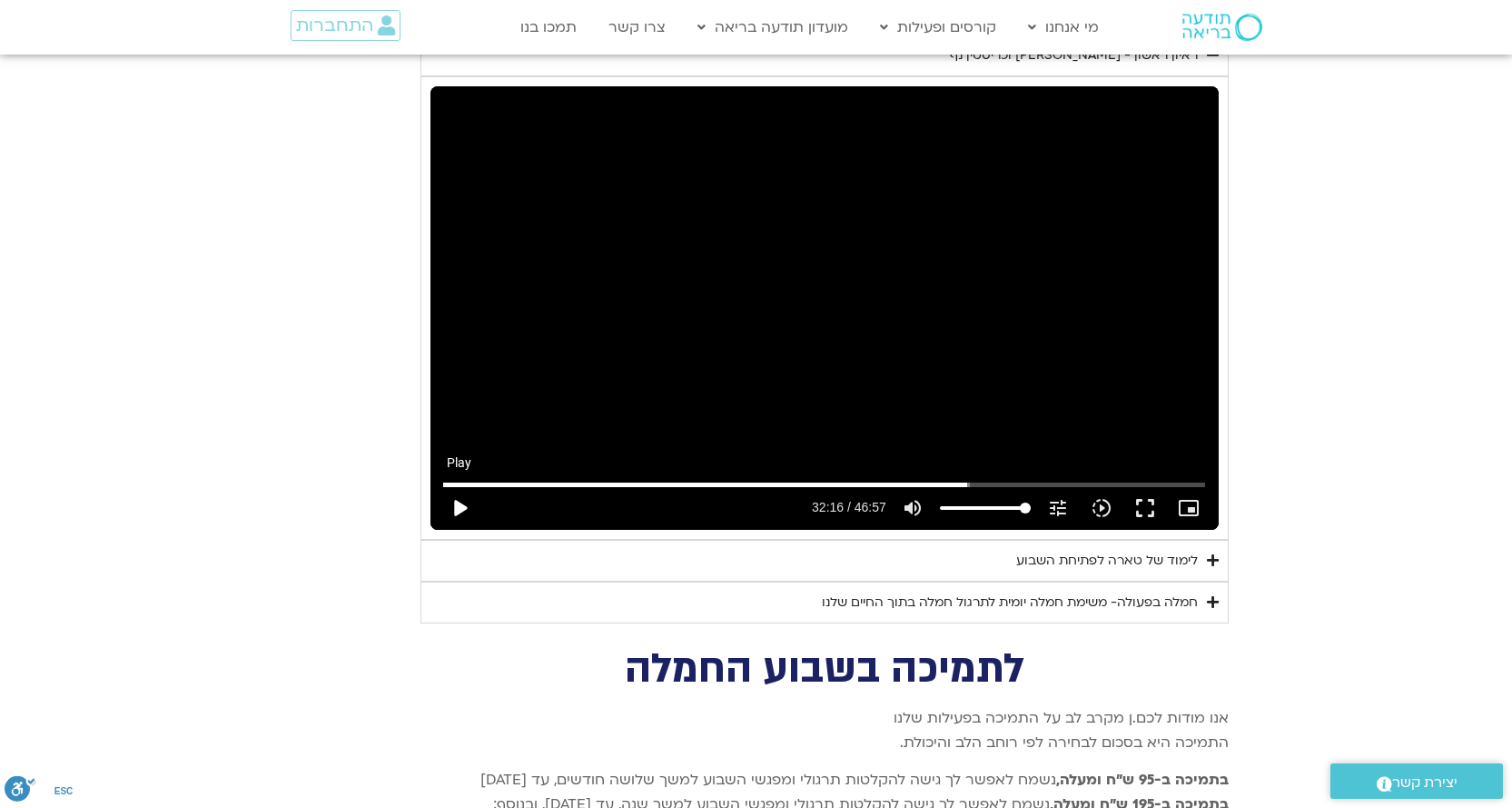
click at [456, 486] on button "play_arrow" at bounding box center [460, 508] width 44 height 44
click at [456, 486] on button "pause" at bounding box center [460, 508] width 44 height 44
click at [464, 487] on button "play_arrow" at bounding box center [460, 508] width 44 height 44
click at [457, 486] on button "pause" at bounding box center [460, 508] width 44 height 44
click at [457, 486] on button "play_arrow" at bounding box center [460, 508] width 44 height 44
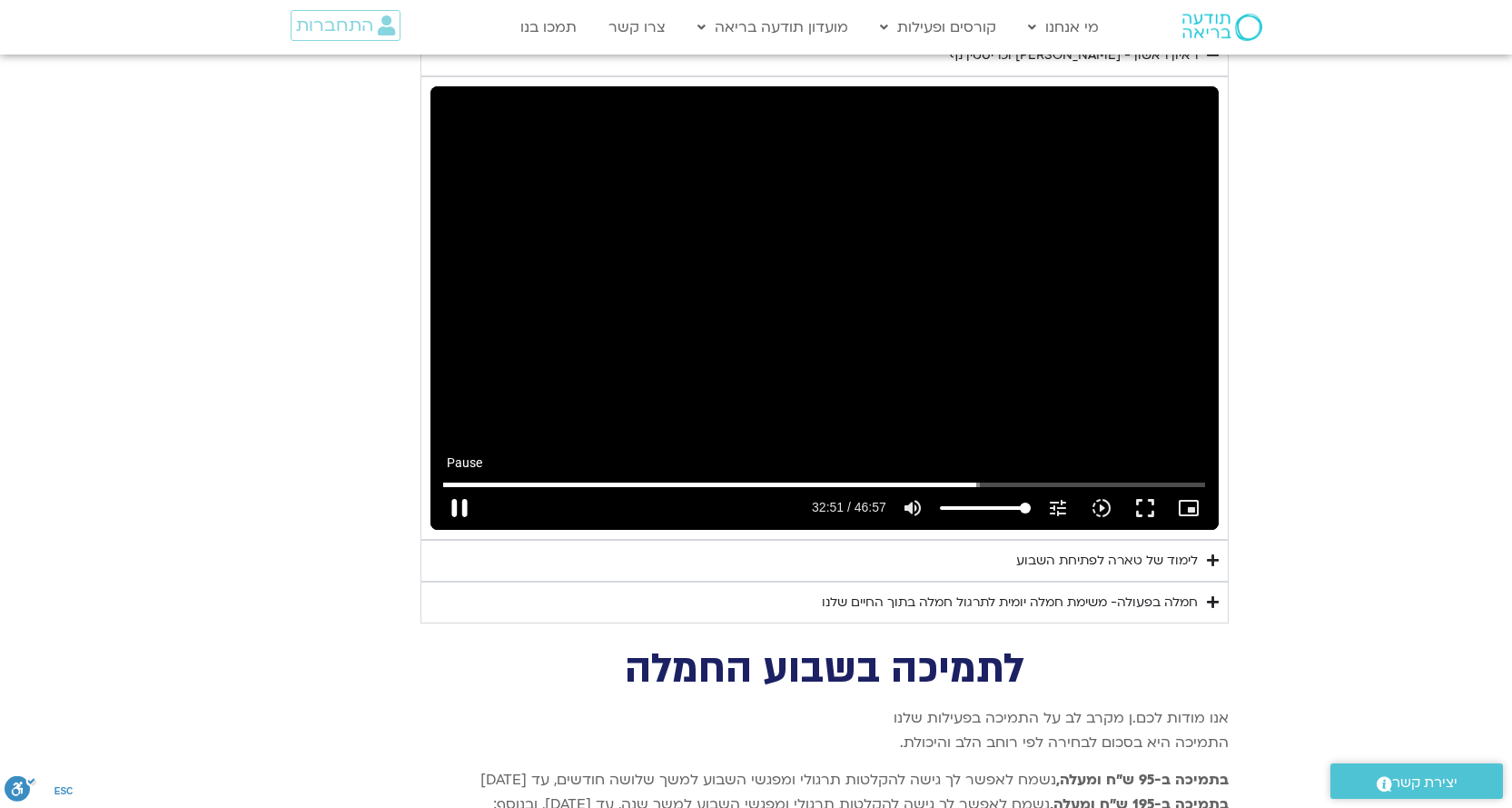
click at [463, 486] on button "pause" at bounding box center [460, 508] width 44 height 44
click at [463, 486] on button "play_arrow" at bounding box center [460, 508] width 44 height 44
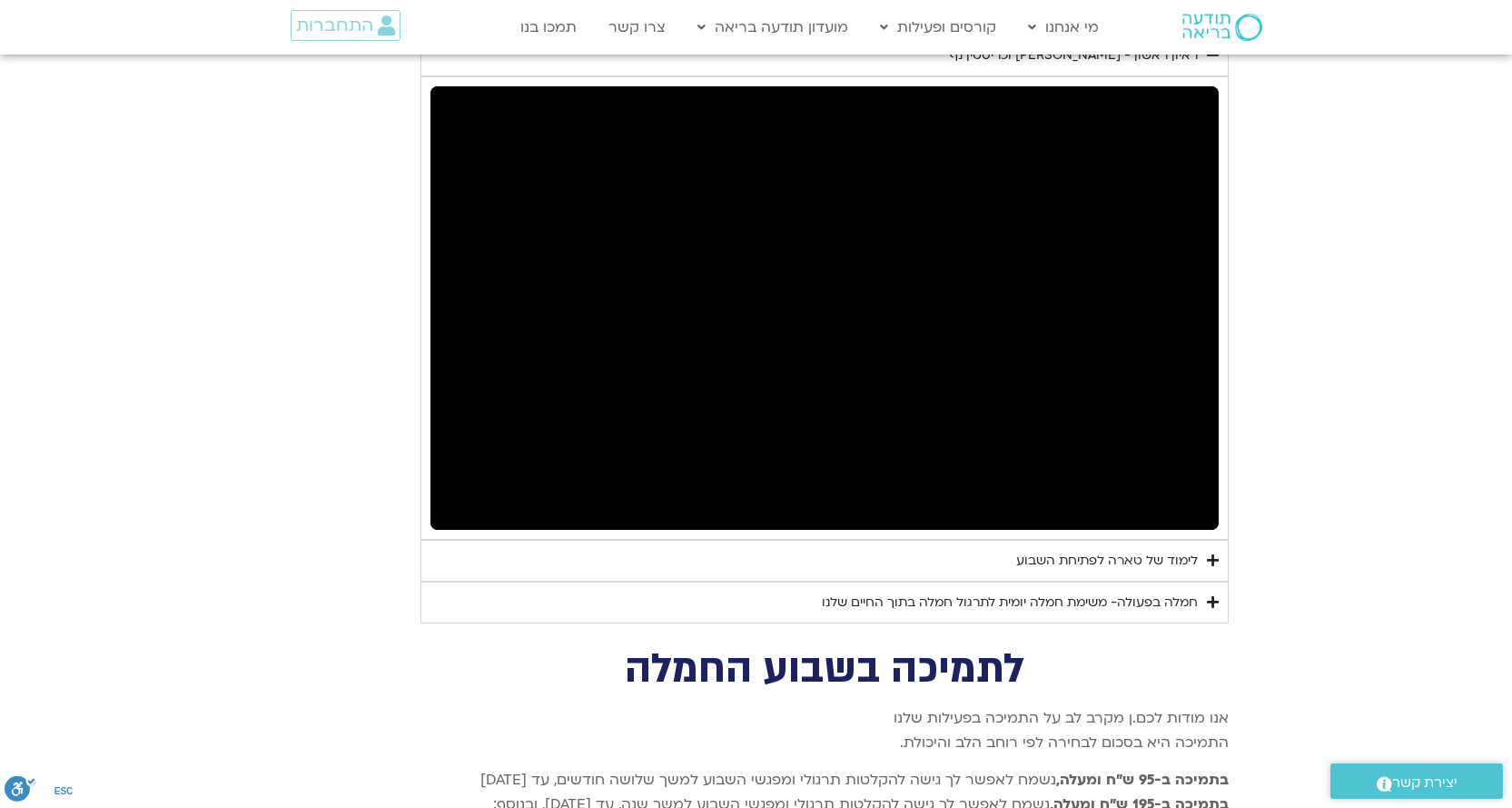
click at [463, 486] on button "pause" at bounding box center [460, 508] width 44 height 44
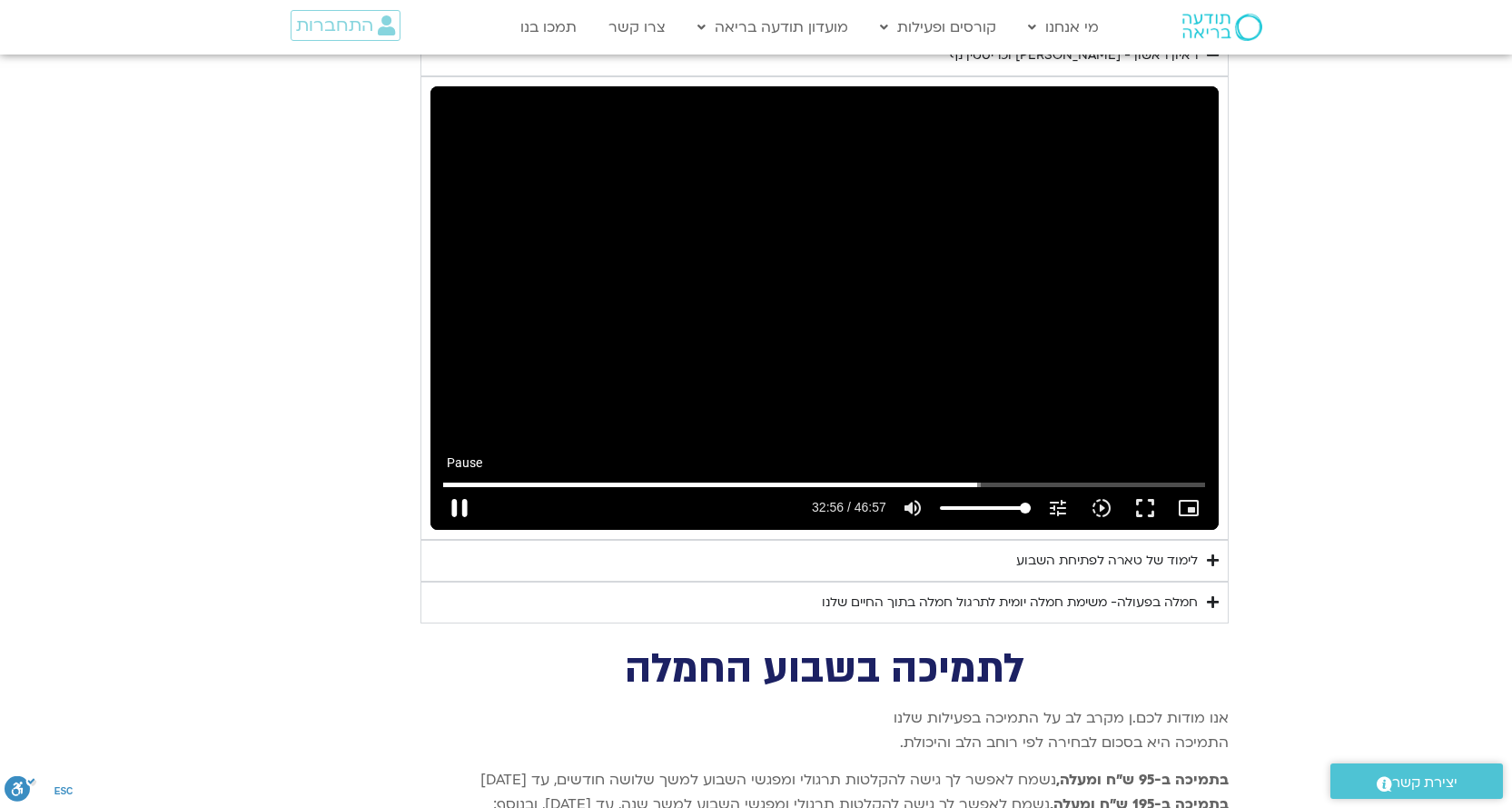
click at [455, 486] on button "pause" at bounding box center [460, 508] width 44 height 44
click at [455, 486] on button "play_arrow" at bounding box center [460, 508] width 44 height 44
click at [458, 486] on button "pause" at bounding box center [460, 508] width 44 height 44
click at [464, 486] on button "play_arrow" at bounding box center [460, 508] width 44 height 44
click at [463, 486] on button "pause" at bounding box center [460, 508] width 44 height 44
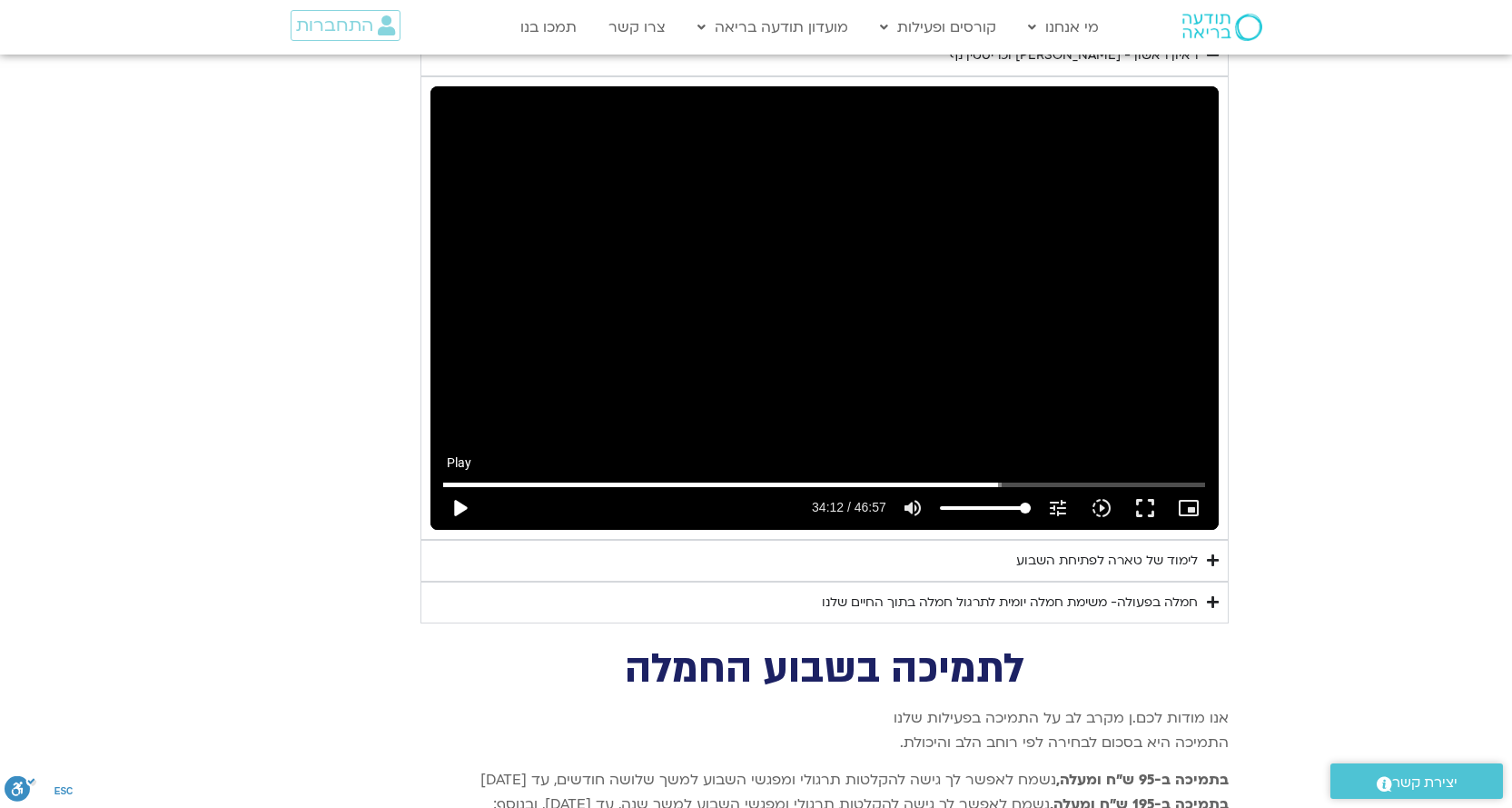
click at [463, 486] on button "play_arrow" at bounding box center [460, 508] width 44 height 44
click at [462, 486] on button "pause" at bounding box center [460, 508] width 44 height 44
click at [462, 486] on button "play_arrow" at bounding box center [460, 508] width 44 height 44
click at [461, 486] on button "pause" at bounding box center [460, 508] width 44 height 44
click at [461, 486] on button "play_arrow" at bounding box center [460, 508] width 44 height 44
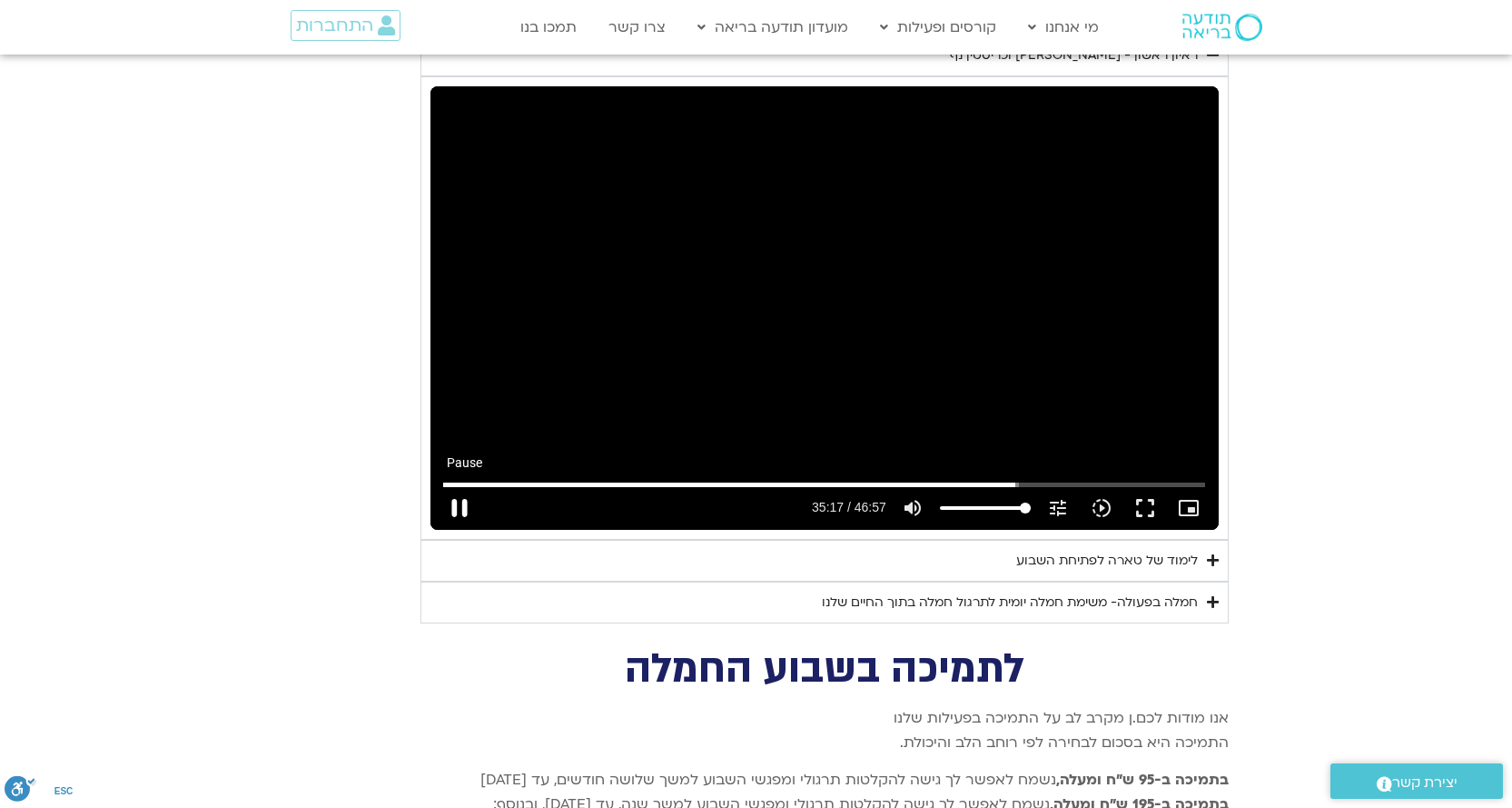
click at [462, 486] on button "pause" at bounding box center [460, 508] width 44 height 44
click at [1011, 479] on input "Seek" at bounding box center [824, 484] width 762 height 11
click at [1009, 479] on input "Seek" at bounding box center [824, 484] width 762 height 11
click at [467, 486] on button "play_arrow" at bounding box center [460, 508] width 44 height 44
click at [467, 486] on button "pause" at bounding box center [460, 508] width 44 height 44
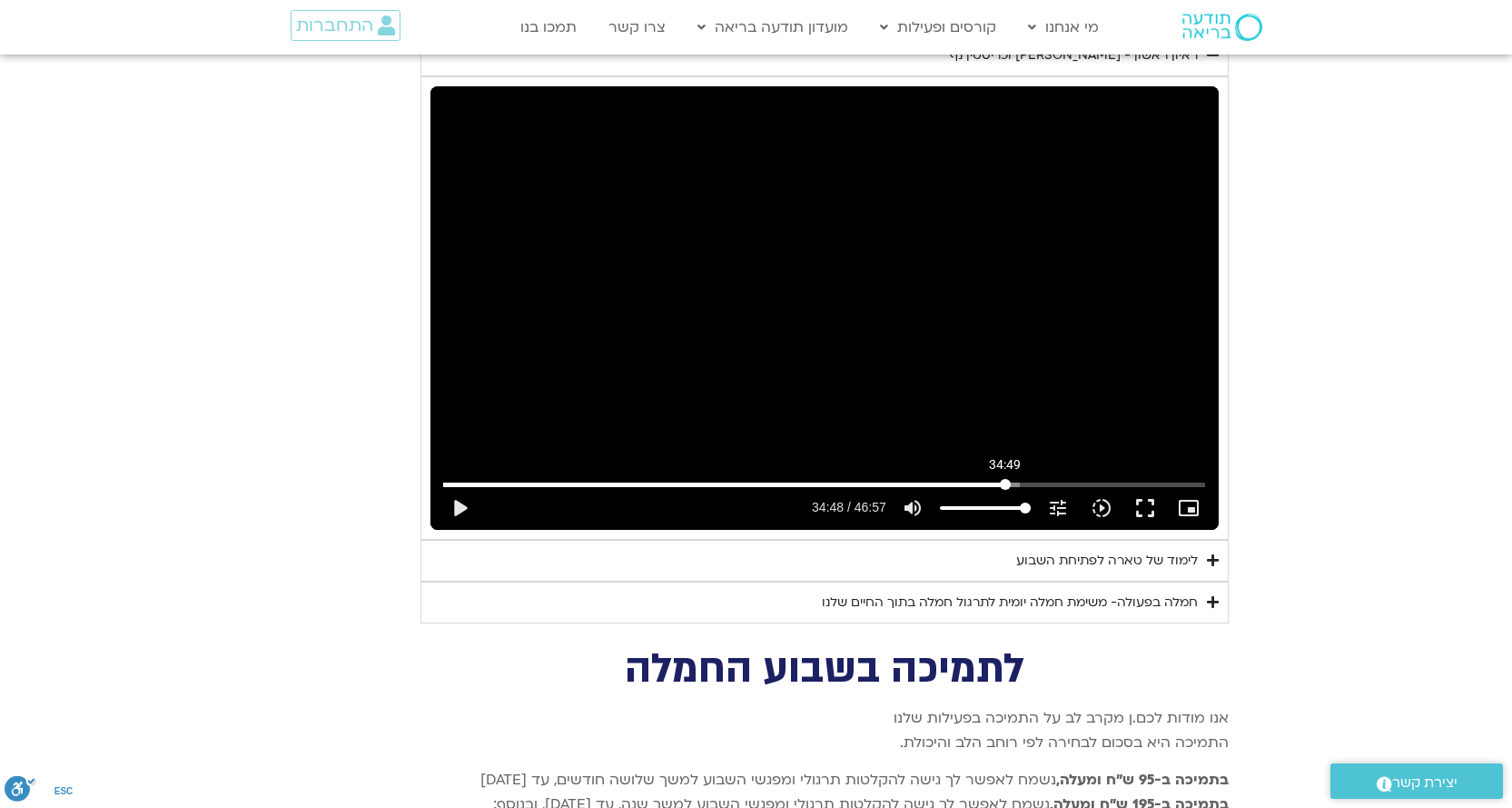
click at [1005, 479] on input "Seek" at bounding box center [824, 484] width 762 height 11
click at [458, 486] on button "play_arrow" at bounding box center [460, 508] width 44 height 44
click at [473, 486] on button "pause" at bounding box center [460, 508] width 44 height 44
click at [453, 487] on button "play_arrow" at bounding box center [460, 508] width 44 height 44
click at [453, 486] on button "pause" at bounding box center [460, 508] width 44 height 44
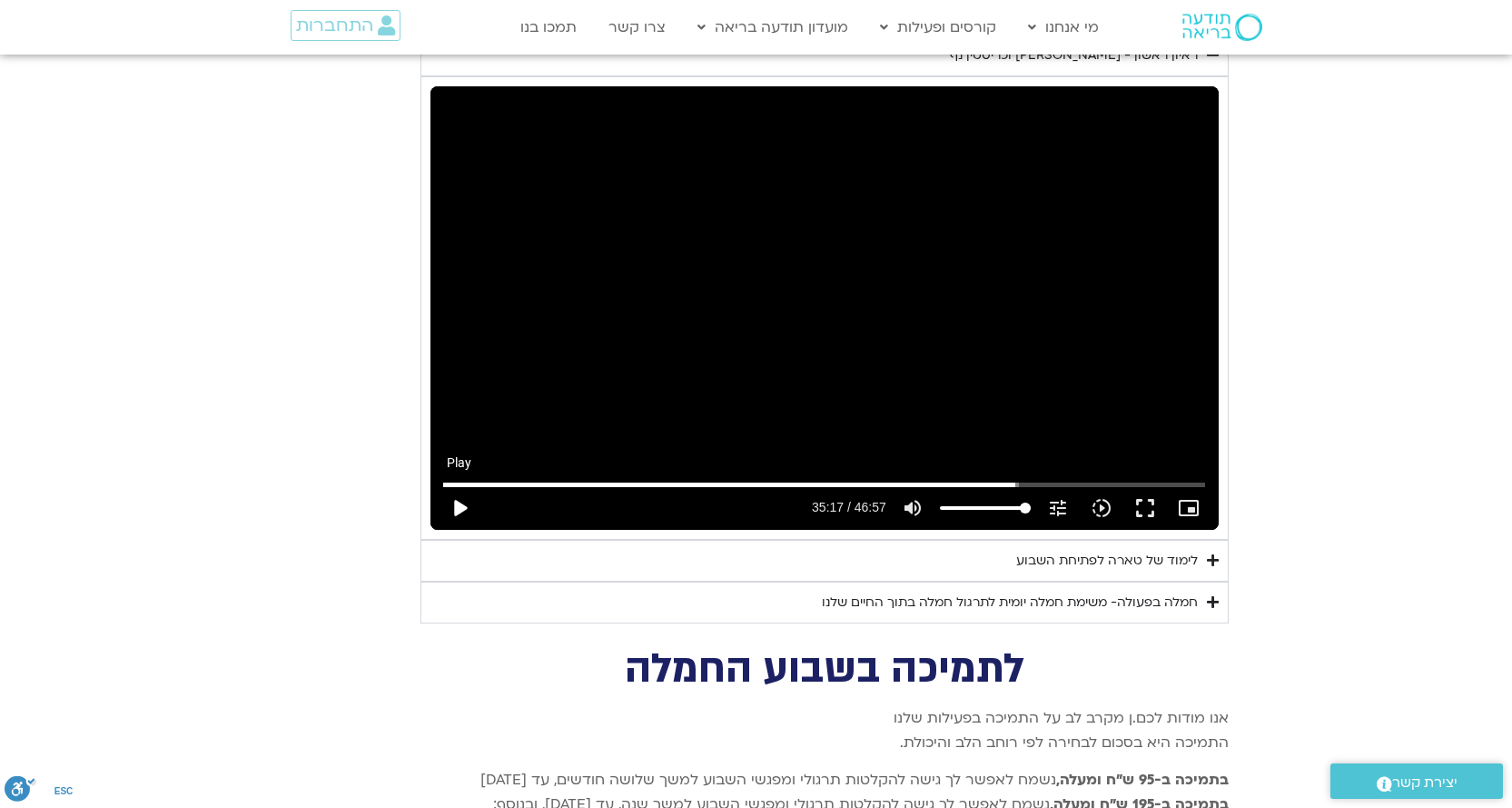
click at [453, 486] on button "play_arrow" at bounding box center [460, 508] width 44 height 44
click at [460, 486] on button "pause" at bounding box center [460, 508] width 44 height 44
click at [460, 486] on button "play_arrow" at bounding box center [460, 508] width 44 height 44
click at [1082, 479] on input "Seek" at bounding box center [824, 484] width 762 height 11
click at [458, 486] on button "pause" at bounding box center [460, 508] width 44 height 44
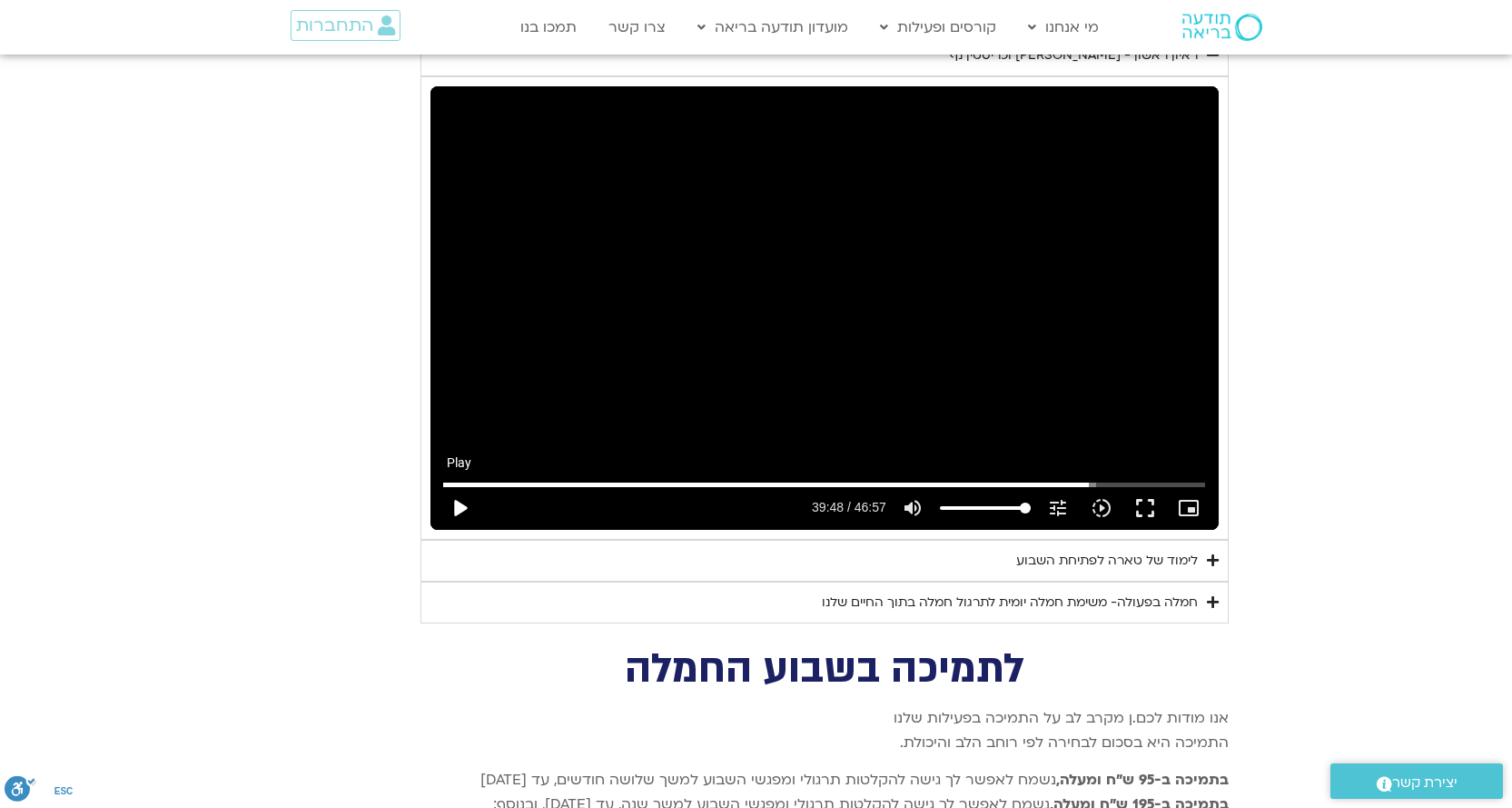
click at [453, 486] on button "play_arrow" at bounding box center [460, 508] width 44 height 44
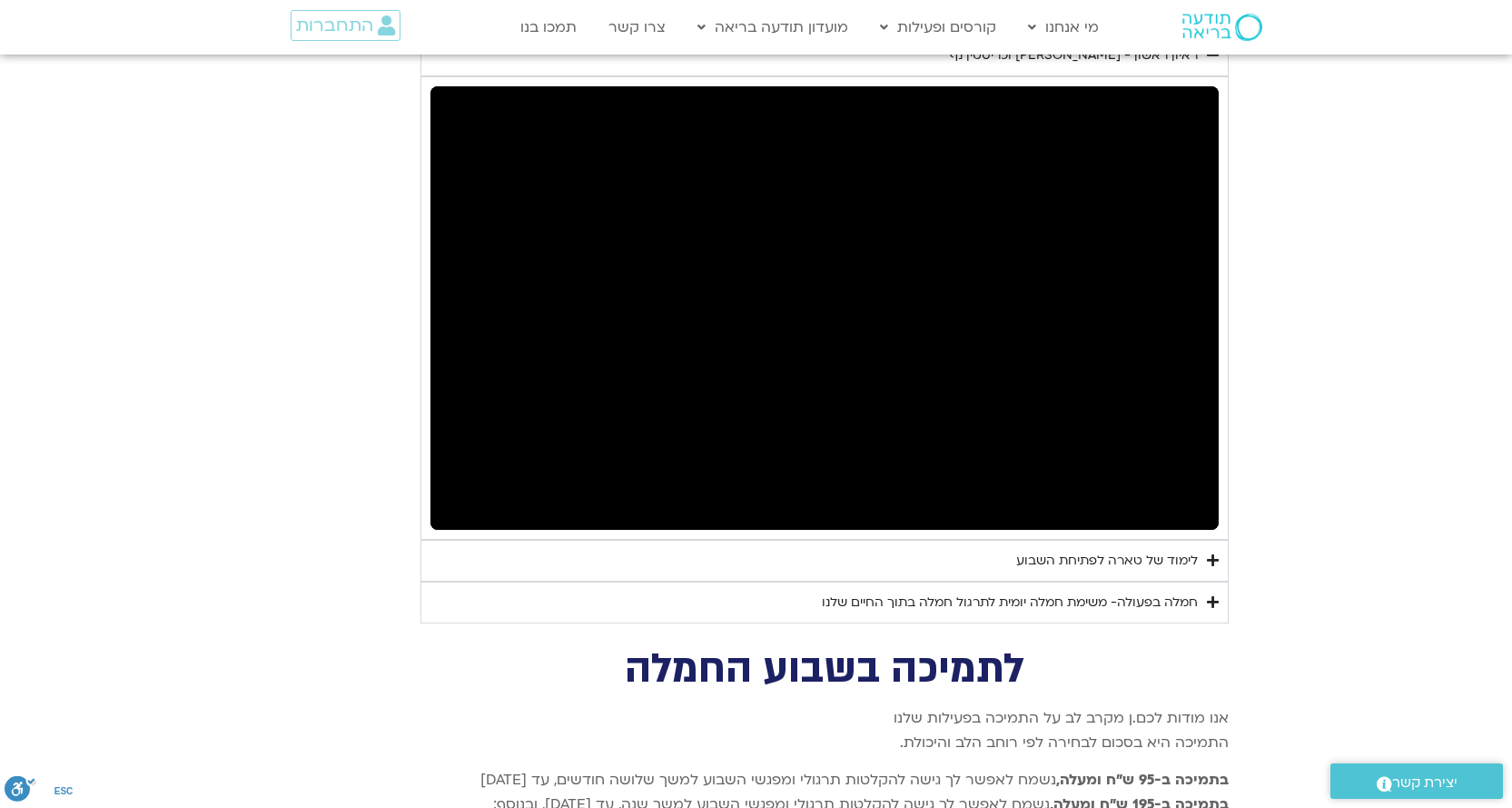
click at [458, 486] on button "pause" at bounding box center [460, 508] width 44 height 44
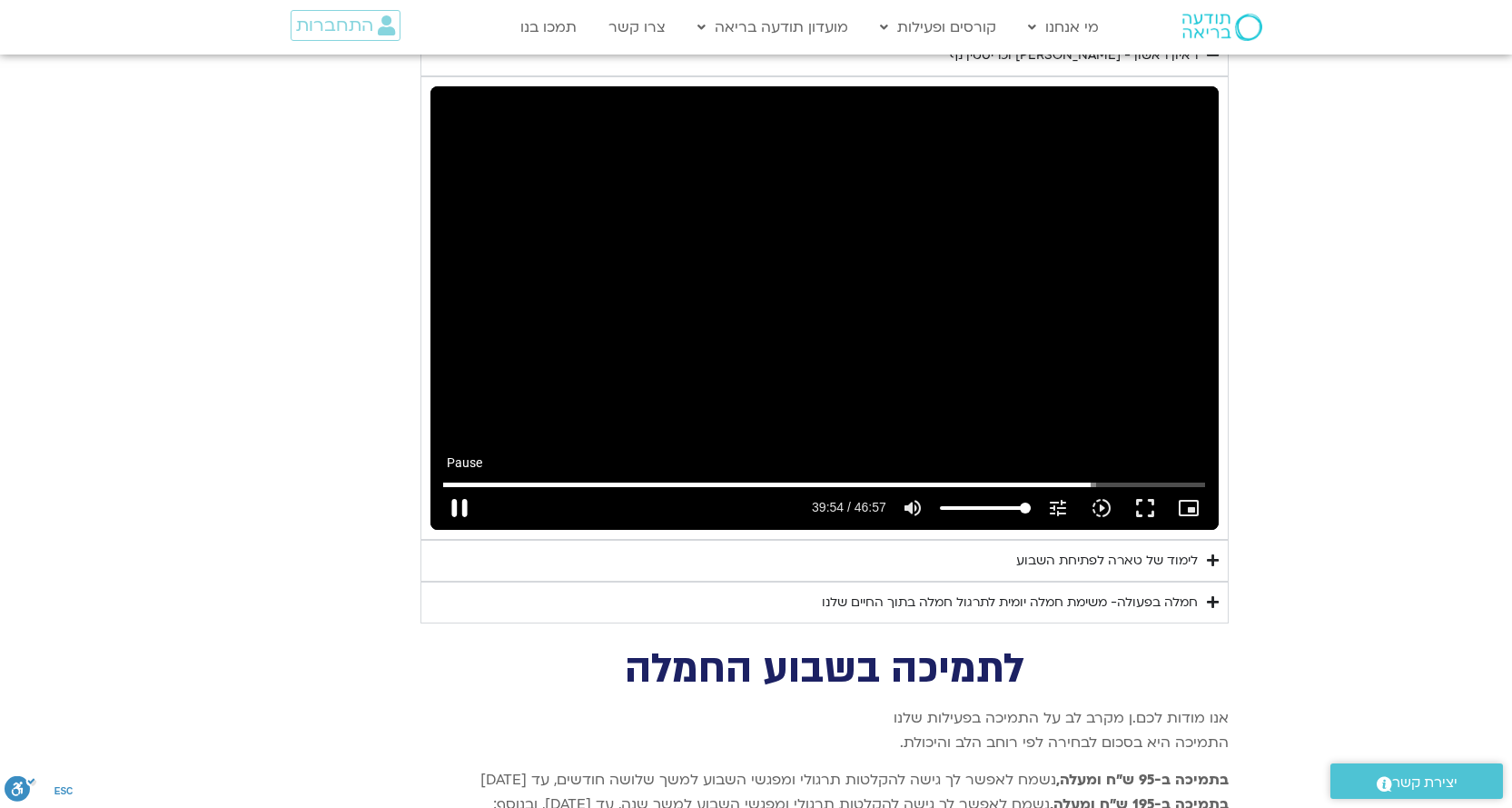
click at [468, 486] on button "pause" at bounding box center [460, 508] width 44 height 44
click at [468, 486] on button "play_arrow" at bounding box center [460, 508] width 44 height 44
click at [456, 486] on button "pause" at bounding box center [460, 508] width 44 height 44
click at [456, 486] on button "play_arrow" at bounding box center [460, 508] width 44 height 44
click at [459, 486] on button "pause" at bounding box center [460, 508] width 44 height 44
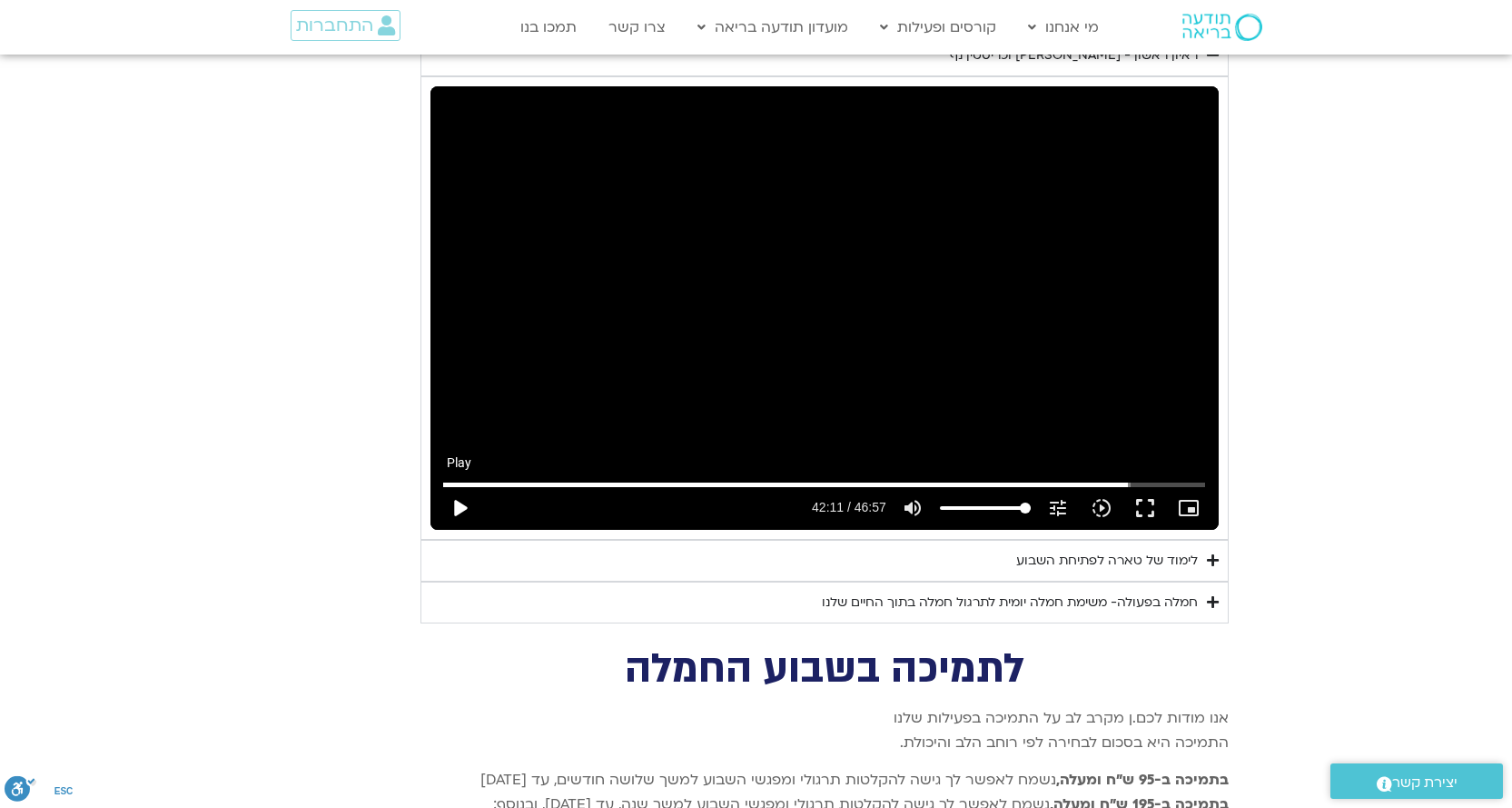
click at [459, 486] on button "play_arrow" at bounding box center [460, 508] width 44 height 44
click at [459, 486] on button "pause" at bounding box center [460, 508] width 44 height 44
click at [459, 486] on button "play_arrow" at bounding box center [460, 508] width 44 height 44
click at [458, 486] on button "pause" at bounding box center [460, 508] width 44 height 44
click at [458, 486] on button "play_arrow" at bounding box center [460, 508] width 44 height 44
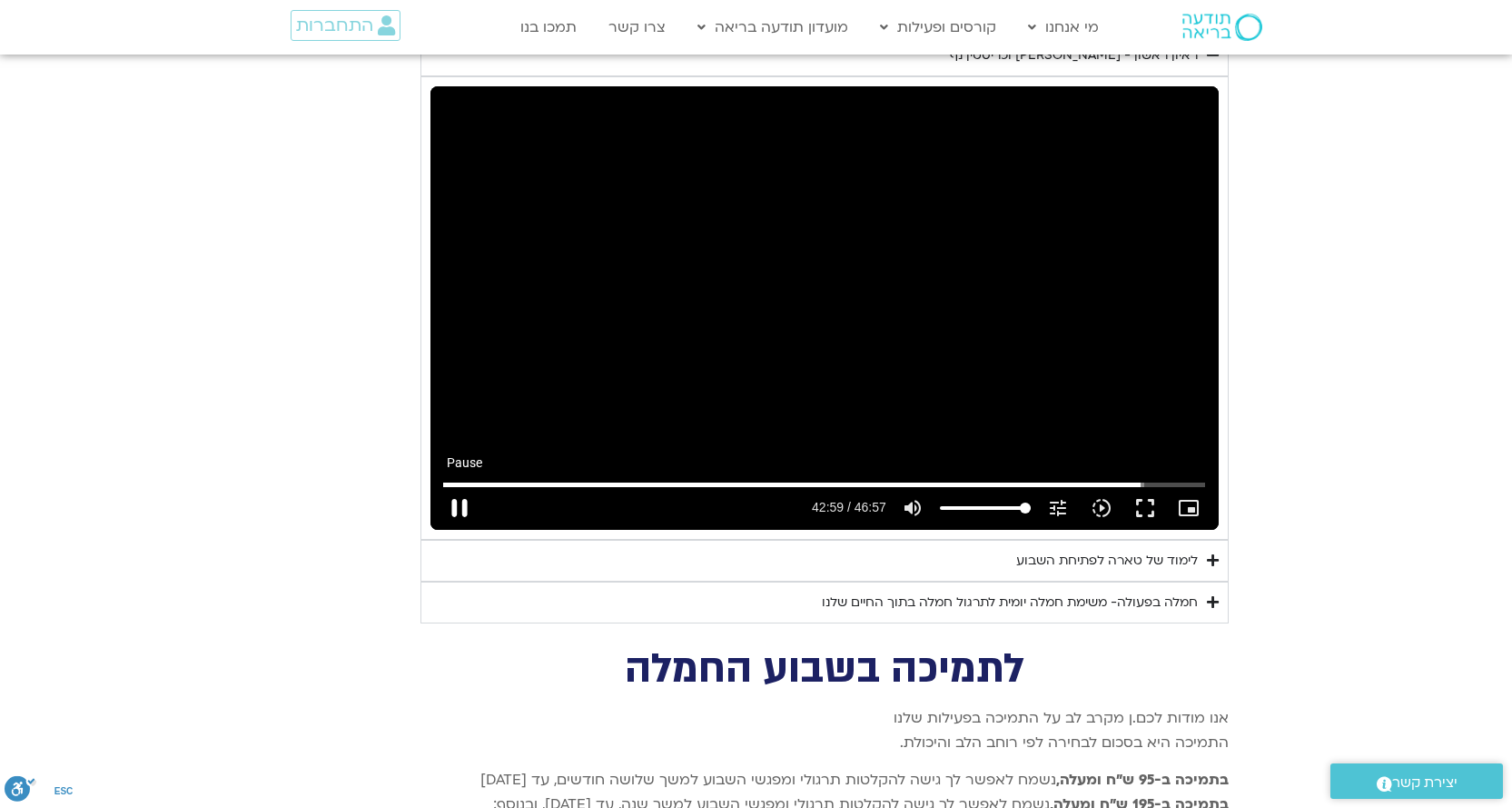
click at [461, 491] on button "pause" at bounding box center [460, 508] width 44 height 44
click at [461, 486] on button "play_arrow" at bounding box center [460, 508] width 44 height 44
click at [460, 486] on button "pause" at bounding box center [460, 508] width 44 height 44
click at [460, 486] on button "play_arrow" at bounding box center [460, 508] width 44 height 44
click at [468, 486] on button "pause" at bounding box center [460, 508] width 44 height 44
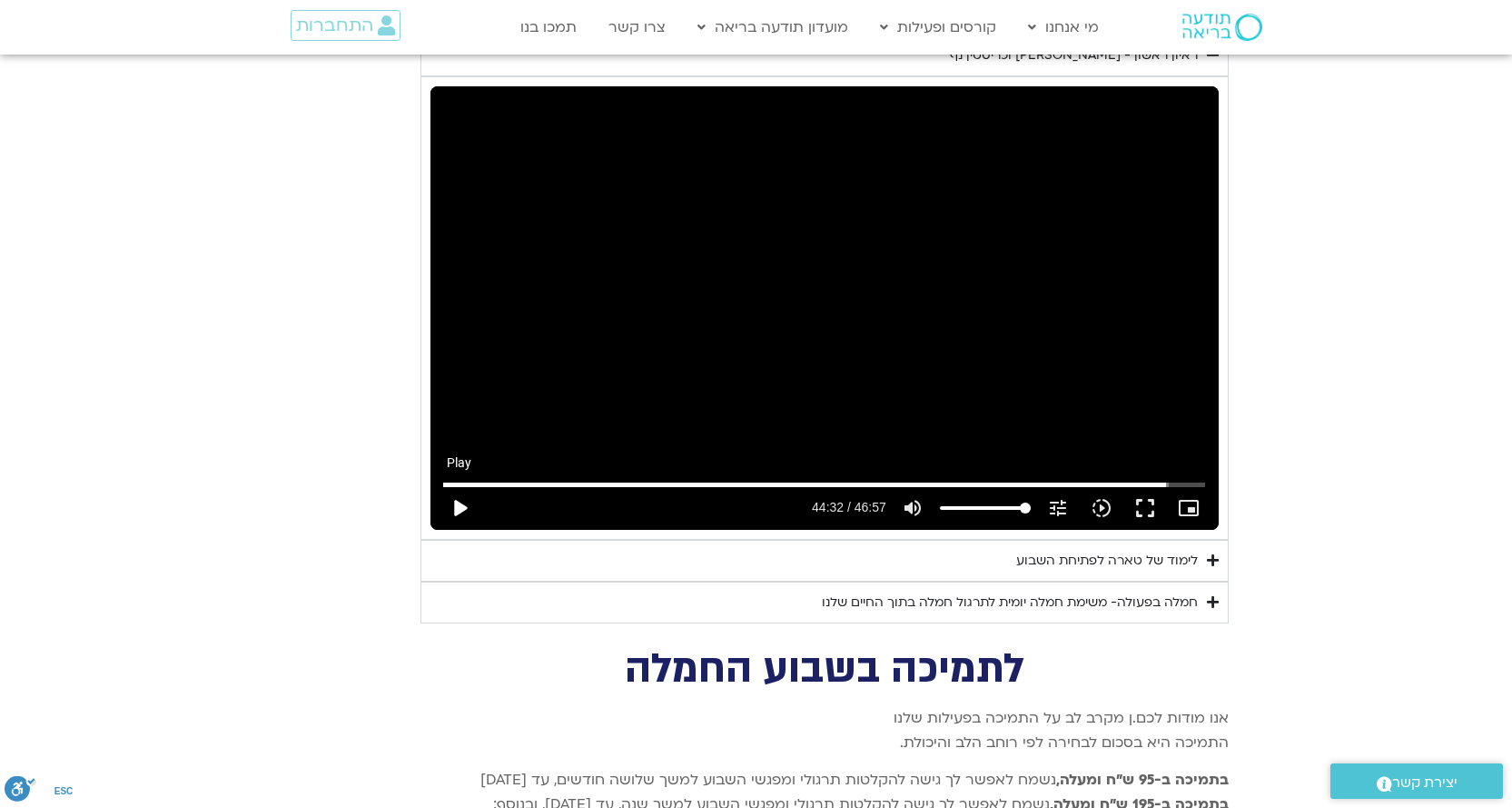
click at [468, 486] on button "play_arrow" at bounding box center [460, 508] width 44 height 44
click at [468, 486] on button "pause" at bounding box center [460, 508] width 44 height 44
click at [467, 486] on button "play_arrow" at bounding box center [460, 508] width 44 height 44
click at [464, 486] on button "pause" at bounding box center [460, 508] width 44 height 44
click at [464, 486] on button "play_arrow" at bounding box center [460, 508] width 44 height 44
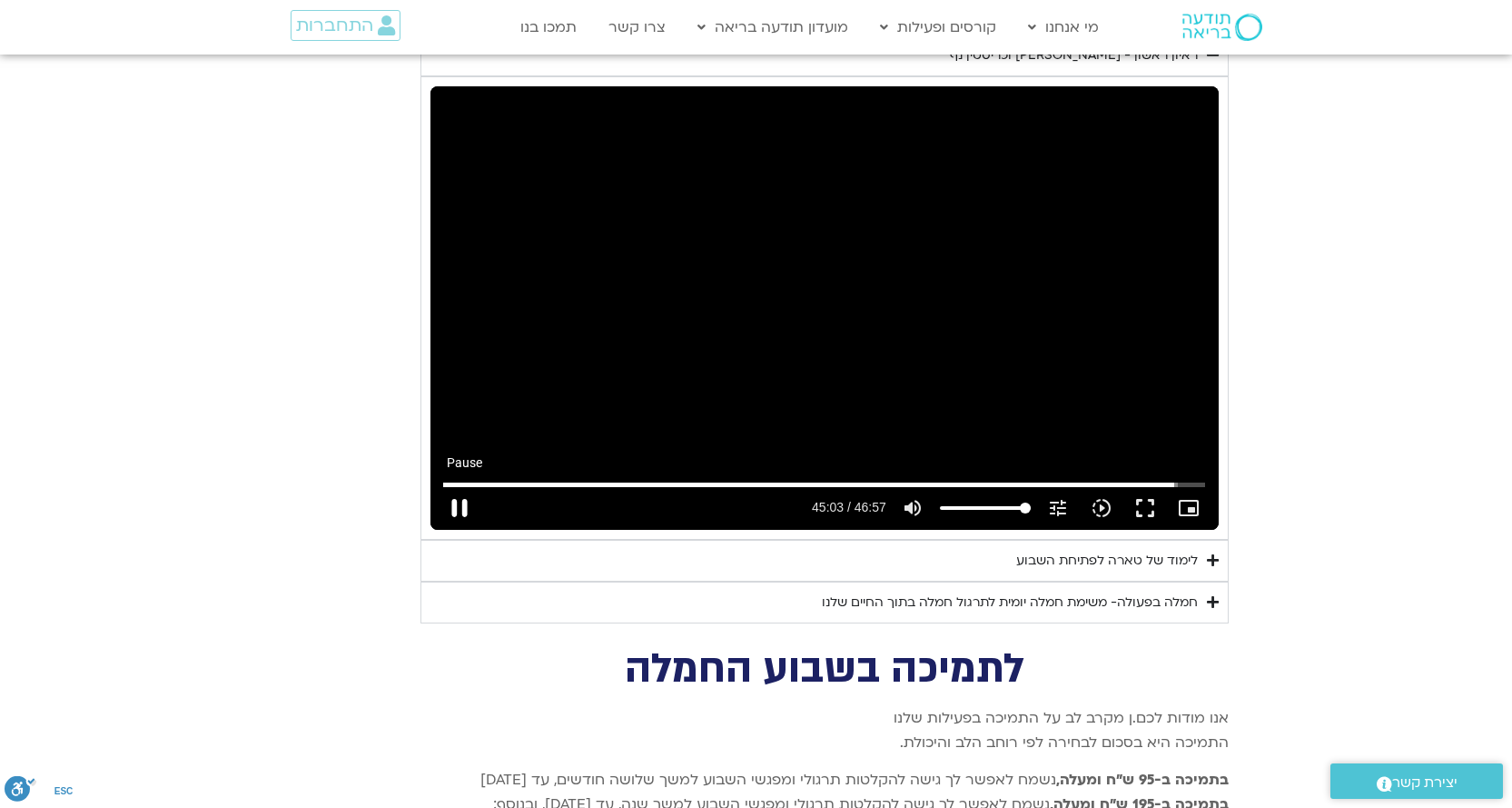
click at [463, 486] on button "pause" at bounding box center [460, 508] width 44 height 44
click at [463, 486] on button "play_arrow" at bounding box center [460, 508] width 44 height 44
click at [469, 486] on button "pause" at bounding box center [460, 508] width 44 height 44
click at [464, 486] on button "play_arrow" at bounding box center [460, 508] width 44 height 44
click at [463, 486] on button "pause" at bounding box center [460, 508] width 44 height 44
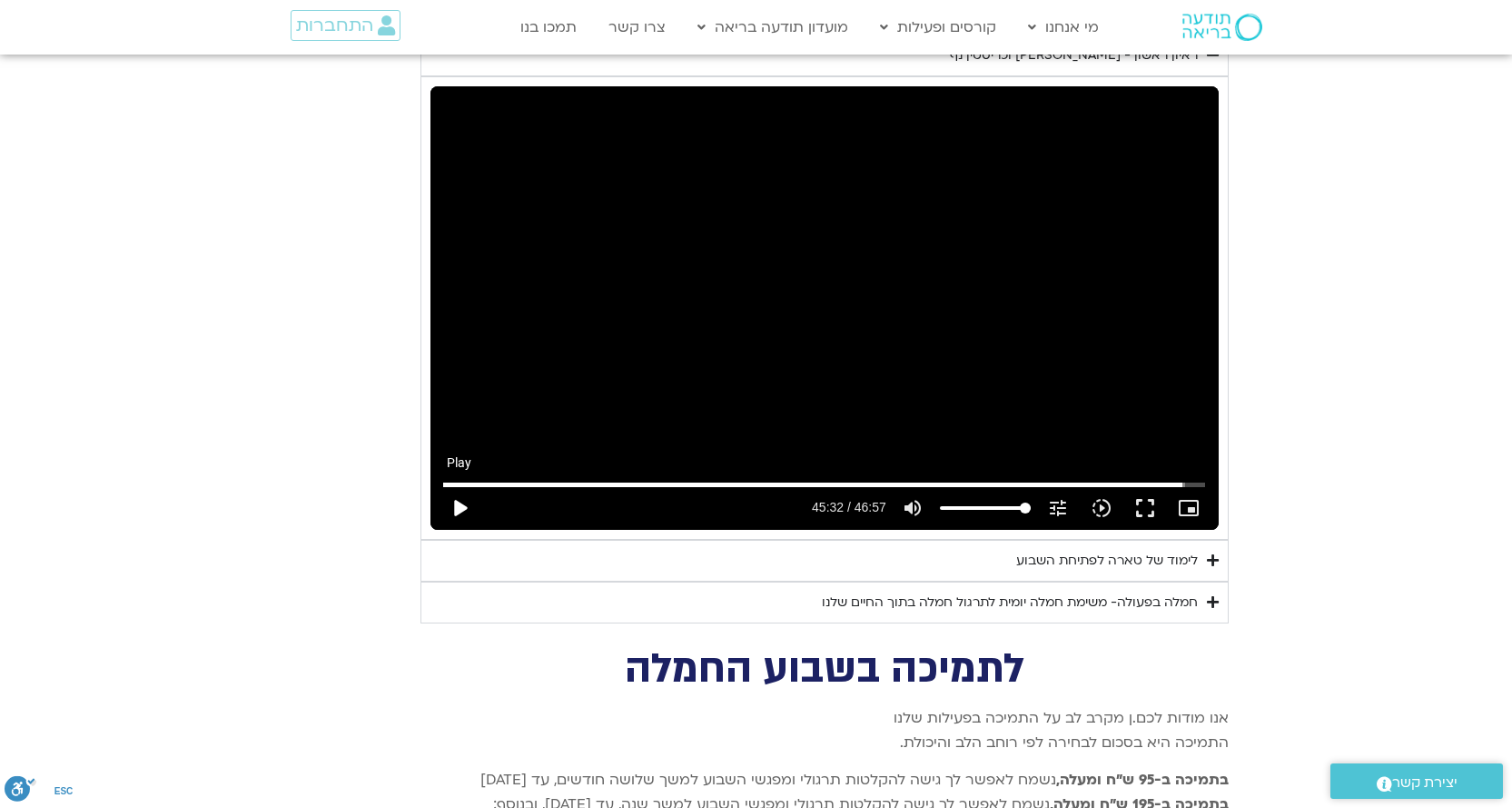
click at [463, 486] on button "play_arrow" at bounding box center [460, 508] width 44 height 44
click at [460, 486] on button "pause" at bounding box center [460, 508] width 44 height 44
click at [462, 486] on button "play_arrow" at bounding box center [460, 508] width 44 height 44
click at [1141, 550] on div "לימוד של טארה לפתיחת השבוע" at bounding box center [1107, 561] width 182 height 22
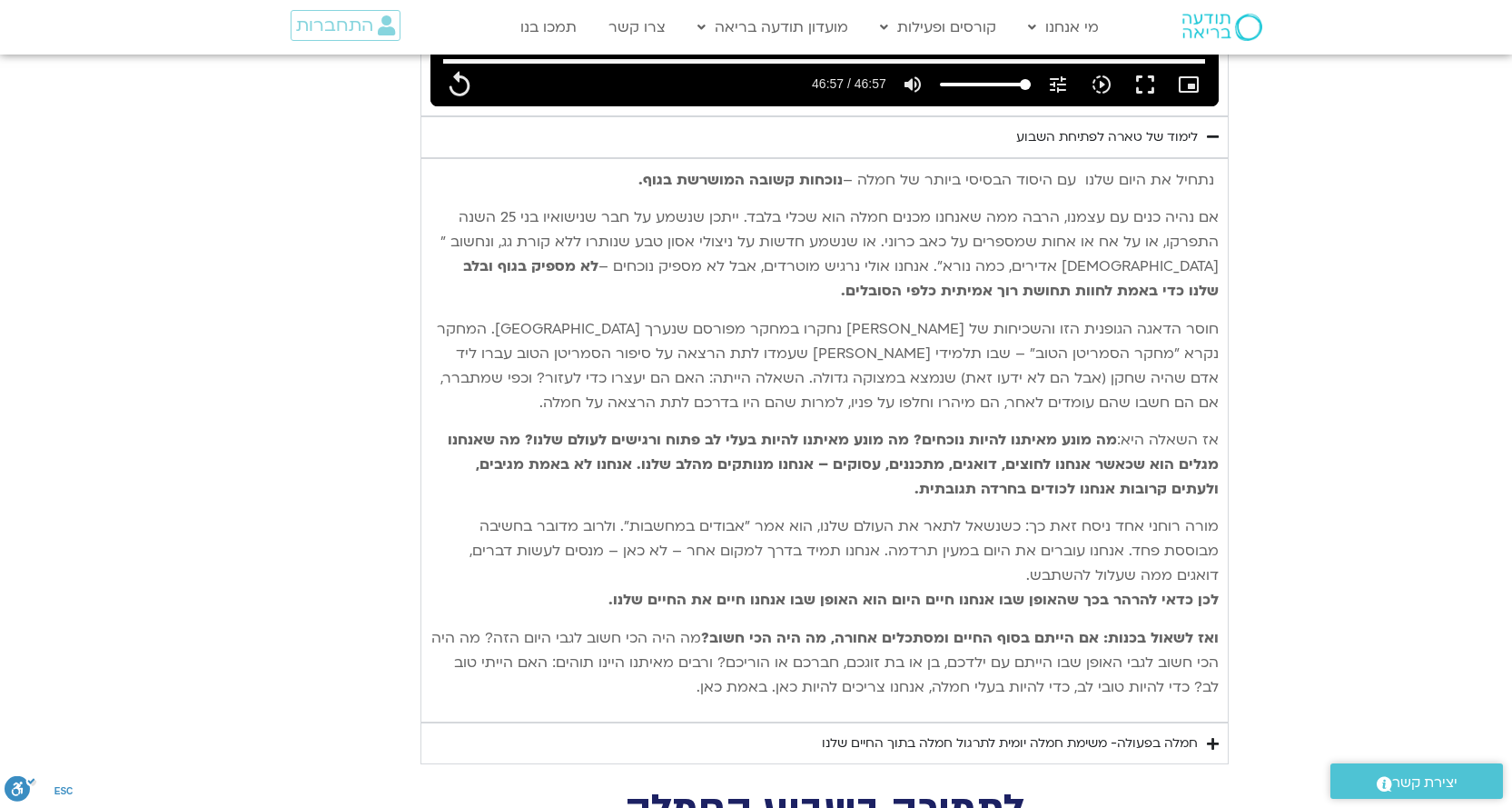
scroll to position [4391, 0]
